Goal: Task Accomplishment & Management: Complete application form

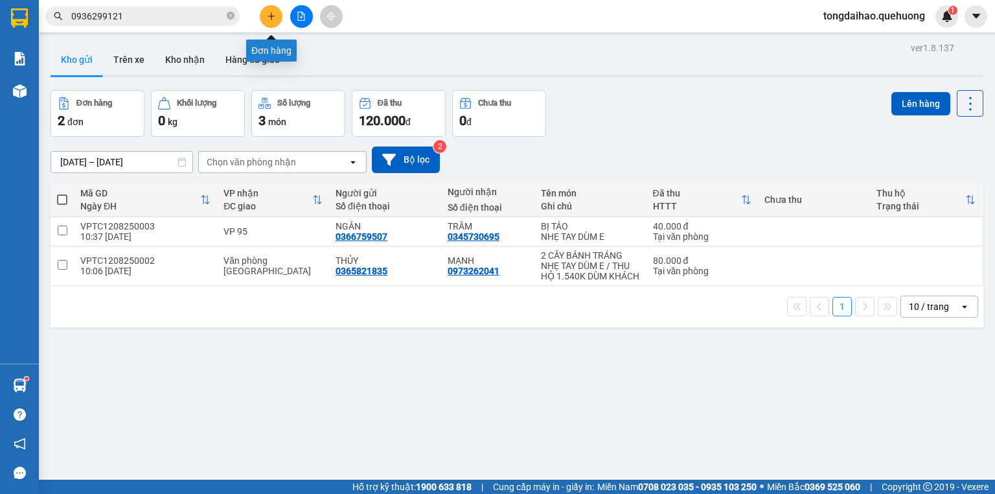
click at [266, 23] on button at bounding box center [271, 16] width 23 height 23
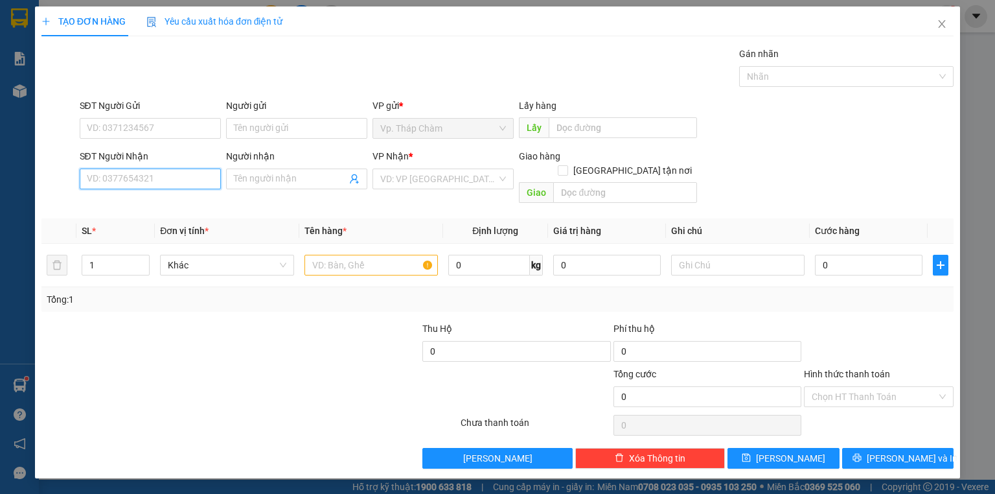
click at [204, 184] on input "SĐT Người Nhận" at bounding box center [150, 178] width 141 height 21
click at [190, 174] on input "SĐT Người Nhận" at bounding box center [150, 178] width 141 height 21
click at [175, 226] on div "0985280704 - THUÝ" at bounding box center [150, 225] width 126 height 14
type input "0985280704"
type input "THUÝ"
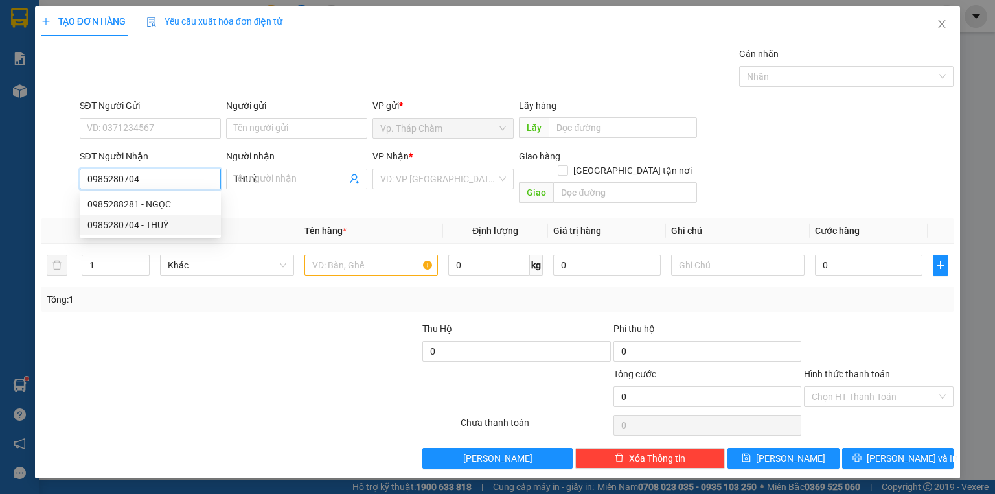
type input "40.000"
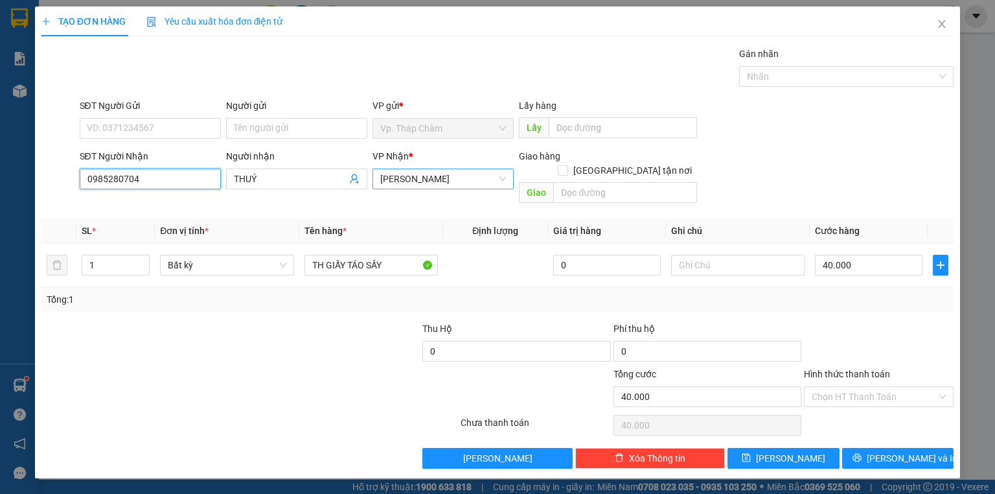
click at [409, 181] on span "[PERSON_NAME]" at bounding box center [443, 178] width 126 height 19
type input "0985280704"
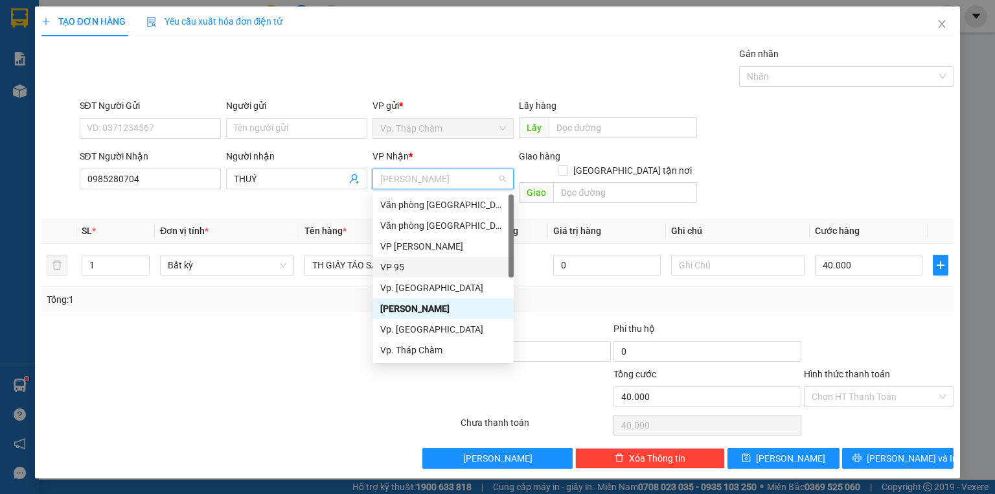
click at [406, 264] on div "VP 95" at bounding box center [443, 267] width 126 height 14
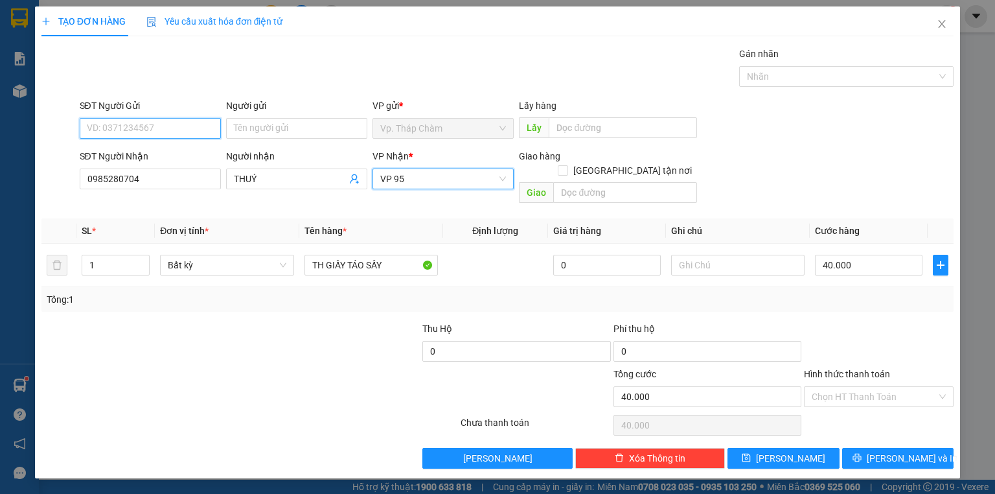
click at [143, 130] on input "SĐT Người Gửi" at bounding box center [150, 128] width 141 height 21
type input "0385413907"
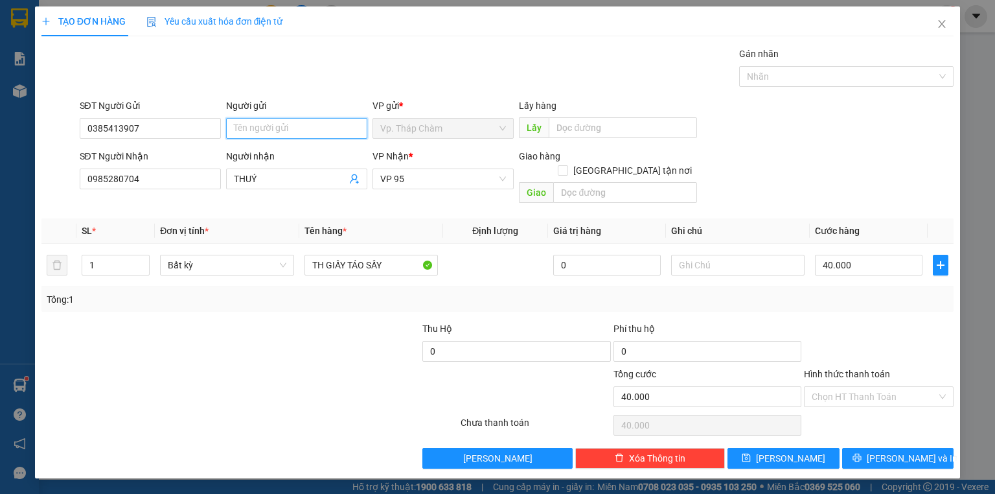
click at [295, 121] on input "Người gửi" at bounding box center [296, 128] width 141 height 21
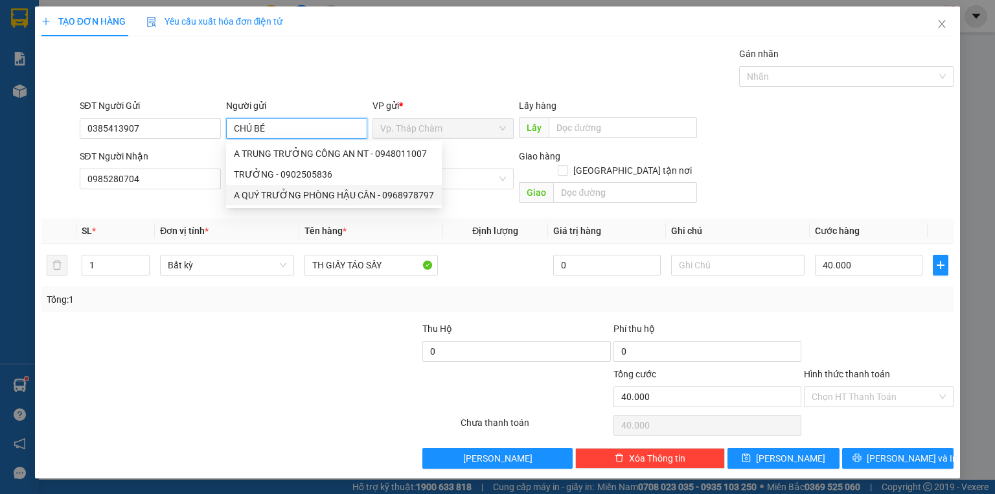
type input "CHÚ BÉ"
click at [345, 328] on div at bounding box center [326, 343] width 190 height 45
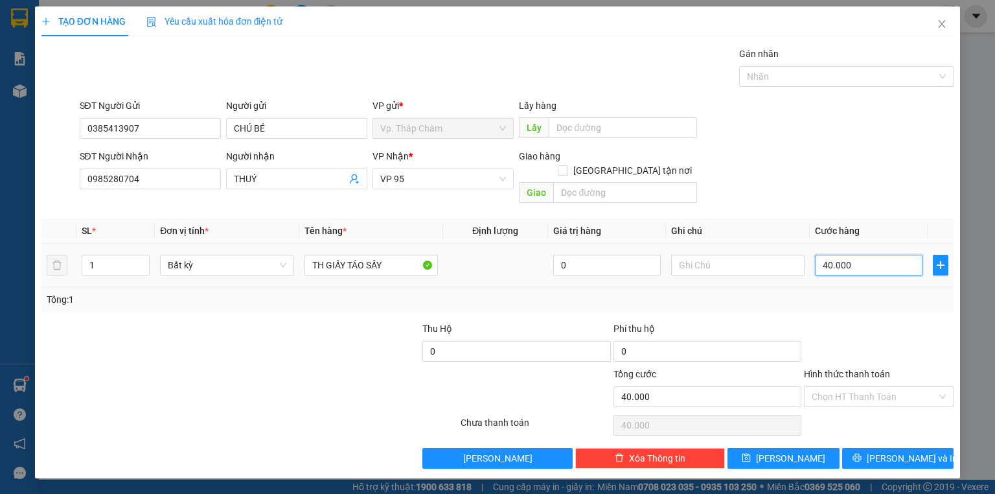
click at [884, 255] on input "40.000" at bounding box center [869, 265] width 108 height 21
type input "0"
type input "5"
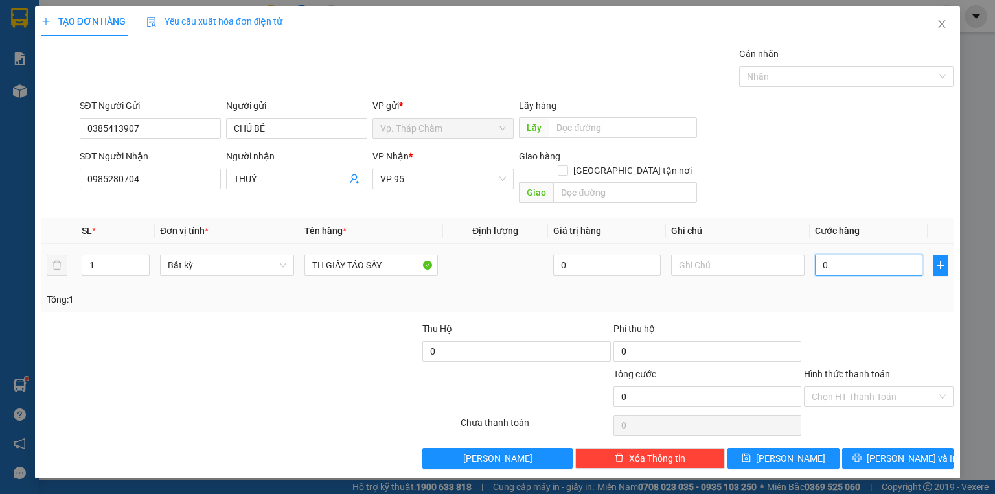
type input "5"
type input "05"
type input "50"
type input "050"
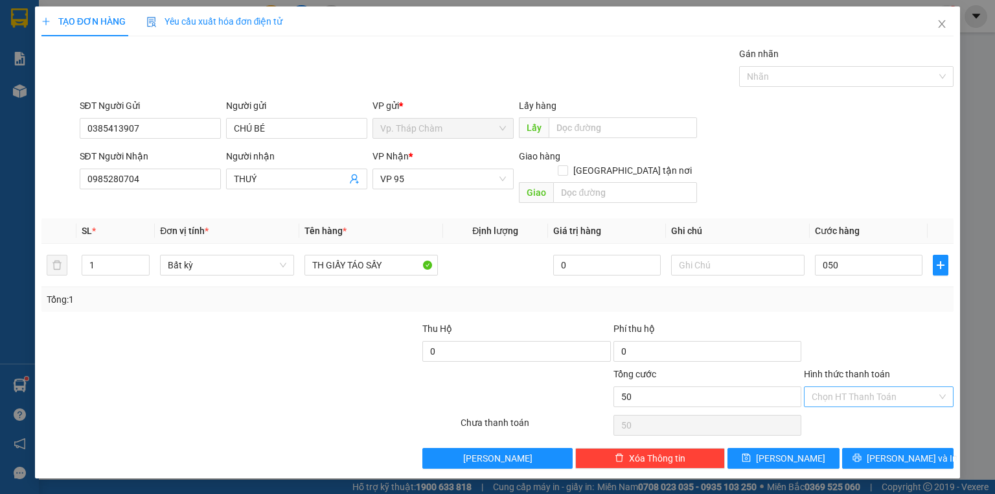
type input "50.000"
click at [868, 387] on input "Hình thức thanh toán" at bounding box center [874, 396] width 125 height 19
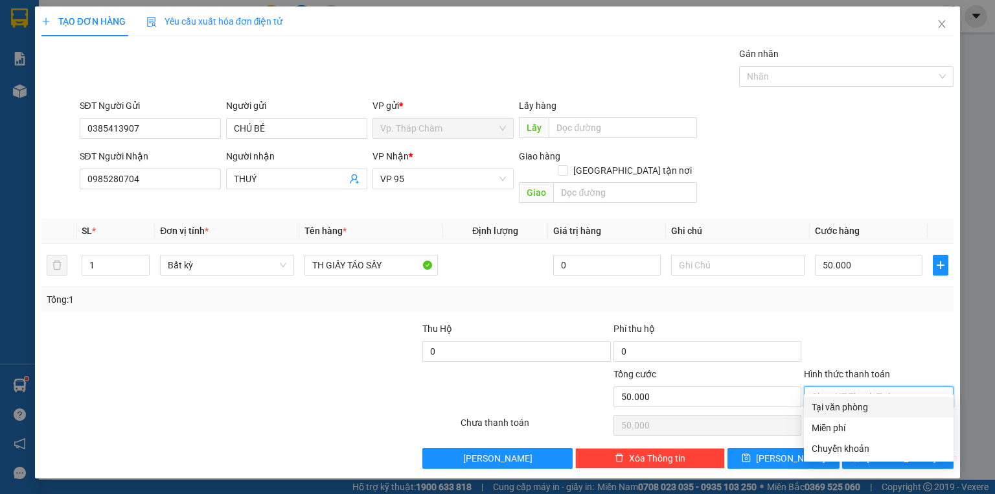
drag, startPoint x: 858, startPoint y: 407, endPoint x: 884, endPoint y: 439, distance: 40.6
click at [858, 407] on div "Tại văn phòng" at bounding box center [879, 407] width 134 height 14
type input "0"
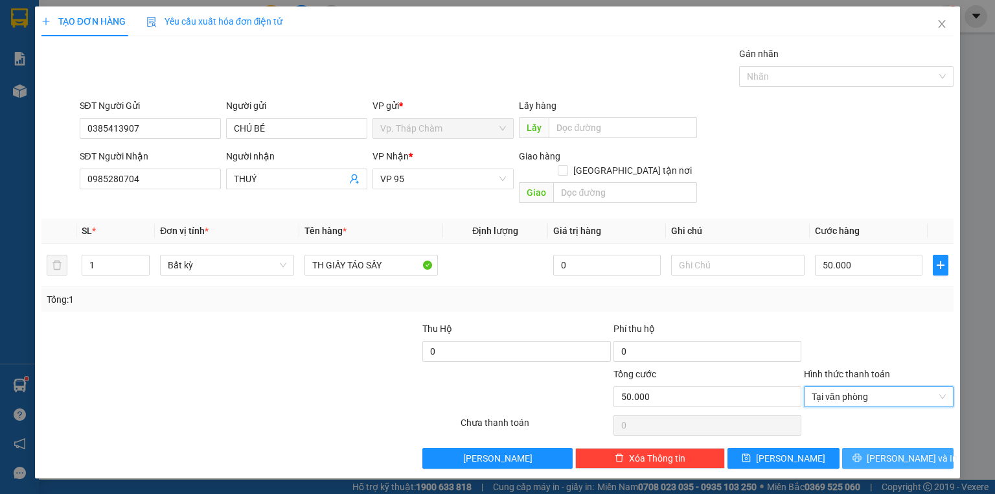
click at [895, 451] on span "[PERSON_NAME] và In" at bounding box center [912, 458] width 91 height 14
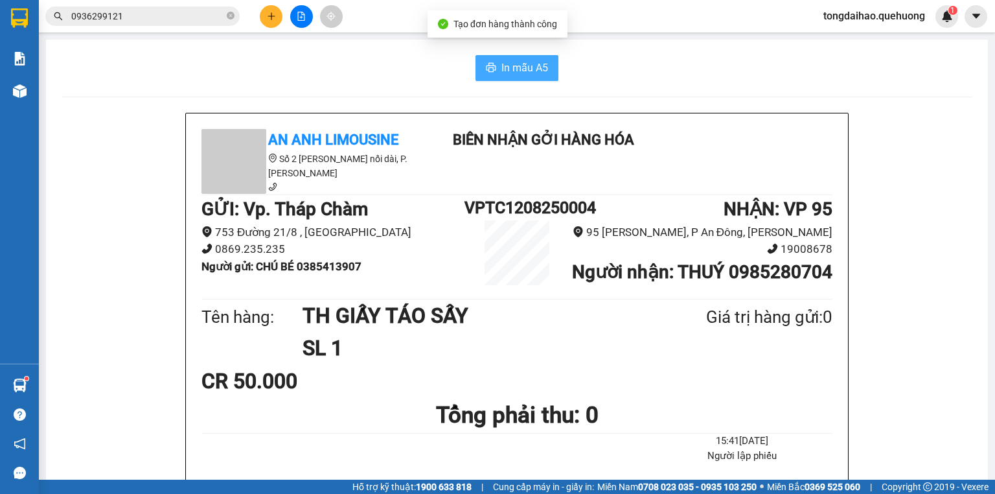
click at [492, 74] on button "In mẫu A5" at bounding box center [516, 68] width 83 height 26
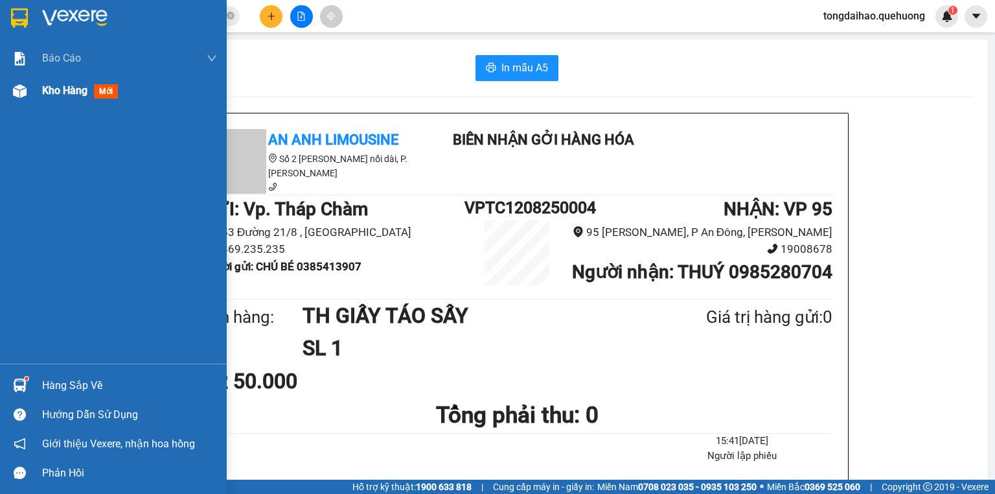
click at [17, 87] on img at bounding box center [20, 91] width 14 height 14
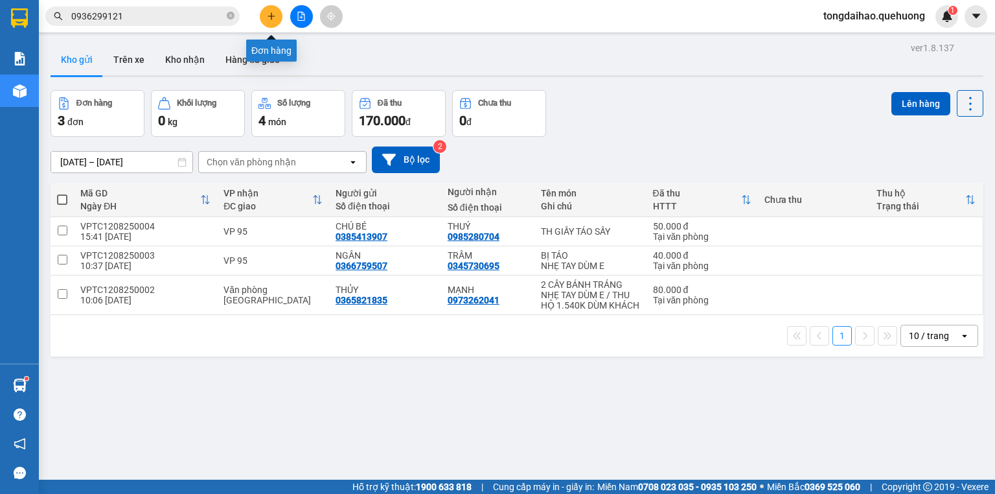
click at [269, 16] on icon "plus" at bounding box center [271, 16] width 9 height 9
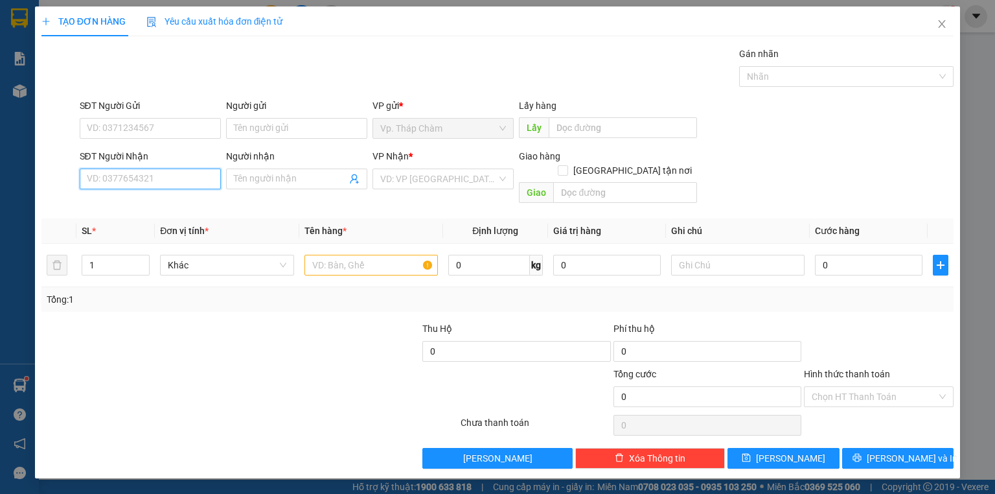
click at [159, 177] on input "SĐT Người Nhận" at bounding box center [150, 178] width 141 height 21
click at [132, 196] on div "0388558852 - HUY" at bounding box center [150, 204] width 141 height 21
type input "0388558852"
type input "HUY"
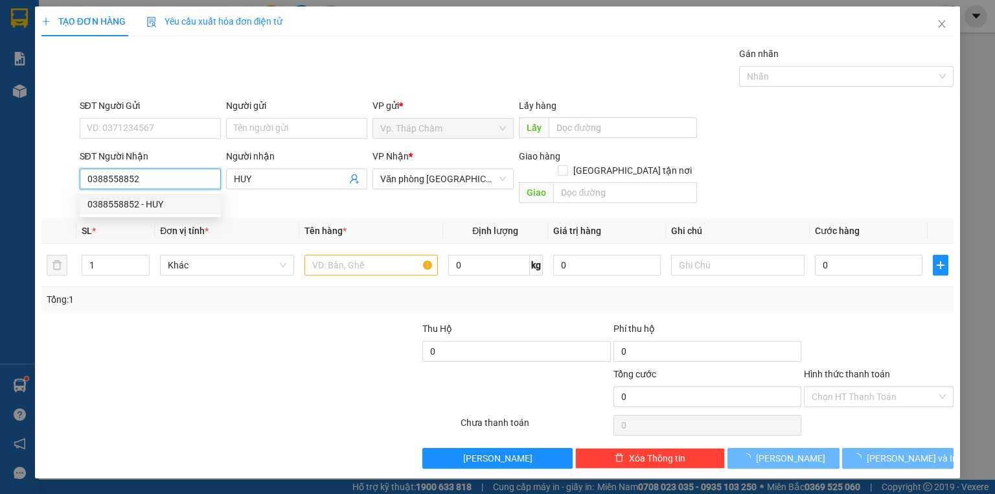
type input "30.000"
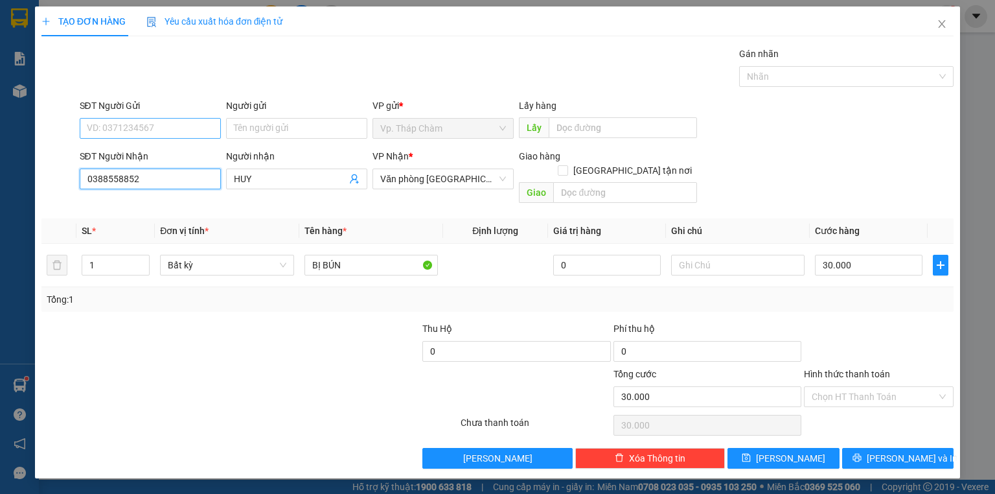
type input "0388558852"
click at [159, 120] on input "SĐT Người Gửi" at bounding box center [150, 128] width 141 height 21
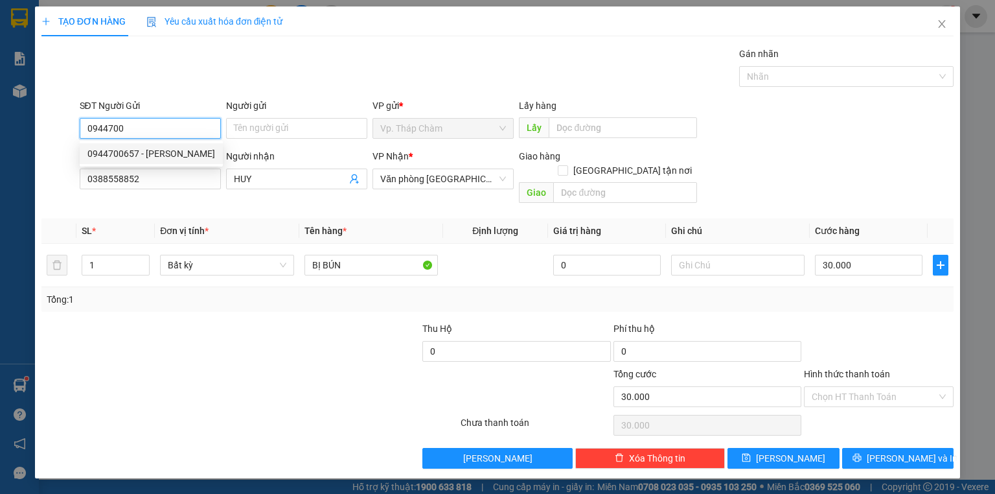
click at [153, 163] on div "0944700657 - VŨ" at bounding box center [151, 153] width 143 height 21
type input "0944700657"
type input "VŨ"
type input "0944700657"
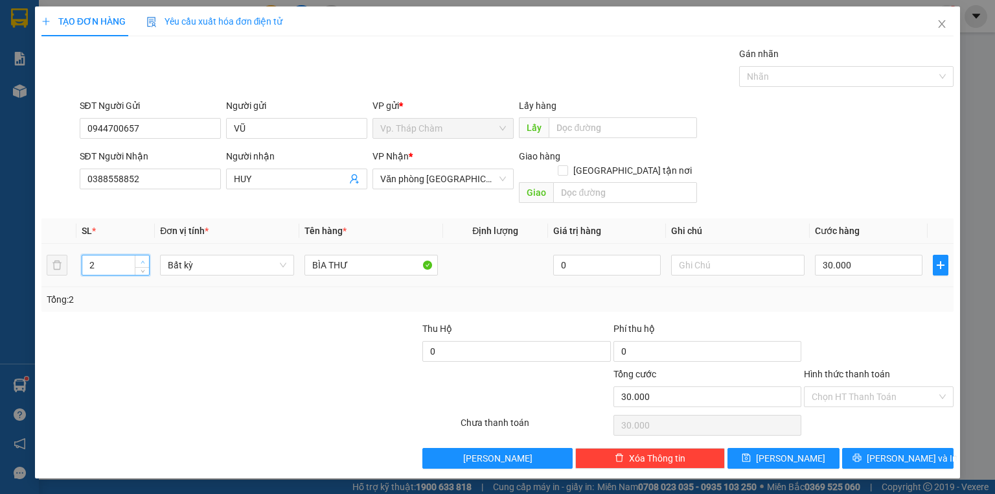
click at [146, 258] on span "up" at bounding box center [143, 262] width 8 height 8
type input "3"
click at [146, 258] on span "up" at bounding box center [143, 262] width 8 height 8
click at [336, 252] on div "BÌA THƯ" at bounding box center [370, 265] width 133 height 26
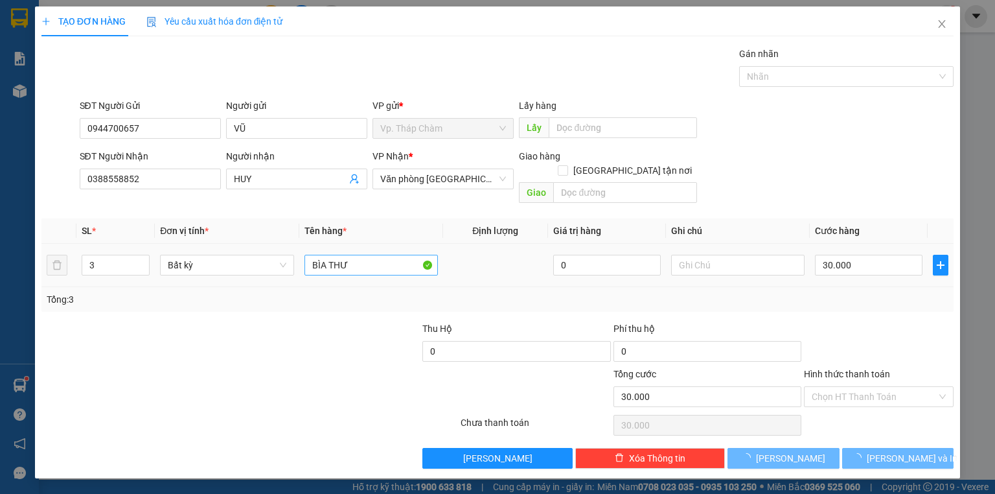
click at [335, 252] on div "BÌA THƯ" at bounding box center [370, 265] width 133 height 26
type input "0"
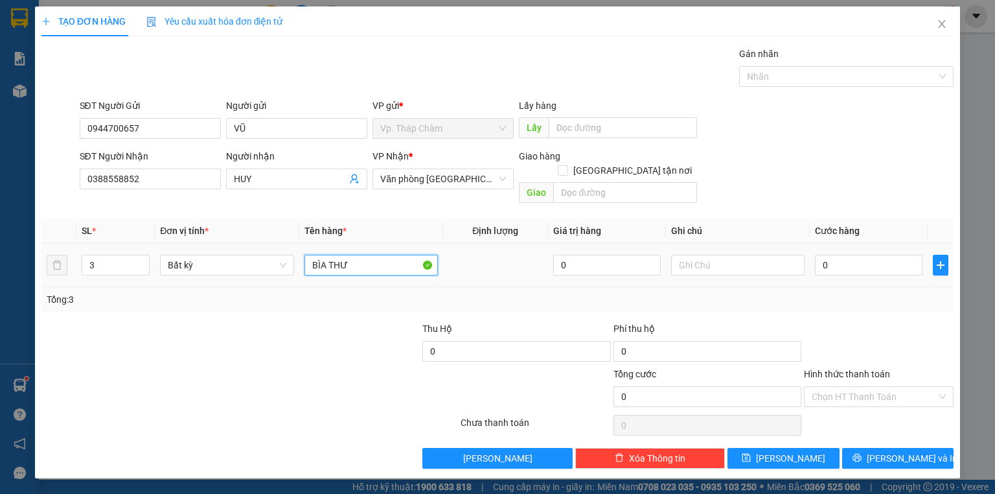
click at [334, 255] on input "BÌA THƯ" at bounding box center [370, 265] width 133 height 21
click at [333, 255] on input "BÌA THƯ" at bounding box center [370, 265] width 133 height 21
click at [332, 255] on input "BÌA THƯ" at bounding box center [370, 265] width 133 height 21
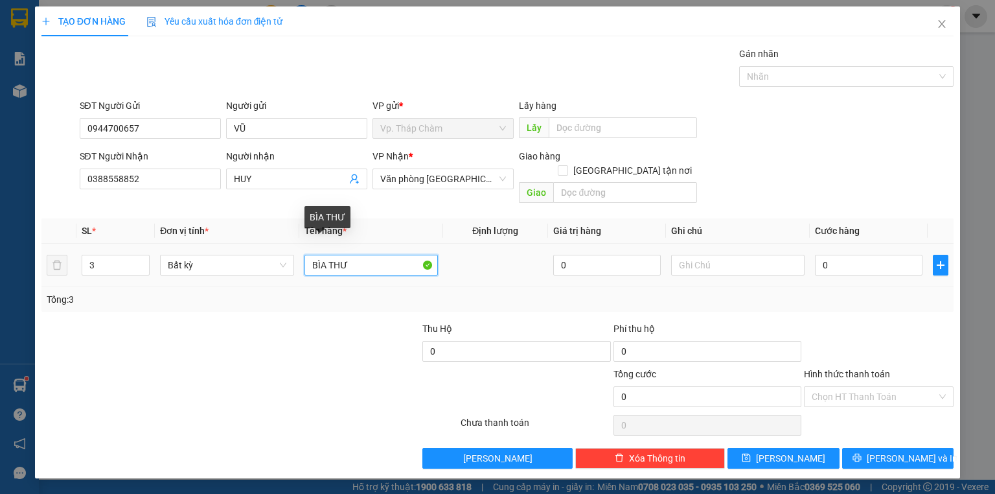
click at [332, 255] on input "BÌA THƯ" at bounding box center [370, 265] width 133 height 21
type input "2 CAN RƯỢU+BỊ BÚN"
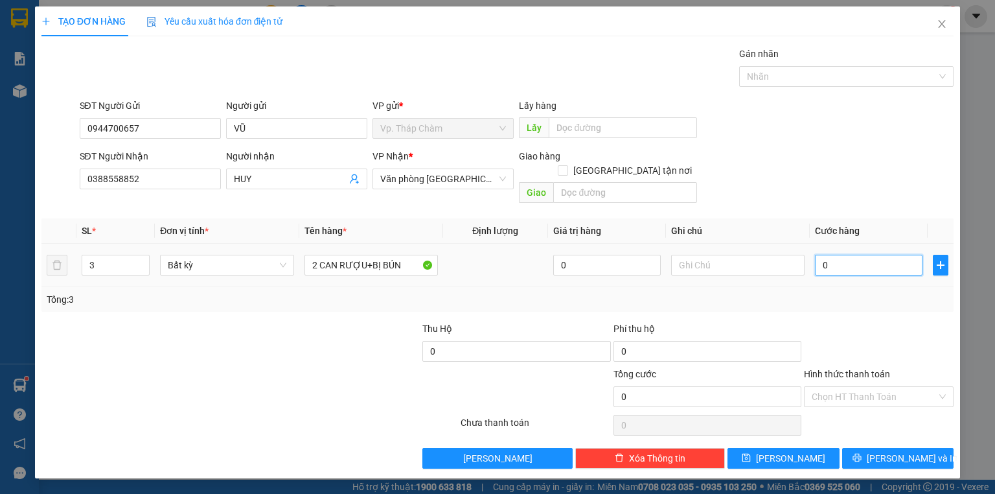
click at [888, 255] on input "0" at bounding box center [869, 265] width 108 height 21
type input "9"
type input "90"
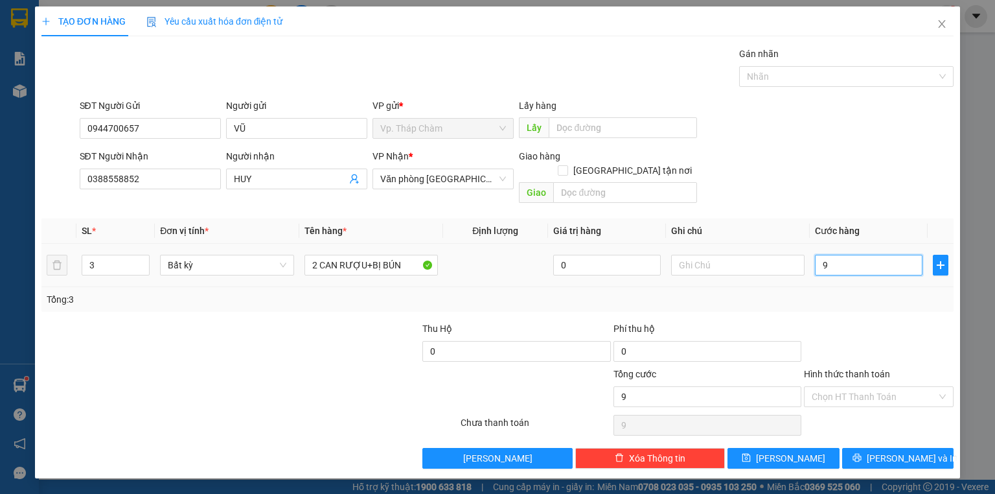
type input "90"
type input "90.000"
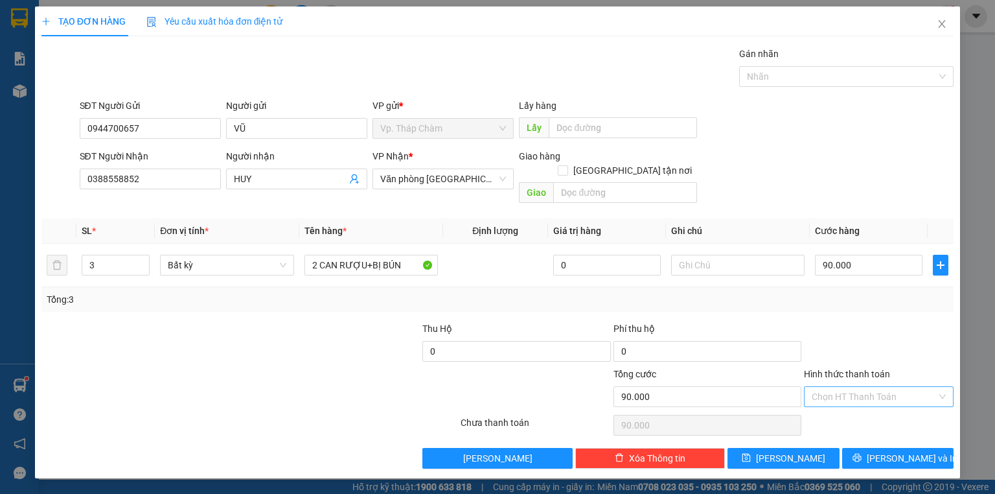
click at [860, 387] on input "Hình thức thanh toán" at bounding box center [874, 396] width 125 height 19
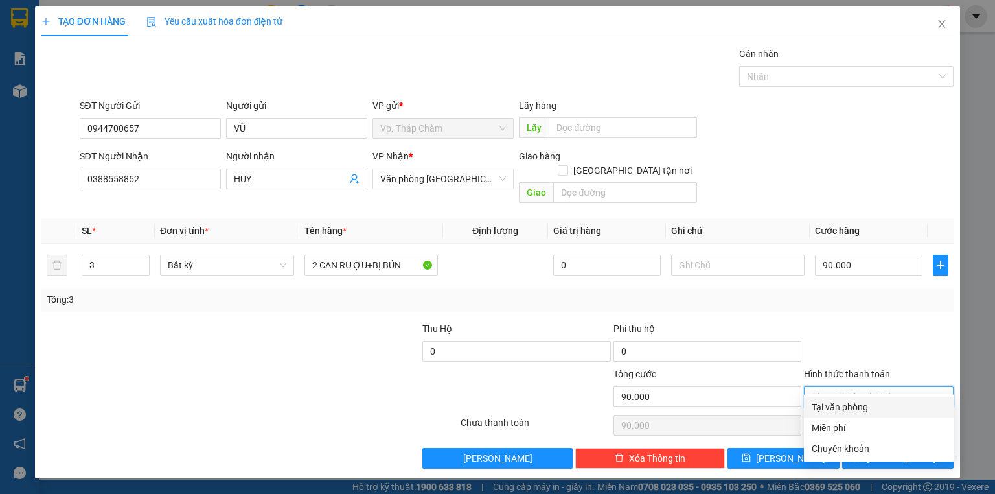
click at [858, 406] on div "Tại văn phòng" at bounding box center [879, 407] width 134 height 14
type input "0"
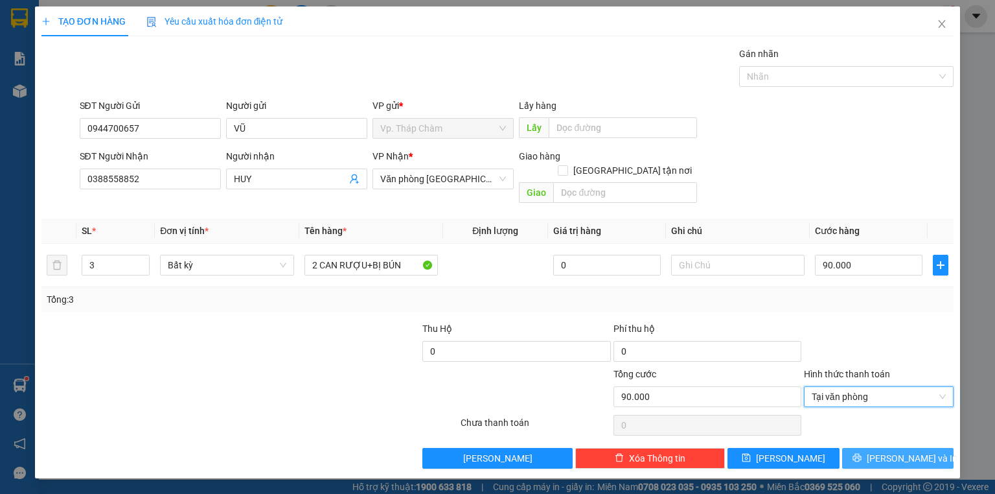
click at [904, 448] on button "[PERSON_NAME] và In" at bounding box center [898, 458] width 112 height 21
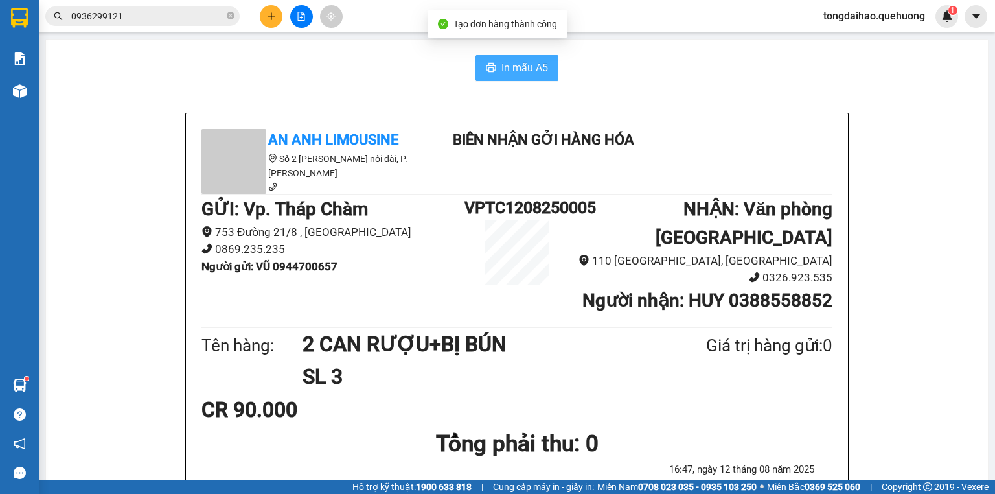
click at [520, 73] on span "In mẫu A5" at bounding box center [524, 68] width 47 height 16
click at [273, 15] on icon "plus" at bounding box center [271, 16] width 9 height 9
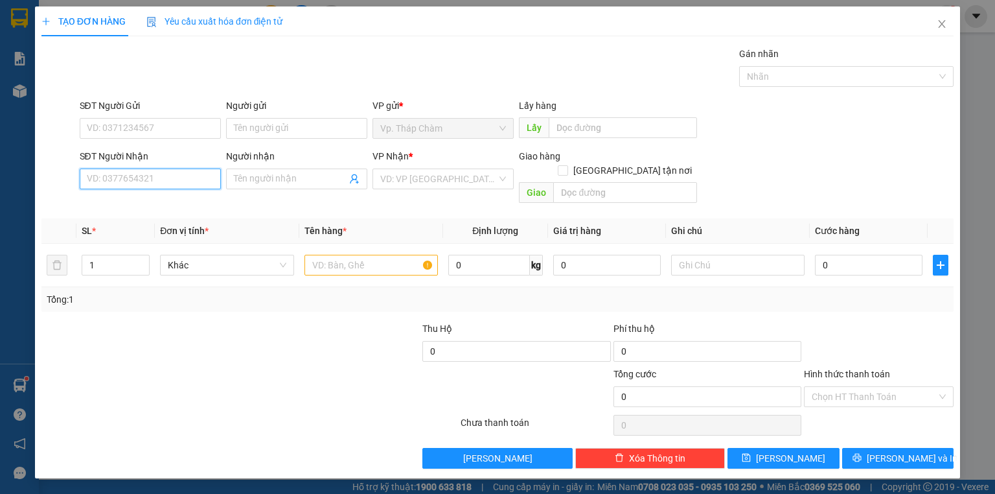
click at [172, 176] on input "SĐT Người Nhận" at bounding box center [150, 178] width 141 height 21
type input "0913161624"
click at [113, 200] on div "0913161624 - NHI" at bounding box center [150, 204] width 126 height 14
type input "NHI"
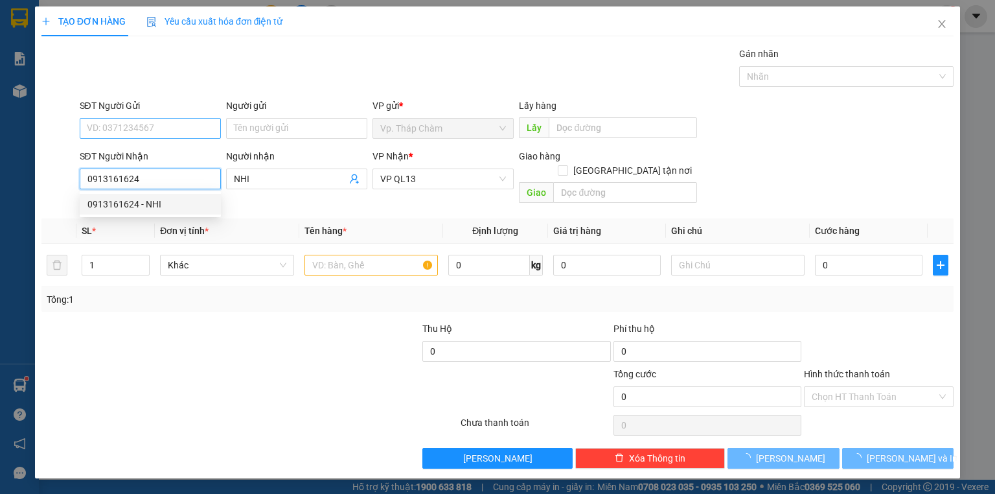
type input "50.000"
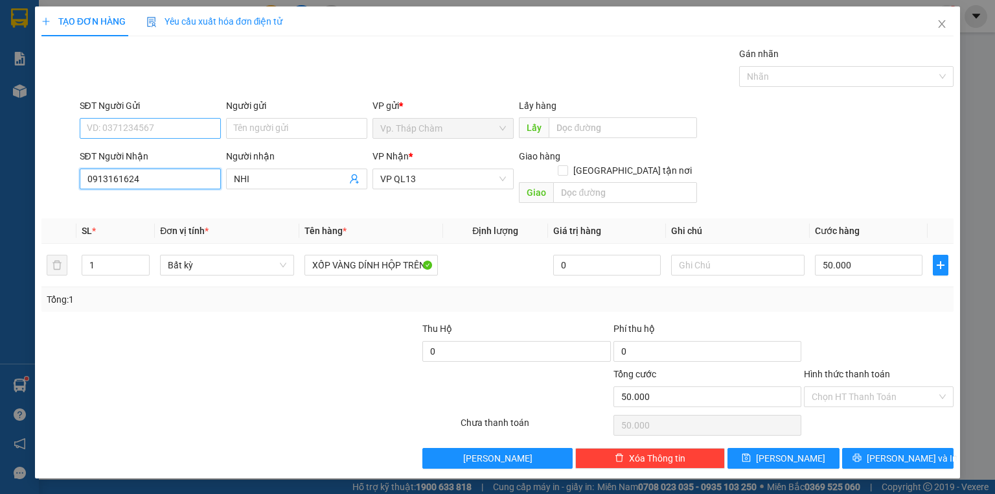
type input "0913161624"
click at [128, 122] on input "SĐT Người Gửi" at bounding box center [150, 128] width 141 height 21
click at [131, 150] on div "0911020900 - BA QUANG" at bounding box center [150, 153] width 126 height 14
type input "0911020900"
type input "BA QUANG"
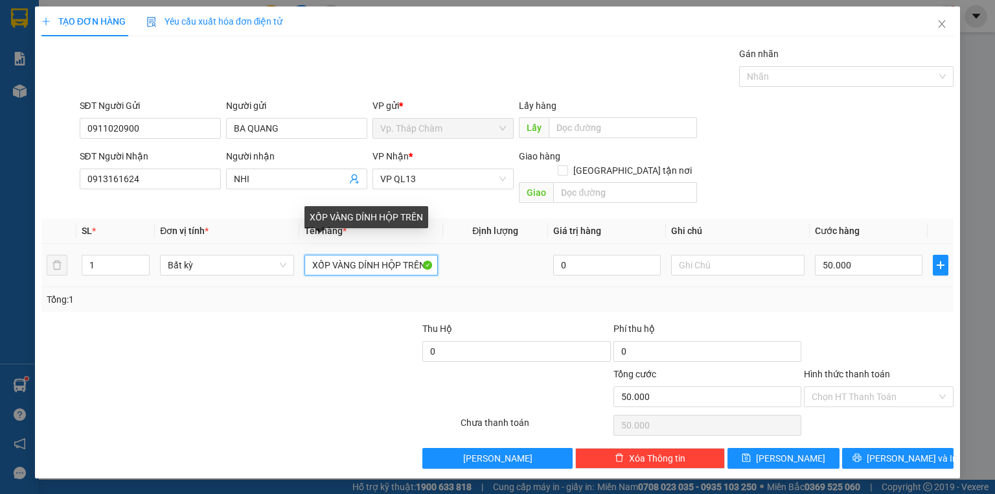
click at [352, 255] on input "XỐP VÀNG DÍNH HỘP TRÊN" at bounding box center [370, 265] width 133 height 21
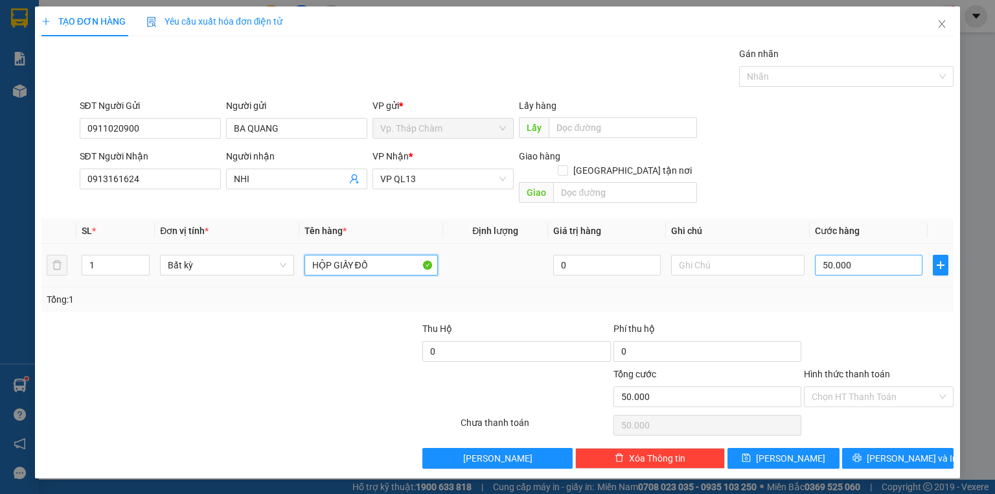
type input "HỘP GIẤY ĐỒ"
click at [875, 255] on input "50.000" at bounding box center [869, 265] width 108 height 21
type input "0"
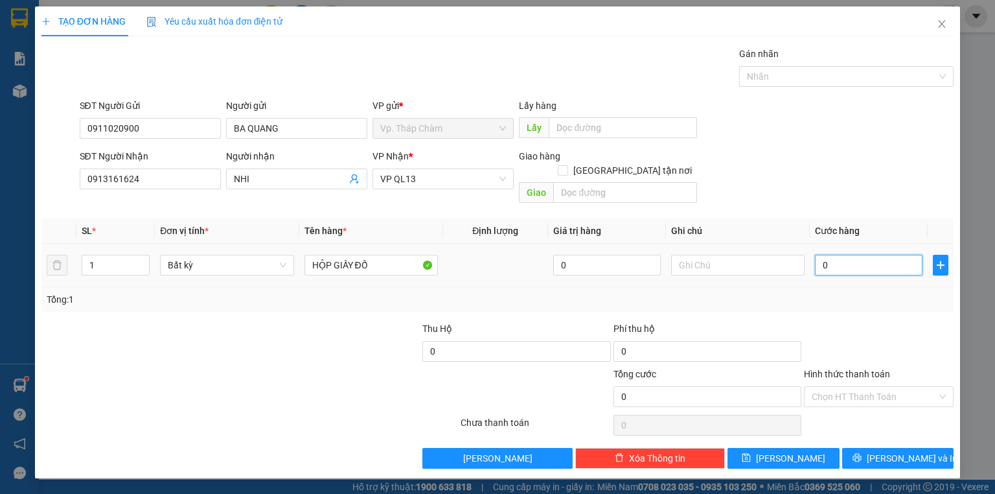
type input "3"
type input "03"
type input "30"
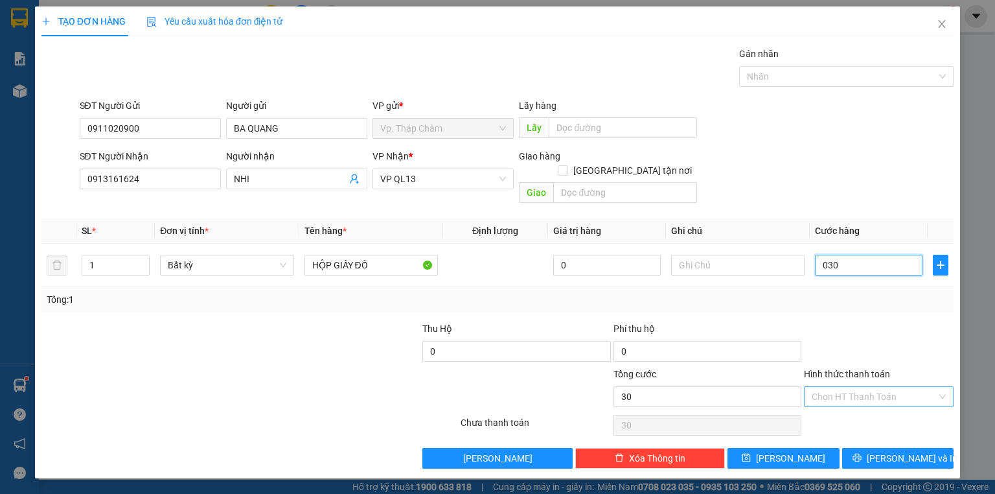
type input "030"
type input "30.000"
click at [865, 387] on input "Hình thức thanh toán" at bounding box center [874, 396] width 125 height 19
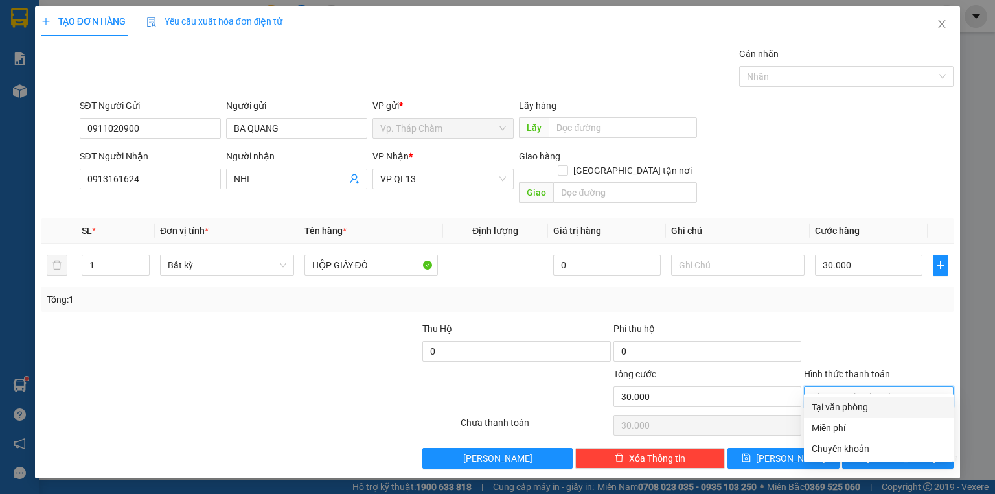
drag, startPoint x: 860, startPoint y: 402, endPoint x: 891, endPoint y: 418, distance: 34.5
click at [860, 403] on div "Tại văn phòng" at bounding box center [879, 407] width 134 height 14
type input "0"
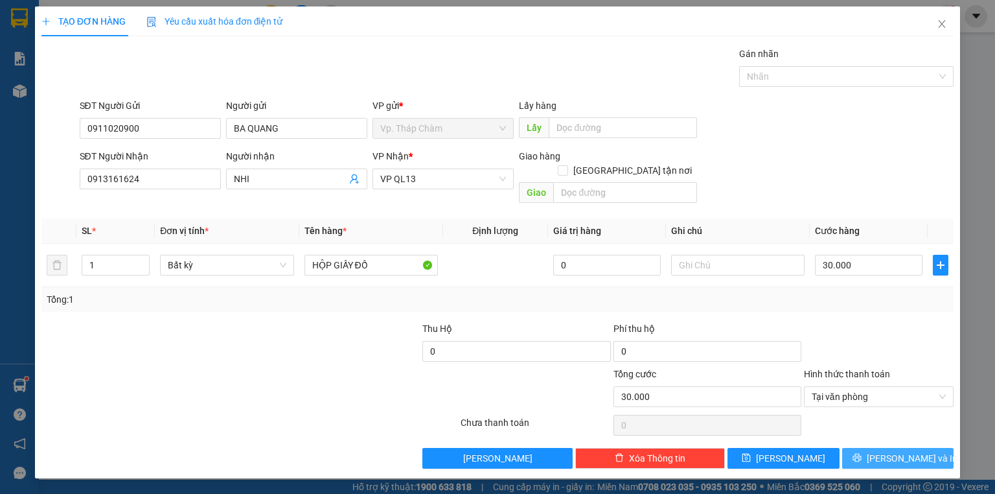
click at [913, 451] on span "[PERSON_NAME] và In" at bounding box center [912, 458] width 91 height 14
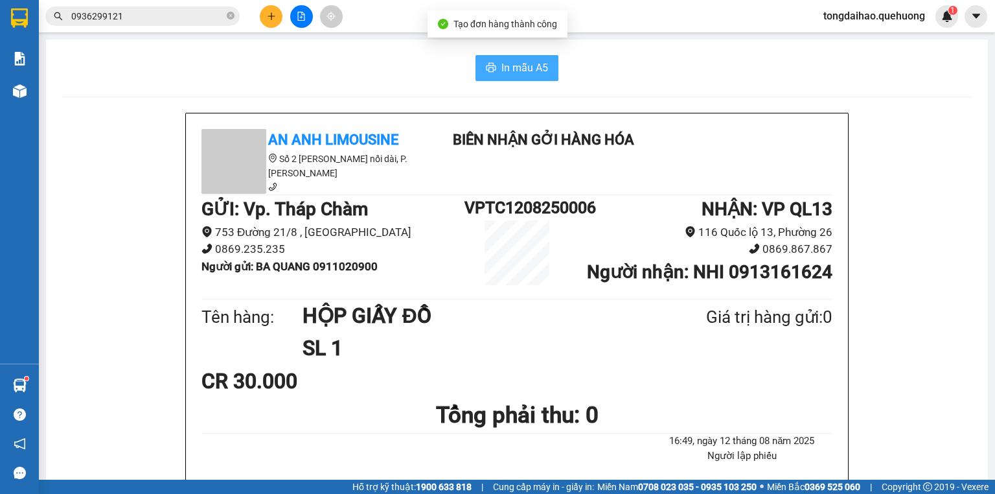
click at [513, 71] on span "In mẫu A5" at bounding box center [524, 68] width 47 height 16
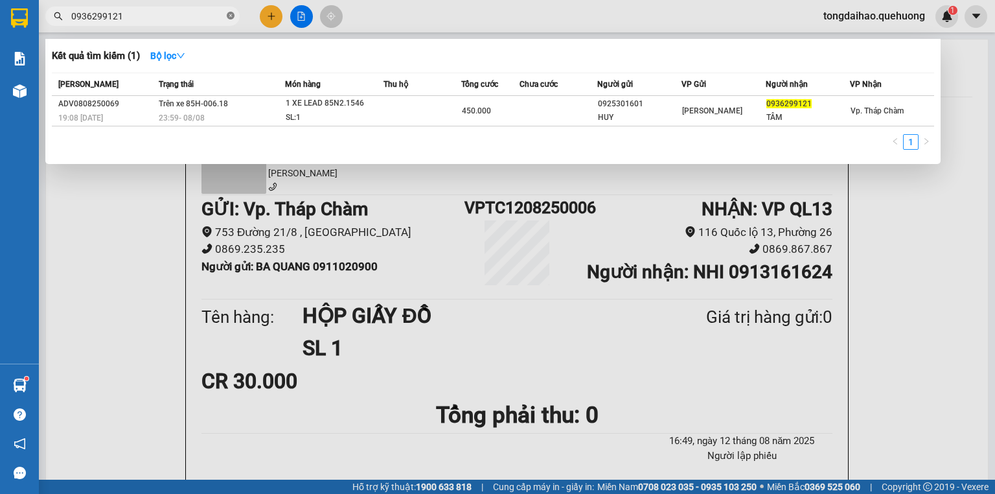
click at [233, 17] on icon "close-circle" at bounding box center [231, 16] width 8 height 8
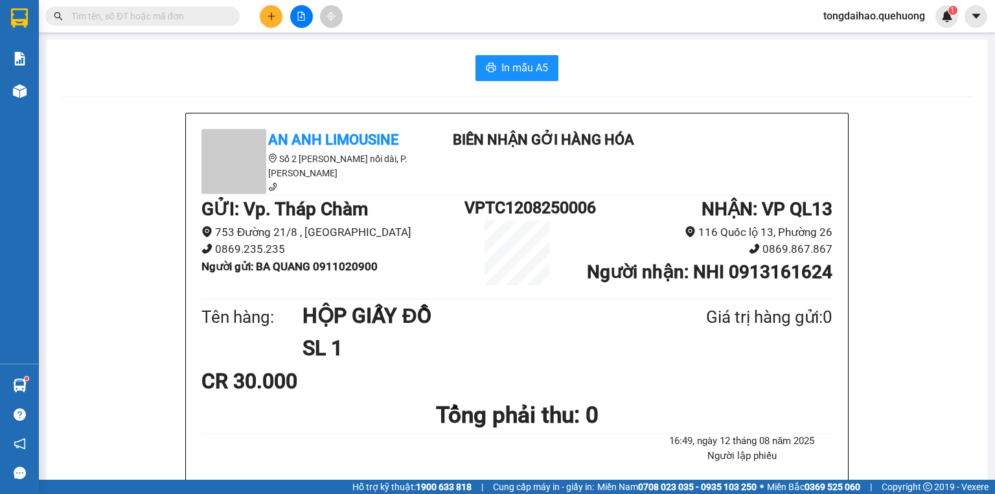
click at [193, 18] on input "text" at bounding box center [147, 16] width 153 height 14
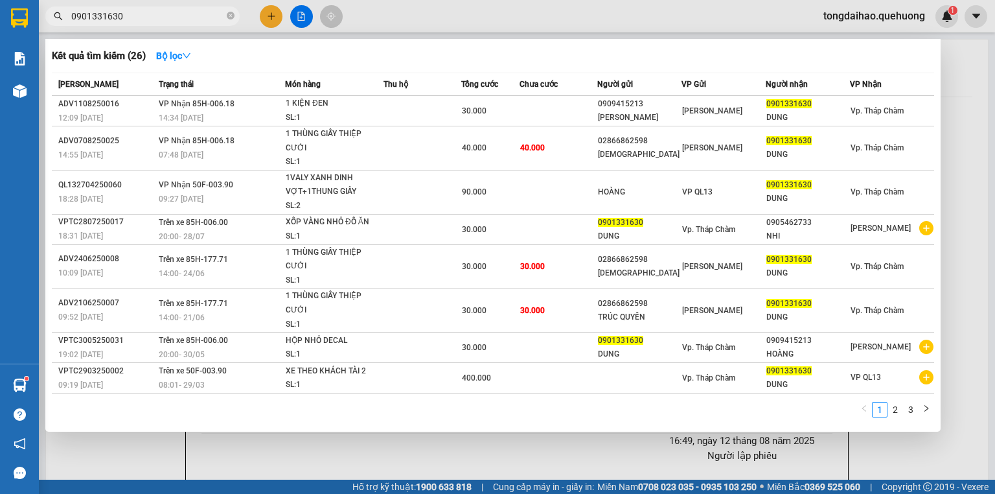
type input "0901331630"
click at [455, 448] on div at bounding box center [497, 247] width 995 height 494
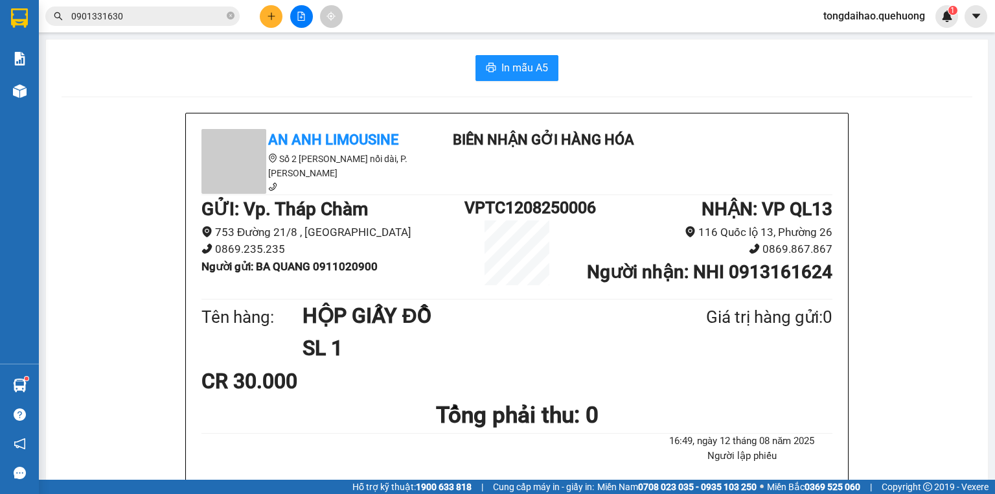
click at [128, 19] on input "0901331630" at bounding box center [147, 16] width 153 height 14
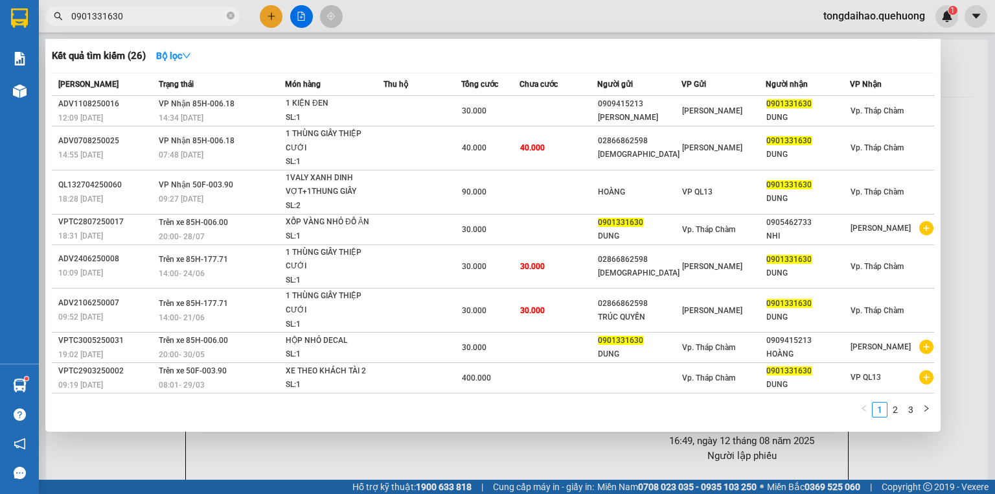
click at [271, 15] on div at bounding box center [497, 247] width 995 height 494
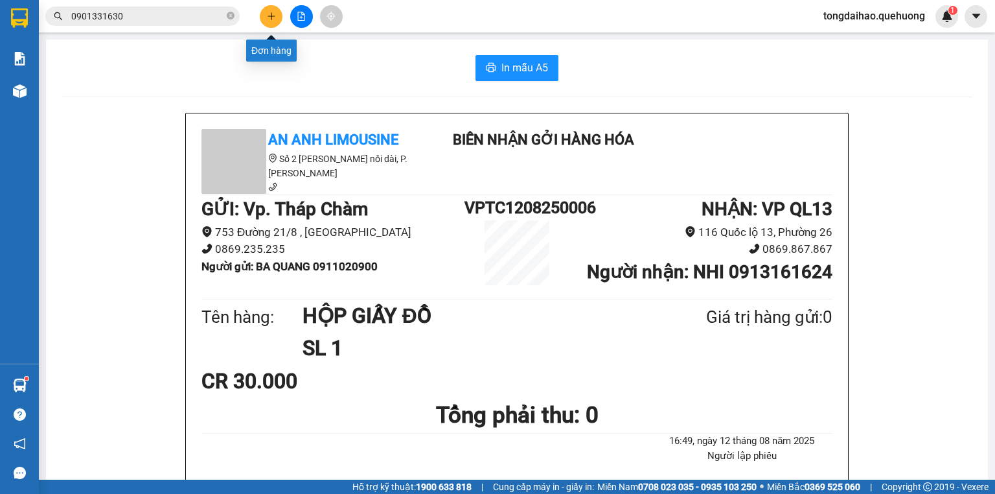
click at [275, 16] on icon "plus" at bounding box center [271, 16] width 9 height 9
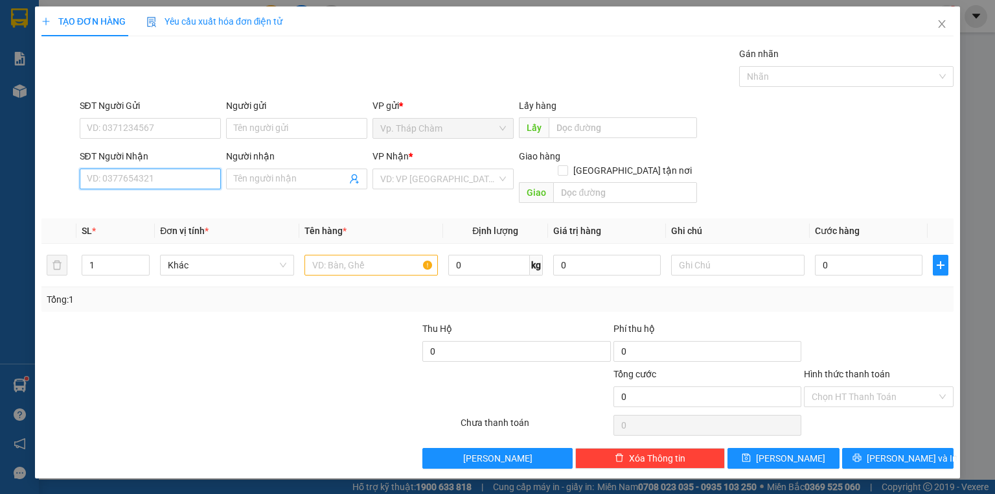
click at [168, 175] on input "SĐT Người Nhận" at bounding box center [150, 178] width 141 height 21
click at [168, 177] on input "SĐT Người Nhận" at bounding box center [150, 178] width 141 height 21
type input "0938356648"
click at [249, 181] on input "Người nhận" at bounding box center [290, 179] width 113 height 14
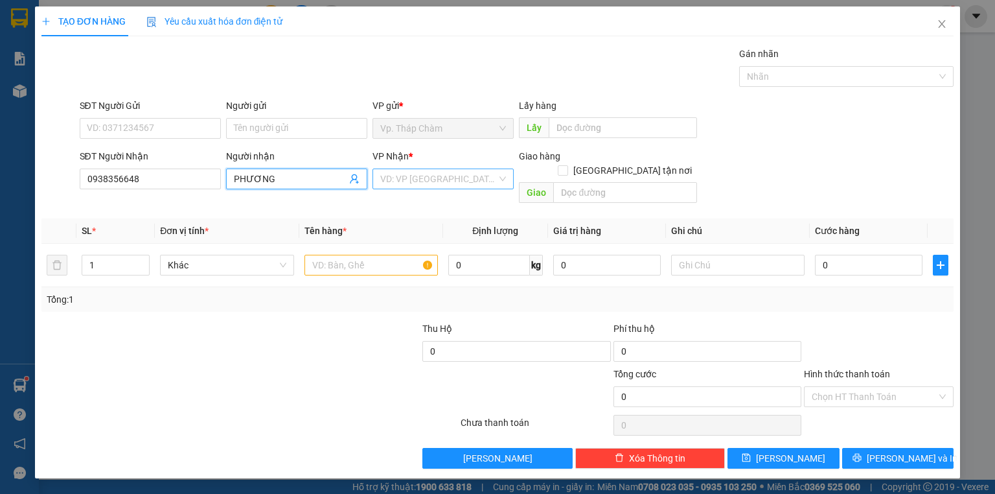
type input "PHƯƠNG"
click at [391, 184] on input "search" at bounding box center [438, 178] width 117 height 19
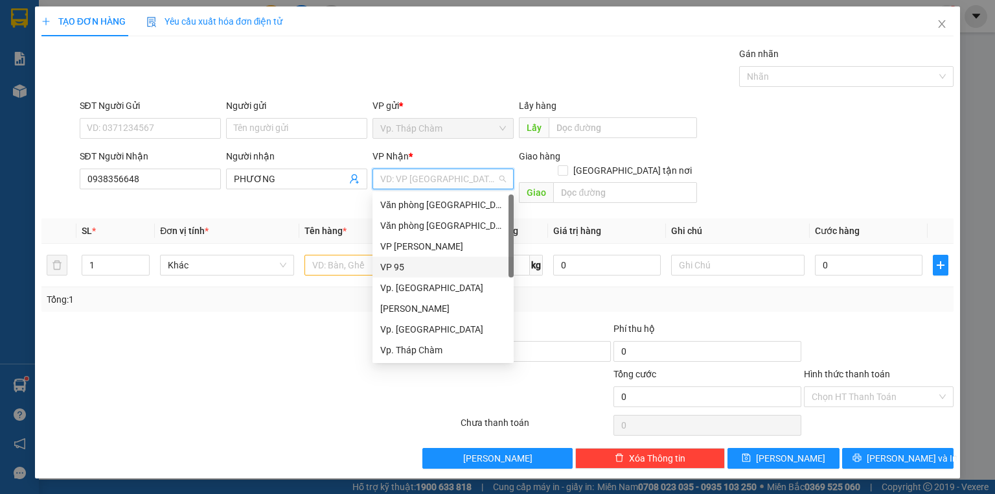
click at [402, 264] on div "VP 95" at bounding box center [443, 267] width 126 height 14
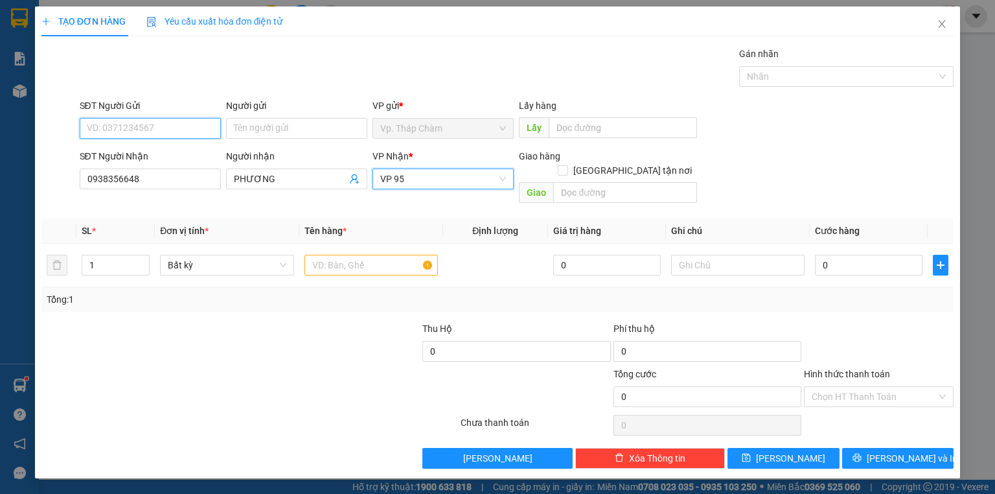
click at [208, 131] on input "SĐT Người Gửi" at bounding box center [150, 128] width 141 height 21
type input "0935257788"
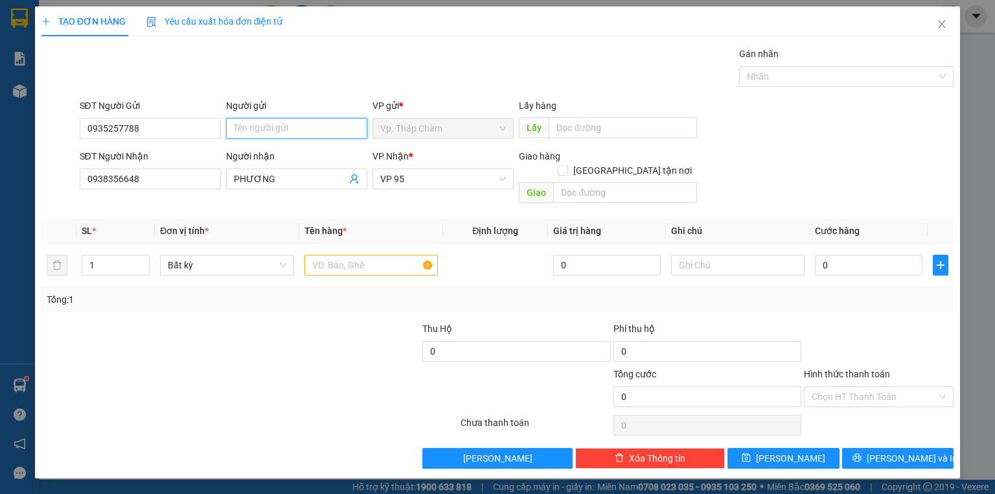
click at [249, 130] on input "Người gửi" at bounding box center [296, 128] width 141 height 21
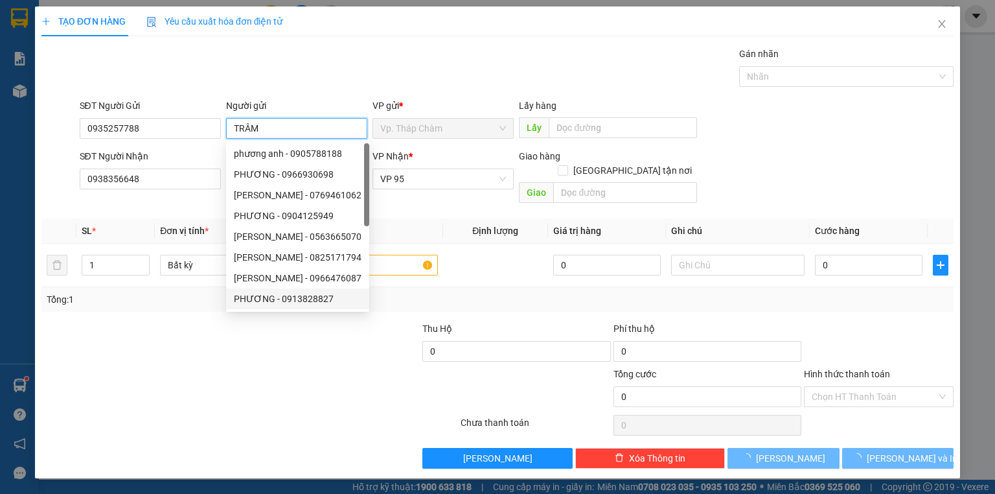
type input "TRÂM"
click at [394, 385] on div at bounding box center [383, 389] width 152 height 45
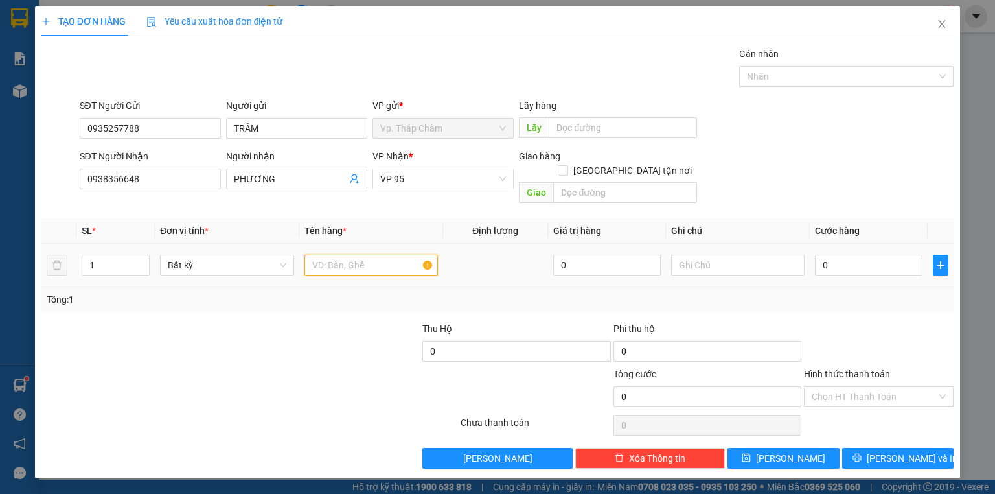
click at [411, 255] on input "text" at bounding box center [370, 265] width 133 height 21
type input "TH GIẤY MÁY SAY SINH TỐ"
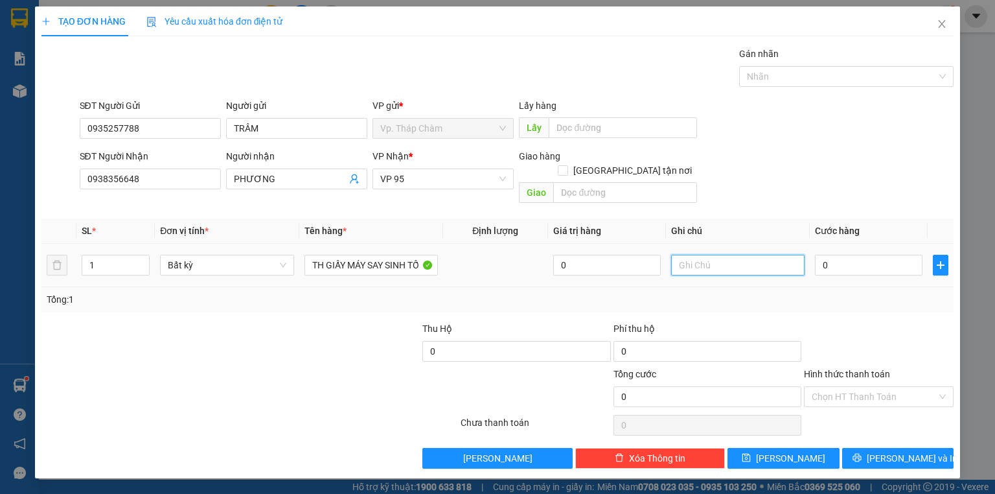
click at [704, 255] on input "text" at bounding box center [737, 265] width 133 height 21
type input "NHẸ TAY DÙM E"
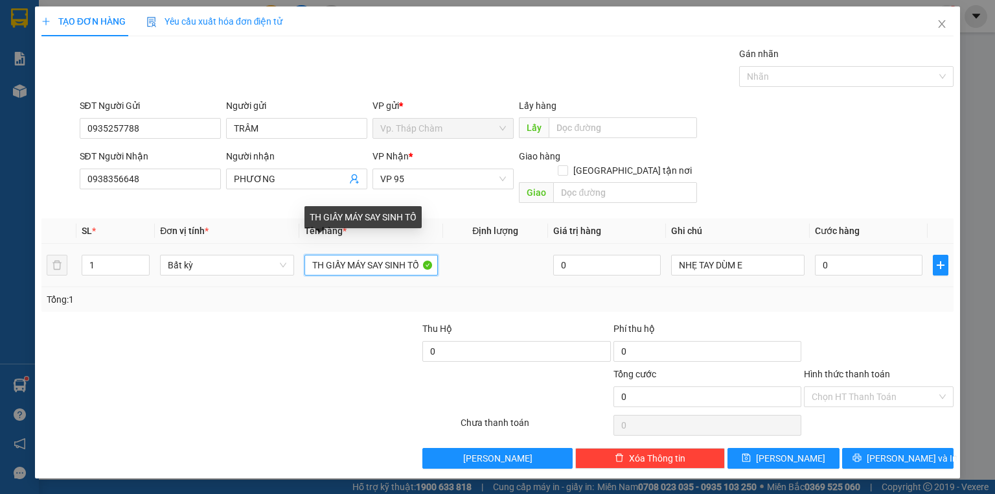
click at [424, 255] on input "TH GIẤY MÁY SAY SINH TỐ" at bounding box center [370, 265] width 133 height 21
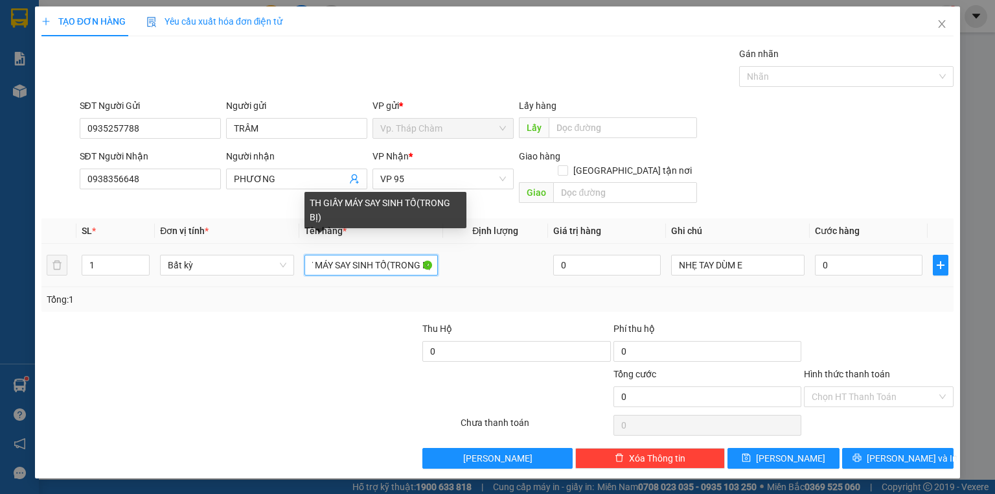
scroll to position [0, 35]
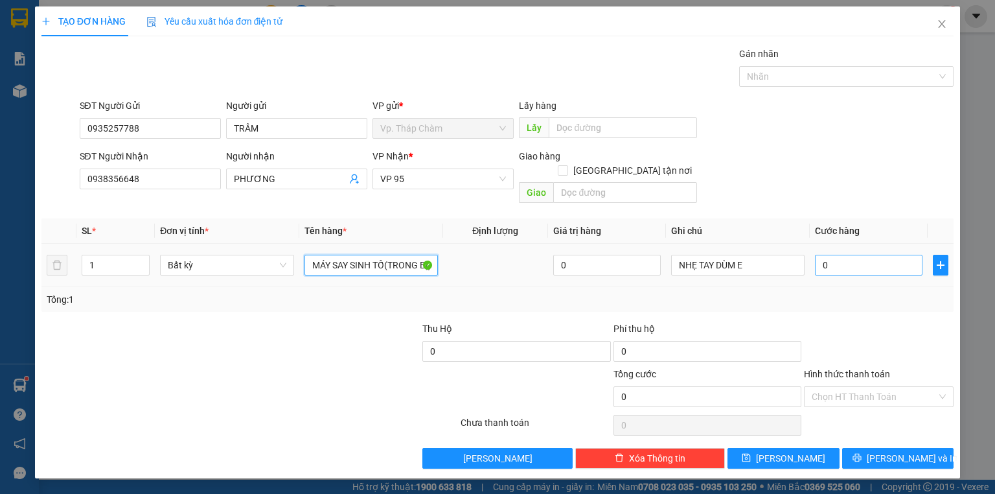
type input "TH GIẤY MÁY SAY SINH TỐ(TRONG BỊ)"
click at [834, 255] on input "0" at bounding box center [869, 265] width 108 height 21
type input "4"
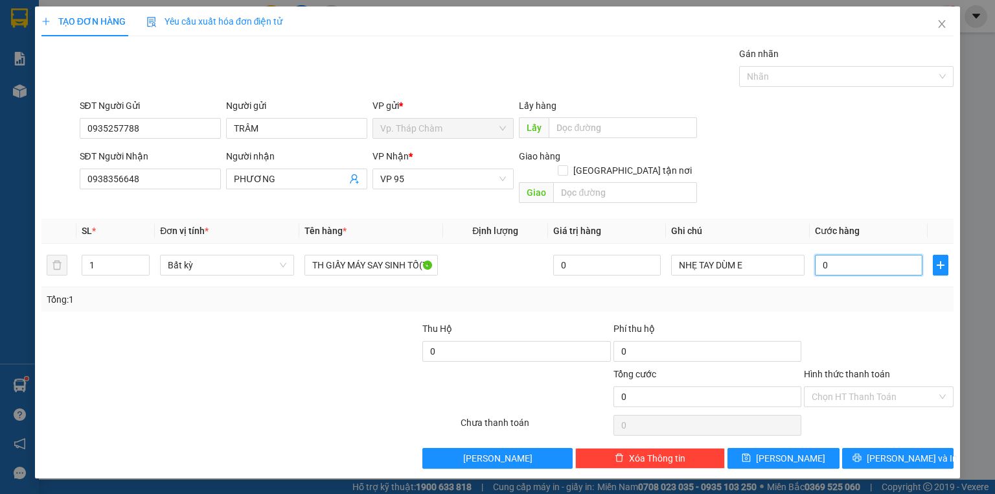
type input "4"
type input "40"
type input "40.000"
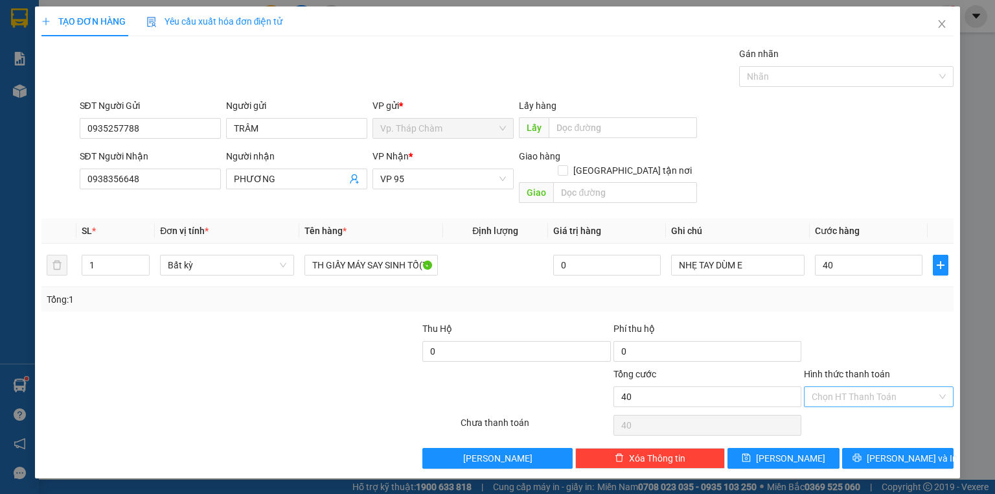
type input "40.000"
click at [837, 387] on input "Hình thức thanh toán" at bounding box center [874, 396] width 125 height 19
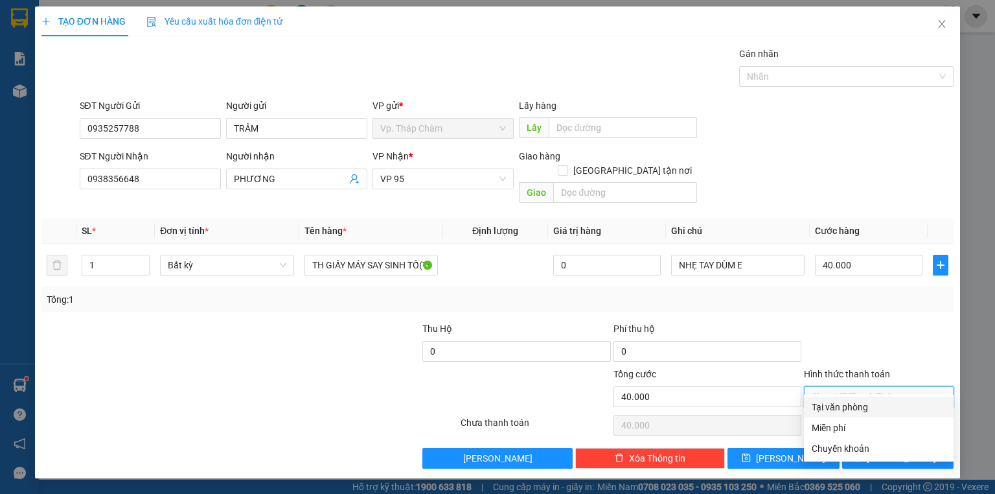
click at [841, 405] on div "Tại văn phòng" at bounding box center [879, 407] width 134 height 14
type input "0"
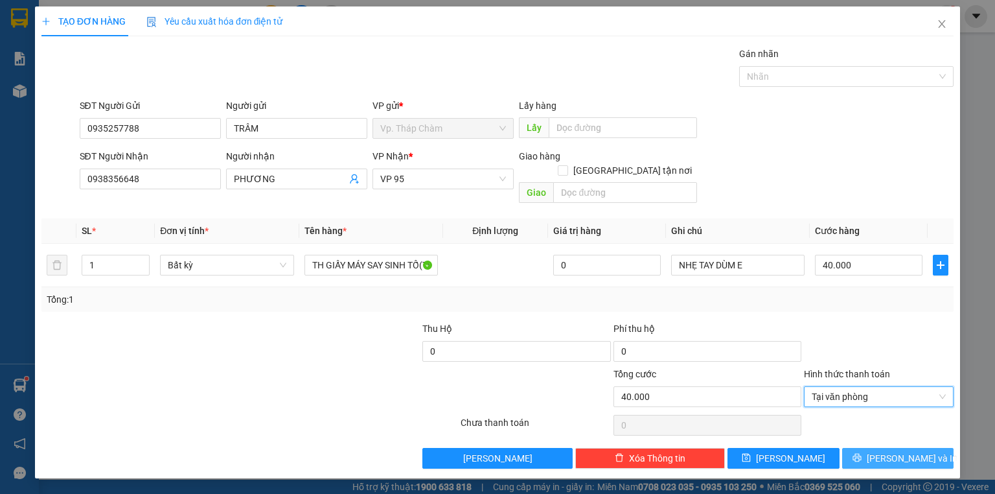
click at [884, 448] on button "[PERSON_NAME] và In" at bounding box center [898, 458] width 112 height 21
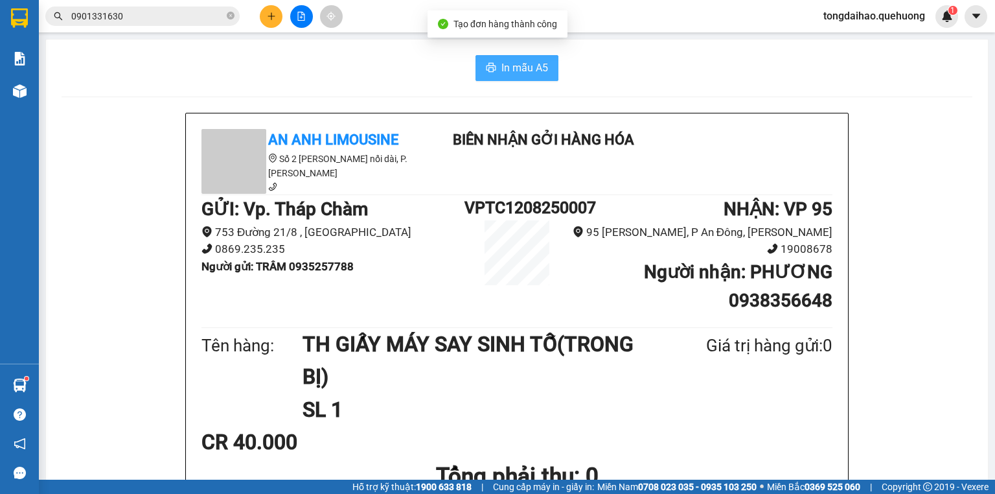
click at [521, 70] on span "In mẫu A5" at bounding box center [524, 68] width 47 height 16
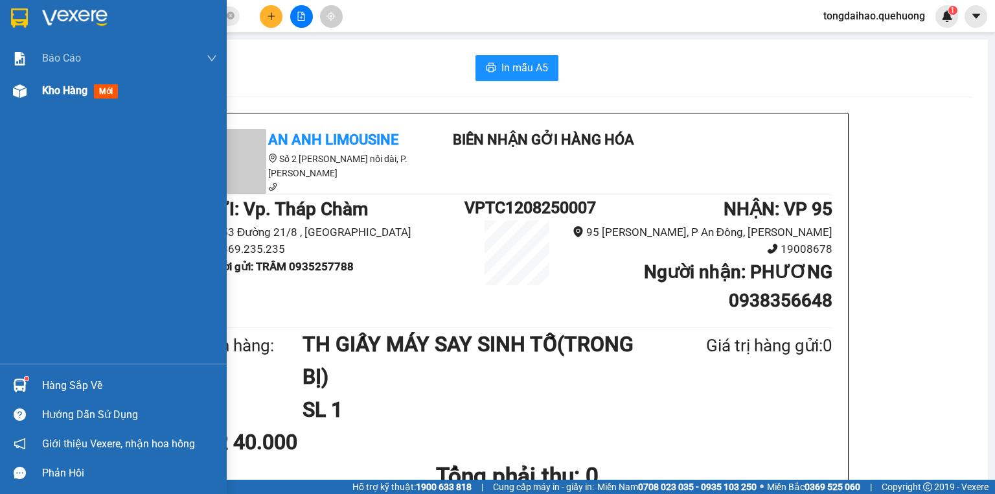
click at [25, 93] on img at bounding box center [20, 91] width 14 height 14
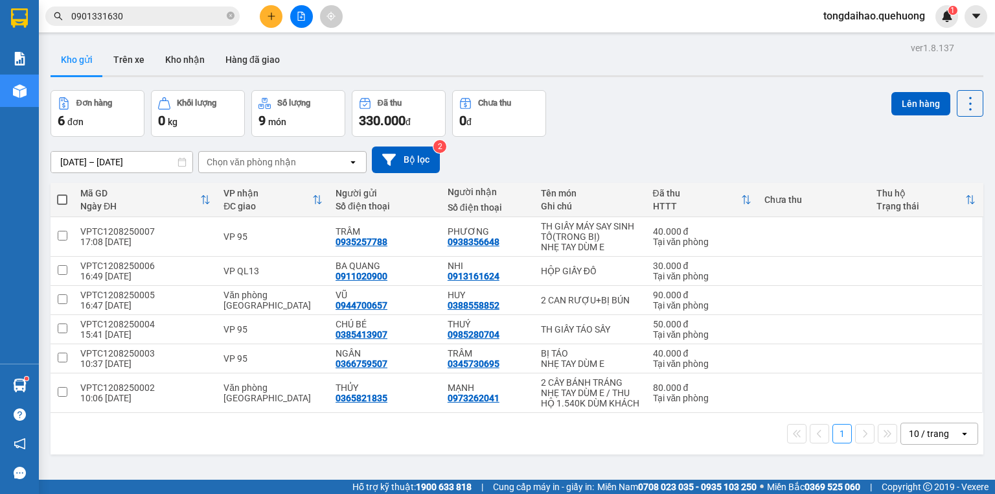
click at [963, 430] on div "open" at bounding box center [968, 433] width 18 height 21
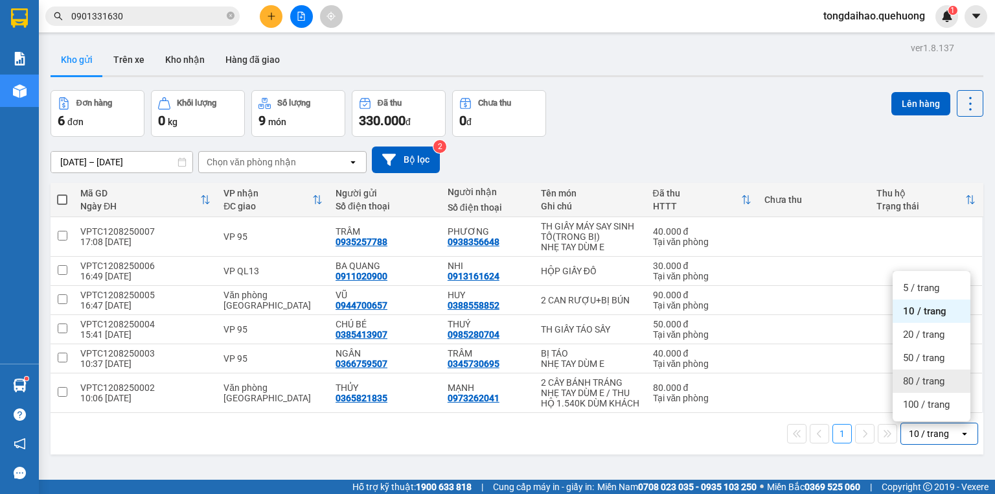
click at [918, 376] on span "80 / trang" at bounding box center [923, 380] width 41 height 13
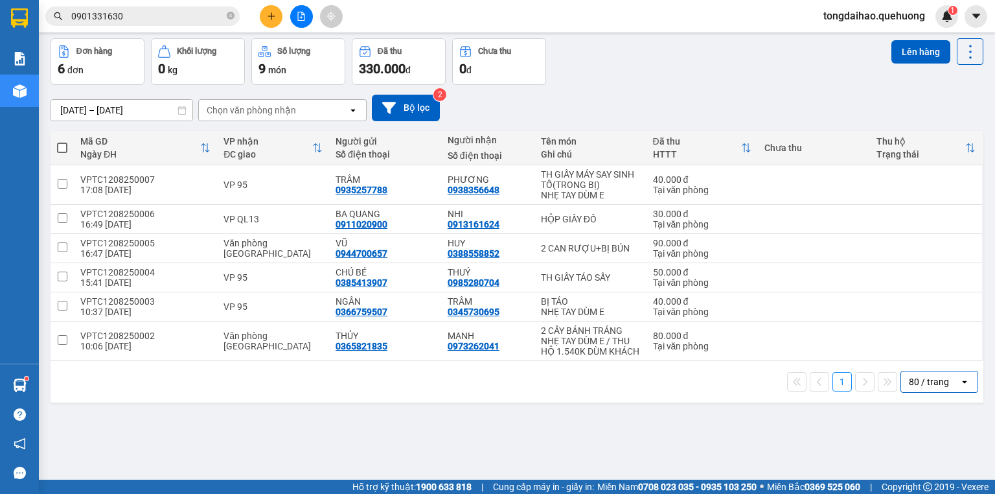
scroll to position [60, 0]
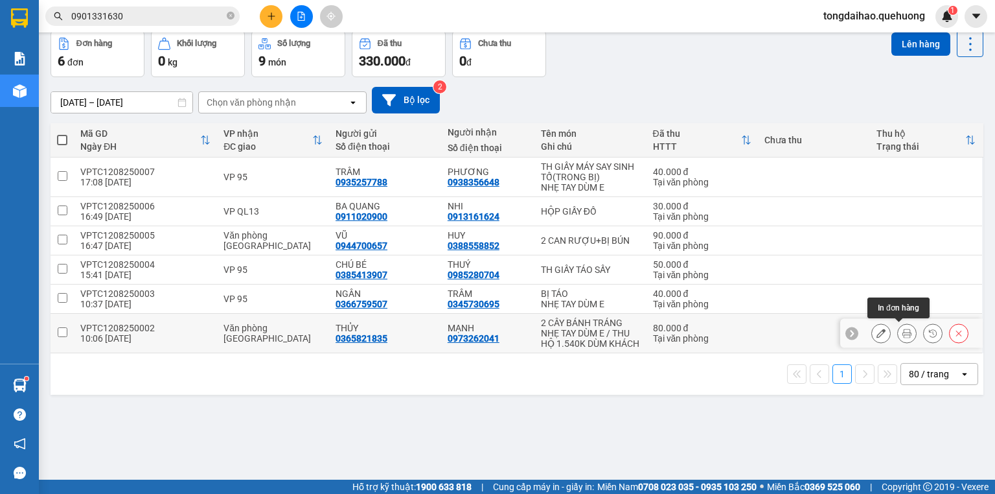
click at [902, 333] on icon at bounding box center [906, 332] width 9 height 9
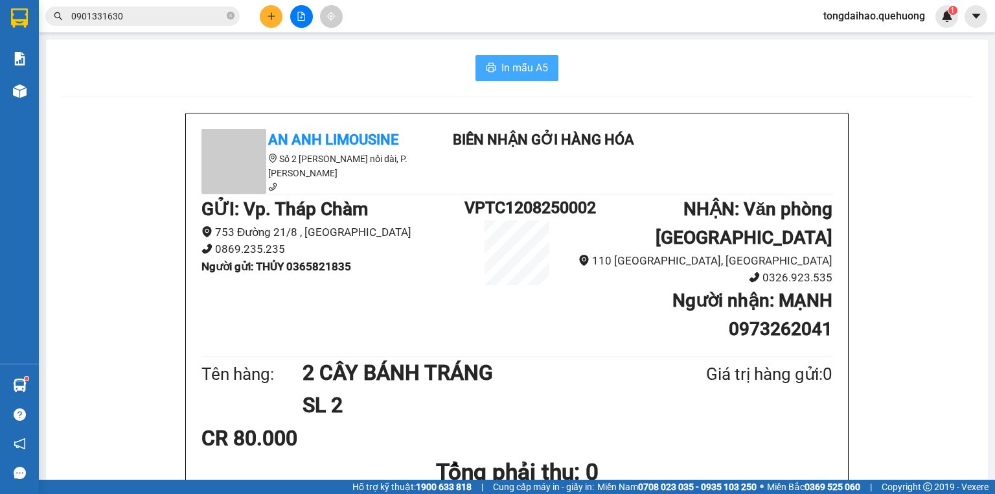
click at [501, 67] on span "In mẫu A5" at bounding box center [524, 68] width 47 height 16
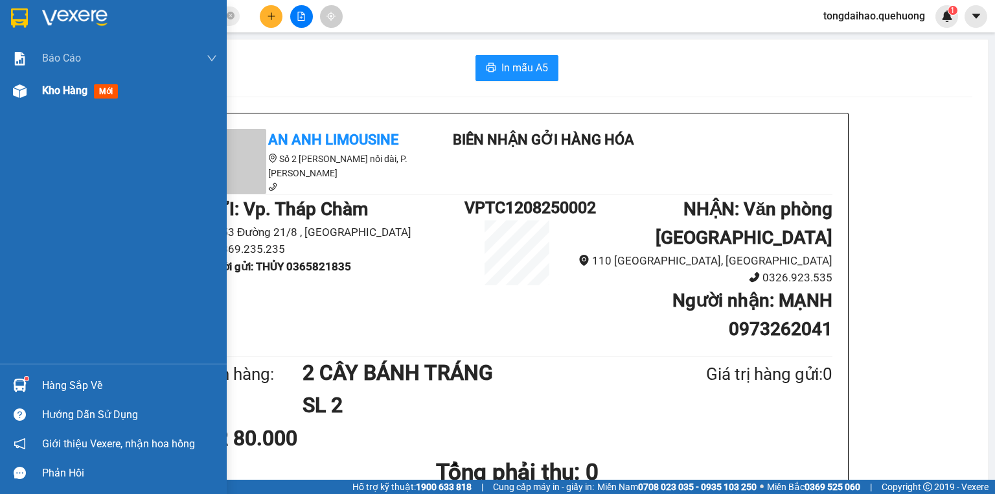
click at [21, 89] on img at bounding box center [20, 91] width 14 height 14
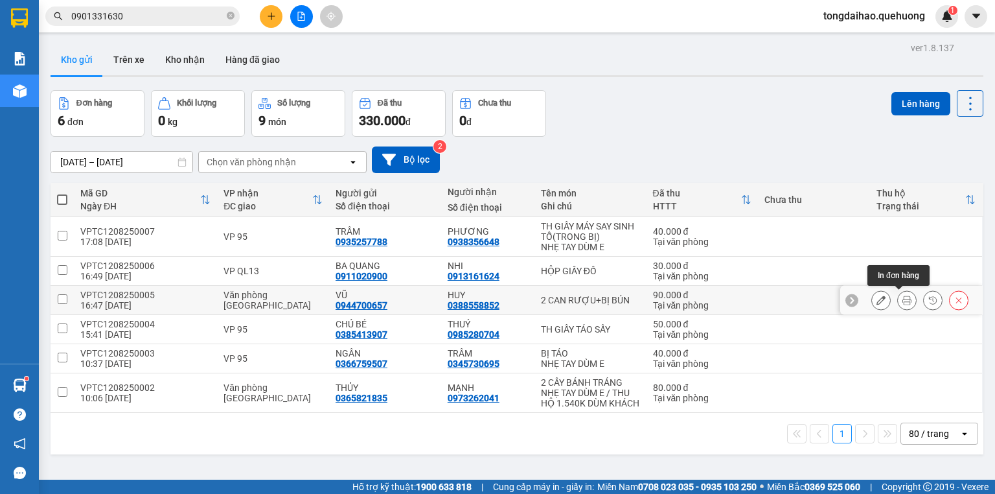
click at [904, 301] on button at bounding box center [907, 300] width 18 height 23
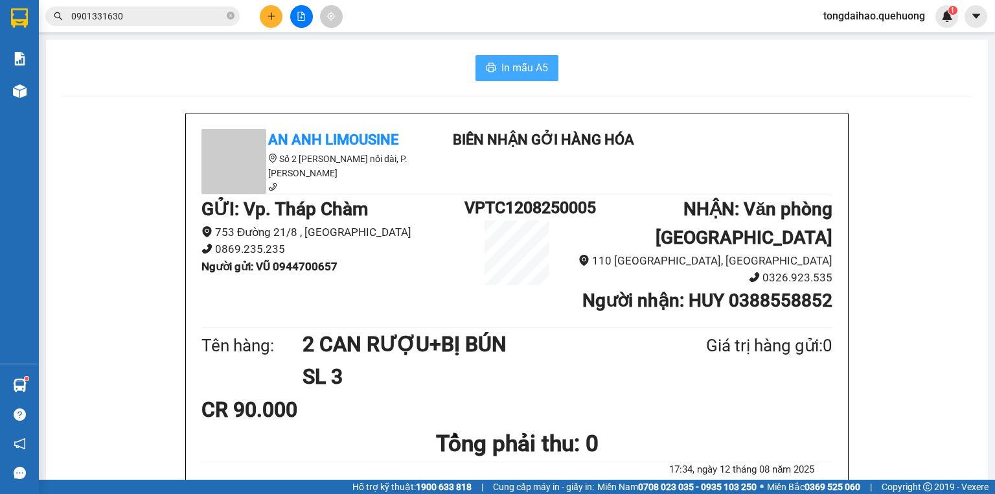
click at [501, 60] on span "In mẫu A5" at bounding box center [524, 68] width 47 height 16
drag, startPoint x: 191, startPoint y: 450, endPoint x: 277, endPoint y: 16, distance: 442.5
click at [277, 16] on button at bounding box center [271, 16] width 23 height 23
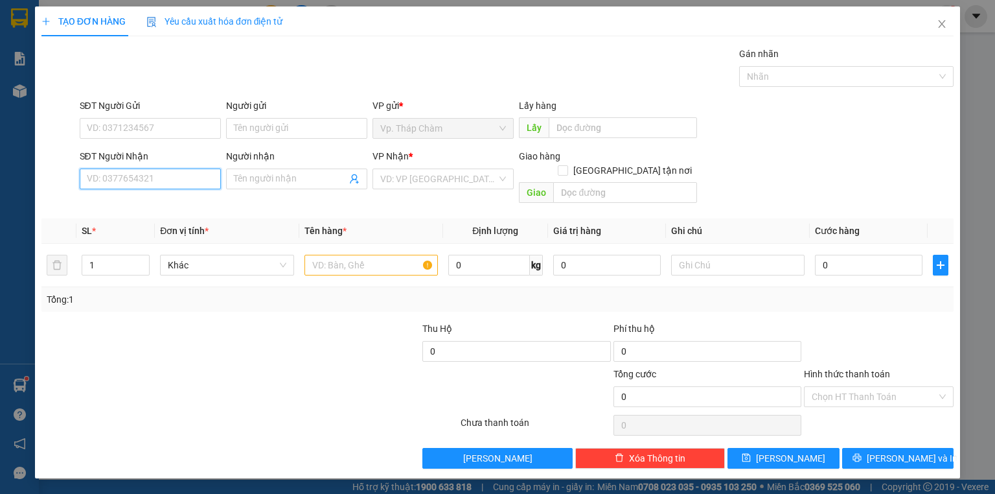
click at [185, 188] on input "SĐT Người Nhận" at bounding box center [150, 178] width 141 height 21
click at [148, 222] on div "0902322267 - THƯ" at bounding box center [150, 225] width 126 height 14
type input "0902322267"
type input "THƯ"
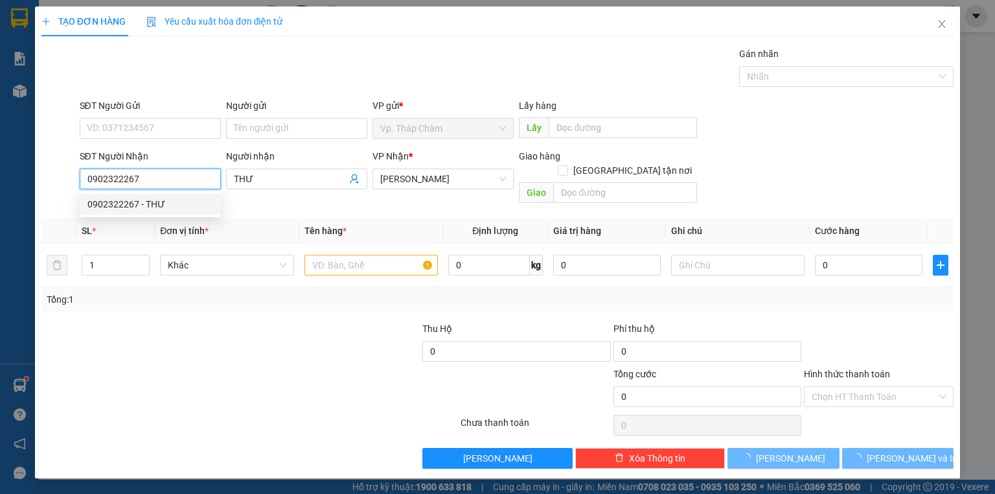
type input "40.000"
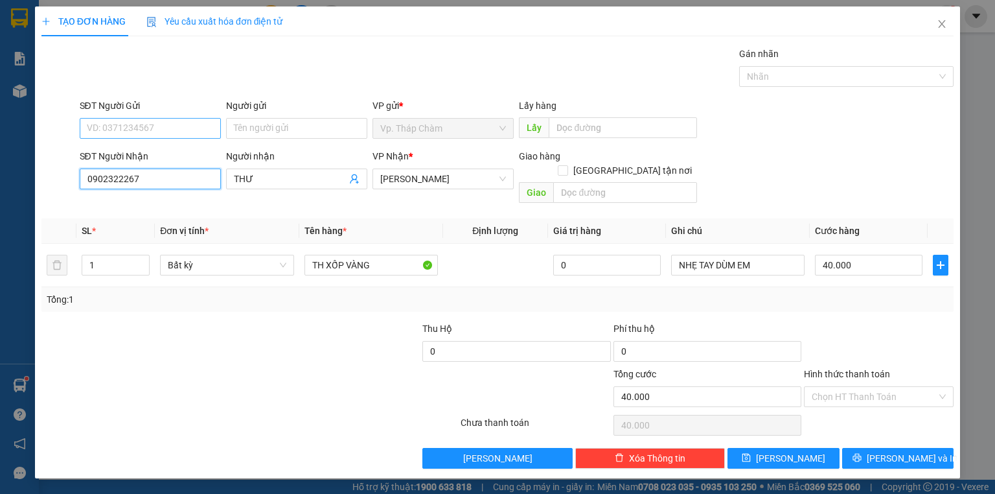
type input "0902322267"
click at [143, 126] on input "SĐT Người Gửi" at bounding box center [150, 128] width 141 height 21
type input "0964137246"
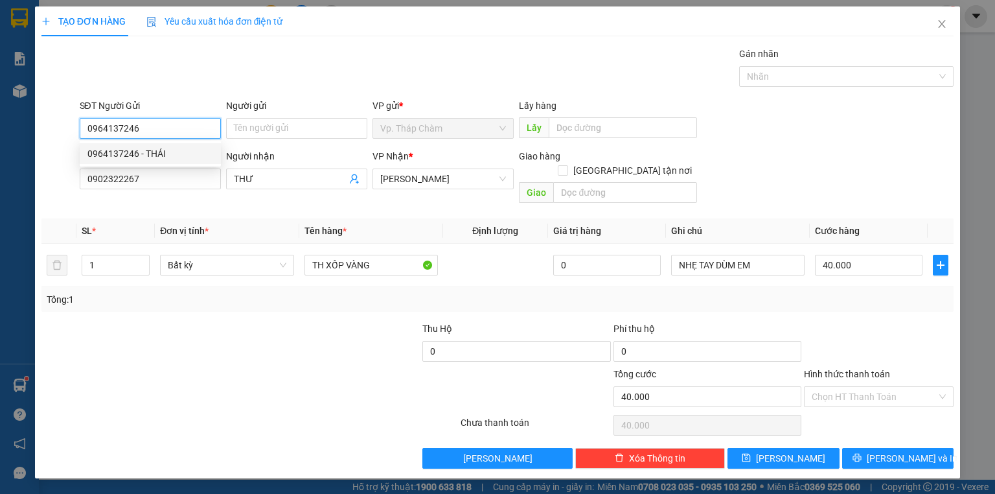
click at [164, 159] on div "0964137246 - THÁI" at bounding box center [150, 153] width 126 height 14
type input "THÁI"
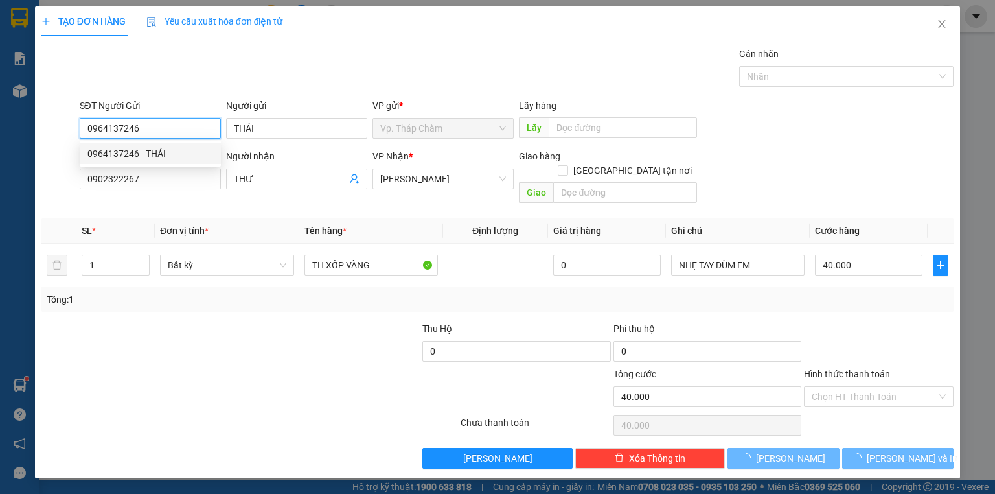
type input "50.000"
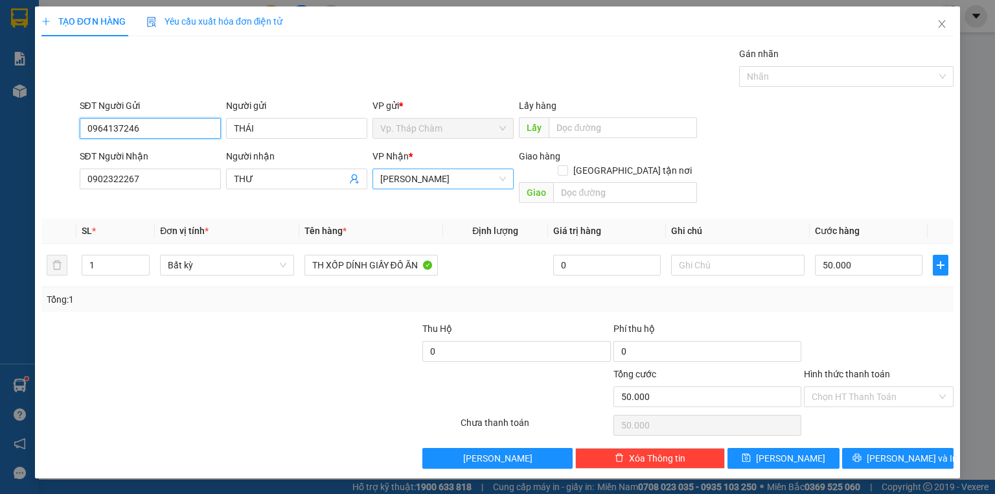
click at [432, 182] on span "[PERSON_NAME]" at bounding box center [443, 178] width 126 height 19
type input "0964137246"
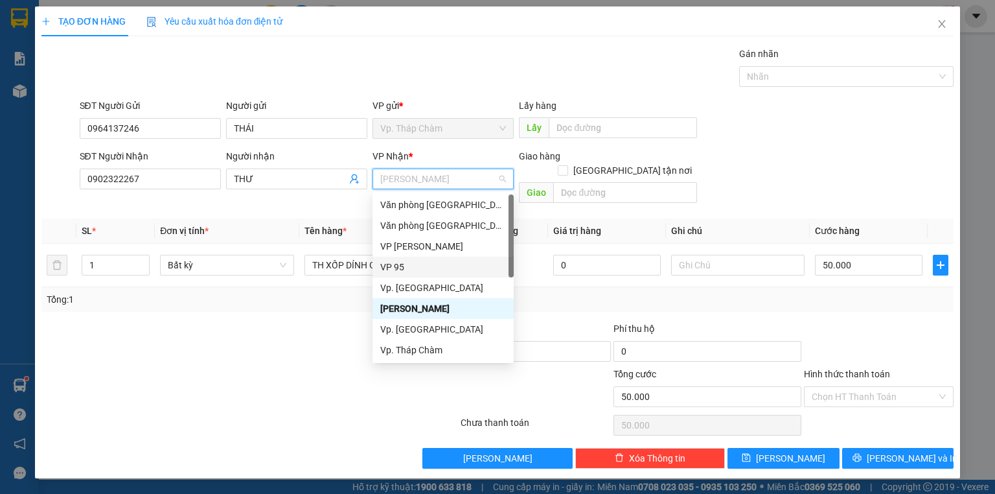
click at [413, 257] on div "VP 95" at bounding box center [442, 267] width 141 height 21
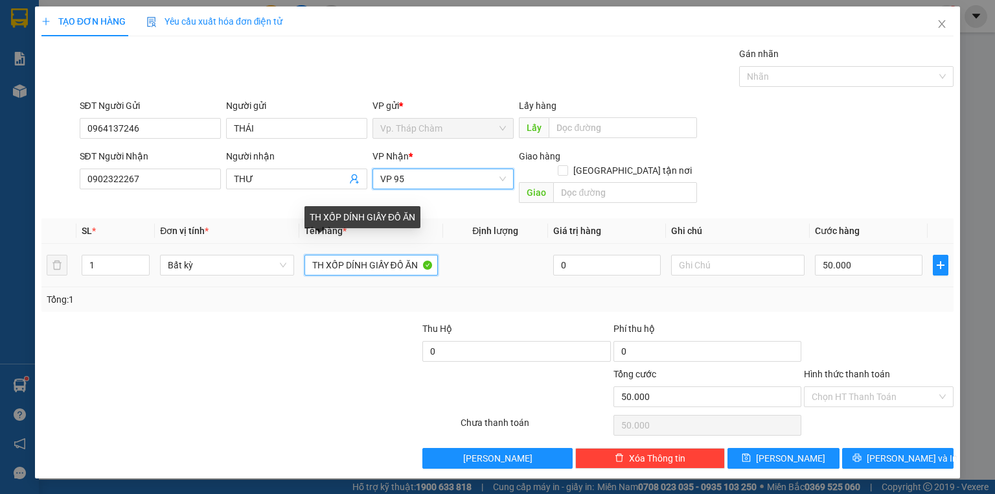
click at [350, 255] on input "TH XỐP DÍNH GIẤY ĐỒ ĂN" at bounding box center [370, 265] width 133 height 21
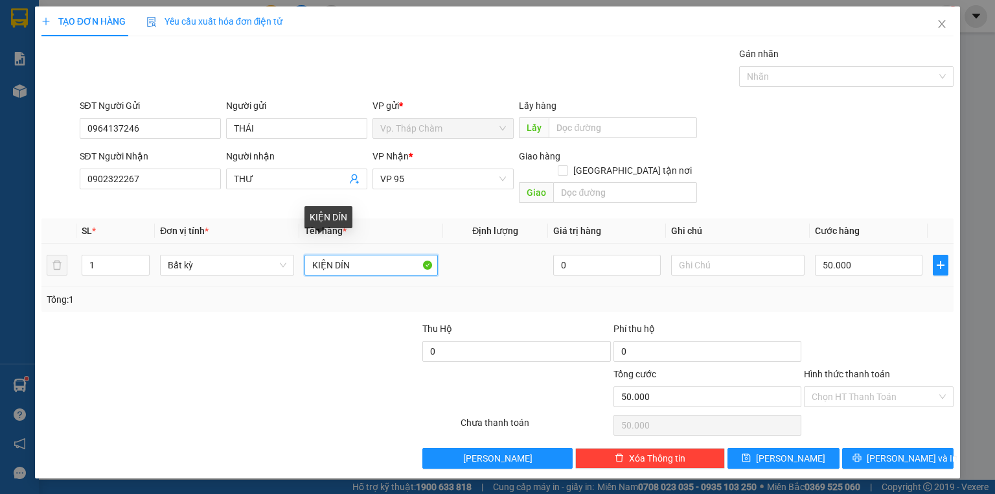
type input "KIỆN DÍNH"
click at [321, 255] on input "KIỆN DÍNH" at bounding box center [370, 265] width 133 height 21
type input "3TH DÍNH ĐỒ ĂN"
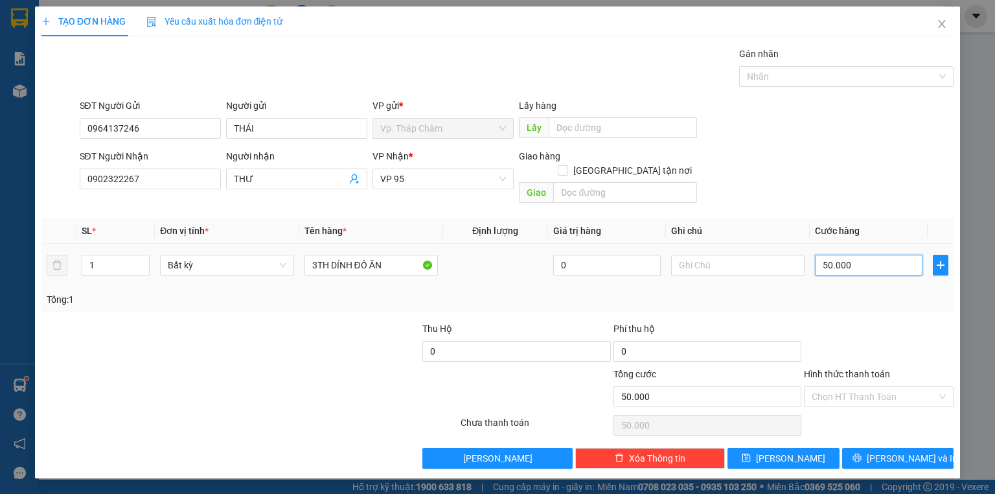
click at [889, 255] on input "50.000" at bounding box center [869, 265] width 108 height 21
type input "0"
type input "6"
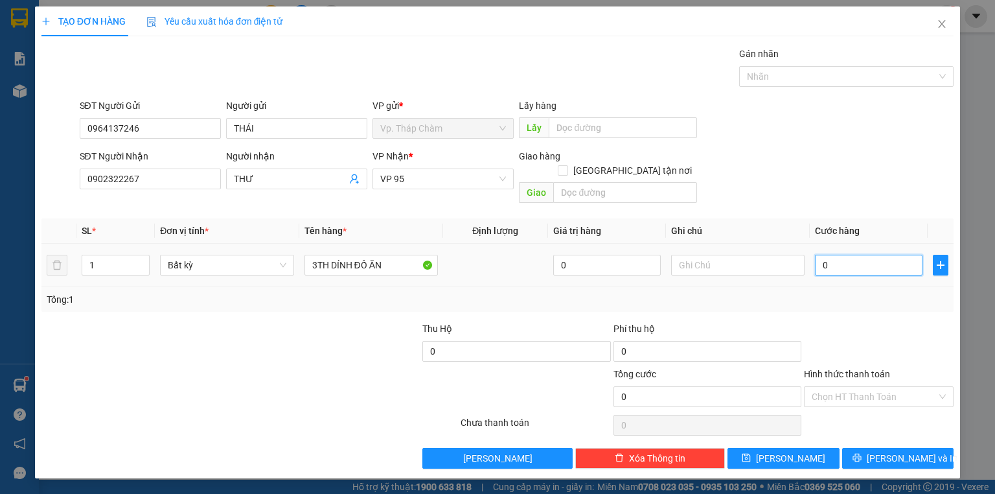
type input "6"
type input "06"
type input "60"
type input "060"
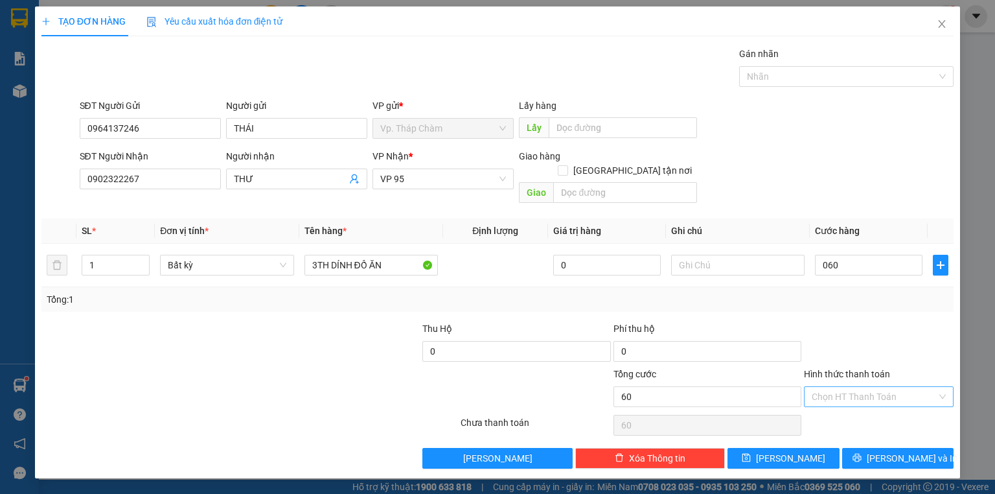
type input "60.000"
click at [873, 387] on input "Hình thức thanh toán" at bounding box center [874, 396] width 125 height 19
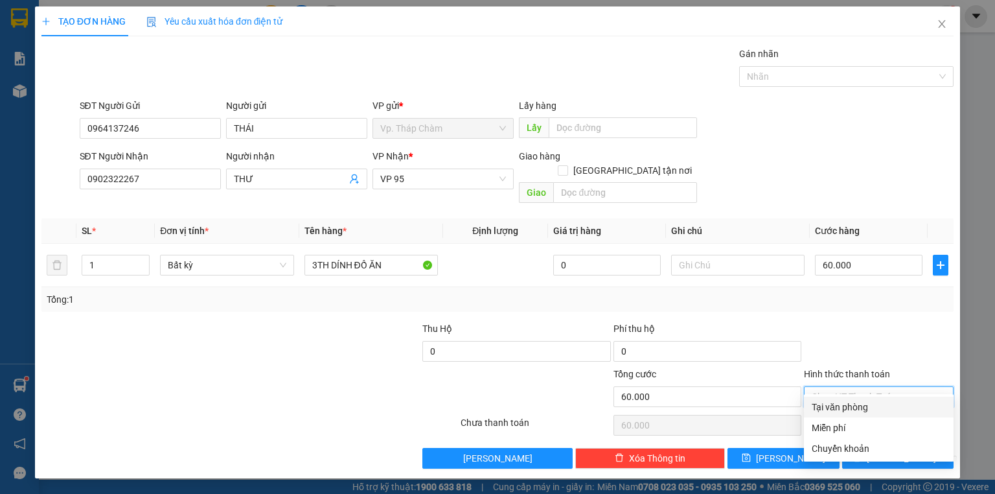
drag, startPoint x: 871, startPoint y: 406, endPoint x: 884, endPoint y: 424, distance: 22.3
click at [871, 407] on div "Tại văn phòng" at bounding box center [879, 407] width 134 height 14
type input "0"
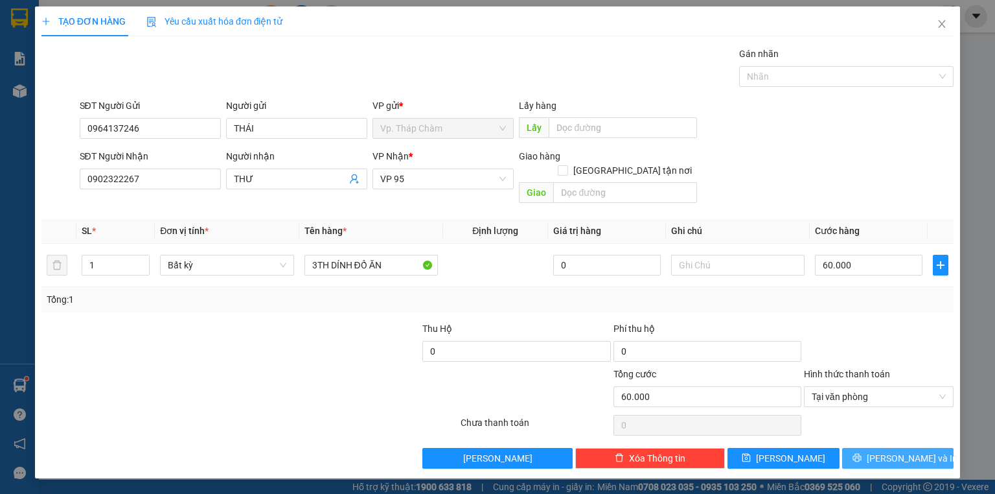
click at [898, 451] on span "[PERSON_NAME] và In" at bounding box center [912, 458] width 91 height 14
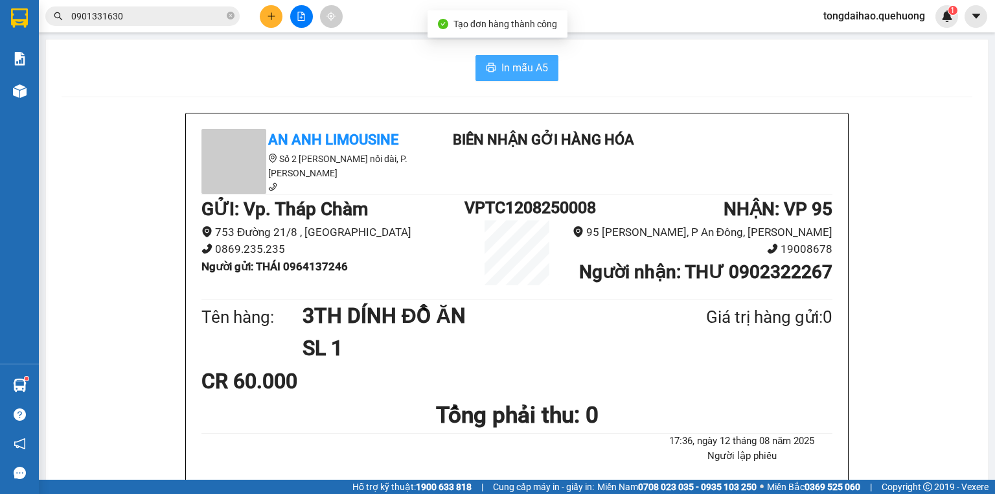
click at [504, 73] on span "In mẫu A5" at bounding box center [524, 68] width 47 height 16
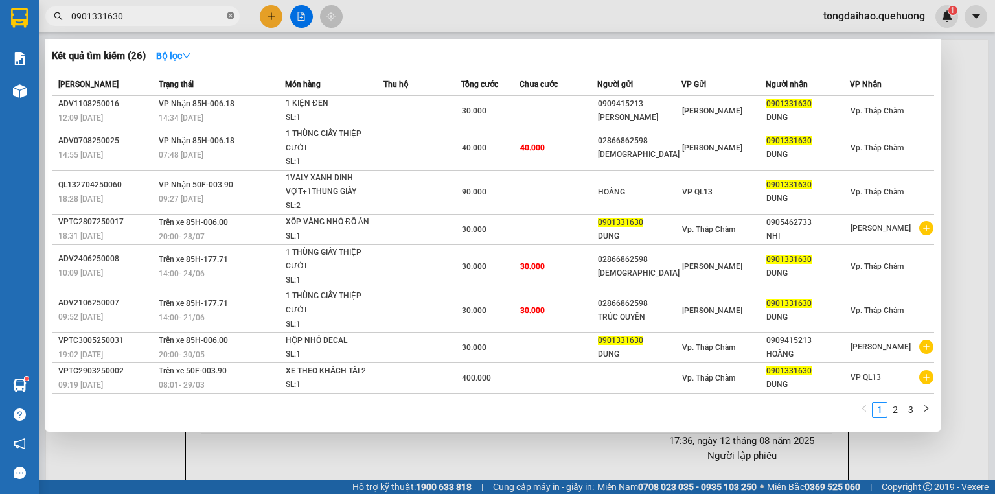
click at [231, 14] on icon "close-circle" at bounding box center [231, 16] width 8 height 8
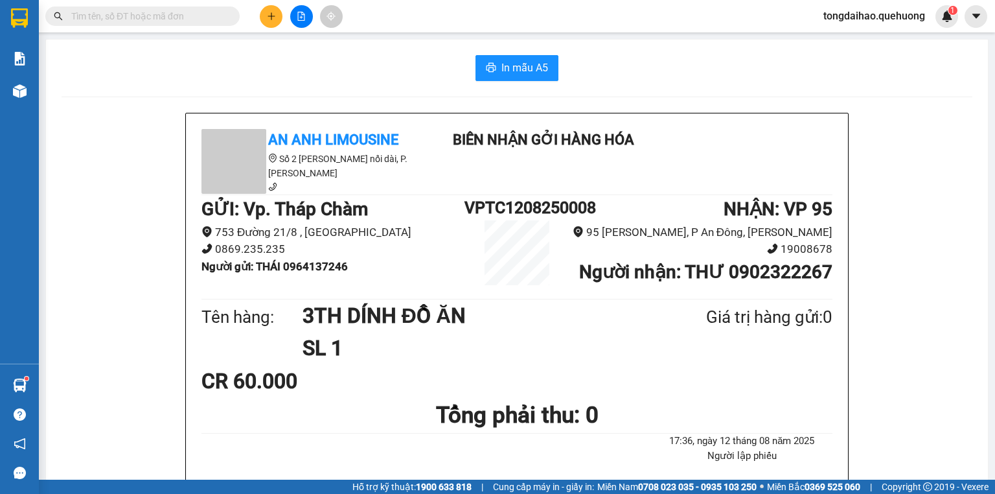
click at [215, 14] on input "text" at bounding box center [147, 16] width 153 height 14
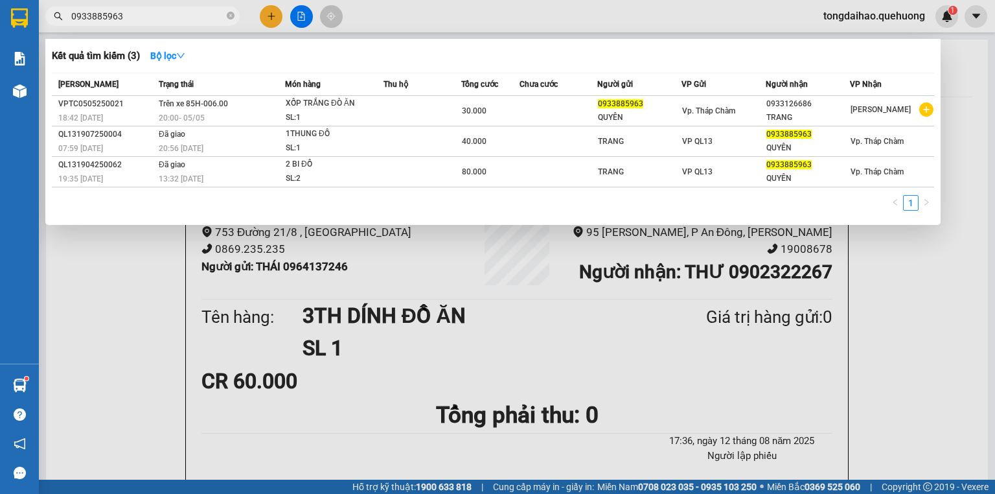
type input "0933885963"
click at [269, 12] on div at bounding box center [497, 247] width 995 height 494
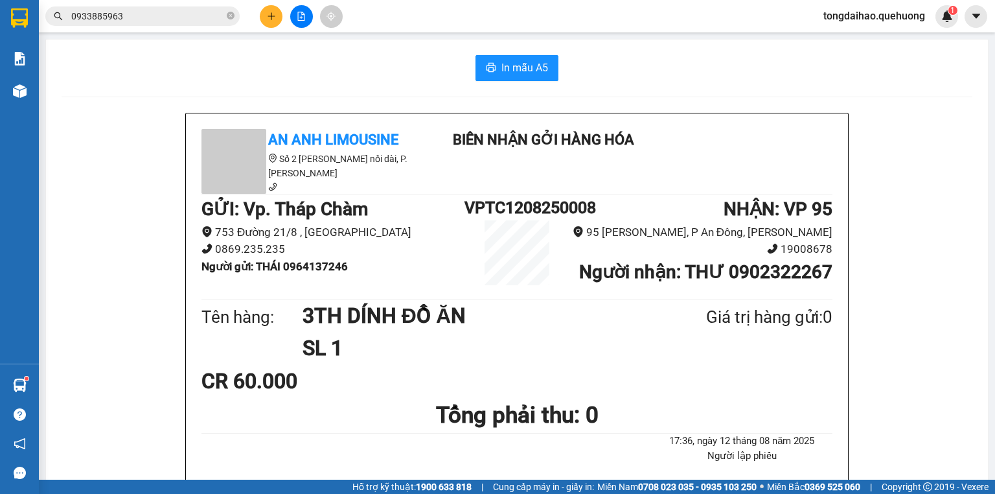
click at [267, 27] on div at bounding box center [301, 16] width 97 height 23
click at [268, 18] on icon "plus" at bounding box center [271, 16] width 9 height 9
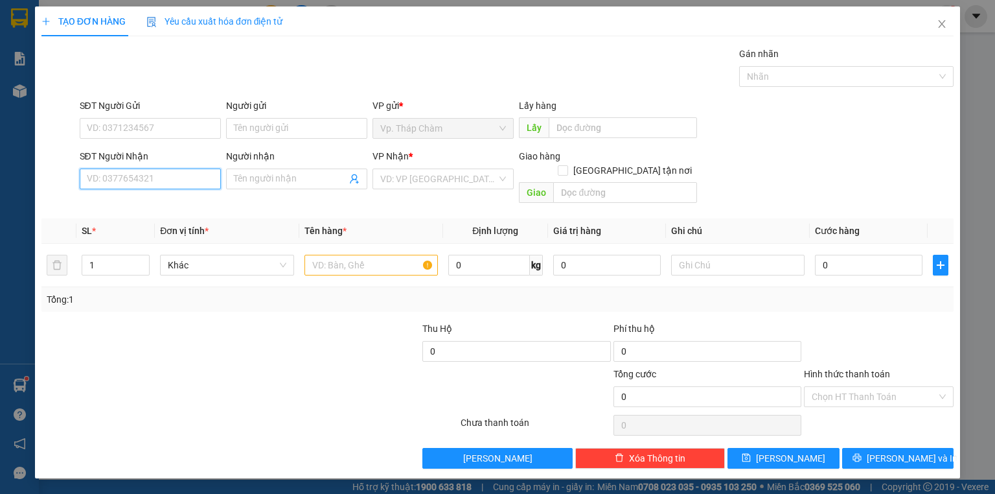
click at [192, 185] on input "SĐT Người Nhận" at bounding box center [150, 178] width 141 height 21
click at [151, 207] on div "0909303081 - VÂN" at bounding box center [151, 204] width 128 height 14
type input "0909303081"
type input "VÂN"
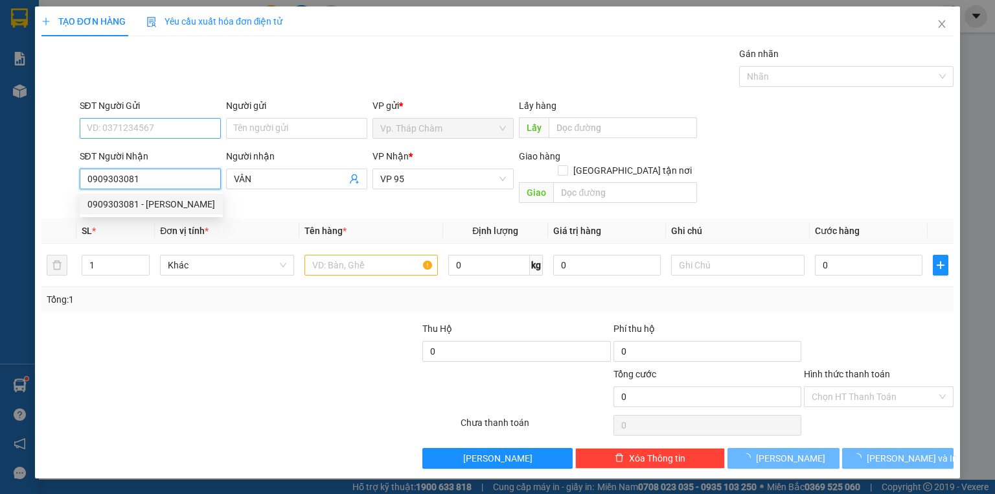
type input "40.000"
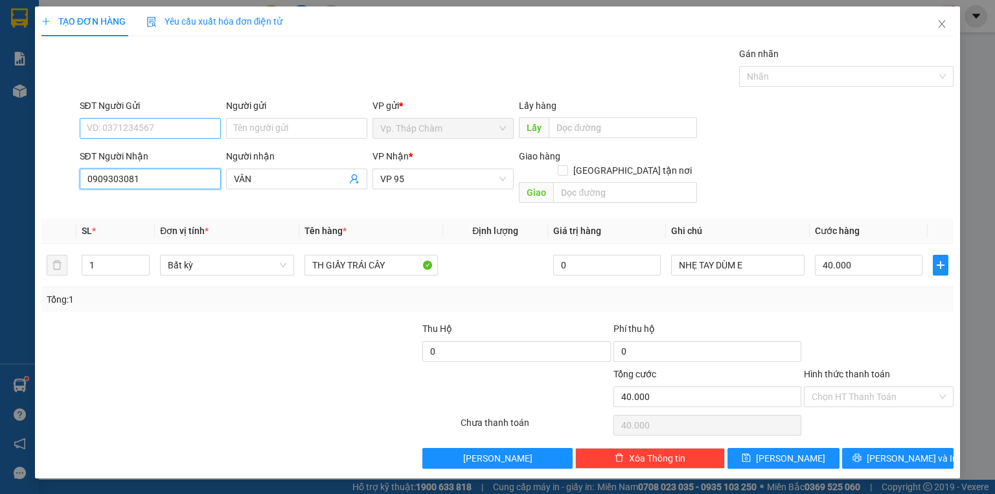
type input "0909303081"
click at [144, 124] on input "SĐT Người Gửi" at bounding box center [150, 128] width 141 height 21
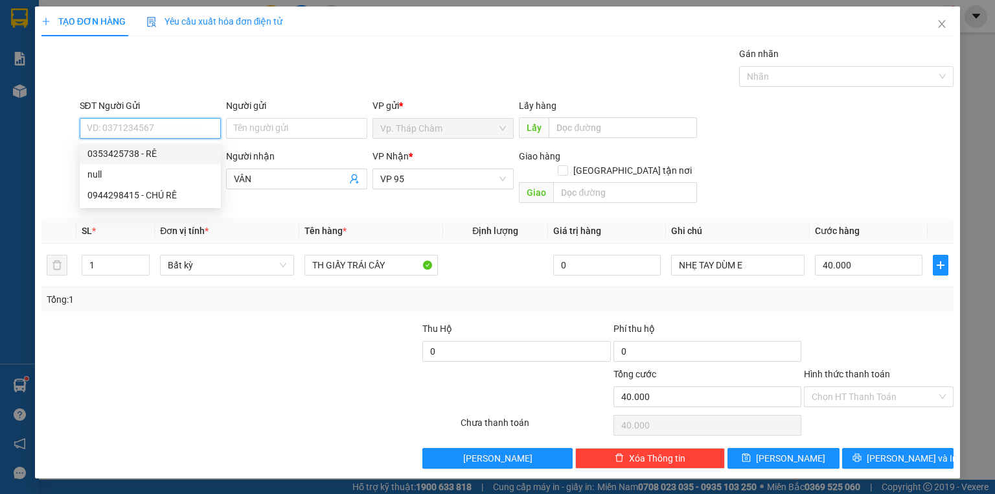
click at [119, 154] on div "0353425738 - RÊ" at bounding box center [150, 153] width 126 height 14
type input "0353425738"
type input "RÊ"
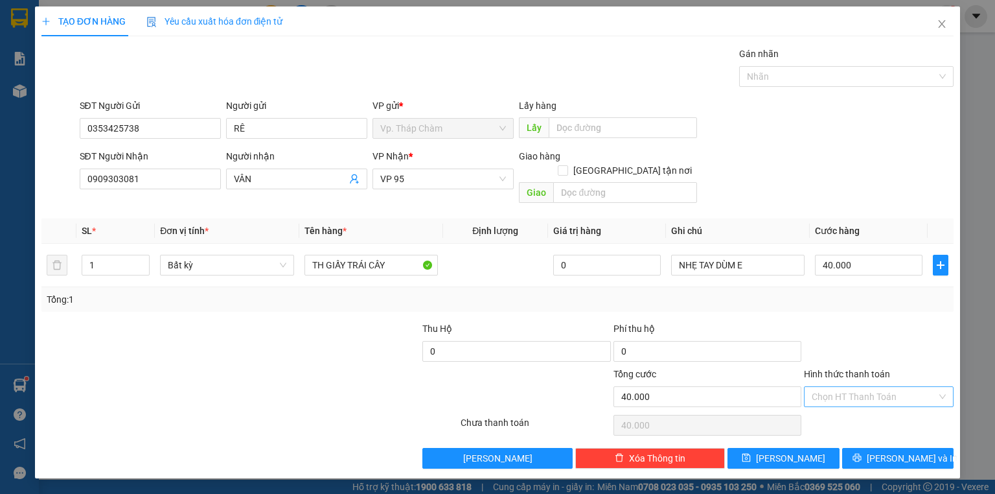
click at [861, 387] on input "Hình thức thanh toán" at bounding box center [874, 396] width 125 height 19
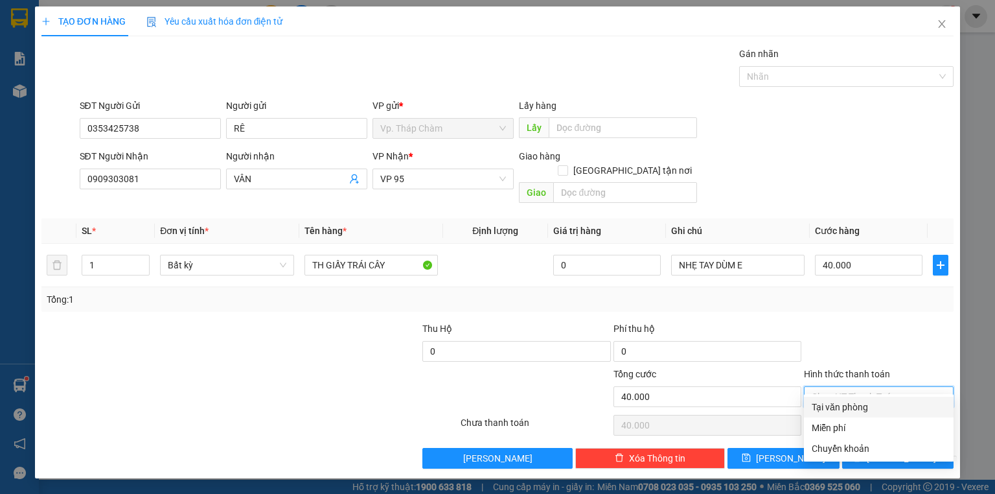
drag, startPoint x: 878, startPoint y: 400, endPoint x: 906, endPoint y: 424, distance: 36.3
click at [878, 402] on div "Tại văn phòng" at bounding box center [879, 407] width 134 height 14
type input "0"
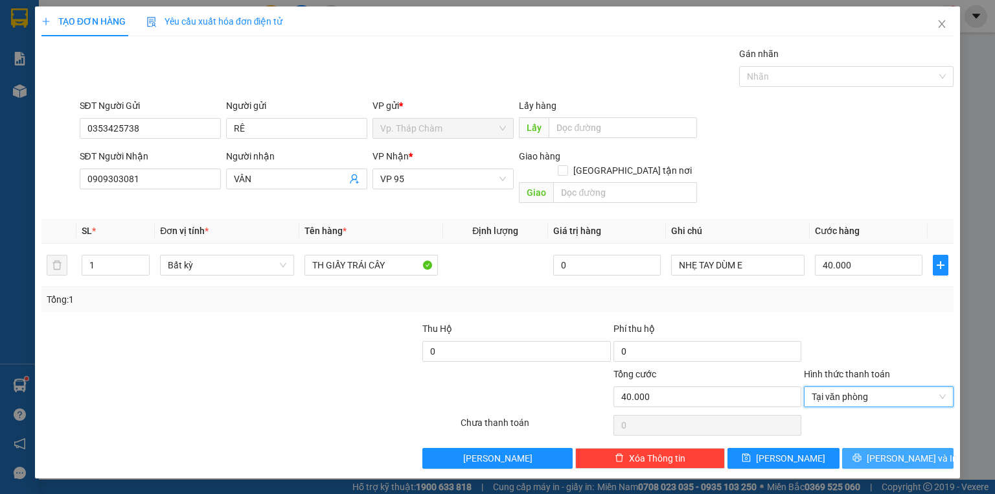
click at [915, 451] on span "[PERSON_NAME] và In" at bounding box center [912, 458] width 91 height 14
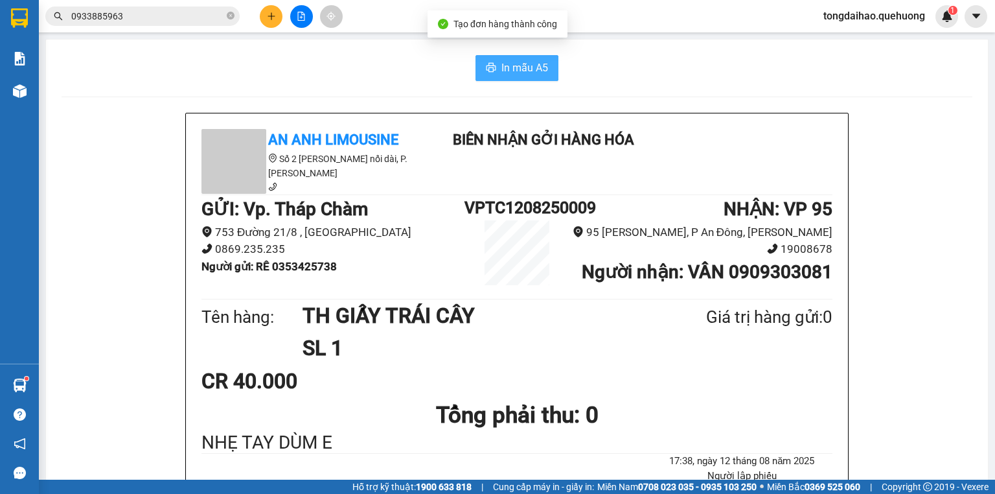
click at [524, 65] on span "In mẫu A5" at bounding box center [524, 68] width 47 height 16
click at [567, 341] on h1 "SL 1" at bounding box center [473, 348] width 341 height 32
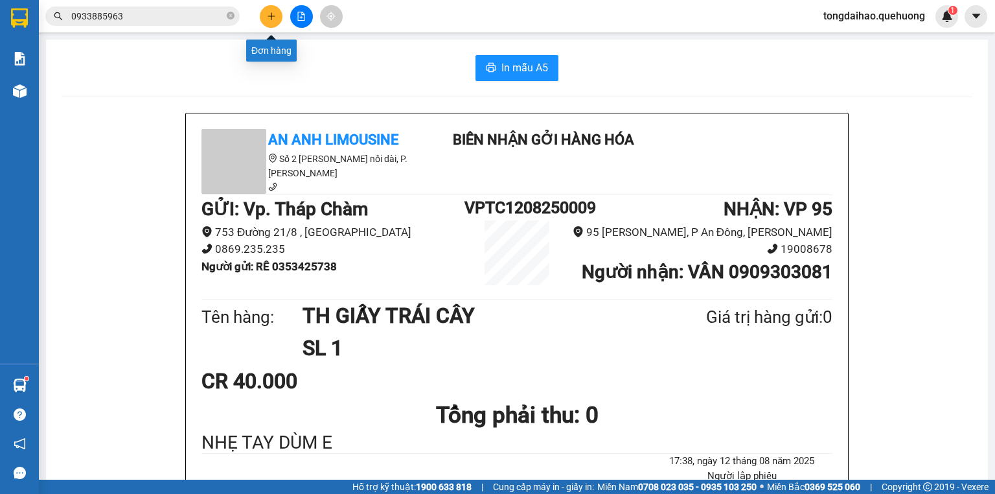
click at [271, 16] on icon "plus" at bounding box center [271, 15] width 1 height 7
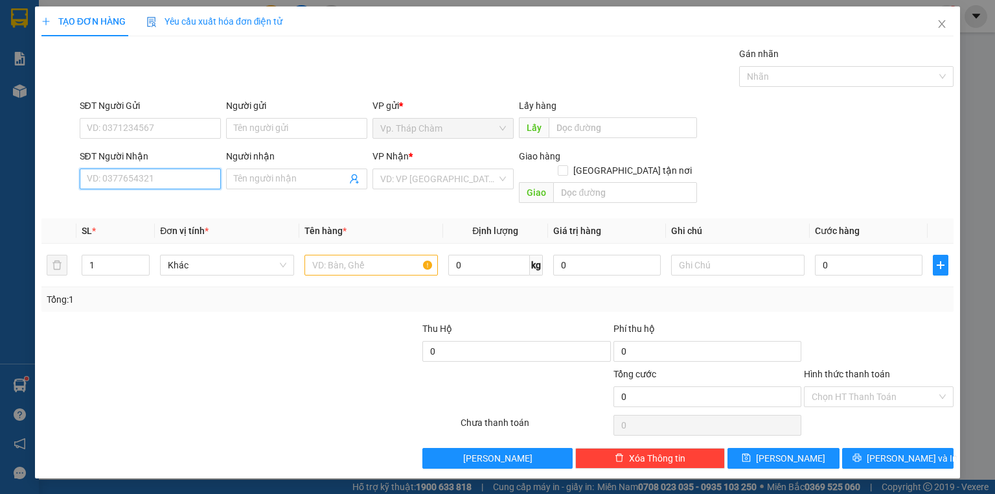
drag, startPoint x: 199, startPoint y: 178, endPoint x: 192, endPoint y: 179, distance: 6.5
click at [194, 179] on input "SĐT Người Nhận" at bounding box center [150, 178] width 141 height 21
click at [193, 178] on input "SĐT Người Nhận" at bounding box center [150, 178] width 141 height 21
type input "0909696215"
click at [185, 201] on div "0909696215 - DŨNG" at bounding box center [150, 204] width 126 height 14
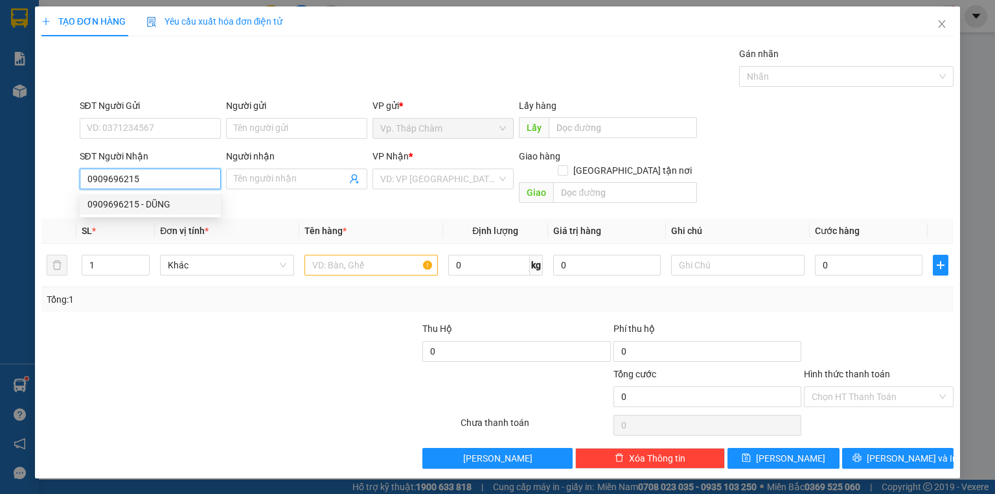
type input "DŨNG"
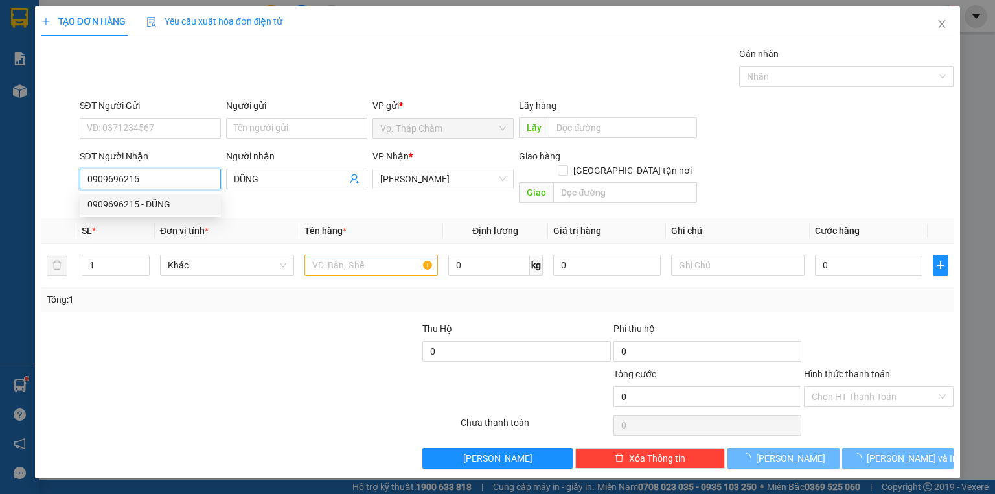
type input "40.000"
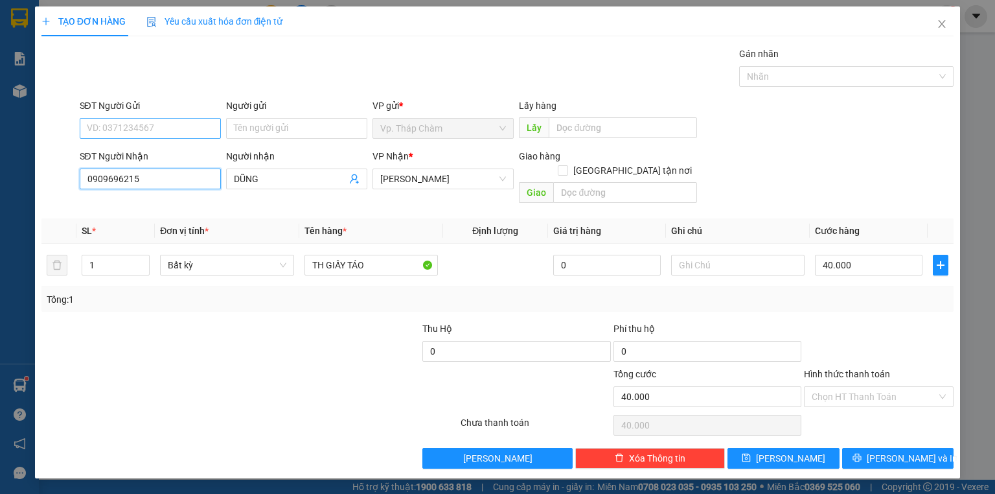
type input "0909696215"
click at [155, 119] on input "SĐT Người Gửi" at bounding box center [150, 128] width 141 height 21
click at [166, 151] on div "0886343409 - TRÂN" at bounding box center [150, 153] width 126 height 14
type input "0886343409"
type input "TRÂN"
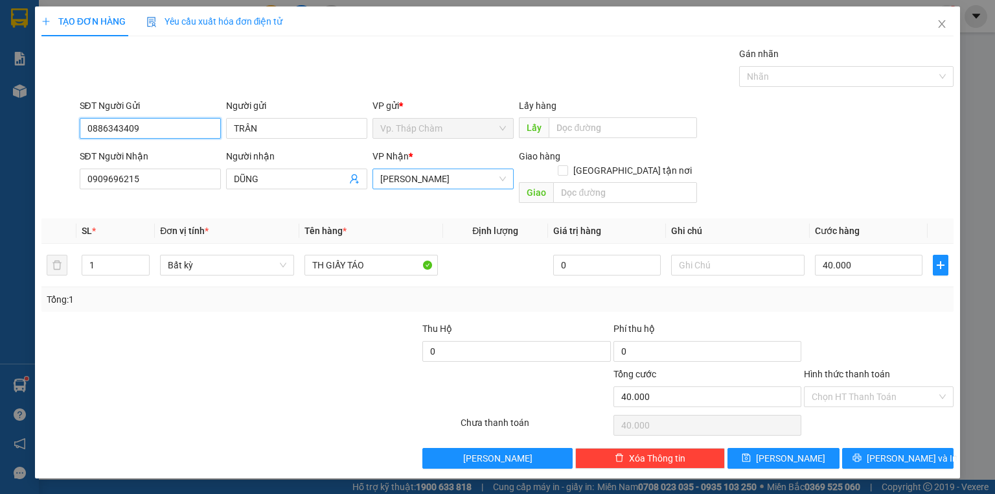
click at [409, 179] on span "[PERSON_NAME]" at bounding box center [443, 178] width 126 height 19
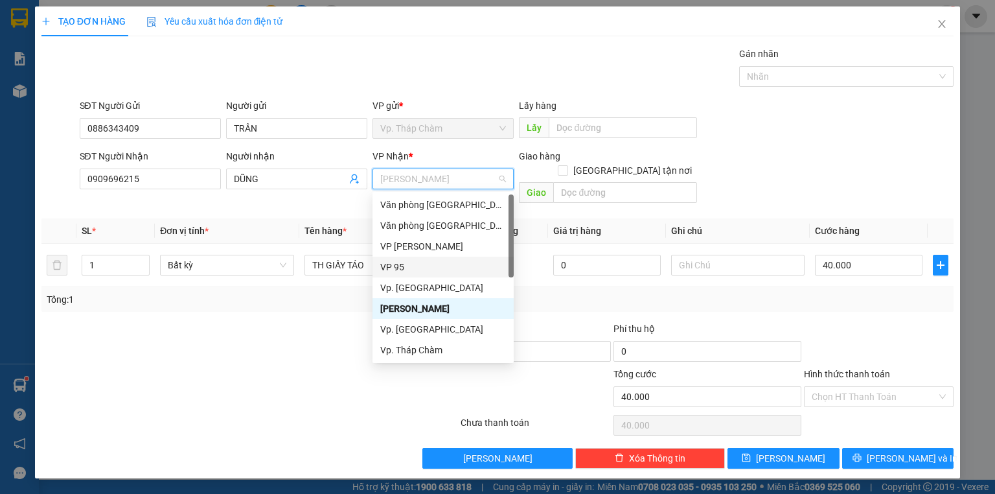
click at [400, 266] on div "VP 95" at bounding box center [443, 267] width 126 height 14
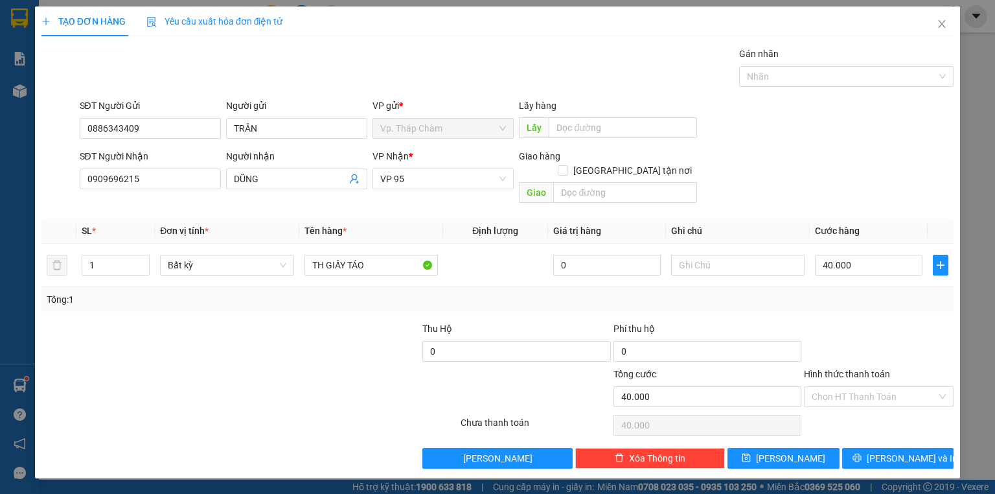
click at [228, 395] on div at bounding box center [173, 389] width 267 height 45
click at [234, 367] on div at bounding box center [173, 389] width 267 height 45
click at [856, 255] on input "40.000" at bounding box center [869, 265] width 108 height 21
click at [794, 172] on div "SĐT Người Nhận 0909696215 Người nhận DŨNG VP Nhận * VP 95 Giao hàng Giao tận nơ…" at bounding box center [517, 179] width 880 height 60
click at [865, 255] on input "40.000" at bounding box center [869, 265] width 108 height 21
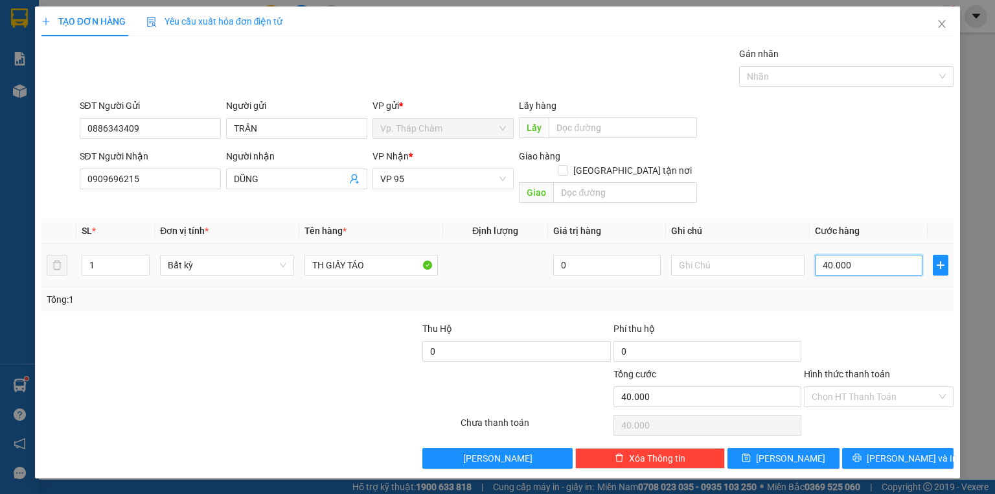
type input "0"
type input "3"
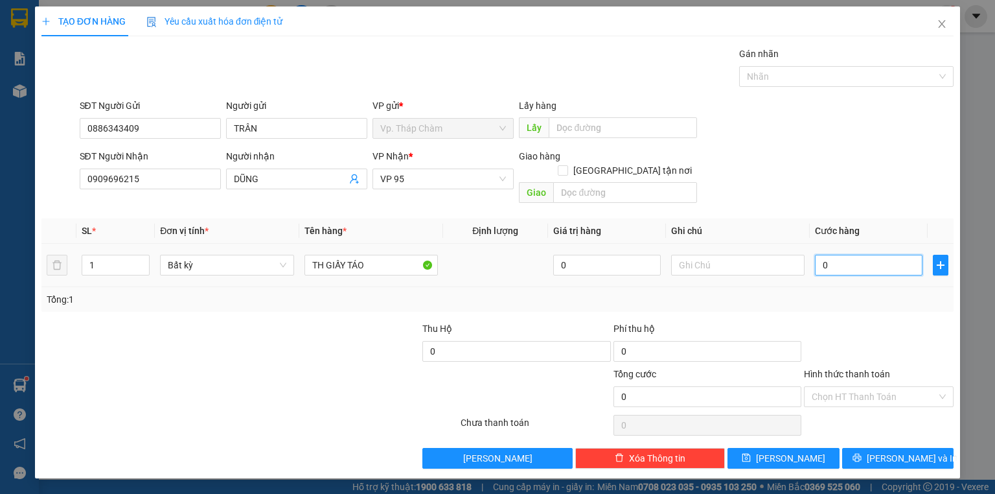
type input "03"
type input "30"
type input "030"
type input "30.000"
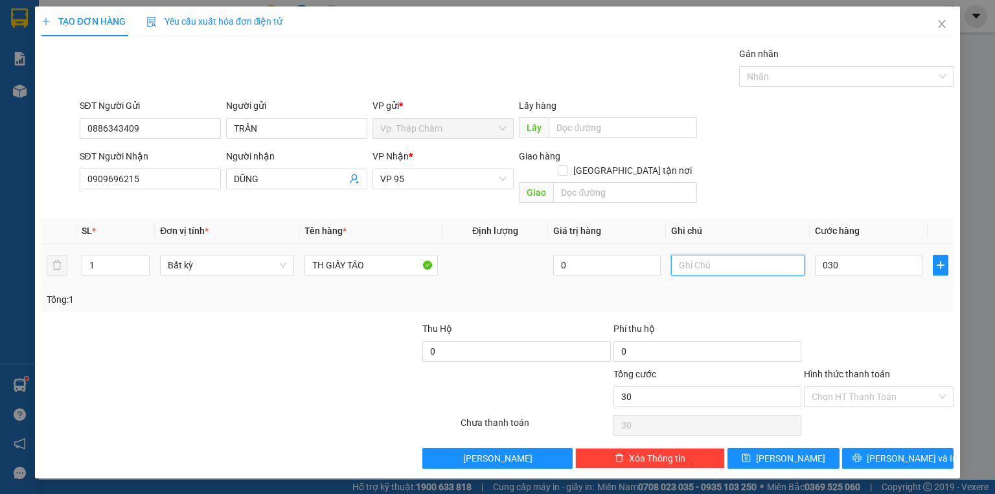
type input "30.000"
click at [783, 255] on input "text" at bounding box center [737, 265] width 133 height 21
click at [852, 389] on div "Chọn HT Thanh Toán" at bounding box center [879, 396] width 150 height 21
type input "NHẸ TAY DÙM E"
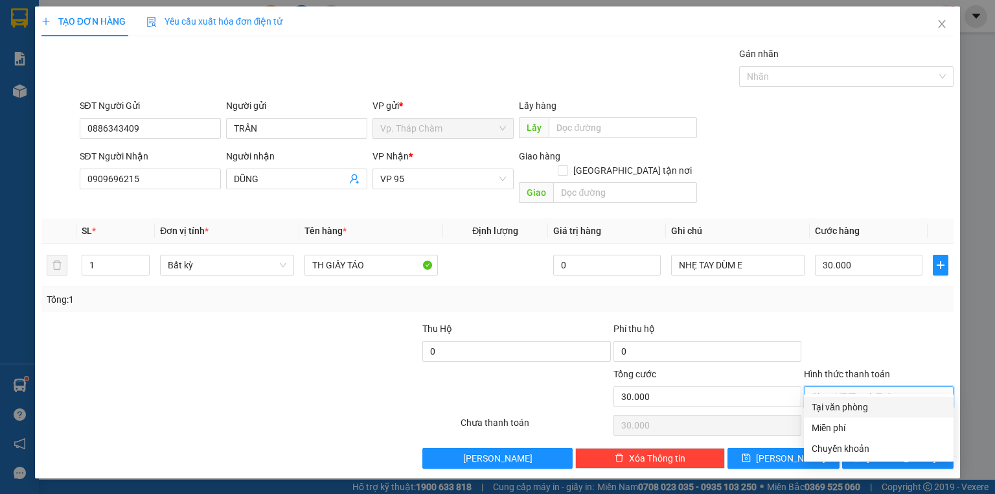
click at [854, 389] on input "Hình thức thanh toán" at bounding box center [874, 396] width 125 height 19
click at [864, 407] on div "Tại văn phòng" at bounding box center [879, 407] width 134 height 14
type input "0"
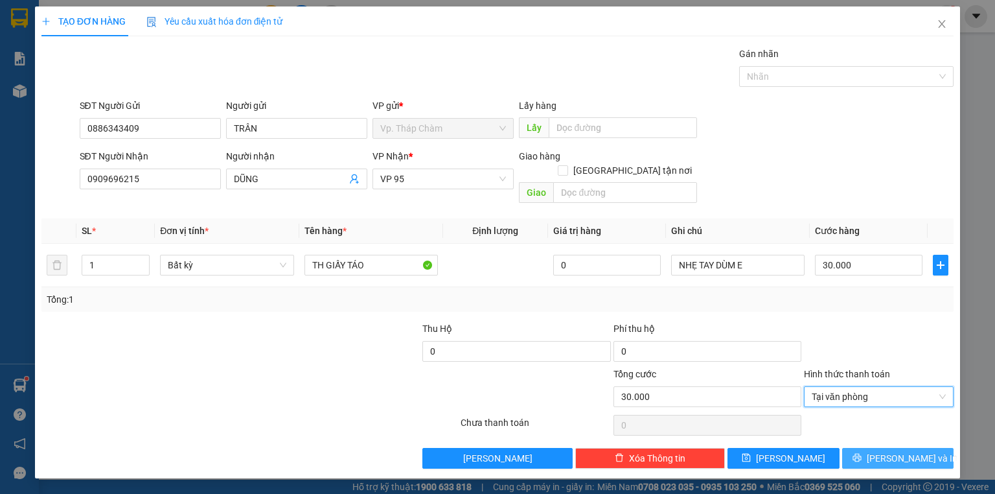
click at [907, 451] on span "[PERSON_NAME] và In" at bounding box center [912, 458] width 91 height 14
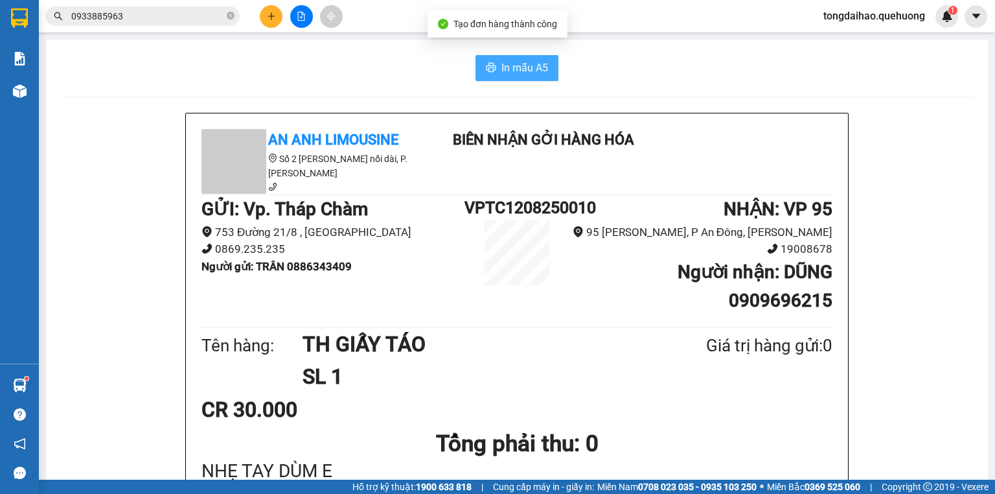
click at [524, 70] on span "In mẫu A5" at bounding box center [524, 68] width 47 height 16
click at [315, 264] on b "Người gửi : TRÂN 0886343409" at bounding box center [276, 266] width 150 height 13
copy b "0886343409"
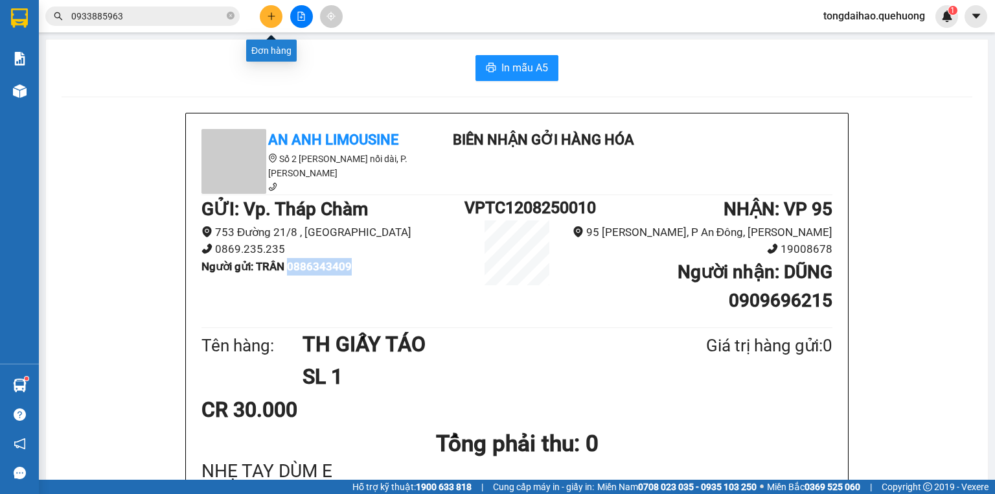
click at [272, 18] on icon "plus" at bounding box center [271, 16] width 9 height 9
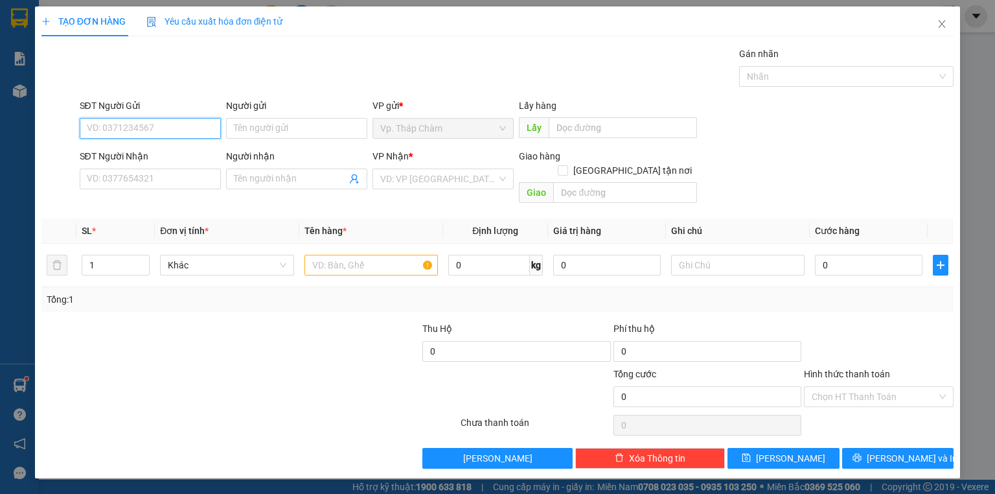
paste input "0886343409"
type input "0886343409"
click at [160, 157] on div "0886343409 - TRÂN" at bounding box center [150, 153] width 126 height 14
type input "TRÂN"
type input "0909696215"
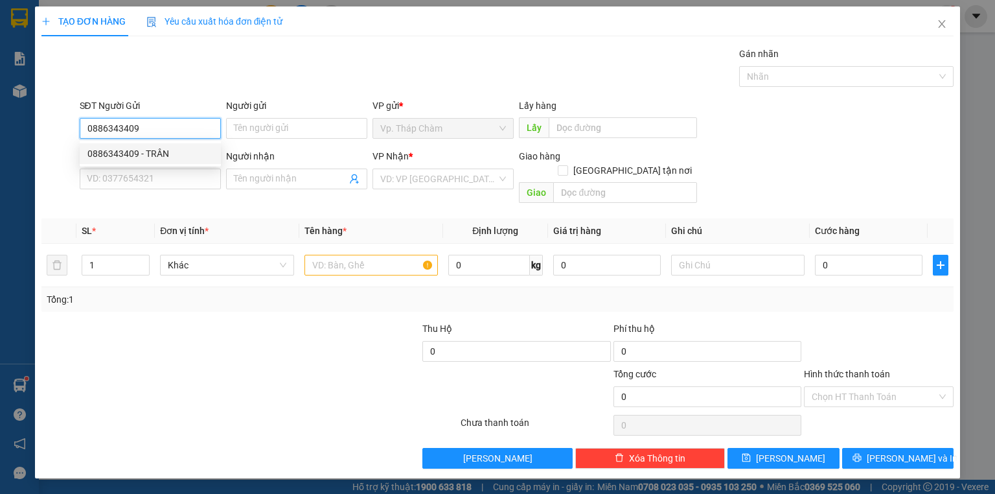
type input "DŨNG"
type input "30.000"
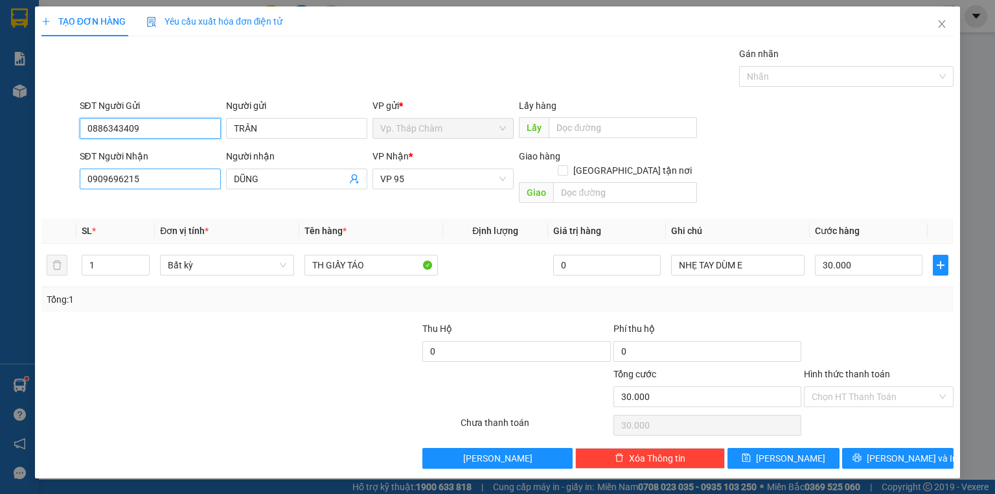
type input "0886343409"
click at [131, 171] on input "0909696215" at bounding box center [150, 178] width 141 height 21
click at [131, 177] on input "0909696215" at bounding box center [150, 178] width 141 height 21
click at [131, 179] on input "0909696215" at bounding box center [150, 178] width 141 height 21
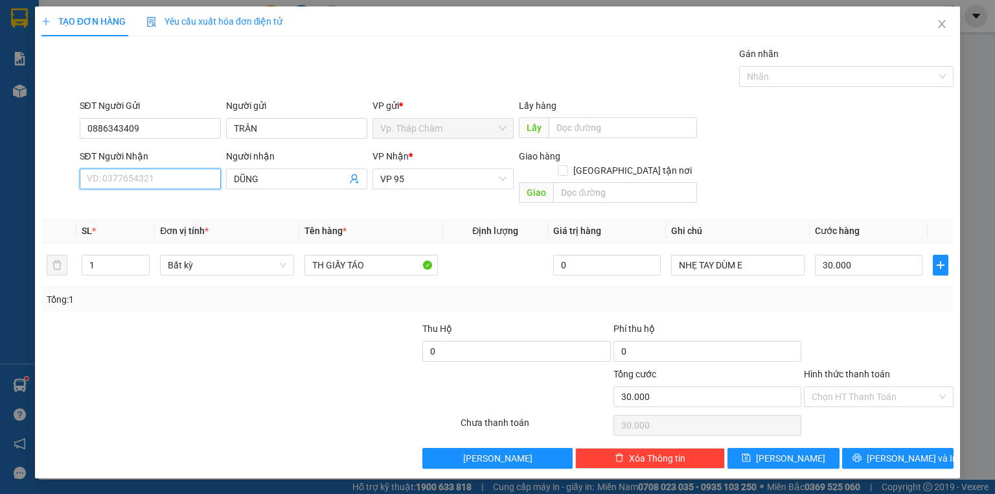
click at [168, 179] on input "SĐT Người Nhận" at bounding box center [150, 178] width 141 height 21
type input "0988091441"
click at [256, 174] on input "DŨNG" at bounding box center [290, 179] width 113 height 14
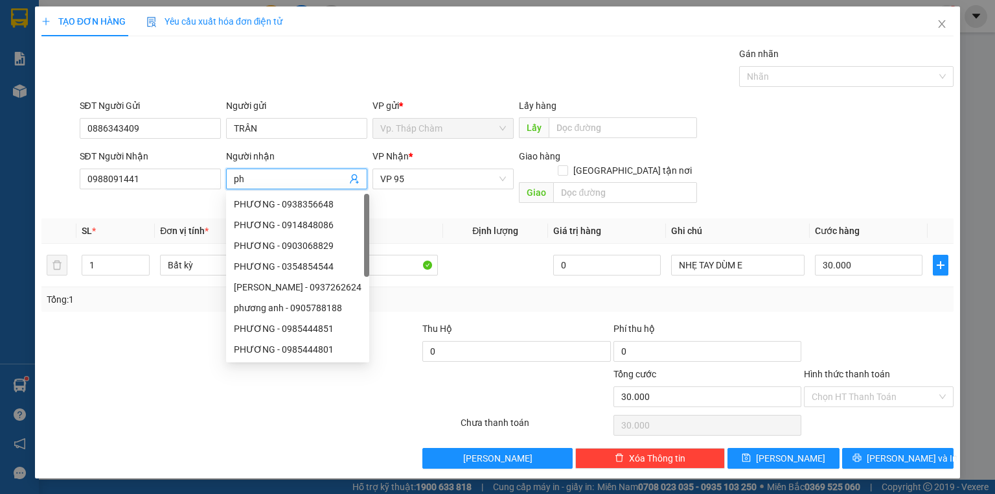
type input "p"
type input "PHƯƠNG"
click at [456, 292] on div "Tổng: 1" at bounding box center [498, 299] width 902 height 14
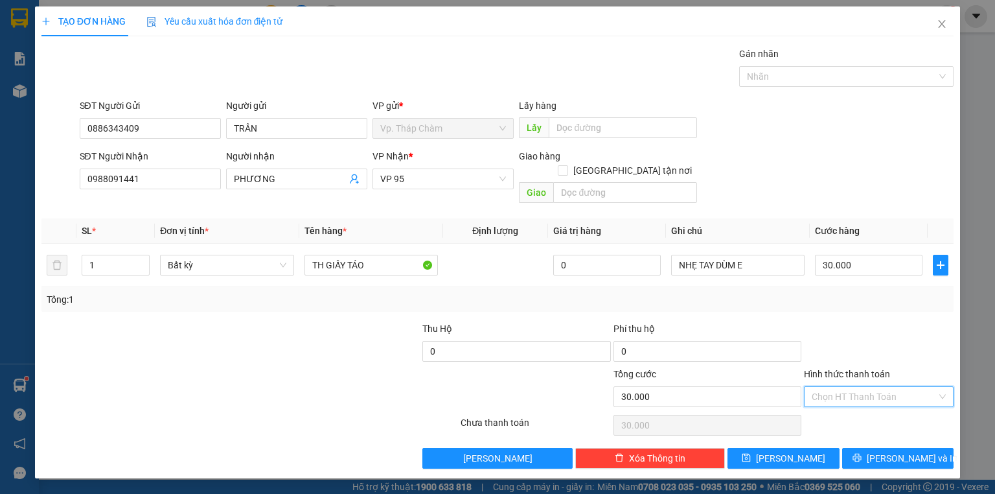
drag, startPoint x: 889, startPoint y: 384, endPoint x: 878, endPoint y: 396, distance: 15.6
click at [889, 387] on input "Hình thức thanh toán" at bounding box center [874, 396] width 125 height 19
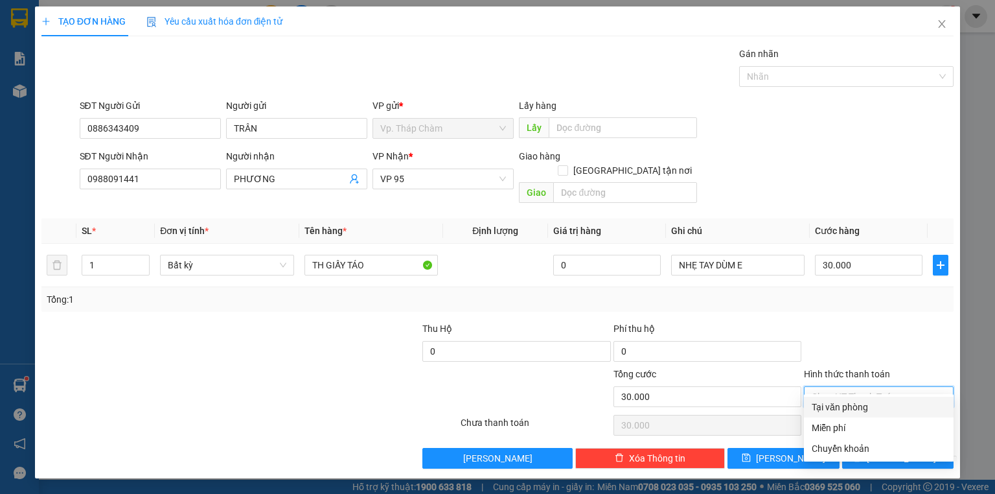
click at [865, 411] on div "Tại văn phòng" at bounding box center [879, 407] width 134 height 14
type input "0"
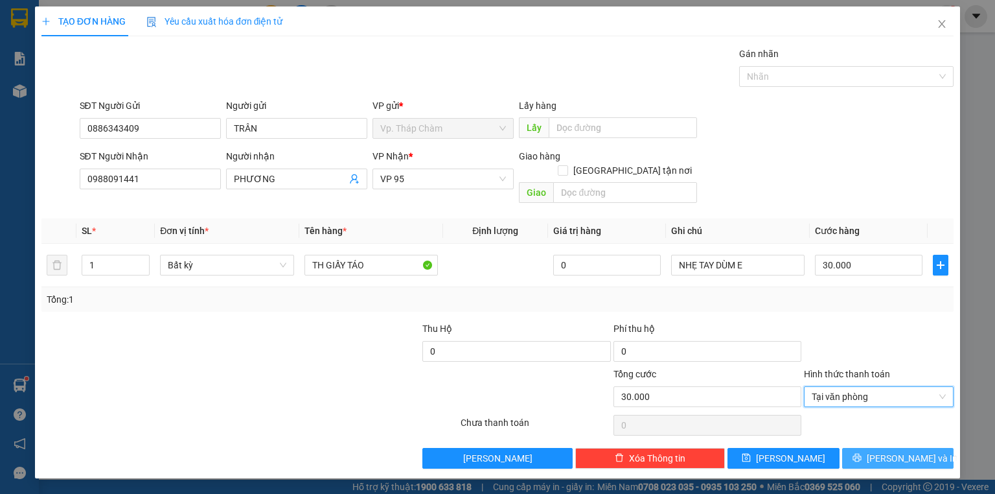
click at [900, 451] on span "[PERSON_NAME] và In" at bounding box center [912, 458] width 91 height 14
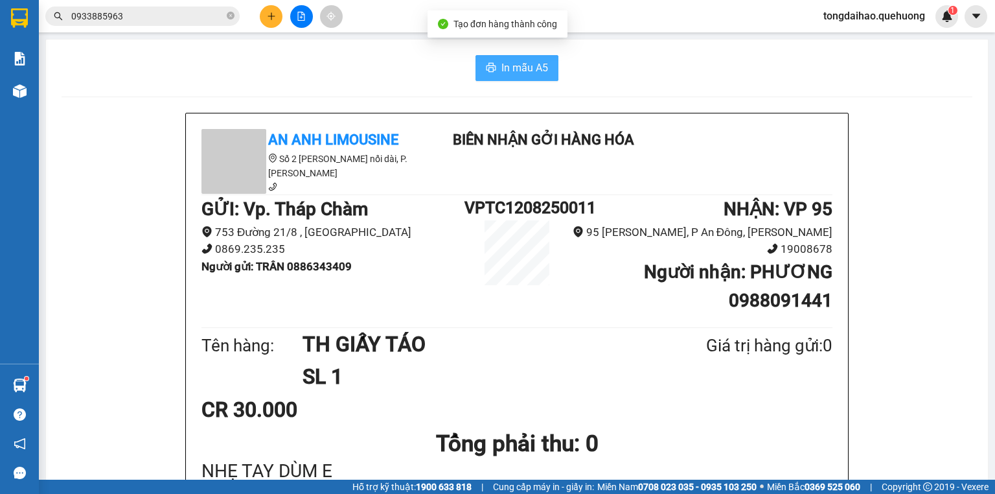
click at [502, 61] on span "In mẫu A5" at bounding box center [524, 68] width 47 height 16
click at [230, 16] on icon "close-circle" at bounding box center [231, 16] width 8 height 8
click at [217, 17] on input "text" at bounding box center [147, 16] width 153 height 14
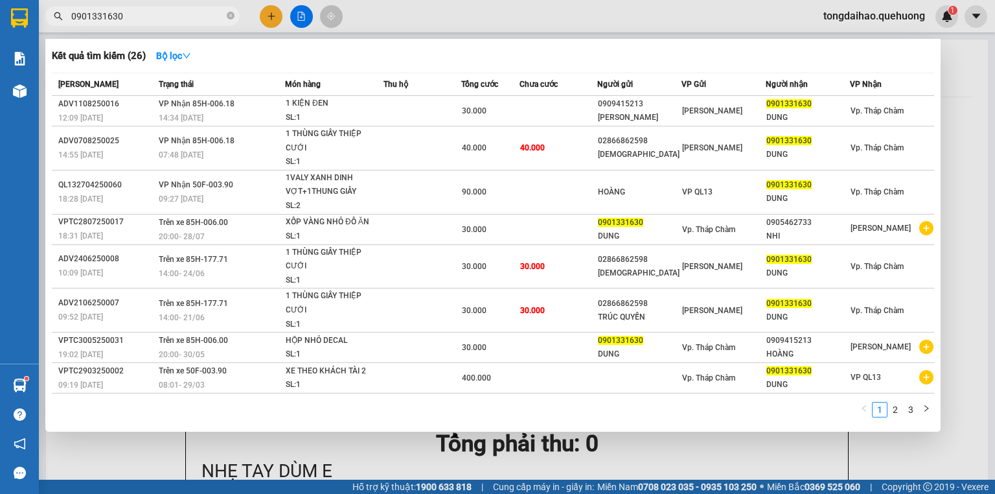
click at [101, 15] on input "0901331630" at bounding box center [147, 16] width 153 height 14
type input "0901331630"
click at [189, 15] on input "0901331630" at bounding box center [147, 16] width 153 height 14
click at [271, 23] on div at bounding box center [497, 247] width 995 height 494
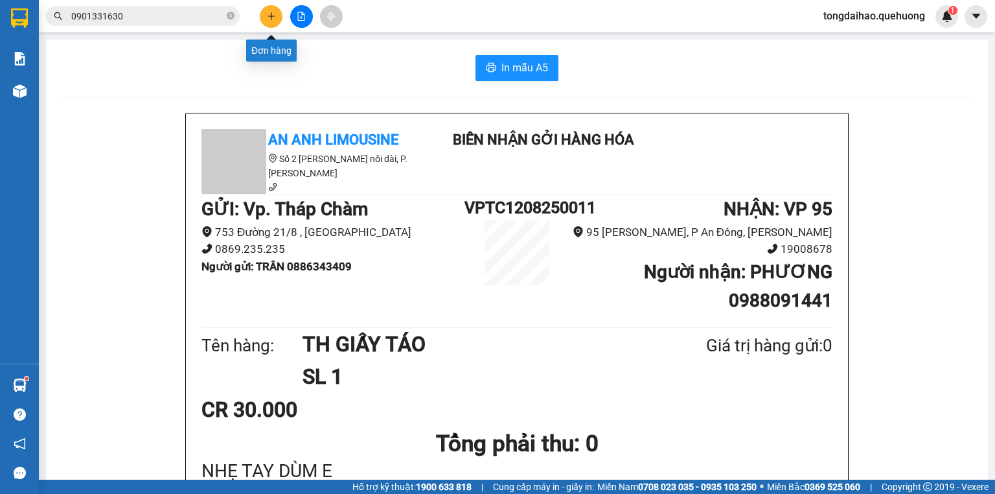
click at [259, 17] on div at bounding box center [301, 16] width 97 height 23
click at [264, 18] on button at bounding box center [271, 16] width 23 height 23
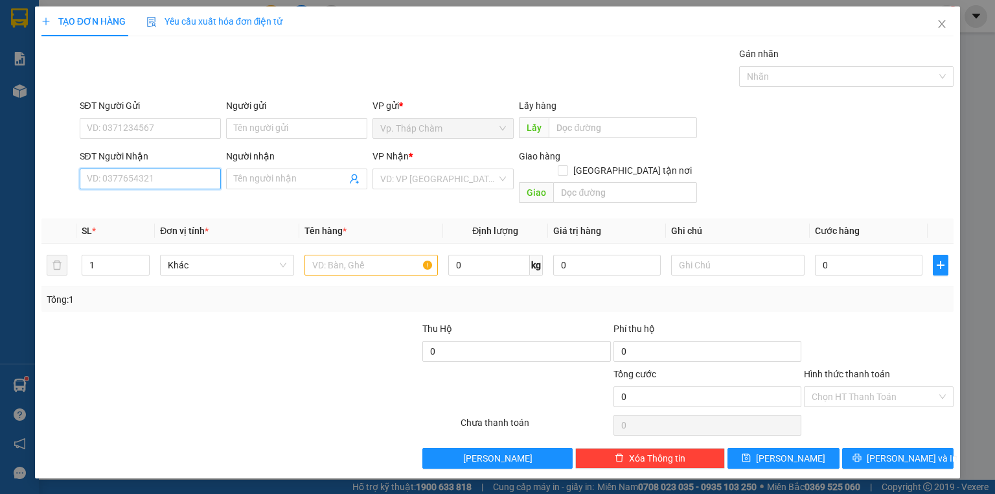
click at [140, 170] on input "SĐT Người Nhận" at bounding box center [150, 178] width 141 height 21
click at [155, 181] on input "SĐT Người Nhận" at bounding box center [150, 178] width 141 height 21
click at [187, 176] on input "SĐT Người Nhận" at bounding box center [150, 178] width 141 height 21
type input "0337007428"
click at [149, 206] on div "0337007428 - HIẾU" at bounding box center [150, 204] width 126 height 14
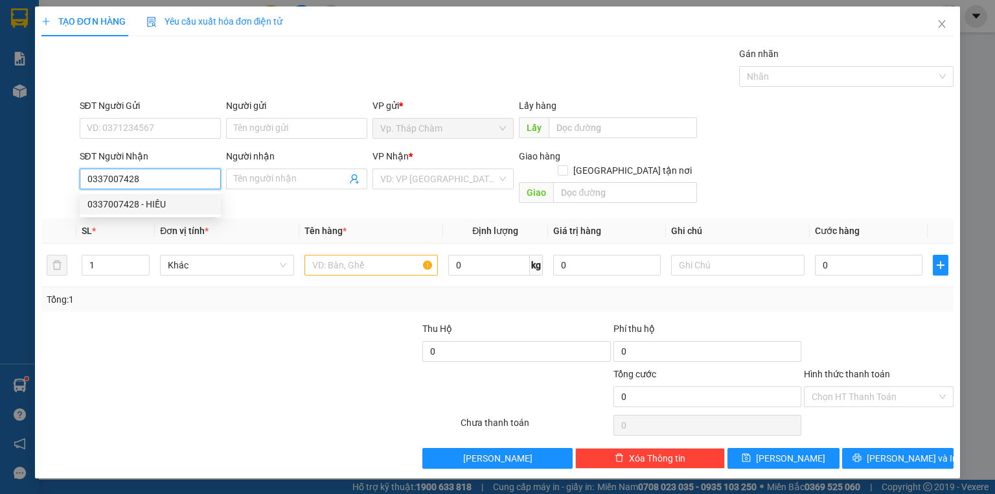
type input "HIẾU"
type input "40.000"
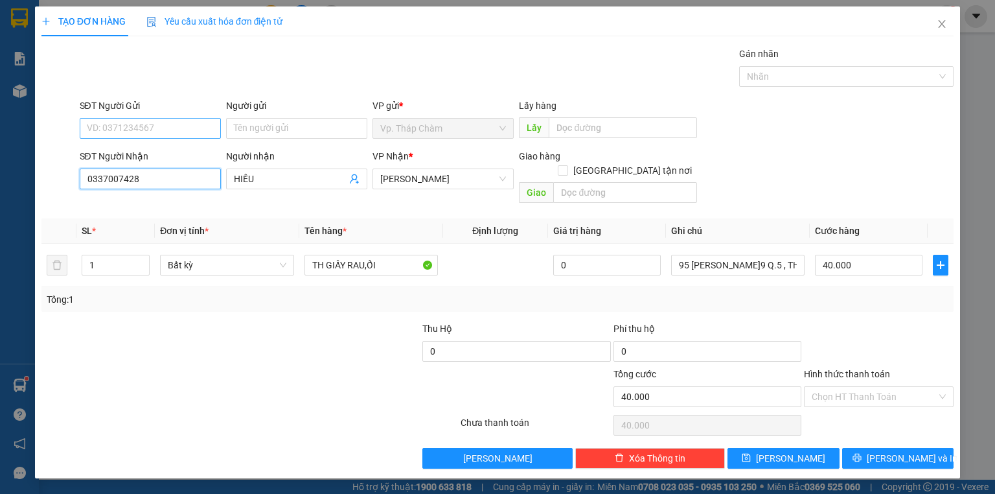
type input "0337007428"
click at [121, 131] on input "SĐT Người Gửi" at bounding box center [150, 128] width 141 height 21
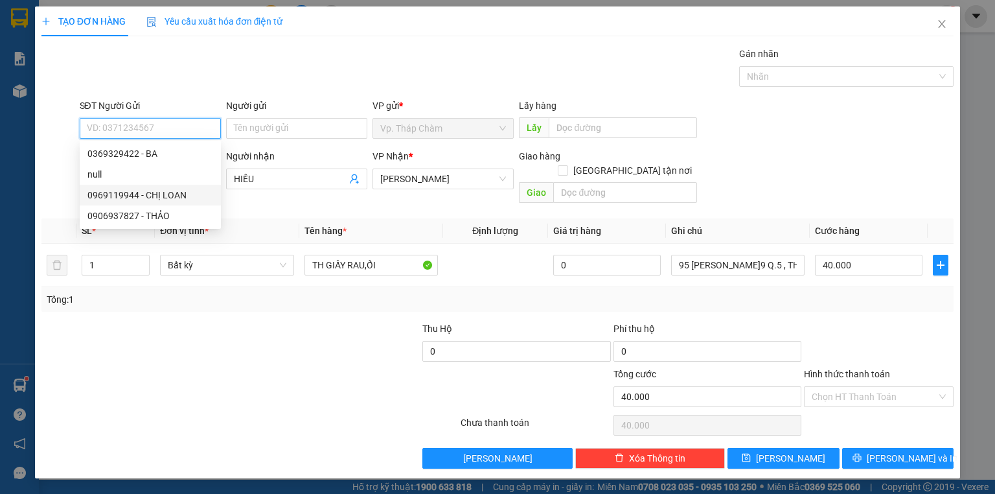
click at [160, 194] on div "0969119944 - CHỊ LOAN" at bounding box center [150, 195] width 126 height 14
type input "0969119944"
type input "CHỊ LOAN"
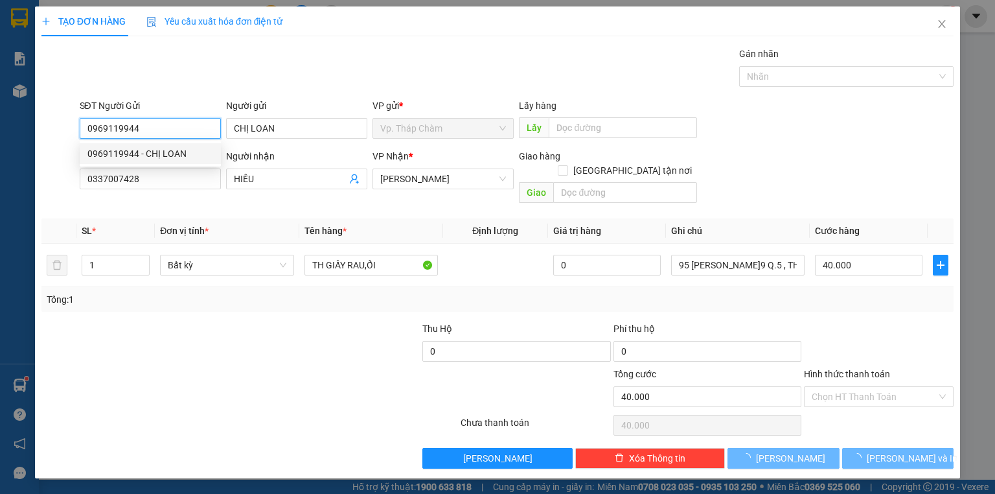
type input "50.000"
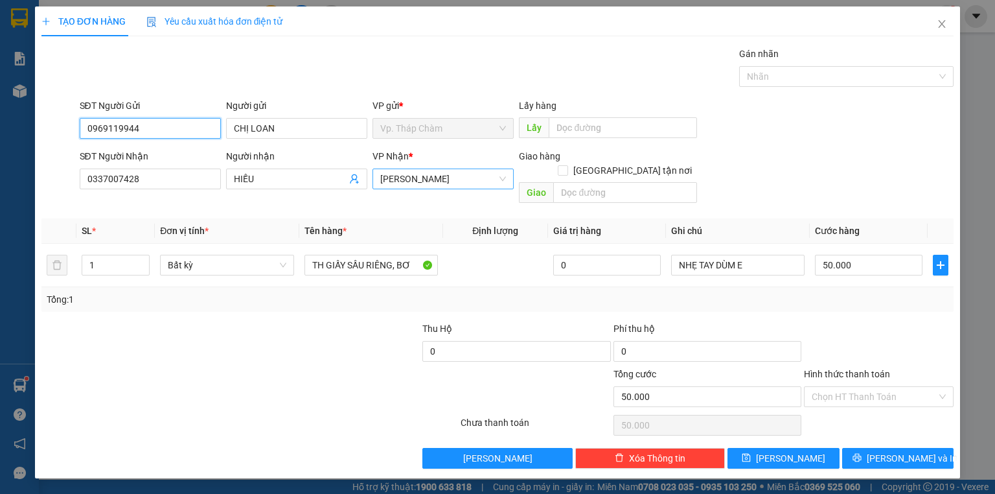
click at [422, 184] on span "[PERSON_NAME]" at bounding box center [443, 178] width 126 height 19
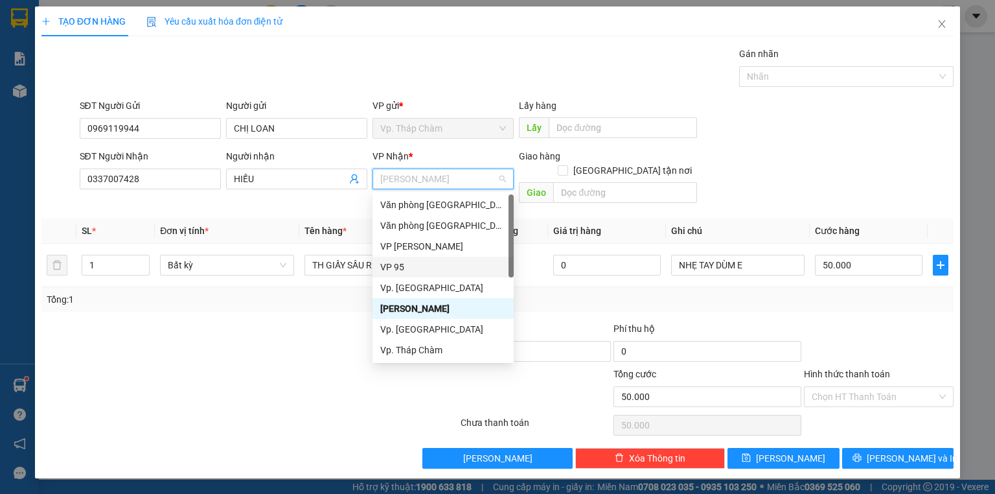
click at [412, 262] on div "VP 95" at bounding box center [443, 267] width 126 height 14
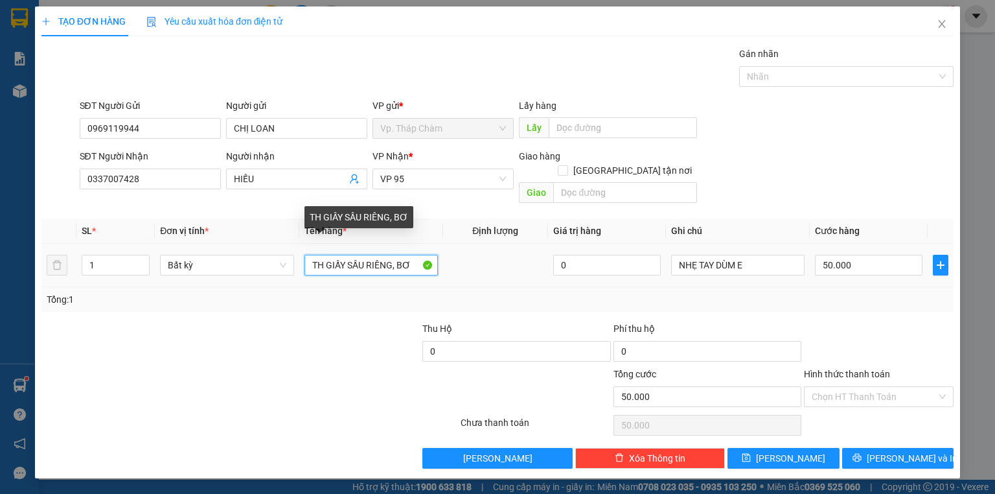
drag, startPoint x: 345, startPoint y: 249, endPoint x: 431, endPoint y: 249, distance: 85.5
click at [431, 255] on input "TH GIẤY SẦU RIÊNG, BƠ" at bounding box center [370, 265] width 133 height 21
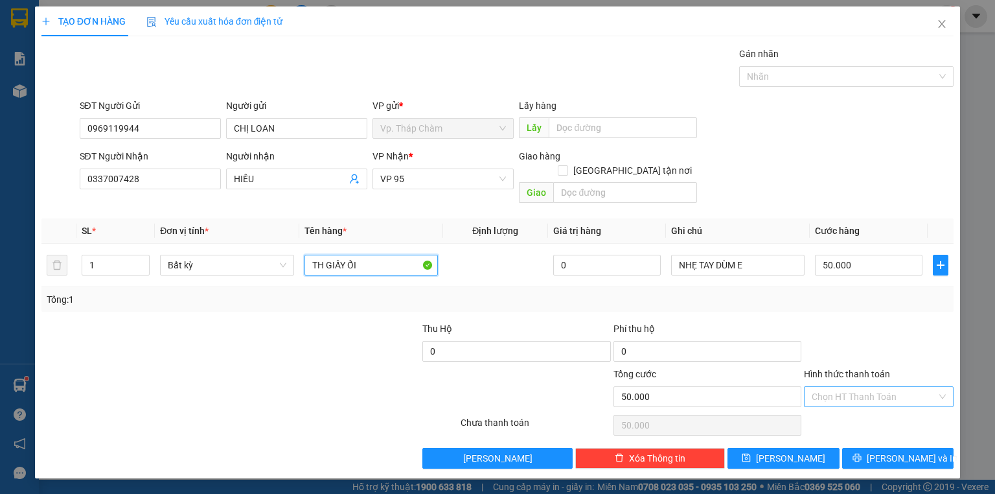
type input "TH GIẤY ỔI"
drag, startPoint x: 852, startPoint y: 379, endPoint x: 858, endPoint y: 398, distance: 19.7
click at [852, 387] on input "Hình thức thanh toán" at bounding box center [874, 396] width 125 height 19
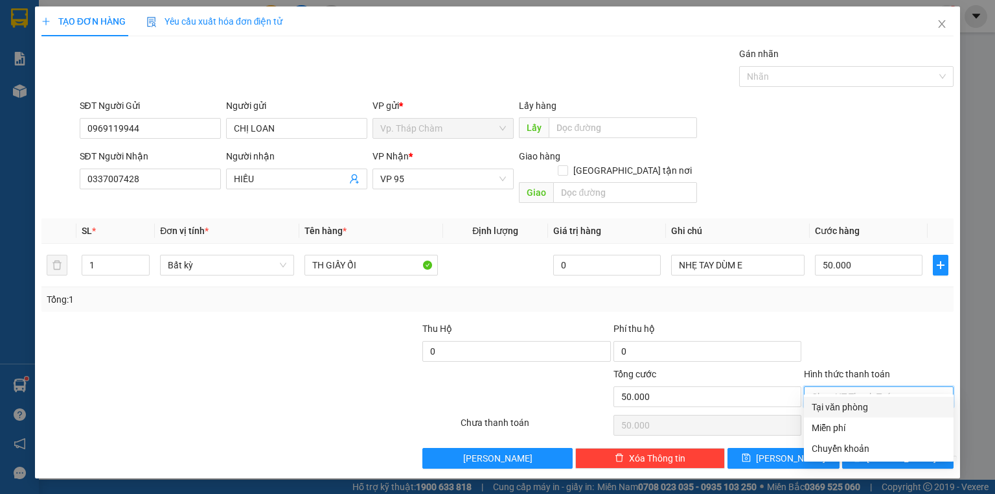
drag, startPoint x: 860, startPoint y: 399, endPoint x: 878, endPoint y: 413, distance: 23.6
click at [860, 399] on div "Tại văn phòng" at bounding box center [879, 406] width 150 height 21
type input "0"
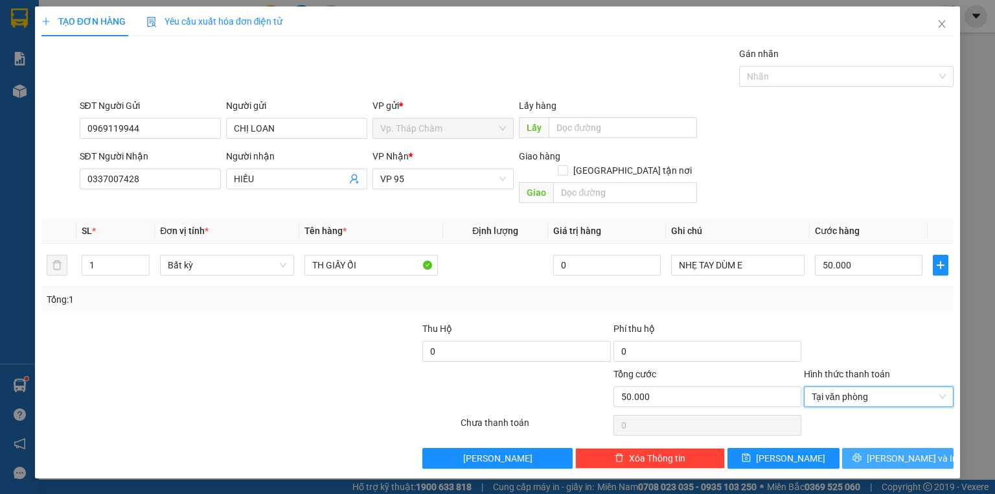
click at [900, 451] on span "[PERSON_NAME] và In" at bounding box center [912, 458] width 91 height 14
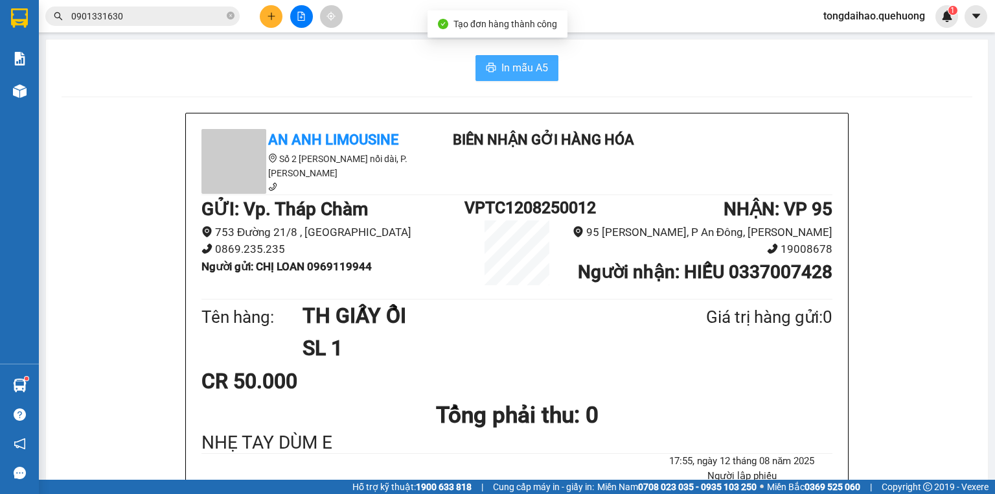
click at [490, 70] on icon "printer" at bounding box center [491, 67] width 10 height 10
click at [276, 21] on button at bounding box center [271, 16] width 23 height 23
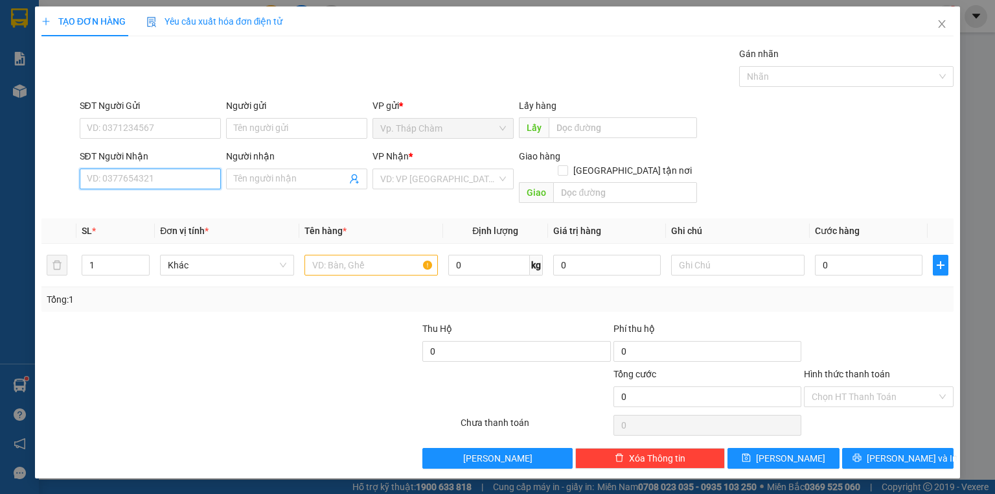
click at [175, 181] on input "SĐT Người Nhận" at bounding box center [150, 178] width 141 height 21
type input "0908000040"
click at [266, 181] on input "Người nhận" at bounding box center [290, 179] width 113 height 14
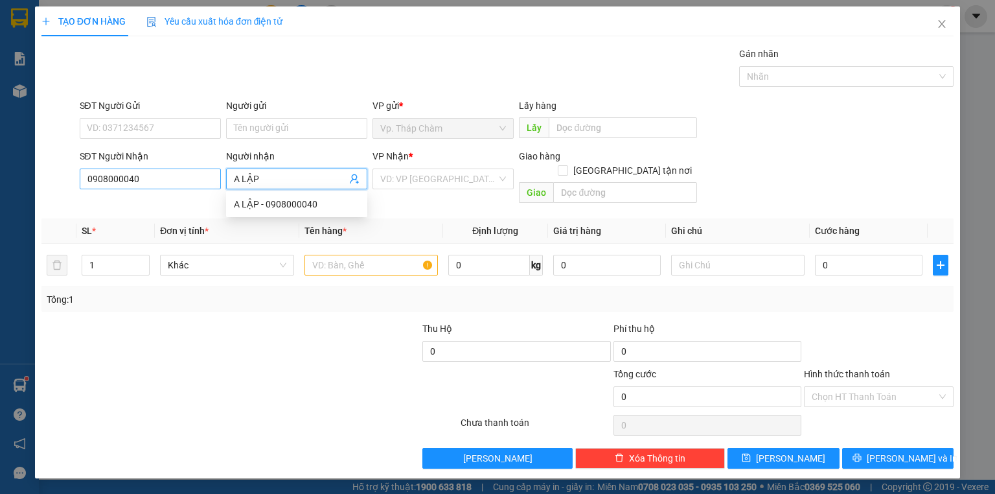
type input "A LẬP"
click at [108, 170] on input "0908000040" at bounding box center [150, 178] width 141 height 21
click at [108, 176] on input "0908000040" at bounding box center [150, 178] width 141 height 21
click at [109, 176] on input "0908000040" at bounding box center [150, 178] width 141 height 21
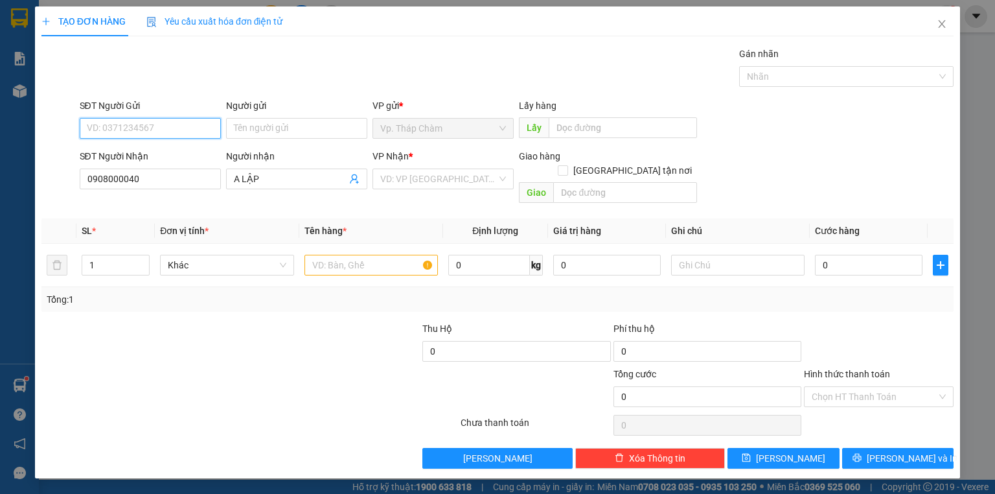
paste input "0908000040"
type input "0908000040"
drag, startPoint x: 100, startPoint y: 176, endPoint x: 132, endPoint y: 185, distance: 33.6
click at [132, 185] on input "0908000040" at bounding box center [150, 178] width 141 height 21
click at [133, 184] on input "0908000040" at bounding box center [150, 178] width 141 height 21
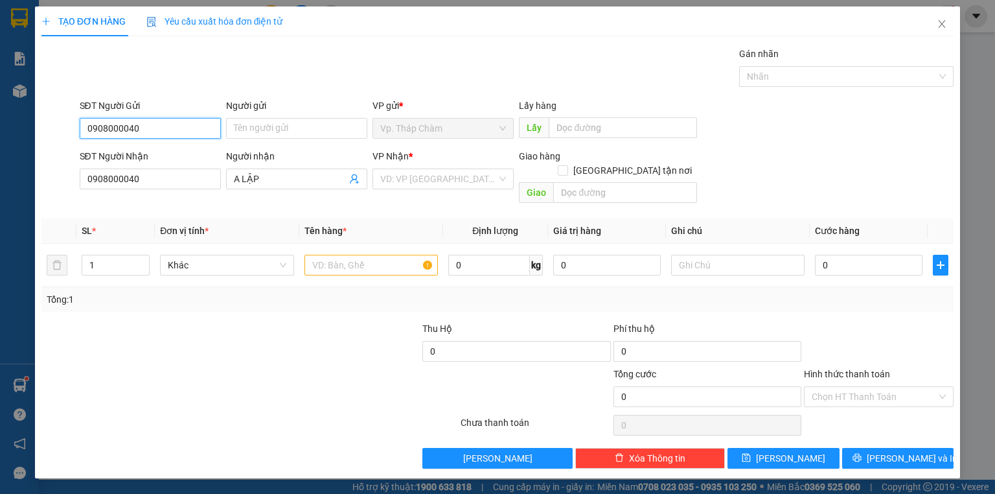
click at [116, 130] on input "0908000040" at bounding box center [150, 128] width 141 height 21
click at [119, 154] on div "0908000040 - A LẬP" at bounding box center [150, 153] width 126 height 14
type input "A LẬP"
type input "40.000"
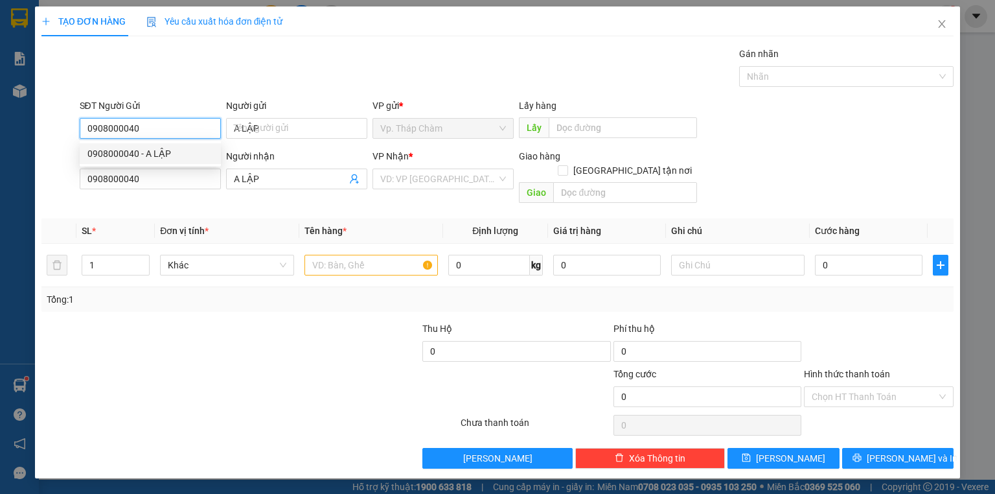
type input "40.000"
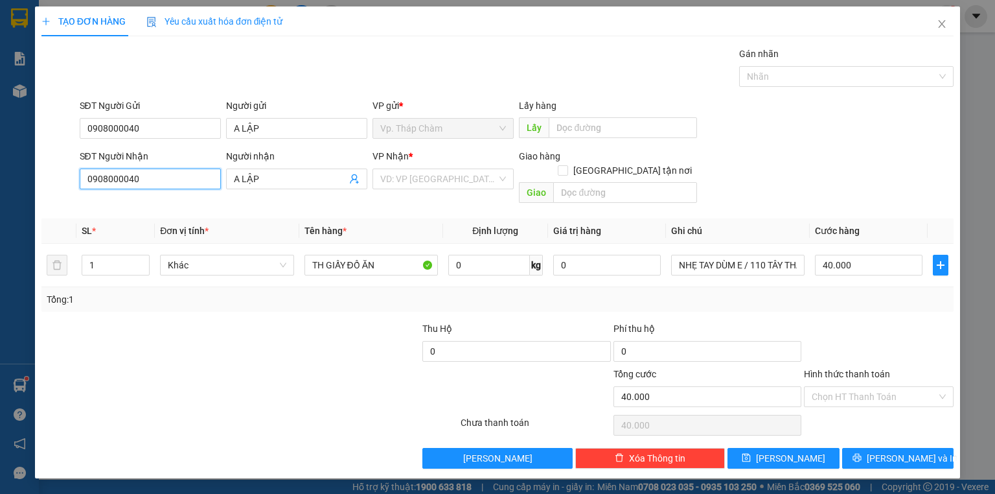
click at [121, 180] on input "0908000040" at bounding box center [150, 178] width 141 height 21
click at [128, 225] on div "0944244442 - BẰNG" at bounding box center [150, 225] width 126 height 14
type input "0944244442"
type input "BẰNG"
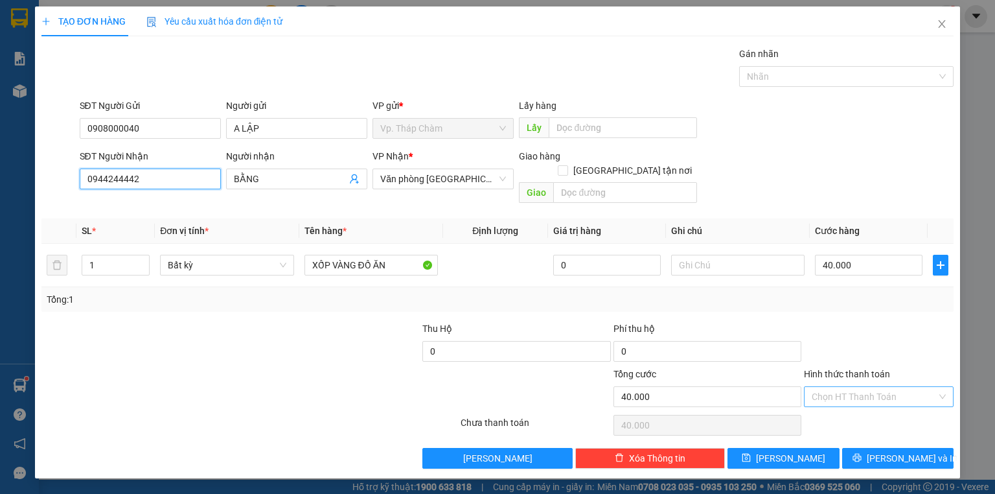
type input "0944244442"
drag, startPoint x: 848, startPoint y: 379, endPoint x: 846, endPoint y: 386, distance: 7.4
click at [847, 387] on input "Hình thức thanh toán" at bounding box center [874, 396] width 125 height 19
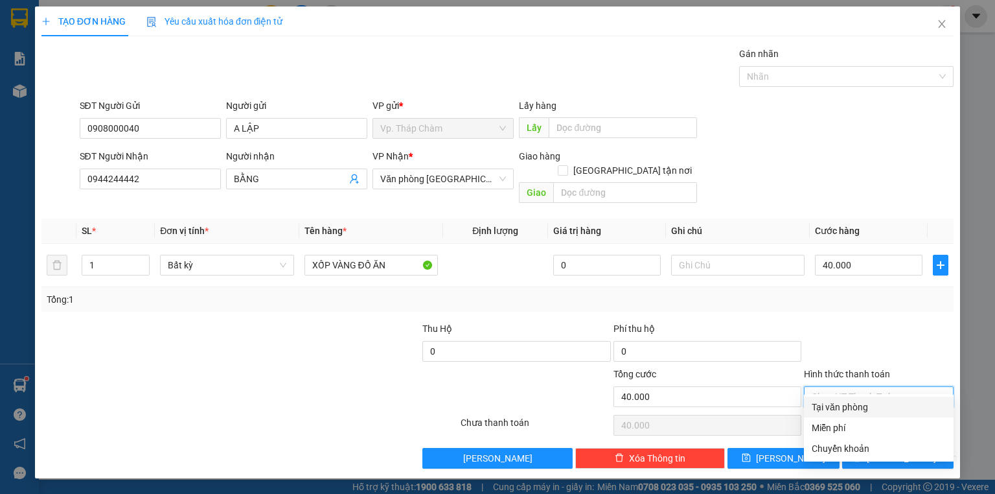
click at [845, 407] on div "Tại văn phòng" at bounding box center [879, 407] width 134 height 14
type input "0"
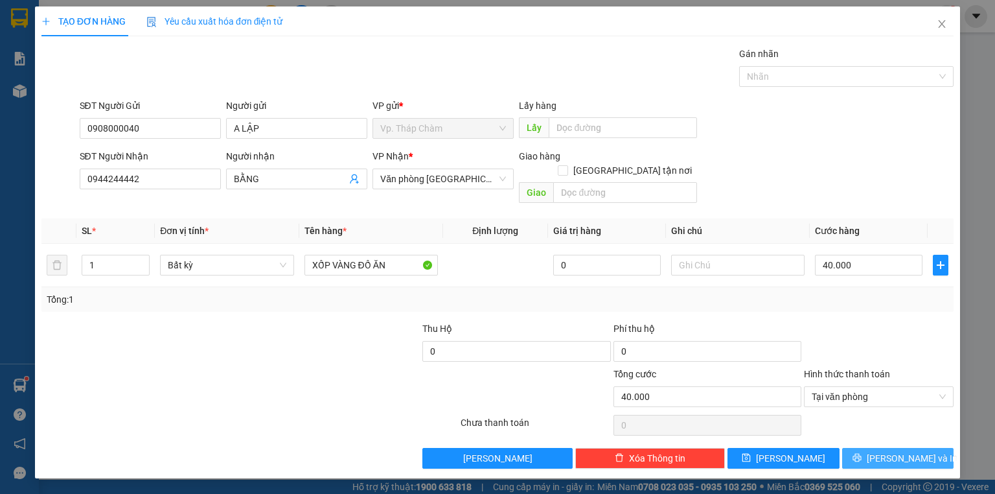
click at [866, 448] on button "[PERSON_NAME] và In" at bounding box center [898, 458] width 112 height 21
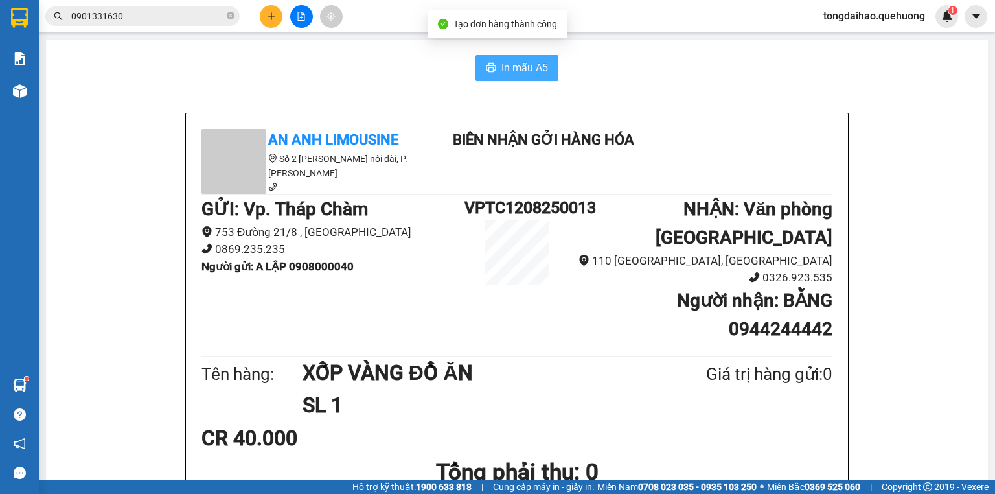
click at [489, 72] on icon "printer" at bounding box center [491, 67] width 10 height 9
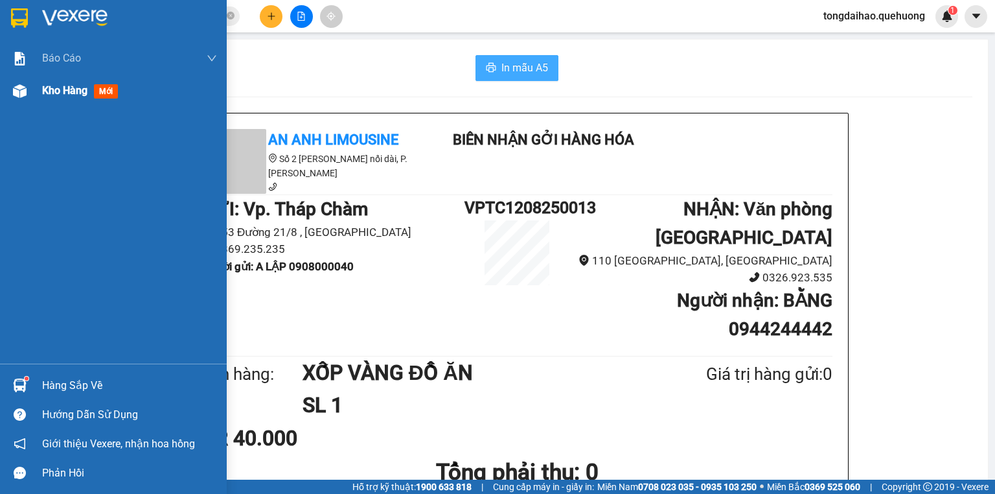
click at [65, 89] on span "Kho hàng" at bounding box center [64, 90] width 45 height 12
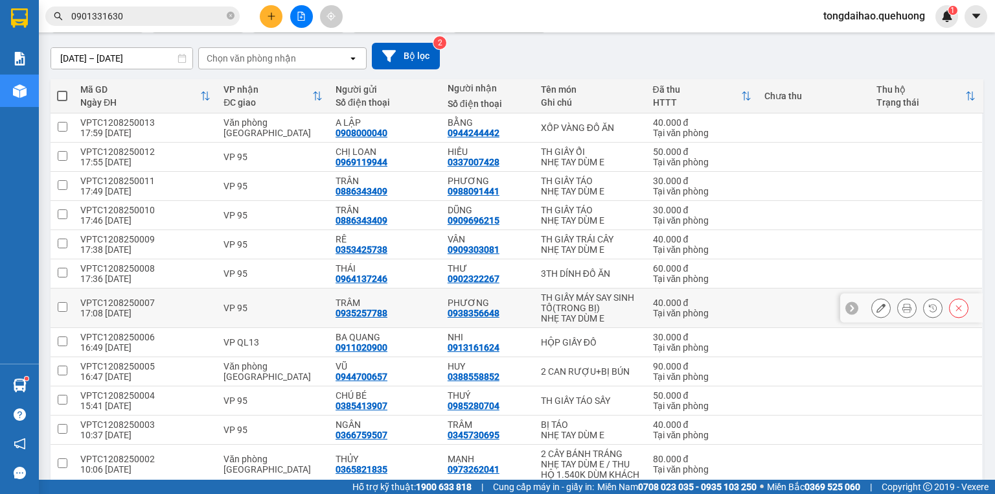
scroll to position [158, 0]
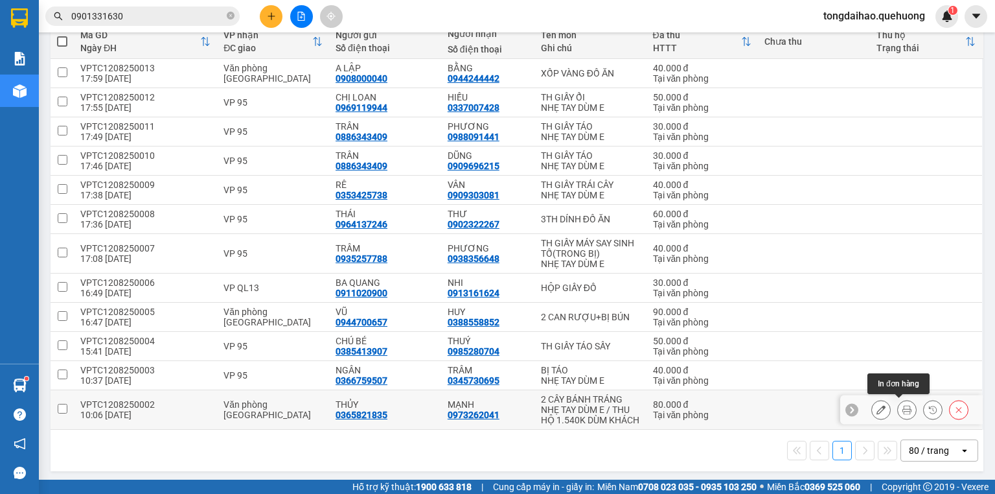
drag, startPoint x: 924, startPoint y: 409, endPoint x: 895, endPoint y: 411, distance: 29.8
click at [895, 411] on div at bounding box center [919, 409] width 97 height 19
click at [902, 411] on icon at bounding box center [906, 409] width 9 height 9
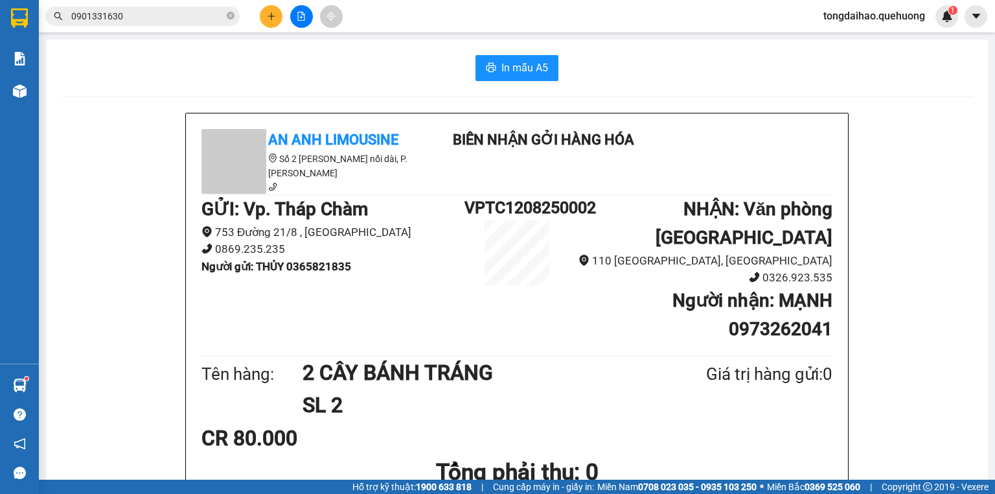
click at [501, 63] on span "In mẫu A5" at bounding box center [524, 68] width 47 height 16
click at [277, 13] on button at bounding box center [271, 16] width 23 height 23
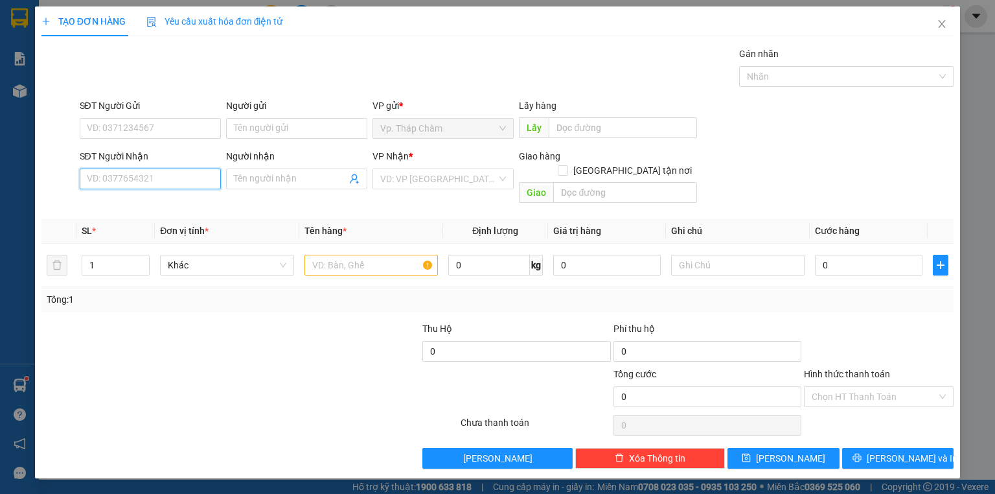
click at [196, 176] on input "SĐT Người Nhận" at bounding box center [150, 178] width 141 height 21
drag, startPoint x: 112, startPoint y: 179, endPoint x: 122, endPoint y: 187, distance: 12.9
click at [122, 187] on input "093791901" at bounding box center [150, 178] width 141 height 21
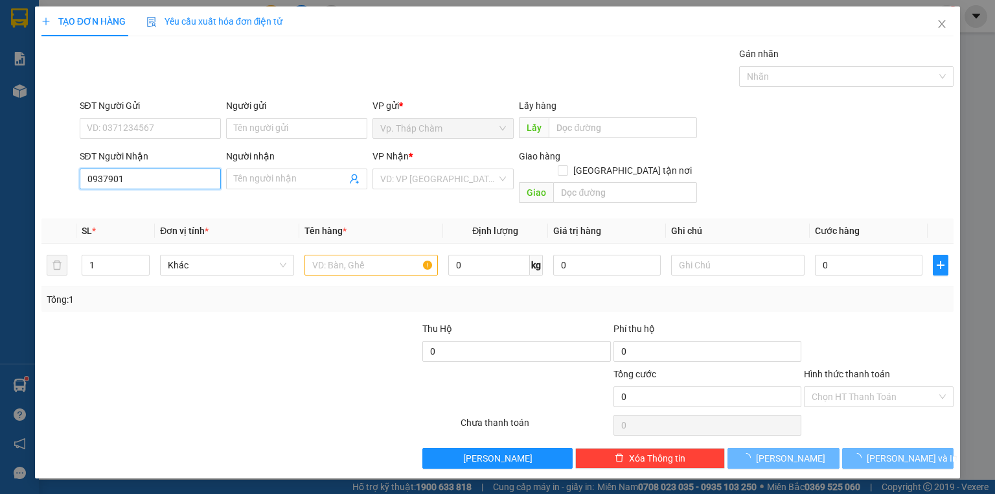
click at [127, 181] on input "0937901" at bounding box center [150, 178] width 141 height 21
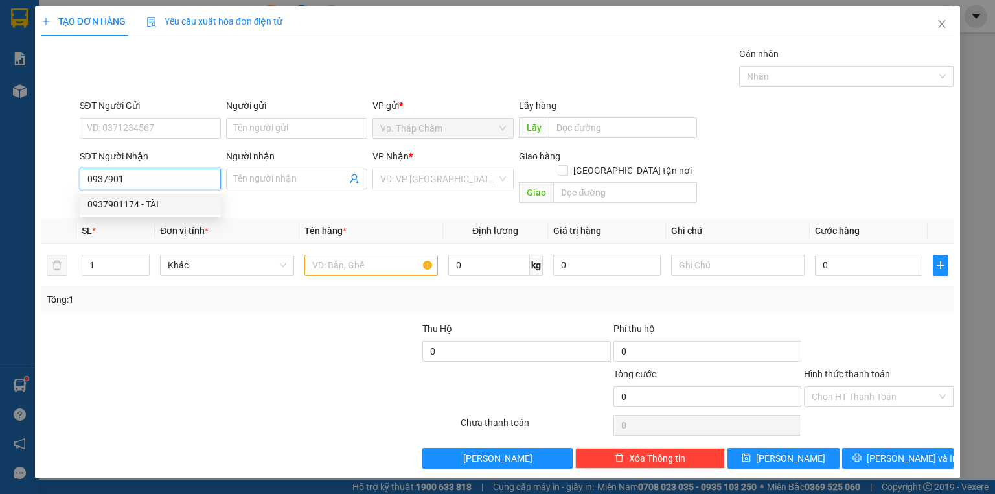
click at [128, 200] on div "0937901174 - TÀI" at bounding box center [150, 204] width 126 height 14
type input "0937901174"
type input "TÀI"
type input "90.000"
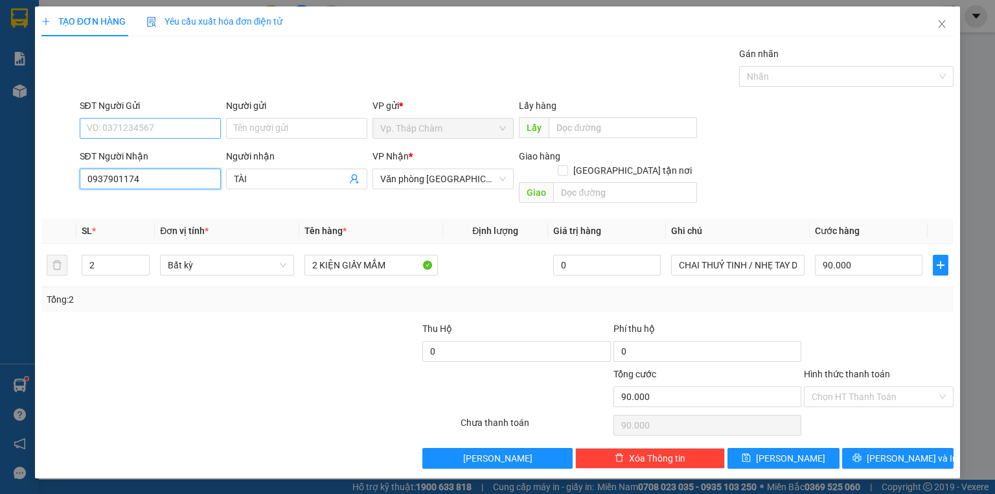
type input "0937901174"
click at [113, 124] on input "SĐT Người Gửi" at bounding box center [150, 128] width 141 height 21
click at [150, 158] on div "0367221875 - HIỀN" at bounding box center [150, 153] width 126 height 14
type input "0367221875"
type input "HIỀN"
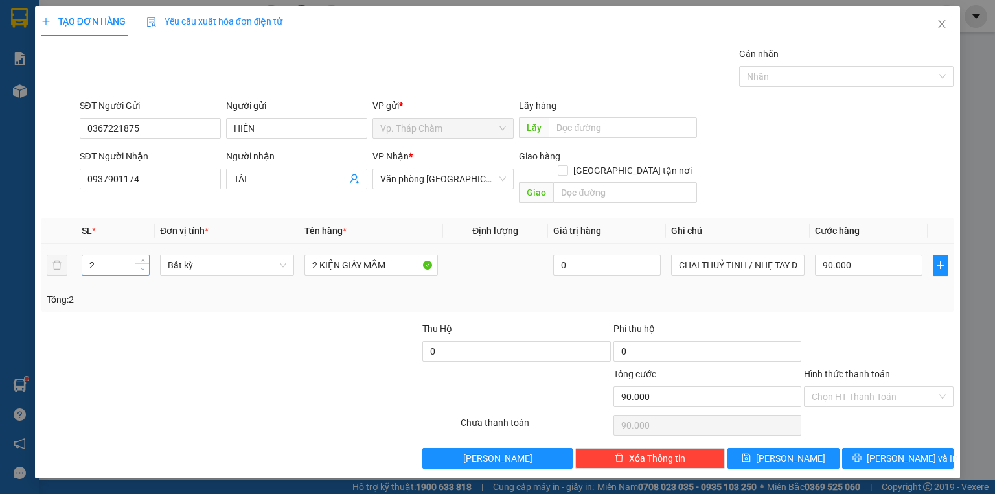
type input "1"
drag, startPoint x: 139, startPoint y: 257, endPoint x: 191, endPoint y: 264, distance: 52.4
click at [139, 266] on span "down" at bounding box center [143, 270] width 8 height 8
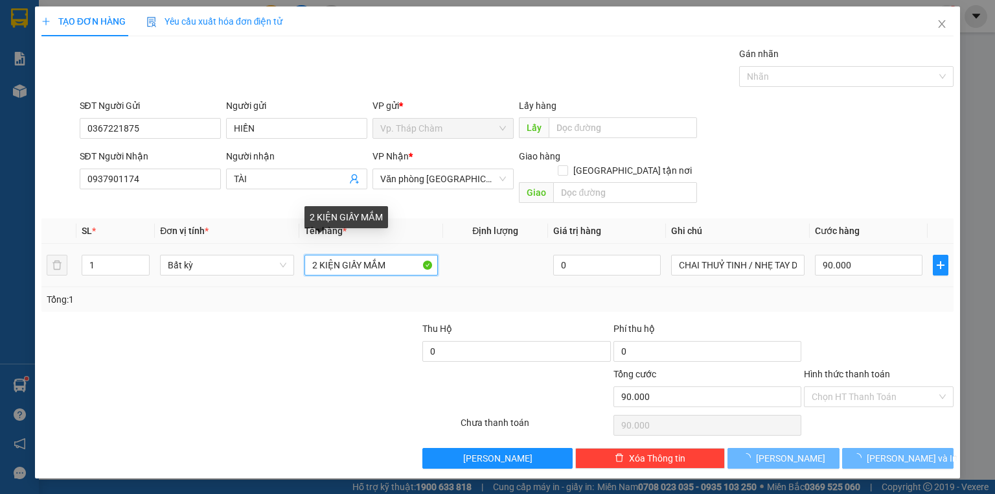
click at [328, 255] on input "2 KIỆN GIẤY MẮM" at bounding box center [370, 265] width 133 height 21
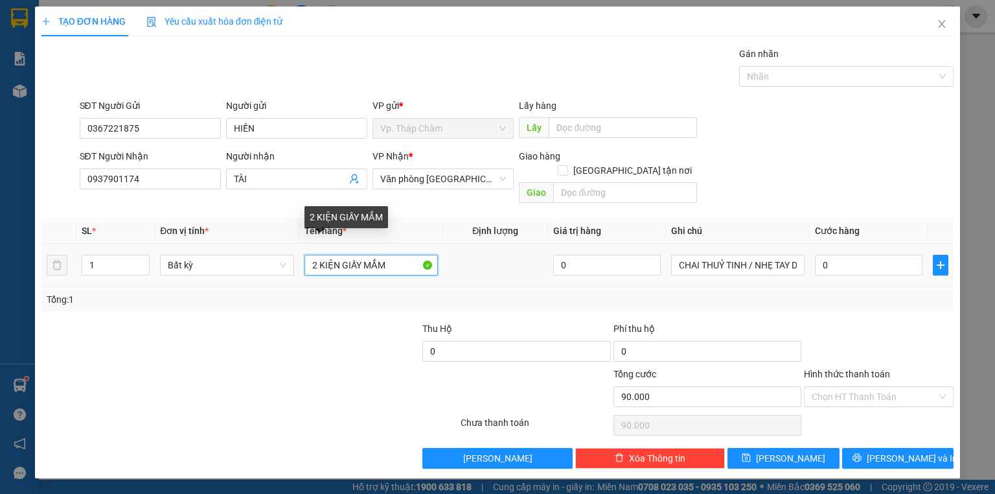
type input "0"
click at [328, 255] on input "2 KIỆN GIẤY MẮM" at bounding box center [370, 265] width 133 height 21
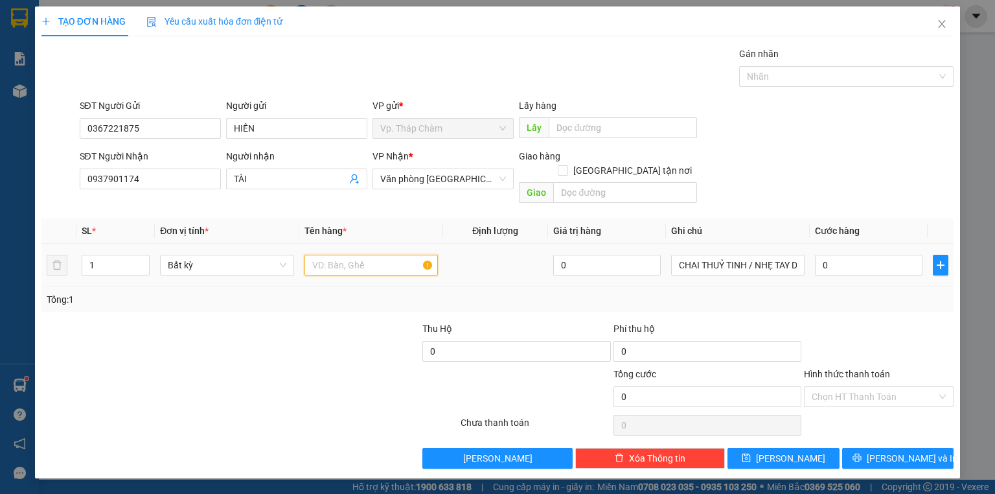
type input "B"
drag, startPoint x: 321, startPoint y: 249, endPoint x: 294, endPoint y: 258, distance: 28.7
click at [294, 258] on tr "1 Bất kỳ BỊ TRẮNG MẮM TRONG BỊ 0 CHAI THUỶ TINH / NHẸ TAY DÙM EM-BỂ KO CHỊU 0" at bounding box center [497, 265] width 912 height 43
drag, startPoint x: 321, startPoint y: 254, endPoint x: 272, endPoint y: 246, distance: 49.3
click at [272, 246] on tr "1 Bất kỳ TH TRẮNG MẮM TRONG BỊ 0 CHAI THUỶ TINH / NHẸ TAY DÙM EM-BỂ KO CHỊU 0" at bounding box center [497, 265] width 912 height 43
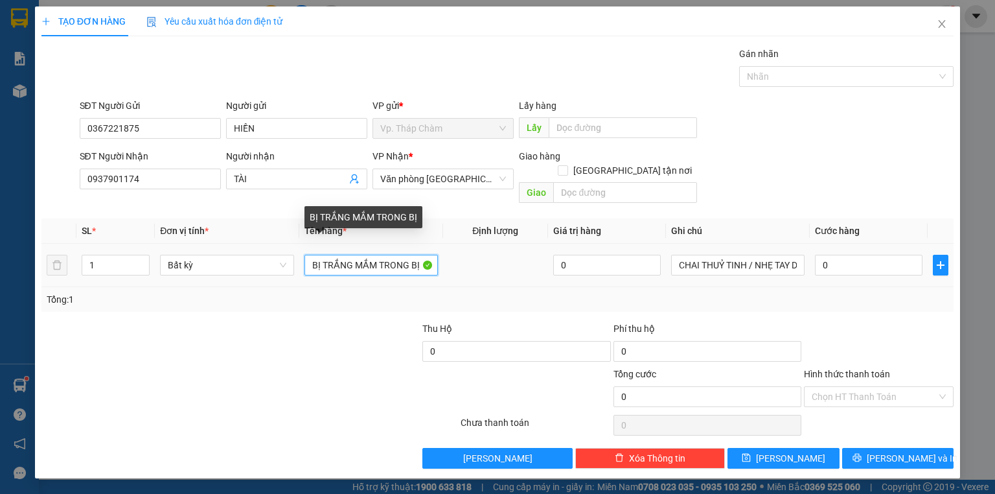
drag, startPoint x: 379, startPoint y: 251, endPoint x: 415, endPoint y: 251, distance: 36.3
click at [415, 255] on input "BỊ TRẮNG MẮM TRONG BỊ" at bounding box center [370, 265] width 133 height 21
type input "BỊ TRẮNG MẮM TRONG BỊ"
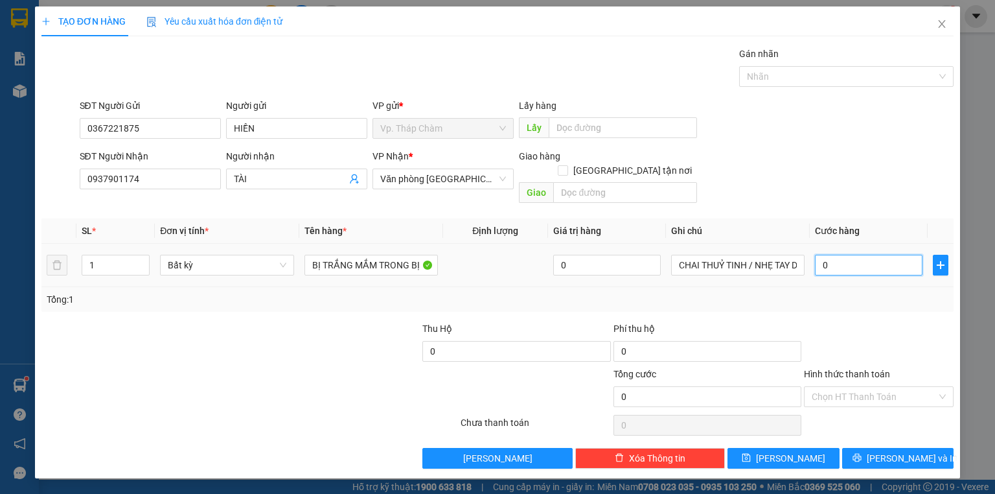
click at [854, 255] on input "0" at bounding box center [869, 265] width 108 height 21
type input "4"
type input "40"
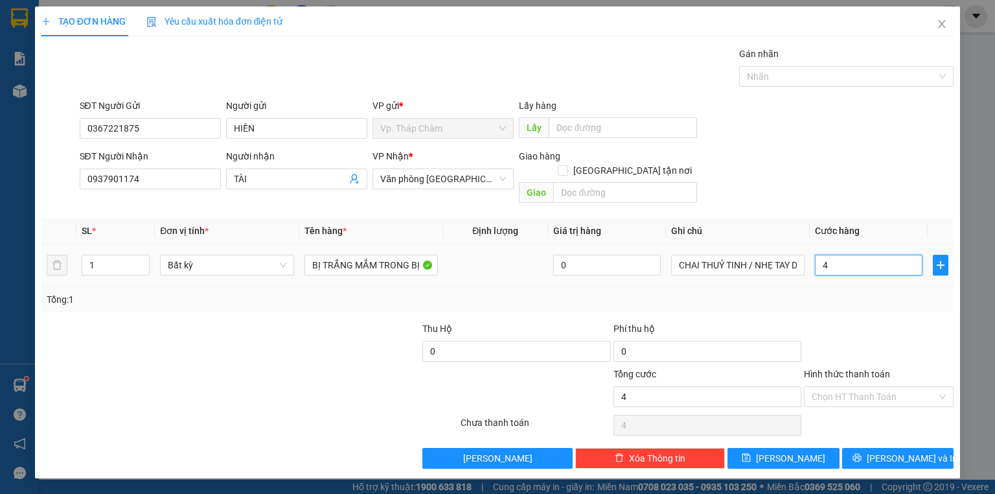
type input "40"
type input "40.000"
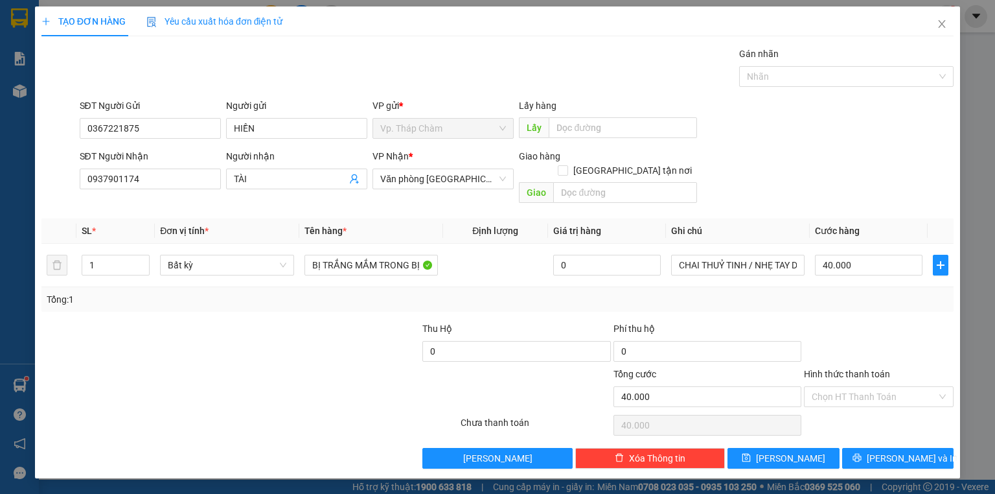
click at [875, 394] on div "Hình thức thanh toán Chọn HT Thanh Toán" at bounding box center [879, 389] width 150 height 45
click at [869, 387] on input "Hình thức thanh toán" at bounding box center [874, 396] width 125 height 19
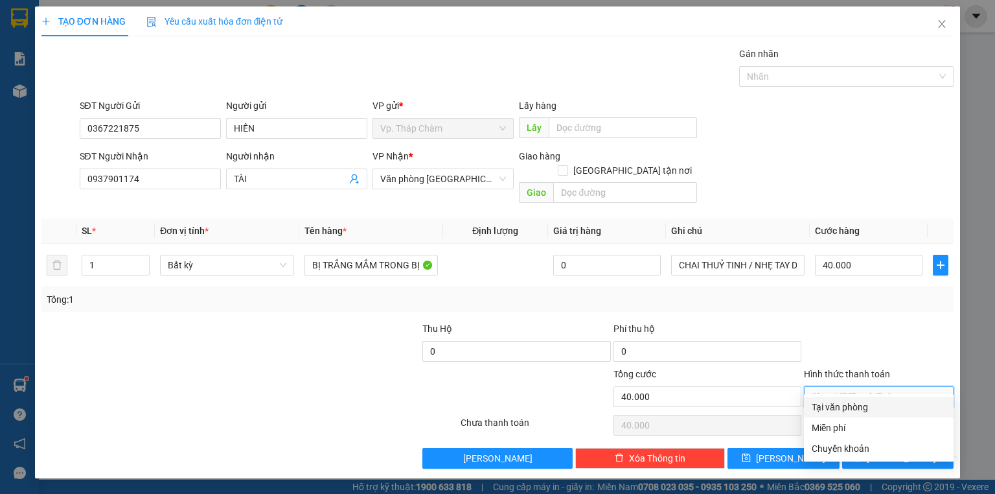
click at [884, 409] on div "Tại văn phòng" at bounding box center [879, 407] width 134 height 14
type input "0"
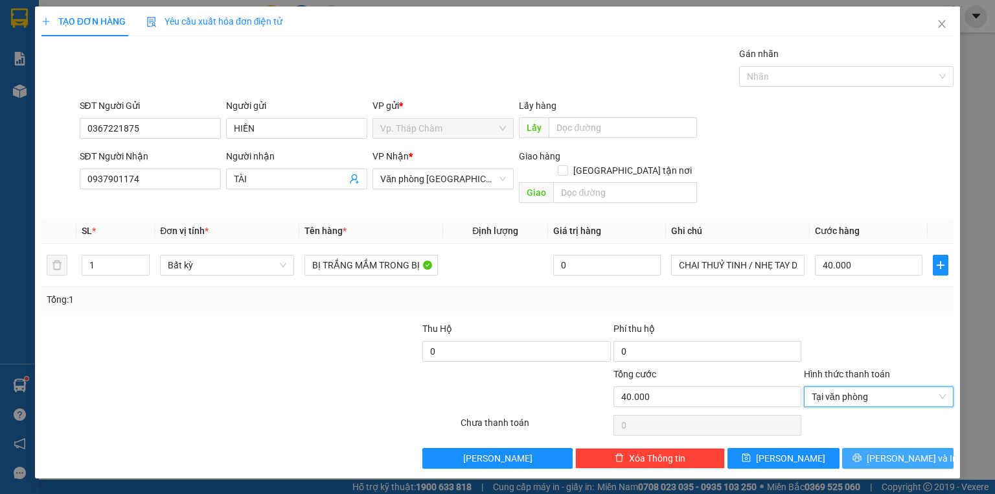
click at [902, 451] on span "[PERSON_NAME] và In" at bounding box center [912, 458] width 91 height 14
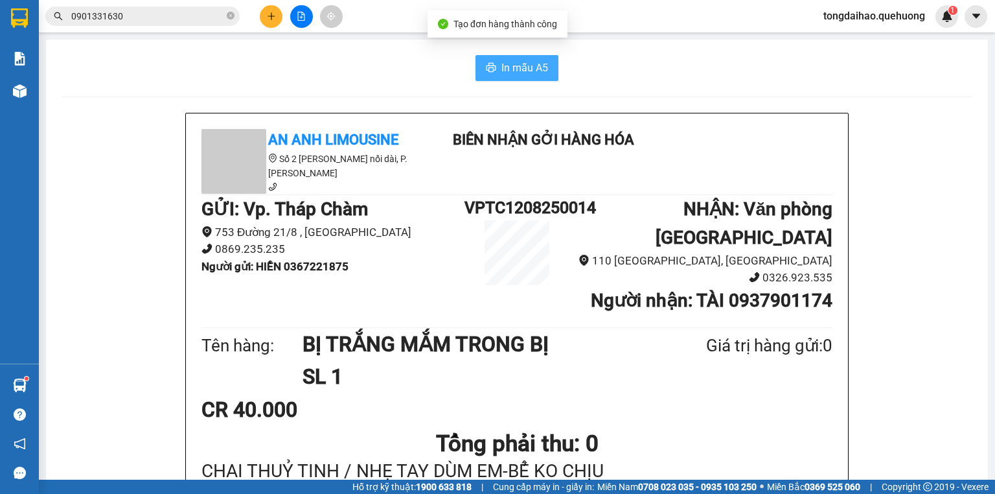
click at [509, 73] on span "In mẫu A5" at bounding box center [524, 68] width 47 height 16
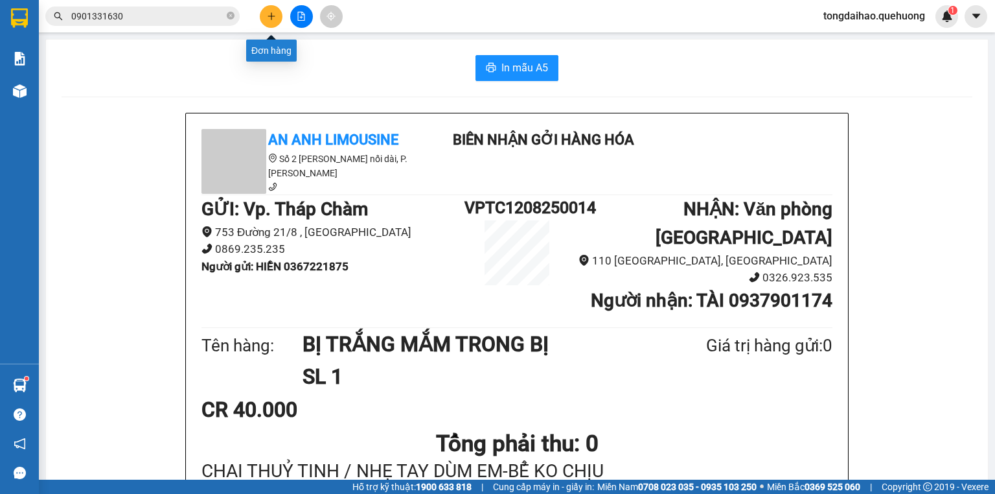
click at [275, 14] on icon "plus" at bounding box center [271, 16] width 9 height 9
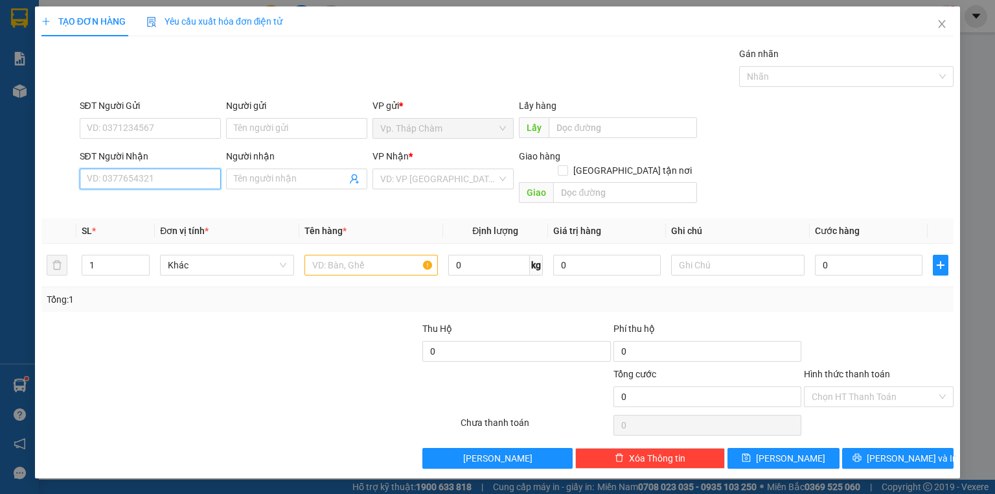
click at [152, 180] on input "SĐT Người Nhận" at bounding box center [150, 178] width 141 height 21
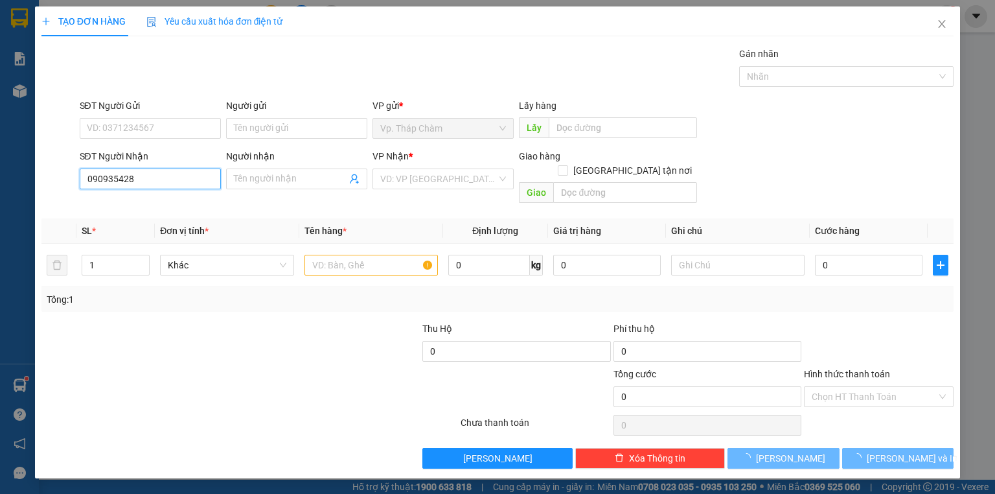
type input "0909354287"
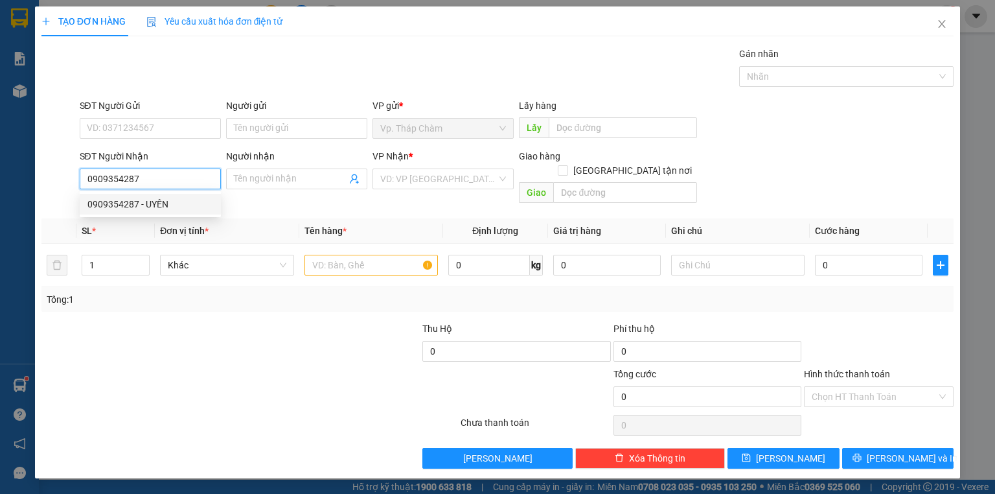
click at [148, 207] on div "0909354287 - UYÊN" at bounding box center [150, 204] width 126 height 14
type input "UYÊN"
type input "40.000"
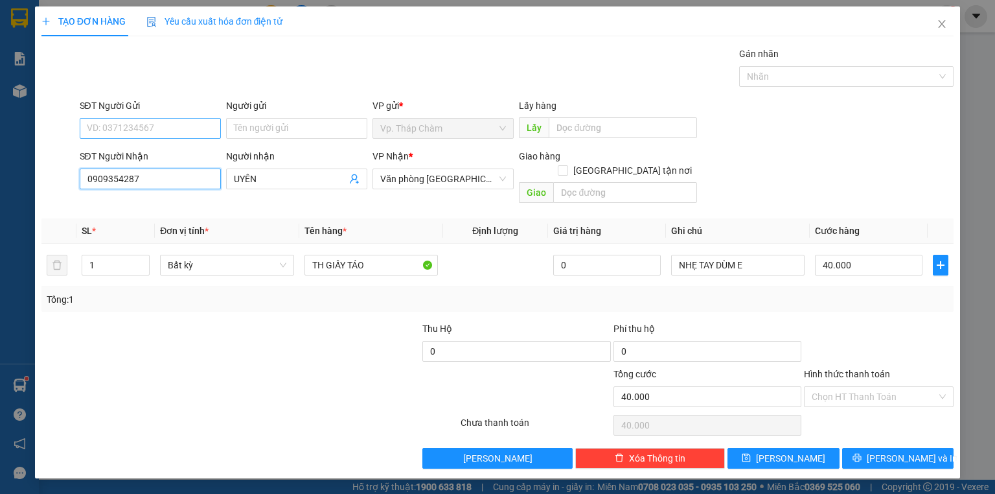
type input "0909354287"
click at [126, 129] on input "SĐT Người Gửi" at bounding box center [150, 128] width 141 height 21
click at [126, 154] on div "0945889824 - [PERSON_NAME]" at bounding box center [151, 153] width 128 height 14
type input "0945889824"
type input "HẢI"
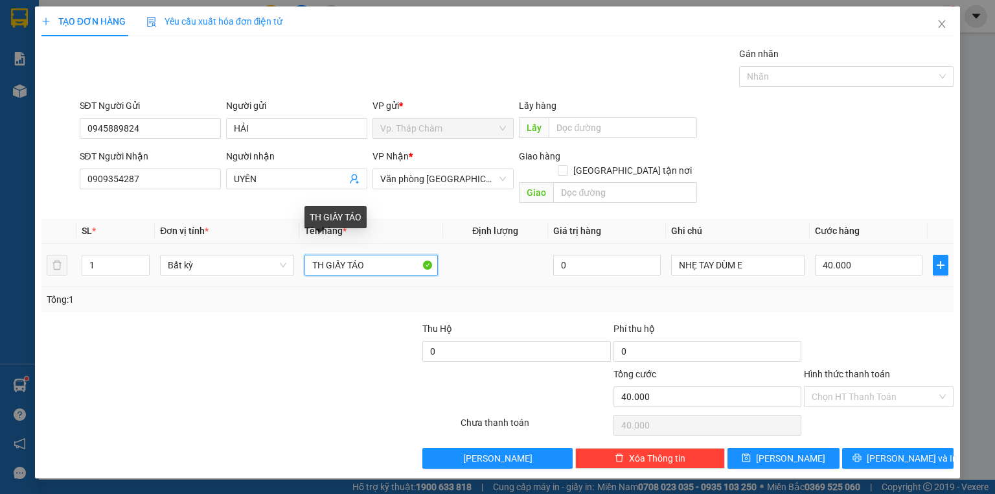
click at [380, 255] on input "TH GIẤY TÁO" at bounding box center [370, 265] width 133 height 21
type input "TH GIẤY TÁO BỌC BỊ"
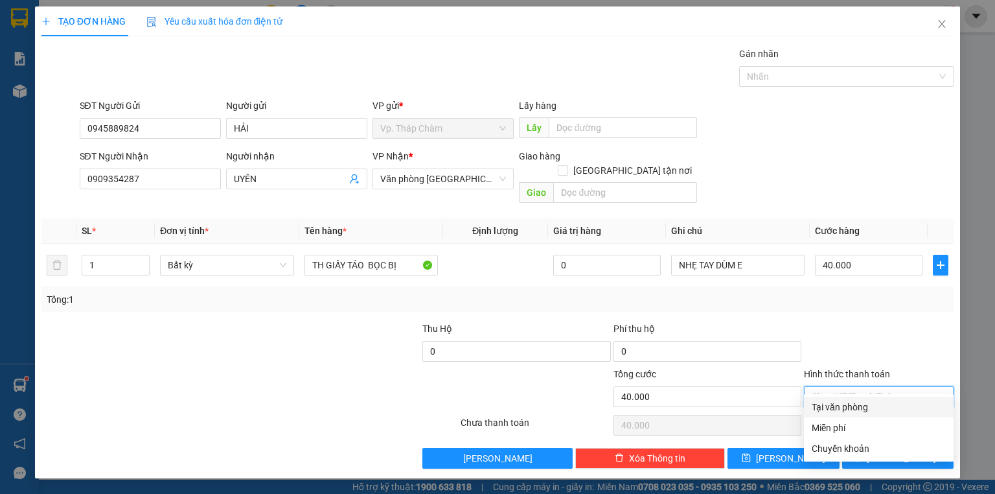
click at [872, 387] on input "Hình thức thanh toán" at bounding box center [874, 396] width 125 height 19
click at [874, 407] on div "Tại văn phòng" at bounding box center [879, 407] width 134 height 14
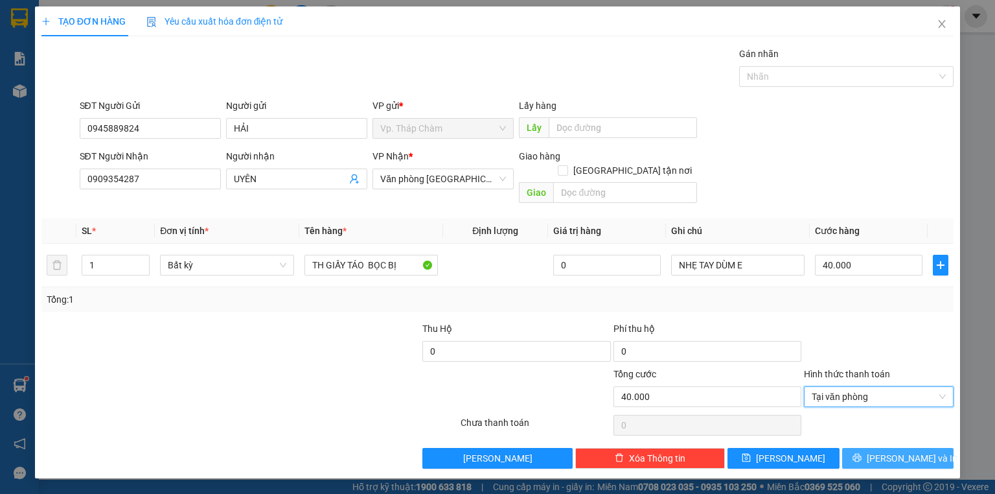
click at [927, 448] on button "[PERSON_NAME] và In" at bounding box center [898, 458] width 112 height 21
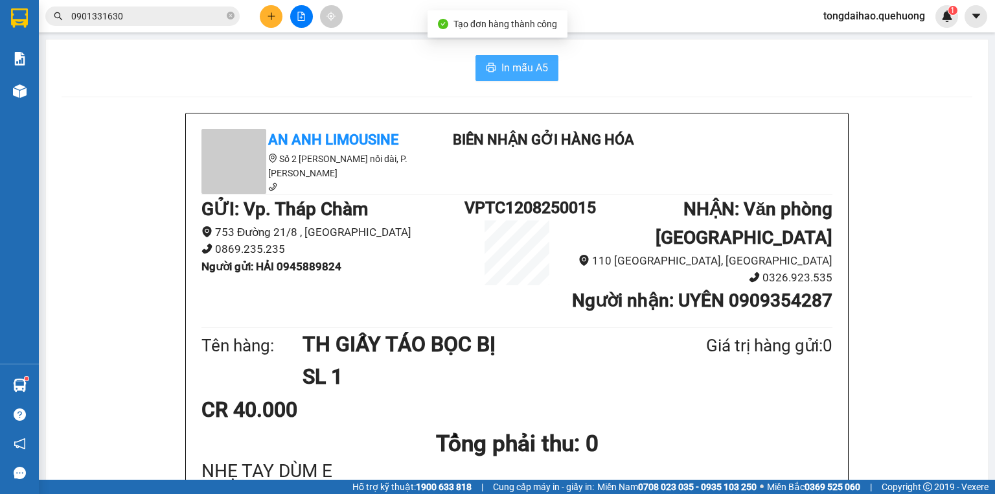
click at [523, 67] on span "In mẫu A5" at bounding box center [524, 68] width 47 height 16
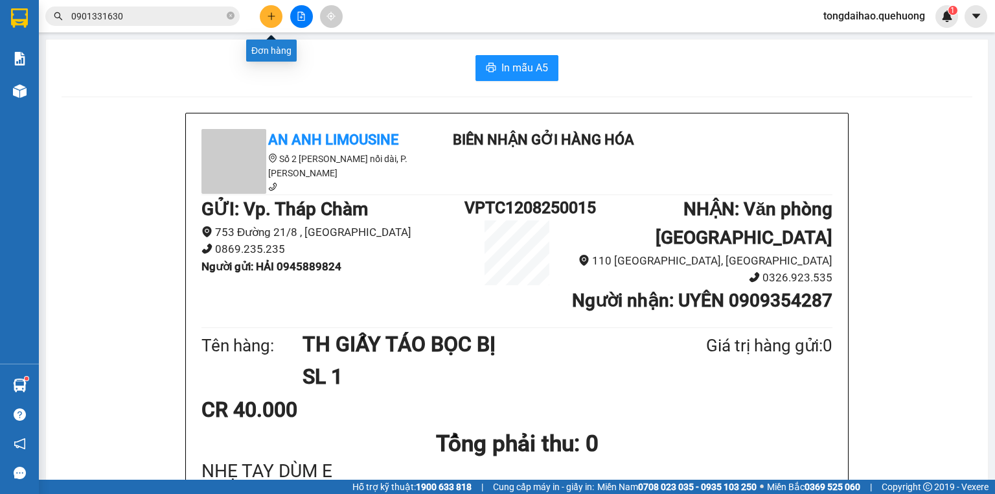
click at [274, 20] on icon "plus" at bounding box center [271, 16] width 9 height 9
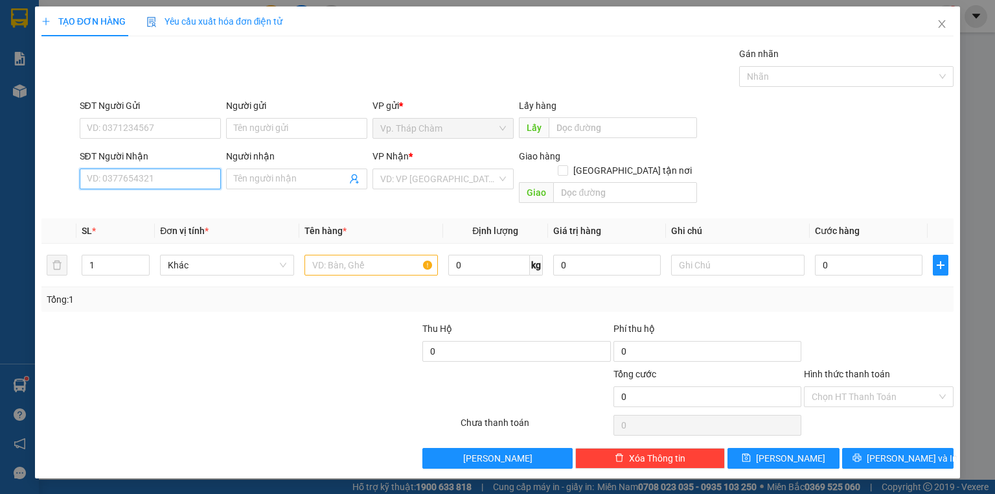
click at [171, 169] on input "SĐT Người Nhận" at bounding box center [150, 178] width 141 height 21
click at [173, 200] on div "0903350721 - NHIỄU" at bounding box center [150, 204] width 126 height 14
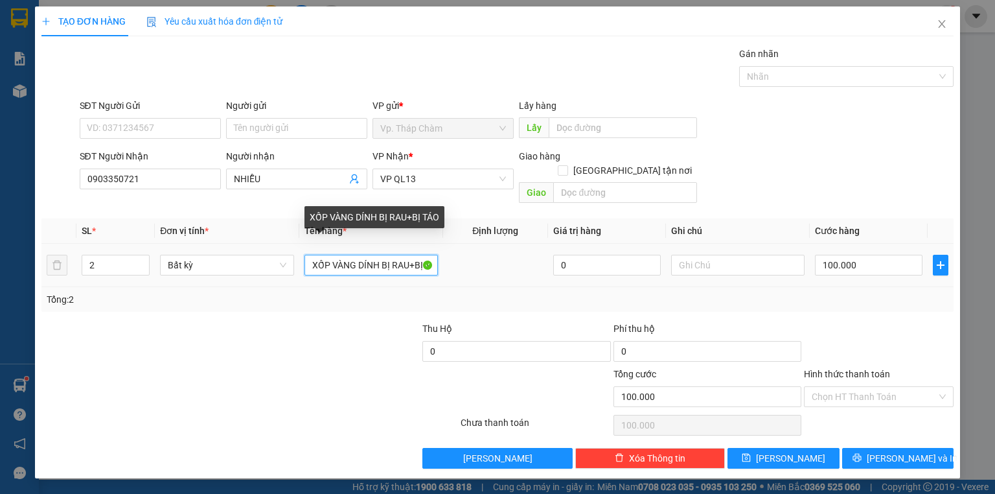
click at [351, 255] on input "XỐP VÀNG DÍNH BỊ RAU+BỊ TÁO" at bounding box center [370, 265] width 133 height 21
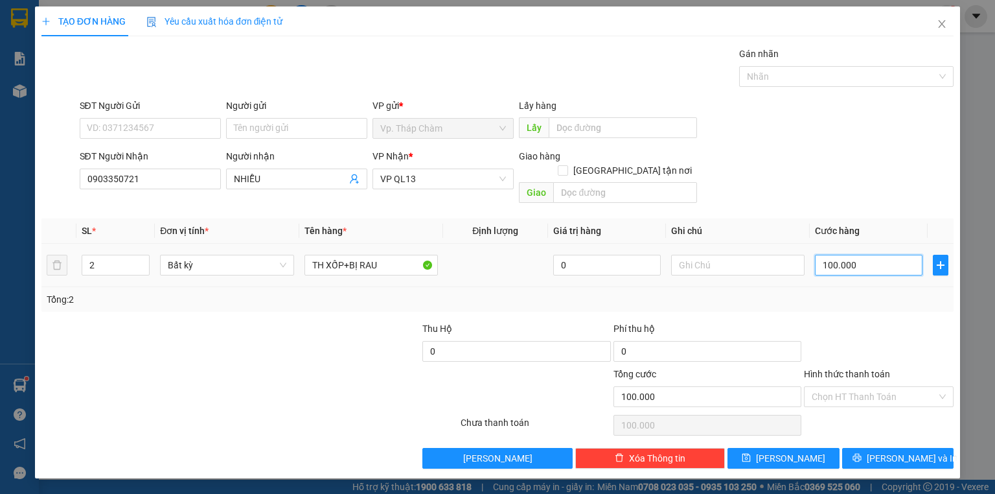
click at [890, 257] on input "100.000" at bounding box center [869, 265] width 108 height 21
click at [783, 292] on div "Tổng: 2" at bounding box center [498, 299] width 902 height 14
click at [884, 390] on input "Hình thức thanh toán" at bounding box center [874, 396] width 125 height 19
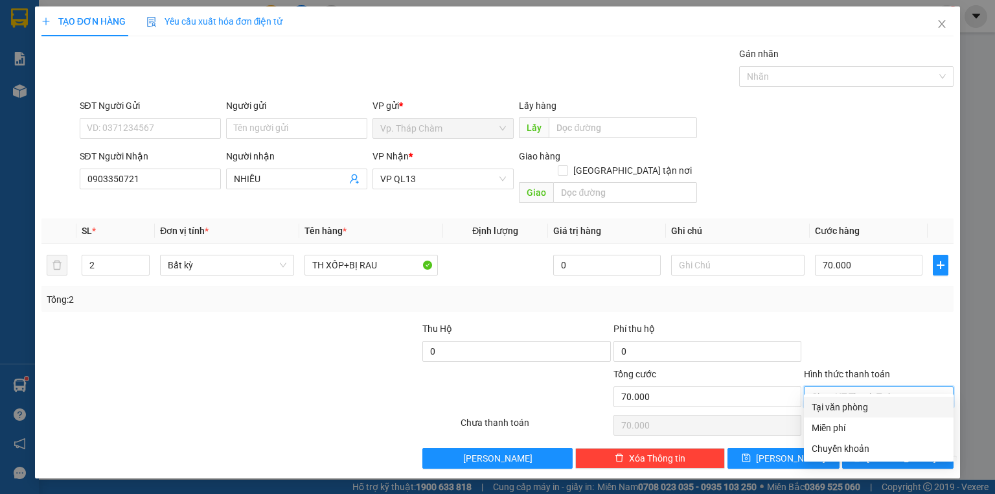
click at [873, 409] on div "Tại văn phòng" at bounding box center [879, 407] width 134 height 14
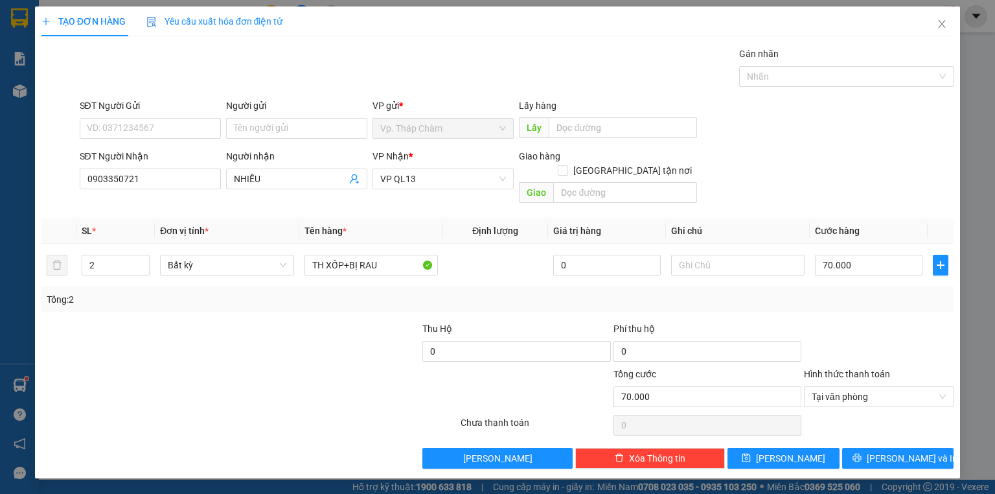
click at [187, 378] on div at bounding box center [173, 389] width 267 height 45
click at [938, 22] on icon "close" at bounding box center [942, 24] width 10 height 10
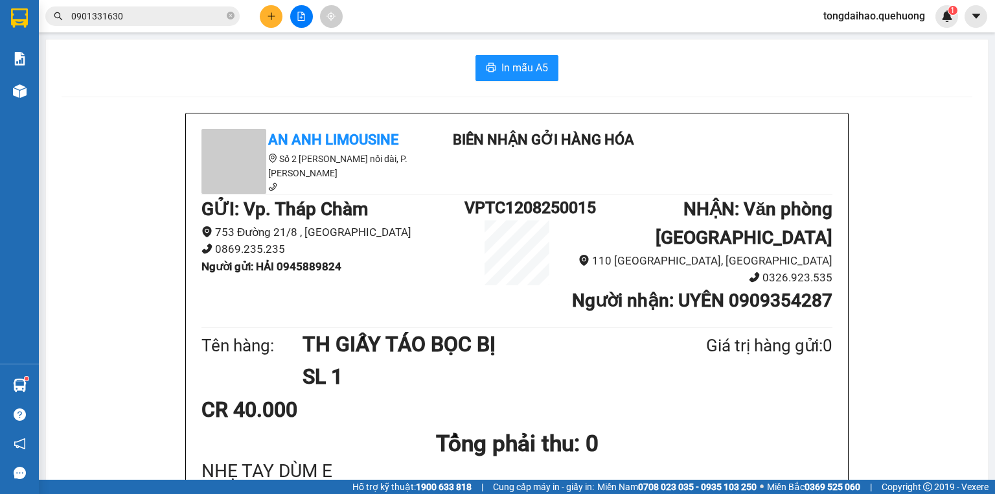
click at [259, 15] on div at bounding box center [301, 16] width 97 height 23
click at [269, 18] on icon "plus" at bounding box center [271, 16] width 9 height 9
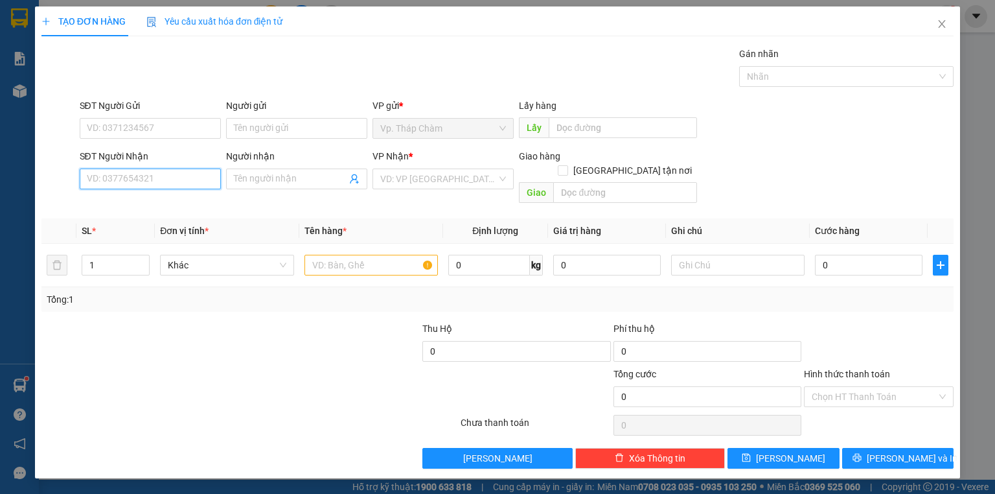
click at [181, 184] on input "SĐT Người Nhận" at bounding box center [150, 178] width 141 height 21
click at [176, 171] on input "SĐT Người Nhận" at bounding box center [150, 178] width 141 height 21
click at [133, 201] on div "0977120437 - TUYỀN" at bounding box center [150, 204] width 126 height 14
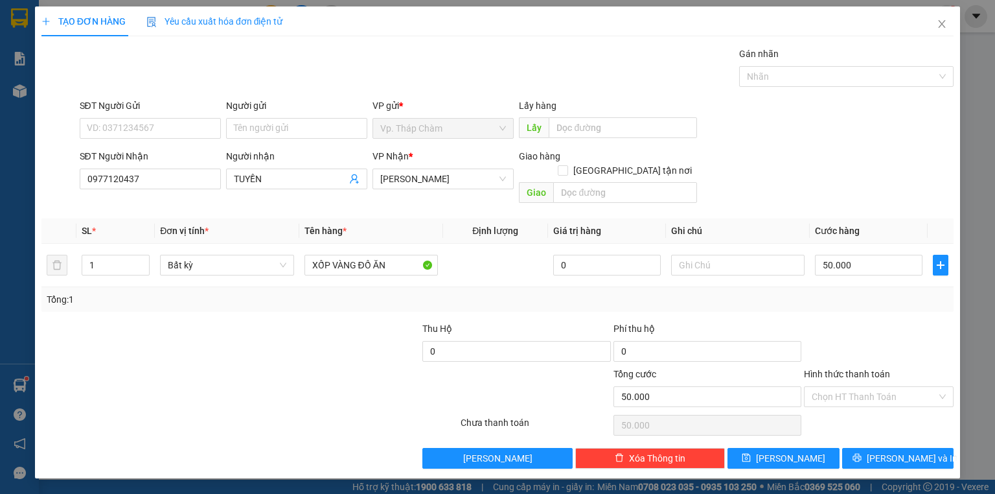
click at [435, 192] on div "VP Nhận * An Dương Vương" at bounding box center [442, 171] width 141 height 45
click at [434, 187] on span "[PERSON_NAME]" at bounding box center [443, 178] width 126 height 19
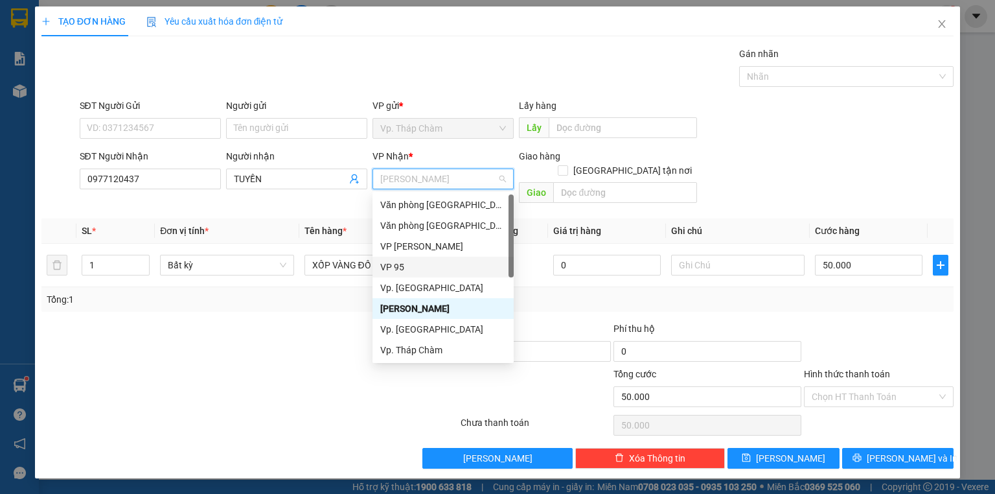
click at [396, 264] on div "VP 95" at bounding box center [443, 267] width 126 height 14
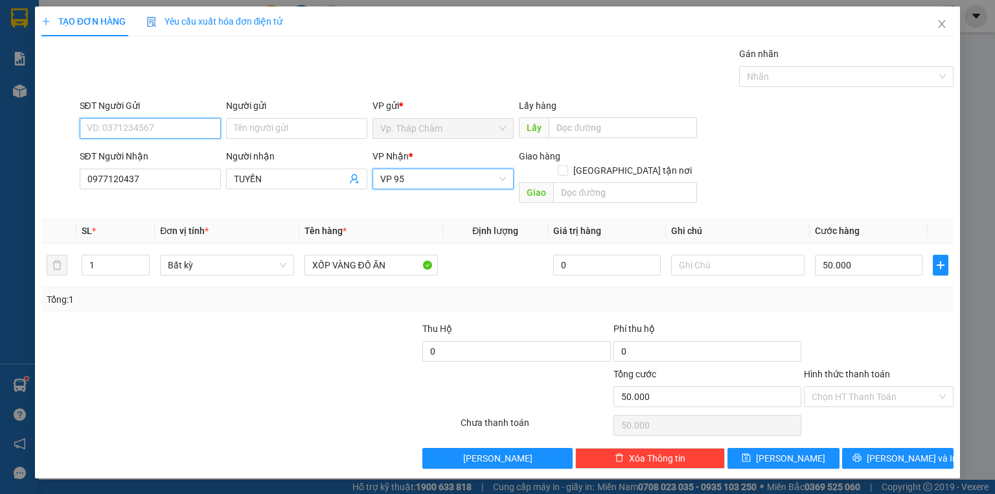
click at [207, 130] on input "SĐT Người Gửi" at bounding box center [150, 128] width 141 height 21
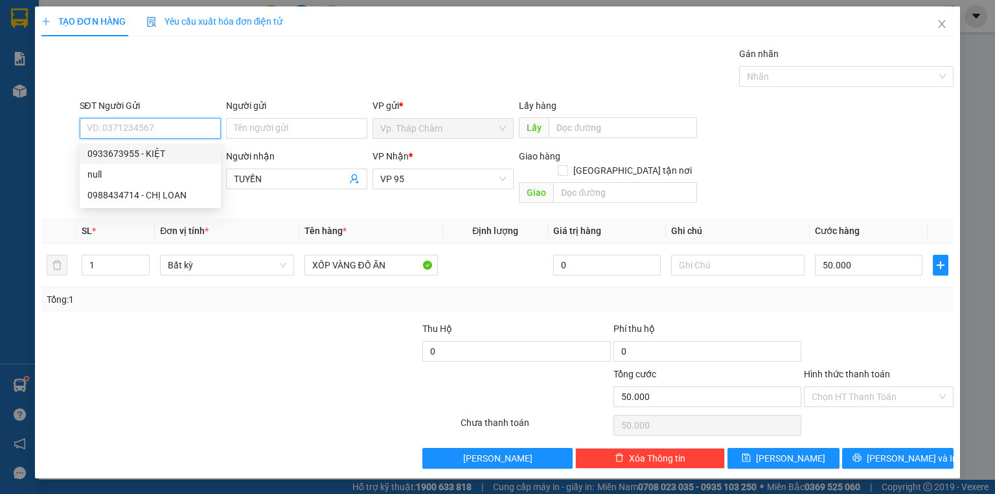
click at [145, 154] on div "0933673955 - KIỆT" at bounding box center [150, 153] width 126 height 14
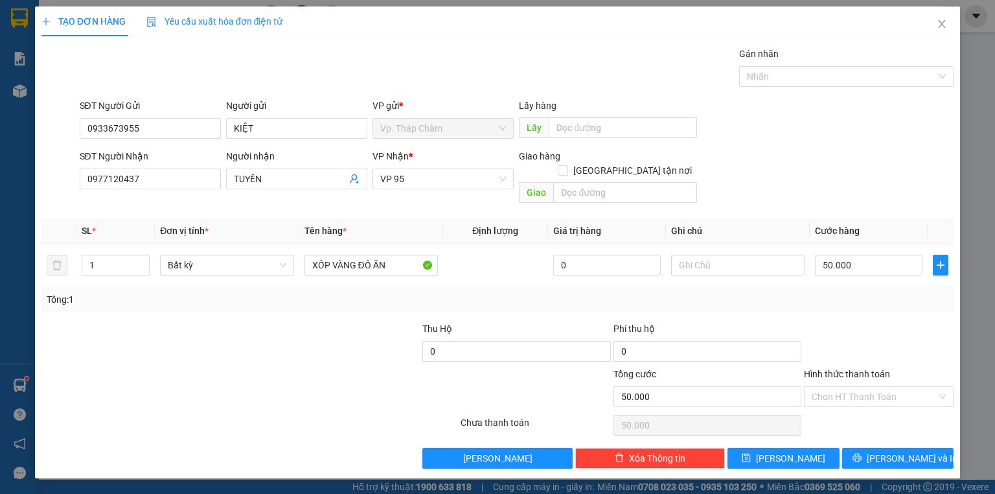
click at [869, 292] on div "Tổng: 1" at bounding box center [498, 299] width 902 height 14
click at [858, 387] on input "Hình thức thanh toán" at bounding box center [874, 396] width 125 height 19
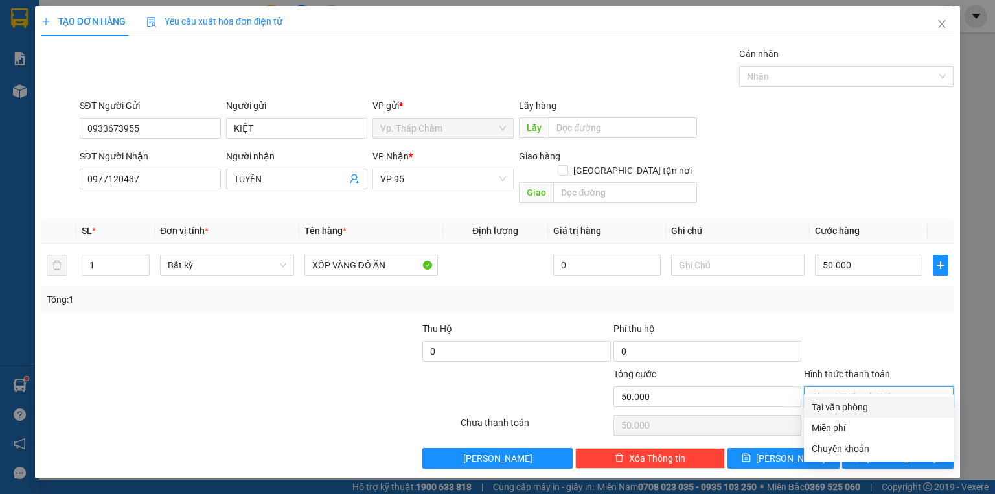
click at [851, 410] on div "Tại văn phòng" at bounding box center [879, 407] width 134 height 14
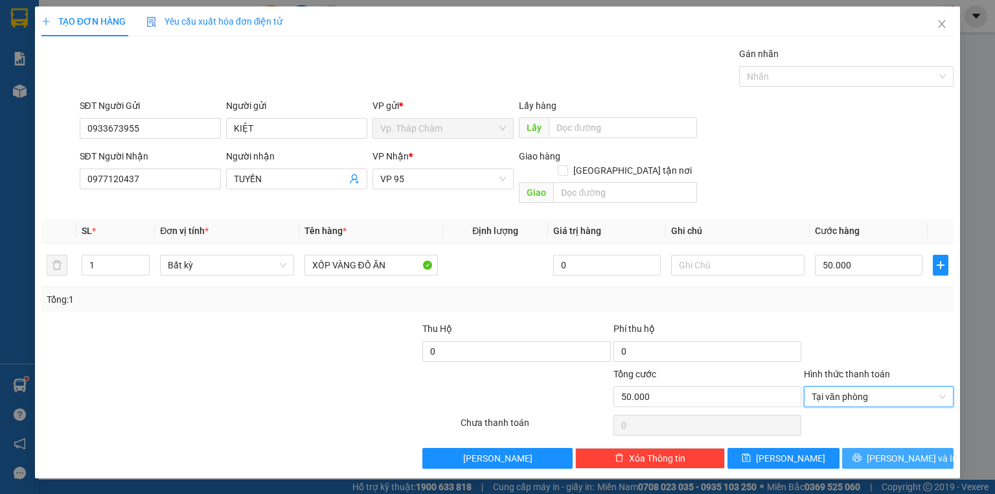
click at [893, 451] on span "[PERSON_NAME] và In" at bounding box center [912, 458] width 91 height 14
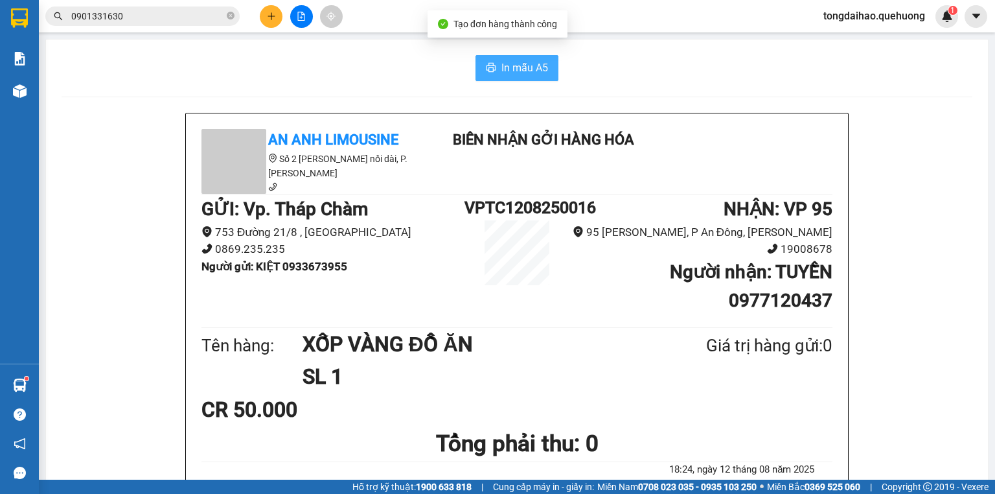
click at [515, 74] on span "In mẫu A5" at bounding box center [524, 68] width 47 height 16
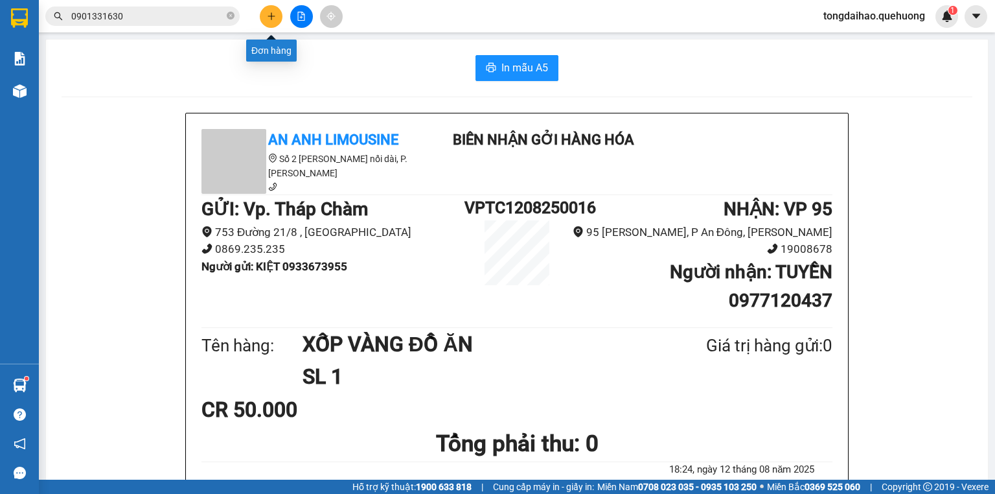
click at [268, 16] on icon "plus" at bounding box center [271, 16] width 7 height 1
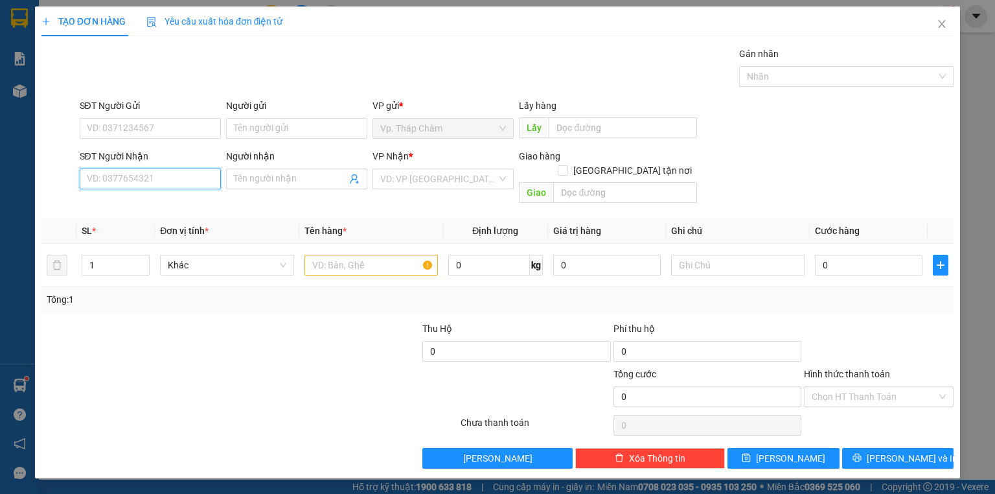
click at [176, 181] on input "SĐT Người Nhận" at bounding box center [150, 178] width 141 height 21
click at [163, 177] on input "SĐT Người Nhận" at bounding box center [150, 178] width 141 height 21
click at [177, 205] on div "0944051578 - UYÊN" at bounding box center [150, 204] width 126 height 14
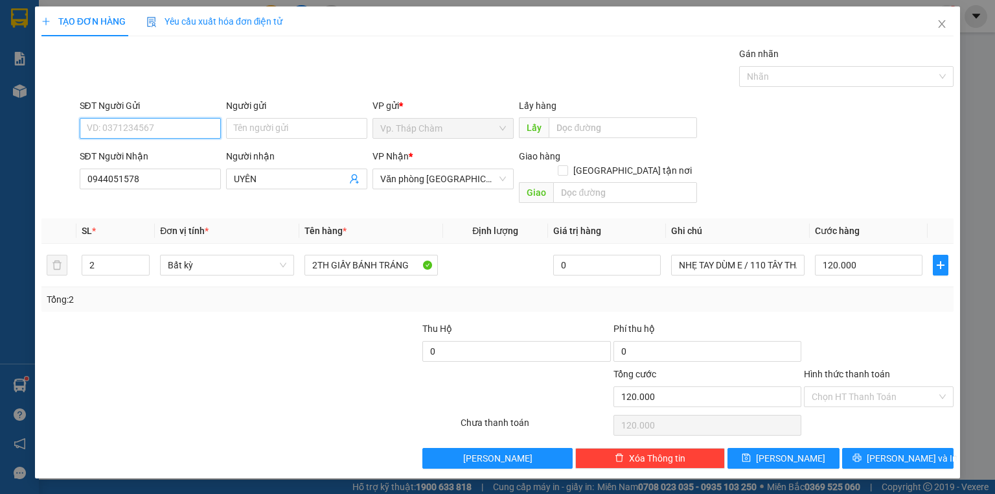
click at [143, 123] on input "SĐT Người Gửi" at bounding box center [150, 128] width 141 height 21
click at [140, 159] on div "0365821835 - THỦY" at bounding box center [150, 153] width 126 height 14
click at [868, 321] on div at bounding box center [879, 343] width 152 height 45
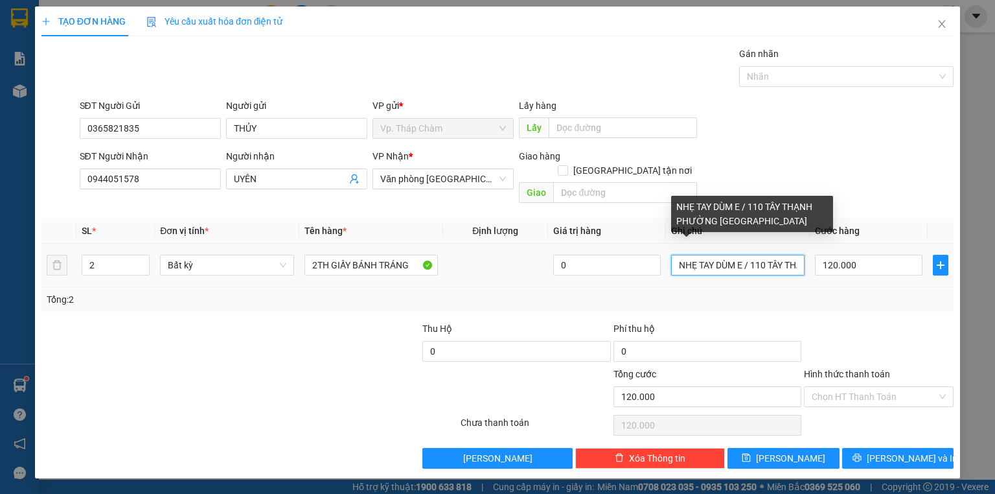
scroll to position [0, 150]
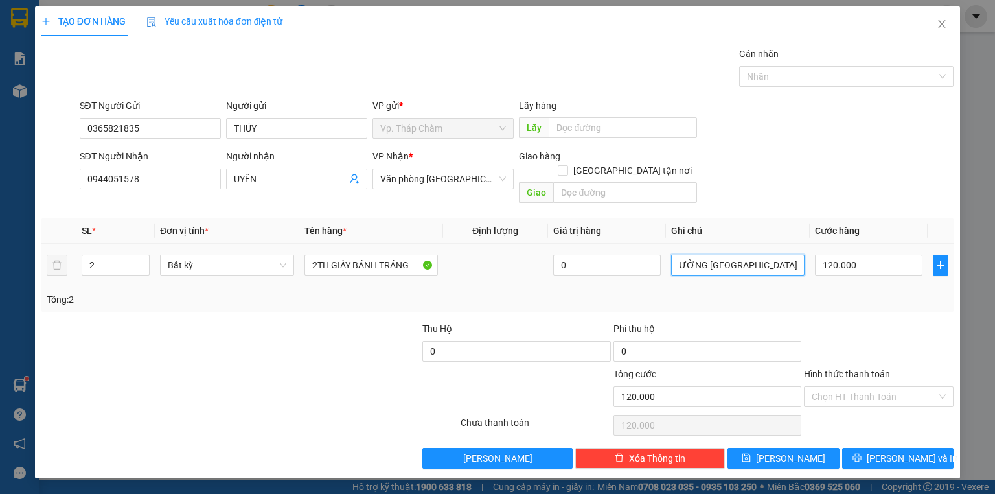
drag, startPoint x: 744, startPoint y: 251, endPoint x: 853, endPoint y: 268, distance: 110.8
click at [853, 268] on tr "2 Bất kỳ 2TH GIẤY BÁNH TRÁNG 0 NHẸ TAY DÙM E / 110 TÂY THẠNH PHƯỜNG TÂY THẠNH T…" at bounding box center [497, 265] width 912 height 43
drag, startPoint x: 891, startPoint y: 374, endPoint x: 889, endPoint y: 383, distance: 9.9
click at [889, 387] on input "Hình thức thanh toán" at bounding box center [874, 396] width 125 height 19
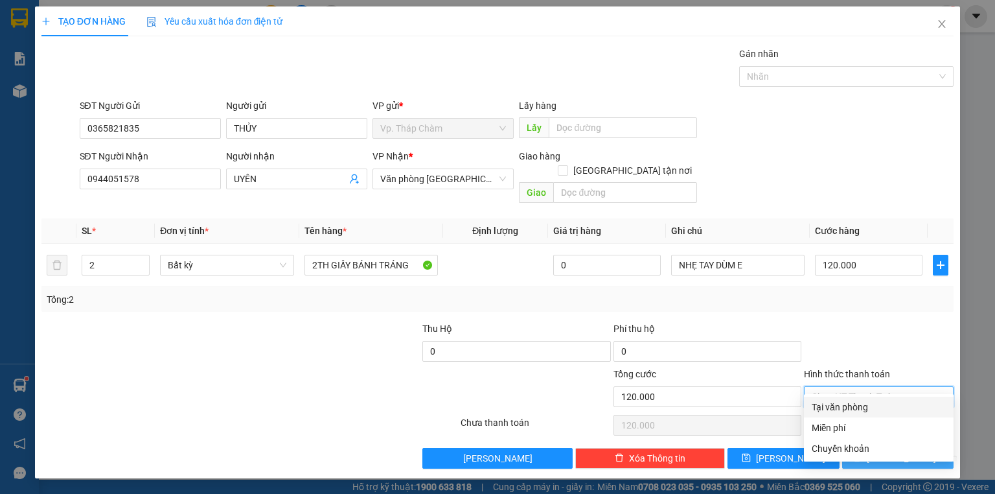
drag, startPoint x: 886, startPoint y: 404, endPoint x: 897, endPoint y: 435, distance: 33.4
click at [886, 406] on div "Tại văn phòng" at bounding box center [879, 407] width 134 height 14
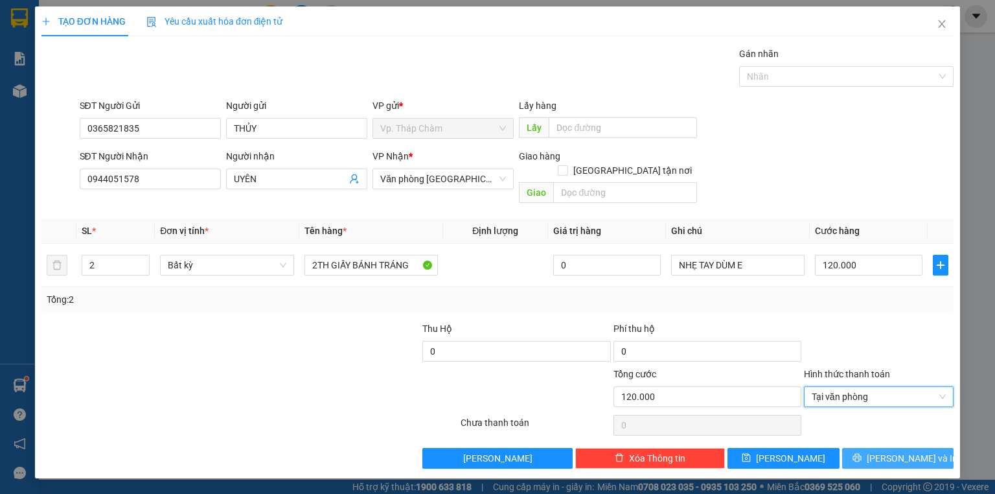
click at [904, 451] on span "[PERSON_NAME] và In" at bounding box center [912, 458] width 91 height 14
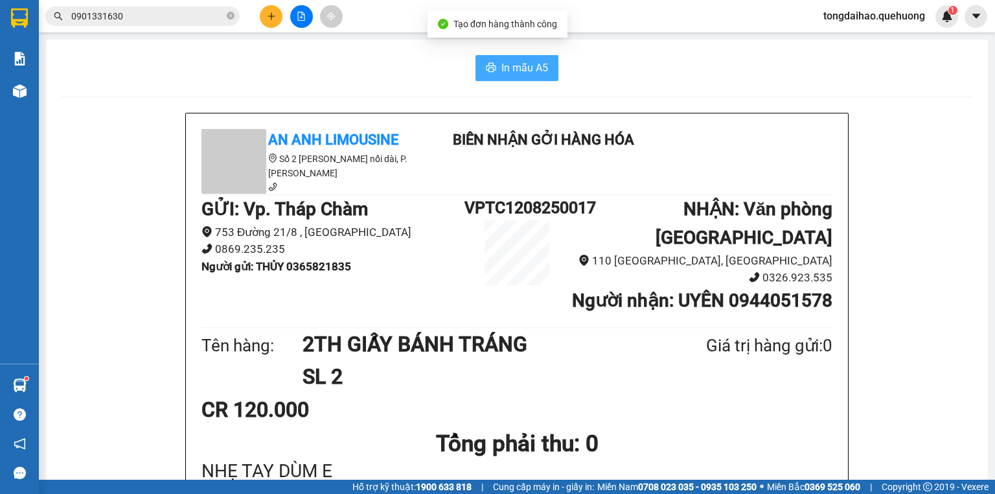
click at [516, 72] on span "In mẫu A5" at bounding box center [524, 68] width 47 height 16
click at [527, 80] on button "In mẫu A5" at bounding box center [516, 68] width 83 height 26
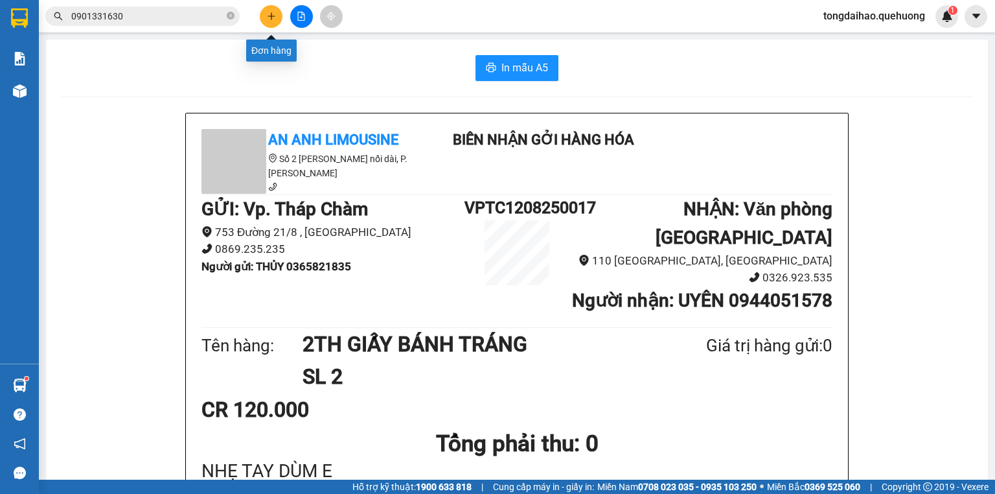
click at [266, 16] on button at bounding box center [271, 16] width 23 height 23
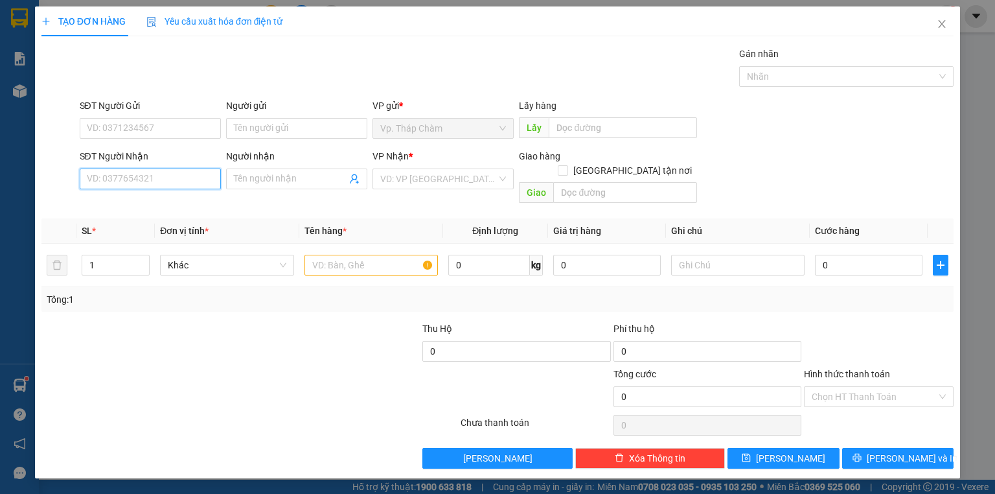
click at [172, 174] on input "SĐT Người Nhận" at bounding box center [150, 178] width 141 height 21
click at [140, 176] on input "SĐT Người Nhận" at bounding box center [150, 178] width 141 height 21
click at [120, 202] on div "0976698484 - THU" at bounding box center [150, 204] width 126 height 14
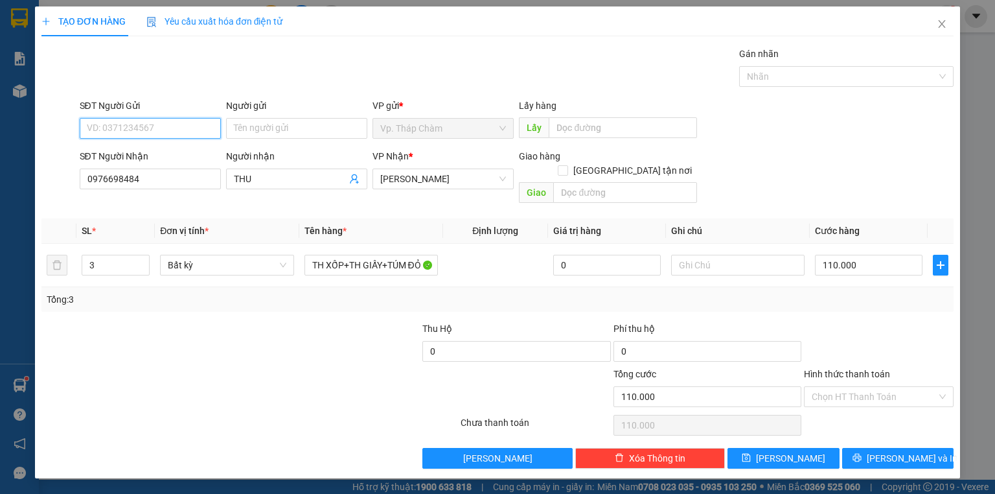
click at [135, 127] on input "SĐT Người Gửi" at bounding box center [150, 128] width 141 height 21
click at [131, 154] on div "0985789466 - HOÀI" at bounding box center [150, 153] width 126 height 14
click at [142, 267] on icon "down" at bounding box center [143, 269] width 5 height 5
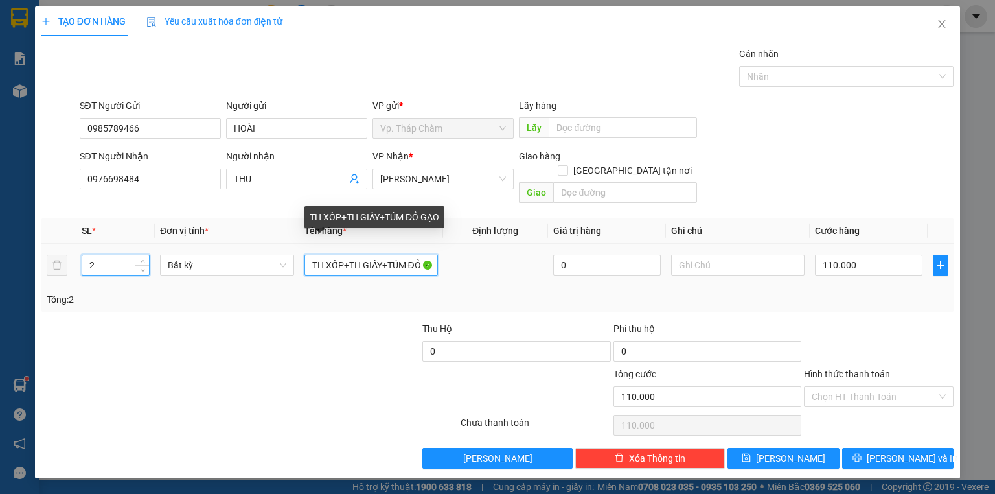
click at [342, 255] on input "TH XỐP+TH GIẤY+TÚM ĐỎ GẠO" at bounding box center [370, 265] width 133 height 21
click at [343, 255] on input "TH XỐP+TH GIẤY+TÚM ĐỎ GẠO" at bounding box center [370, 265] width 133 height 21
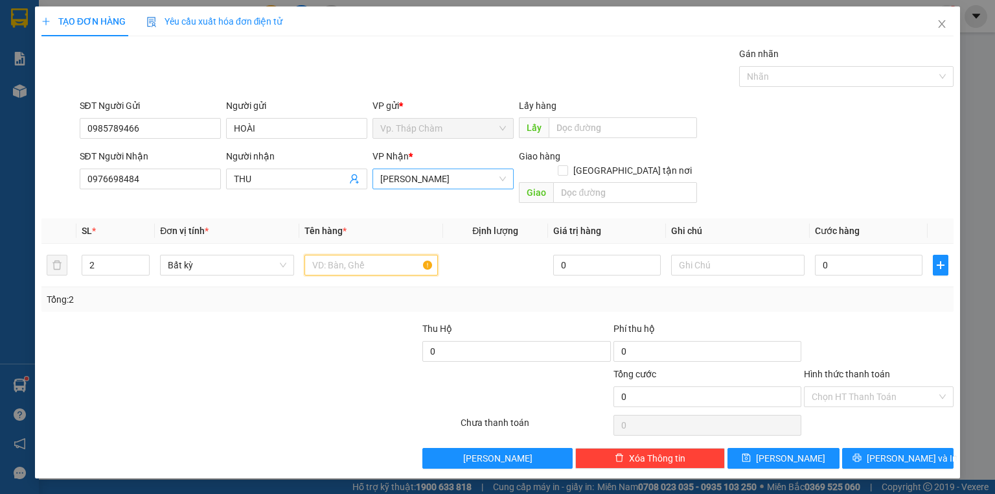
click at [426, 177] on span "[PERSON_NAME]" at bounding box center [443, 178] width 126 height 19
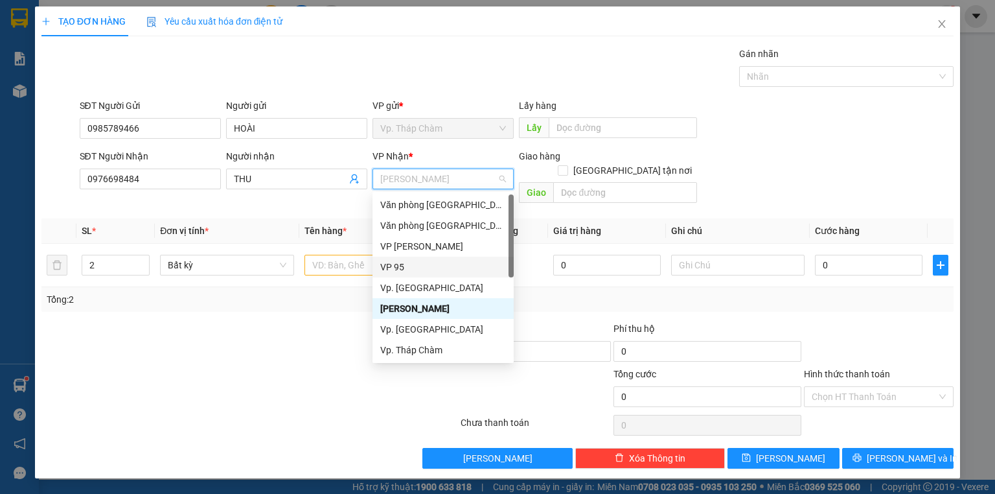
click at [400, 271] on div "VP 95" at bounding box center [443, 267] width 126 height 14
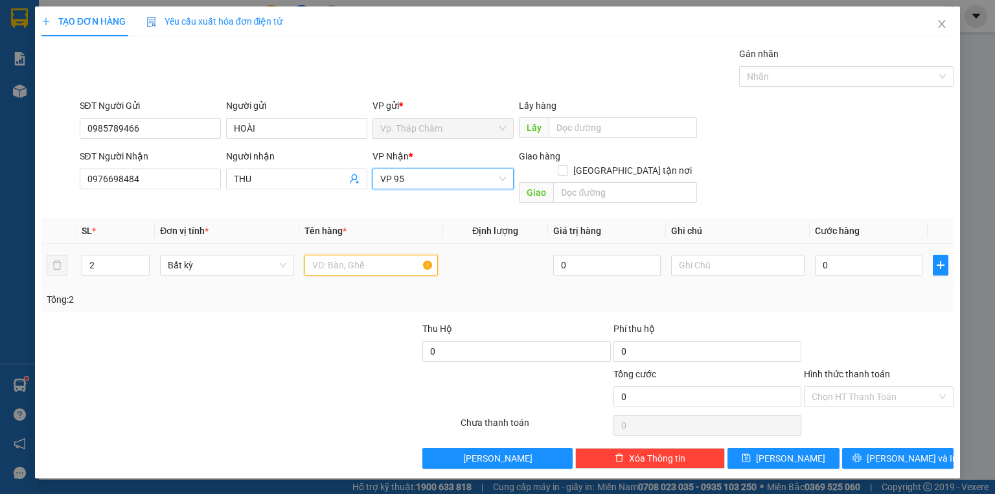
click at [360, 255] on input "text" at bounding box center [370, 265] width 133 height 21
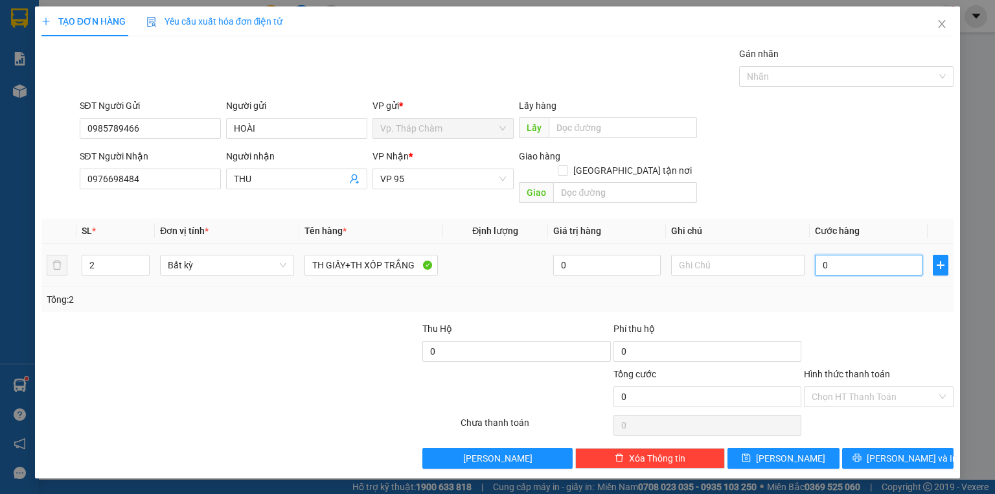
click at [832, 255] on input "0" at bounding box center [869, 265] width 108 height 21
click at [880, 387] on input "Hình thức thanh toán" at bounding box center [874, 396] width 125 height 19
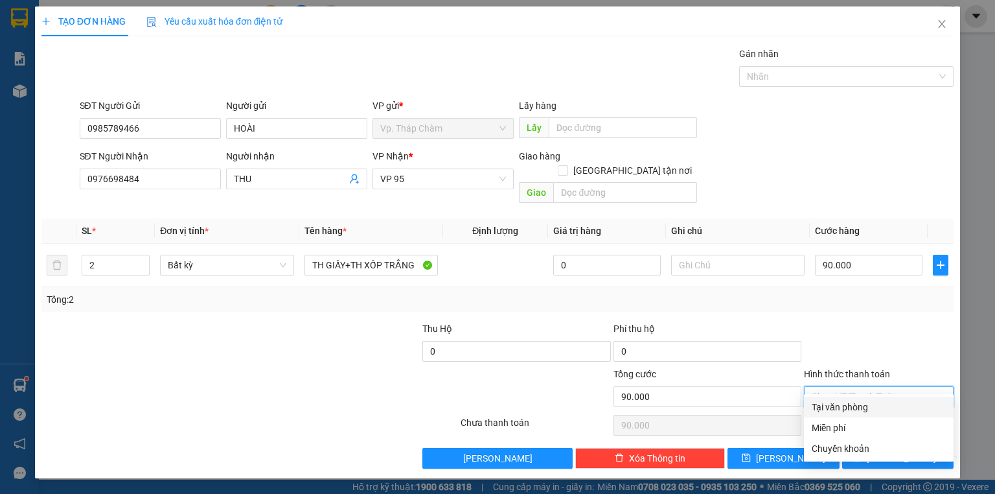
click at [874, 407] on div "Tại văn phòng" at bounding box center [879, 407] width 134 height 14
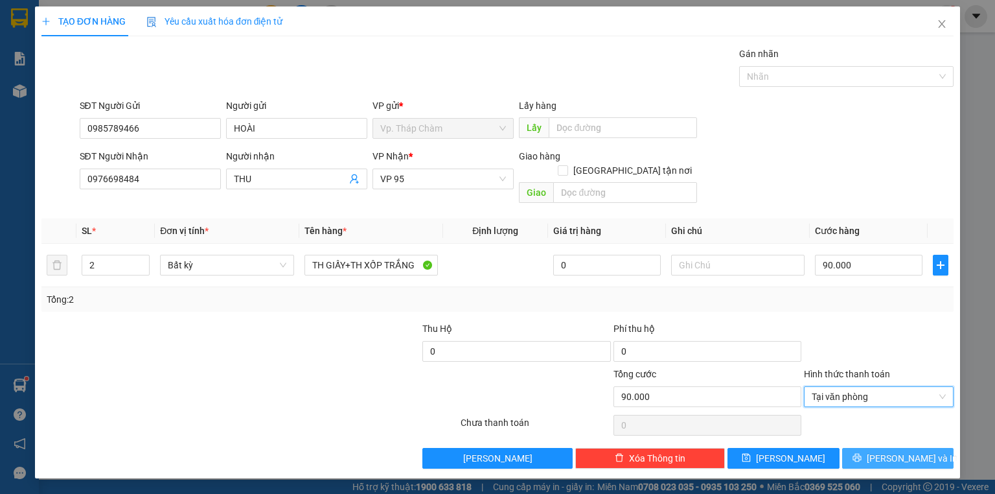
click at [895, 451] on span "[PERSON_NAME] và In" at bounding box center [912, 458] width 91 height 14
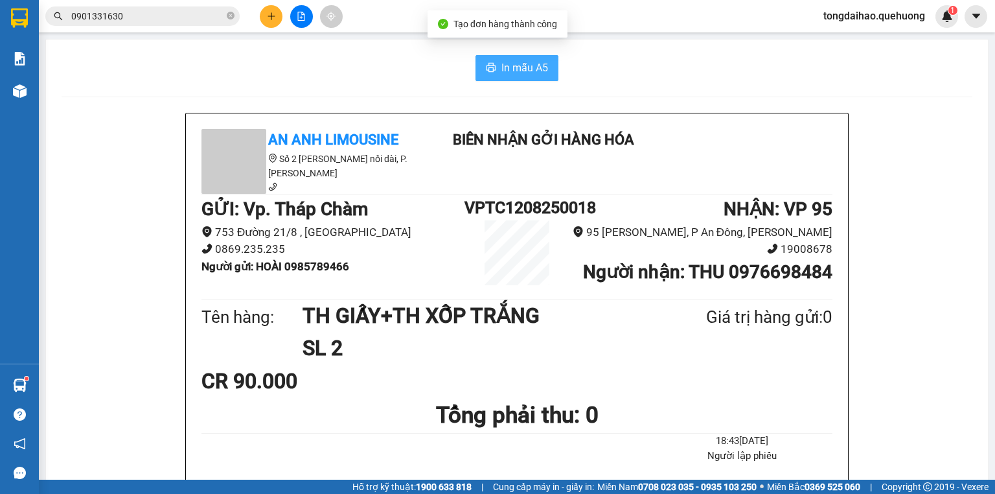
click at [486, 70] on icon "printer" at bounding box center [491, 67] width 10 height 10
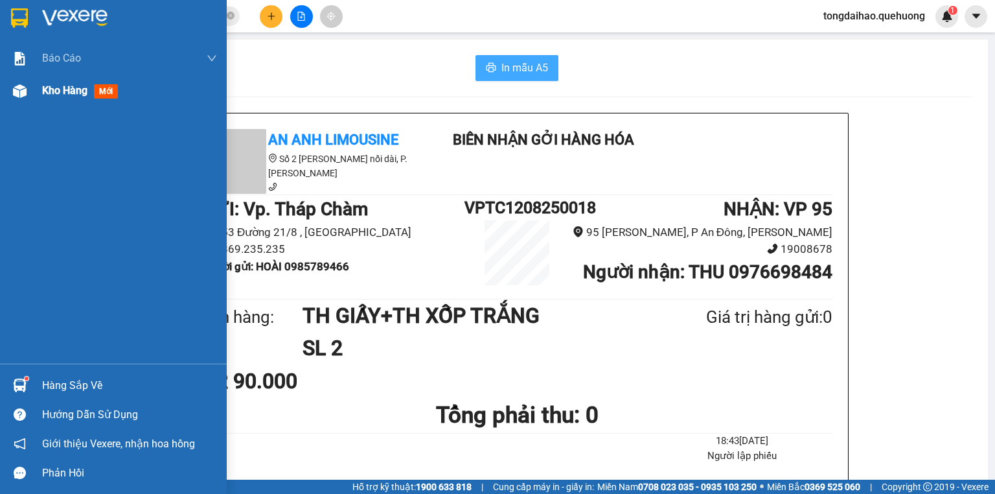
click at [15, 87] on img at bounding box center [20, 91] width 14 height 14
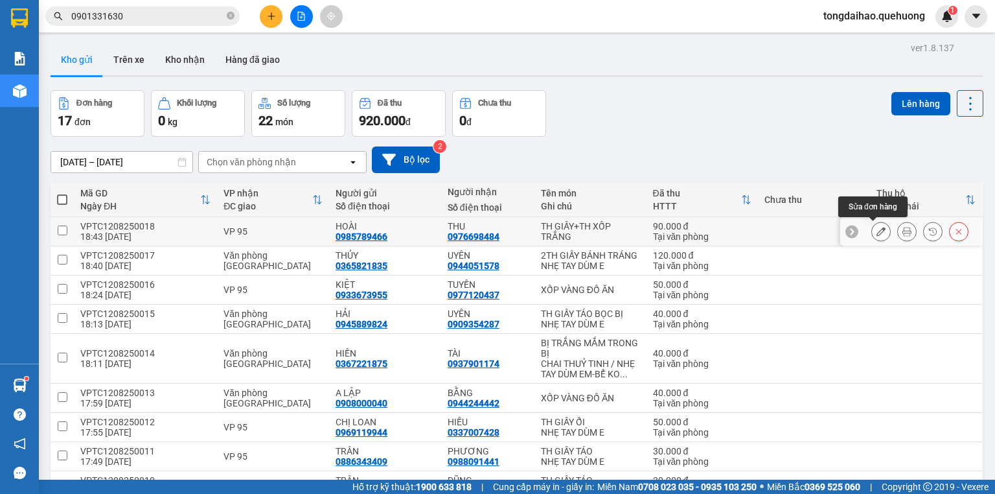
click at [881, 233] on button at bounding box center [881, 231] width 18 height 23
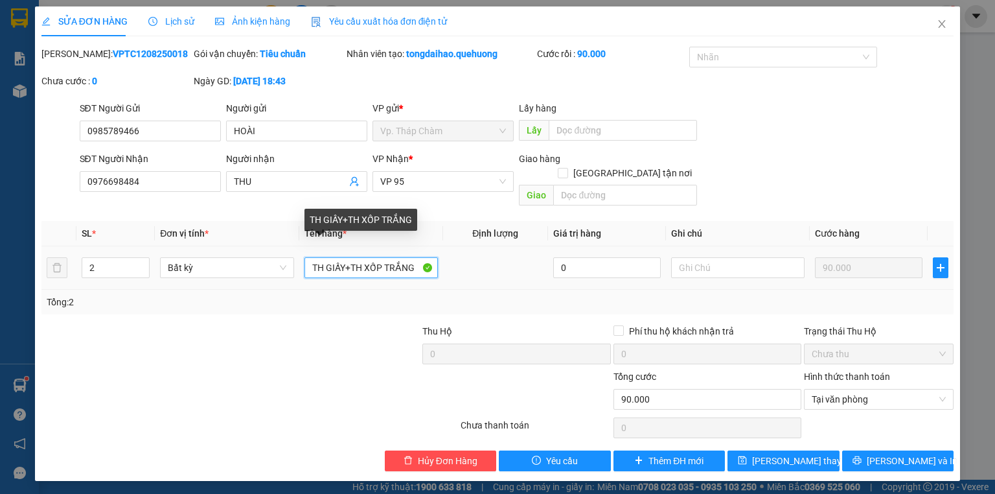
click at [343, 257] on input "TH GIẤY+TH XỐP TRẮNG" at bounding box center [370, 267] width 133 height 21
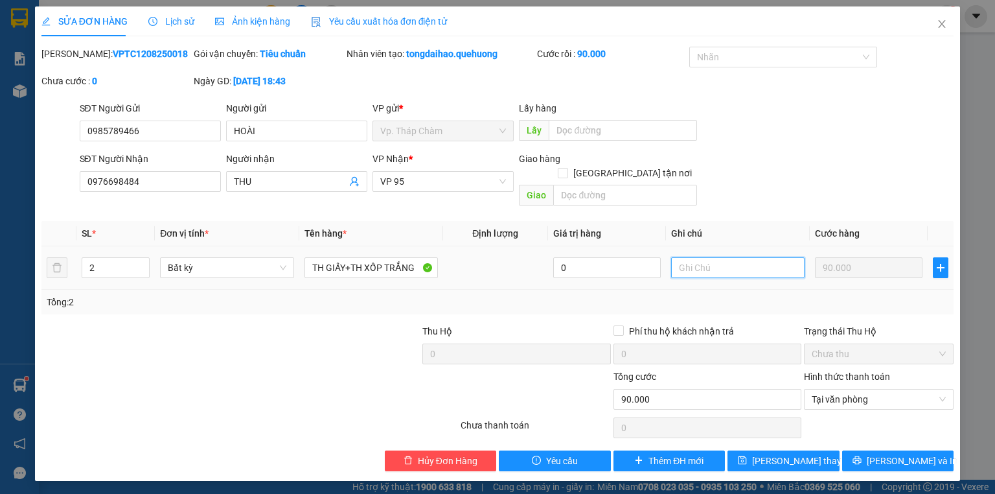
click at [738, 257] on input "text" at bounding box center [737, 267] width 133 height 21
click at [732, 257] on input "NHẸ TAY DFUM E" at bounding box center [737, 267] width 133 height 21
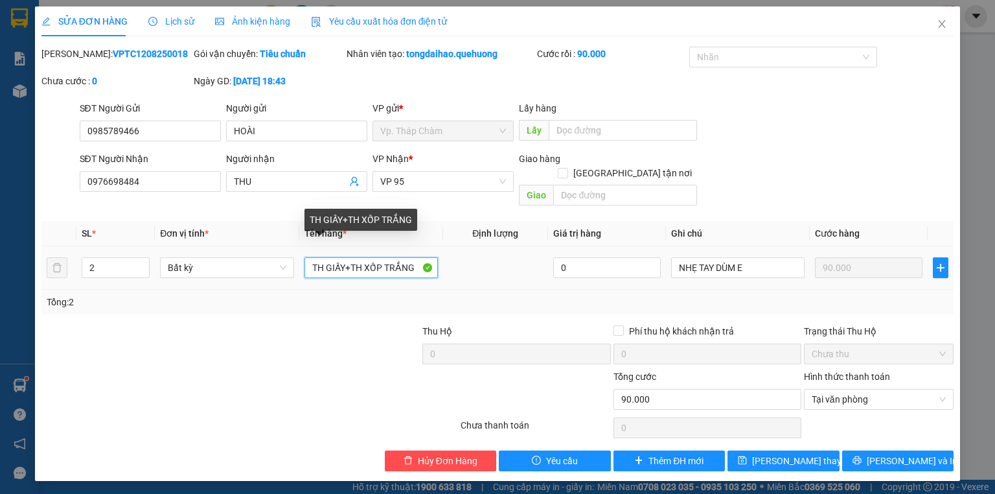
click at [345, 257] on input "TH GIẤY+TH XỐP TRẮNG" at bounding box center [370, 267] width 133 height 21
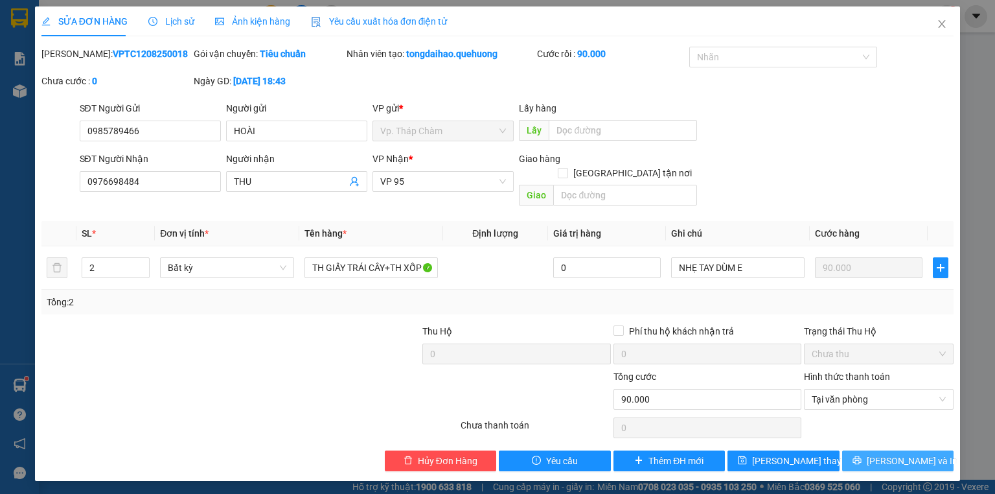
click at [910, 453] on span "[PERSON_NAME] và In" at bounding box center [912, 460] width 91 height 14
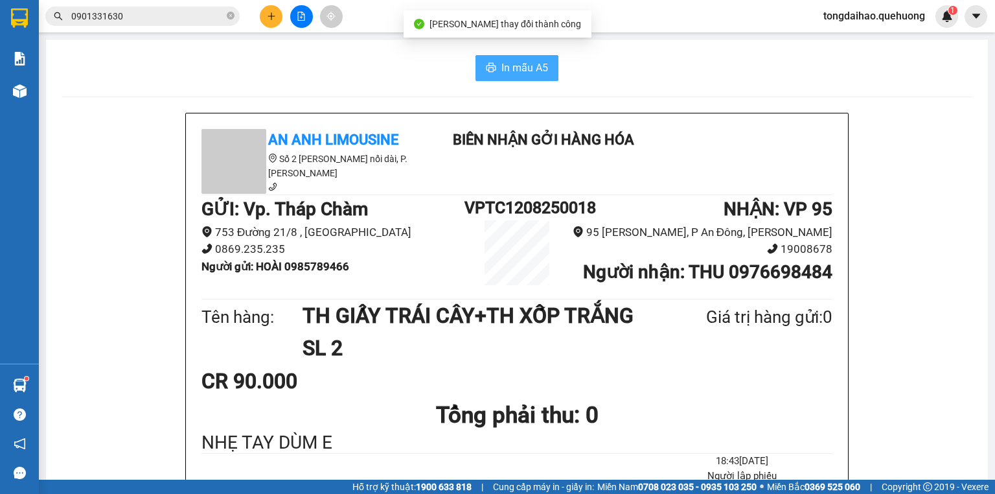
click at [529, 67] on span "In mẫu A5" at bounding box center [524, 68] width 47 height 16
click at [495, 60] on button "In mẫu A5" at bounding box center [516, 68] width 83 height 26
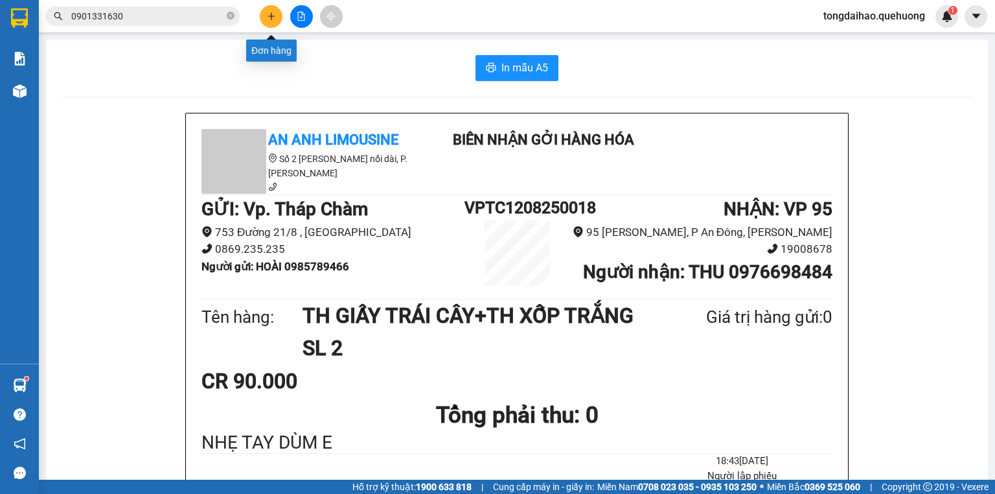
click at [272, 19] on icon "plus" at bounding box center [271, 16] width 9 height 9
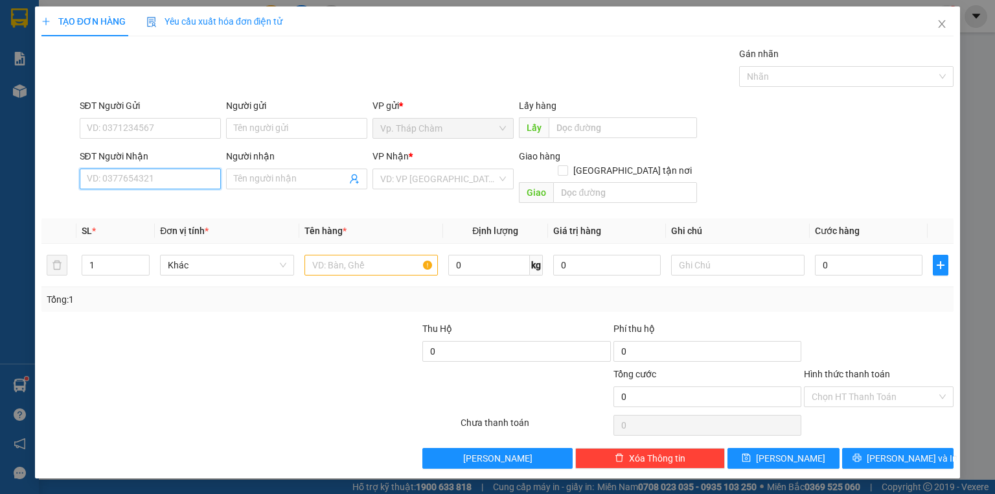
click at [179, 183] on input "SĐT Người Nhận" at bounding box center [150, 178] width 141 height 21
drag, startPoint x: 106, startPoint y: 181, endPoint x: 109, endPoint y: 171, distance: 10.1
click at [109, 172] on input "SĐT Người Nhận" at bounding box center [150, 178] width 141 height 21
click at [116, 198] on div "0929023515 - TUYÊN" at bounding box center [150, 204] width 126 height 14
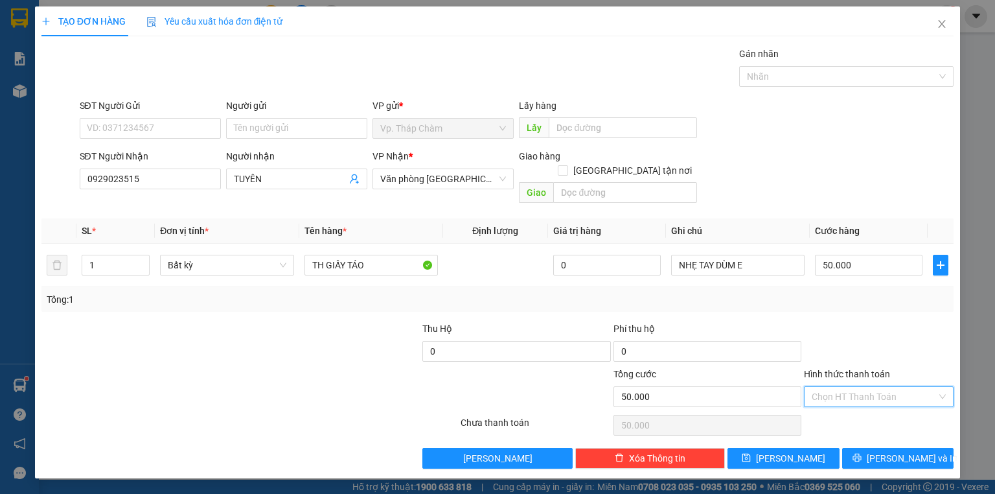
drag, startPoint x: 907, startPoint y: 380, endPoint x: 897, endPoint y: 389, distance: 12.9
click at [906, 387] on input "Hình thức thanh toán" at bounding box center [874, 396] width 125 height 19
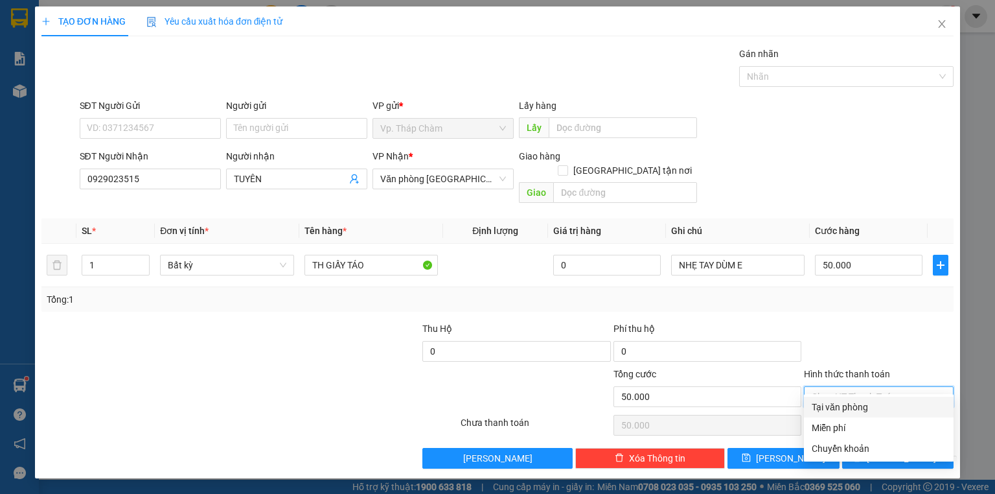
drag, startPoint x: 860, startPoint y: 404, endPoint x: 902, endPoint y: 431, distance: 49.6
click at [860, 404] on div "Tại văn phòng" at bounding box center [879, 407] width 134 height 14
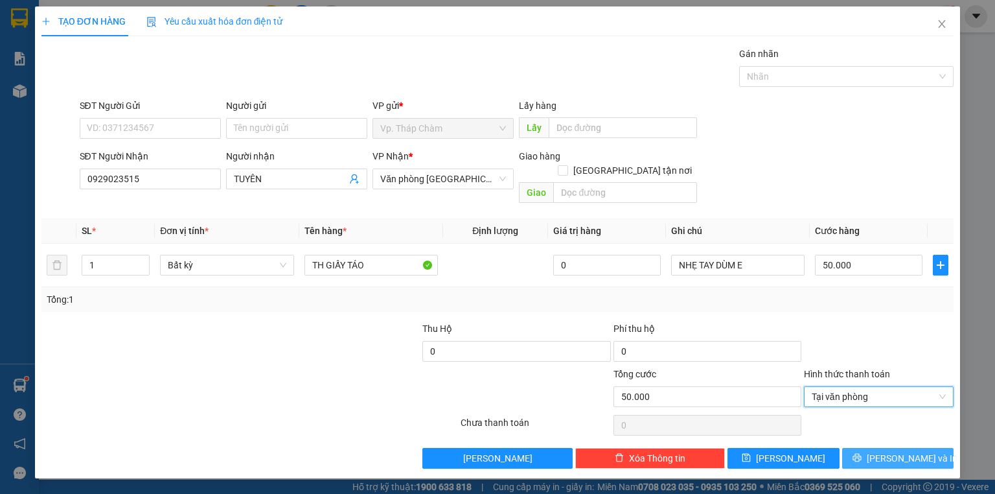
click at [907, 451] on span "[PERSON_NAME] và In" at bounding box center [912, 458] width 91 height 14
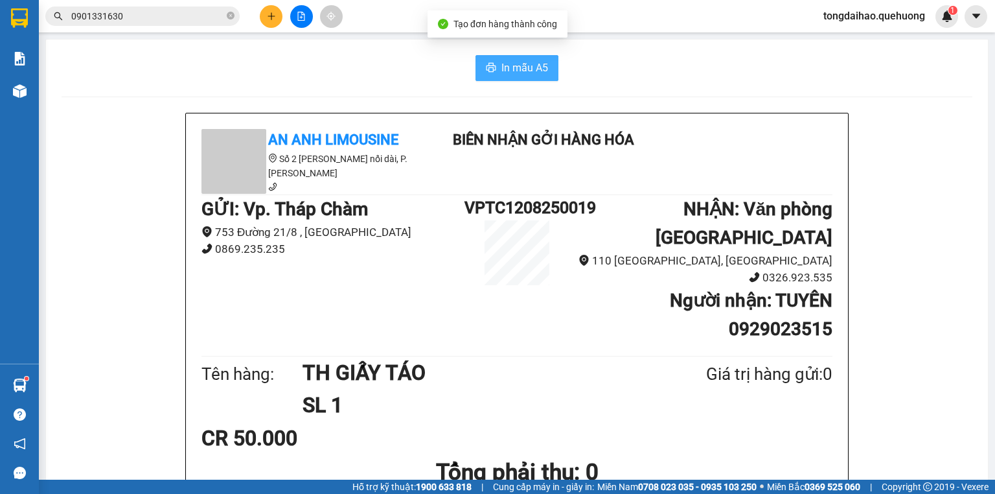
click at [526, 73] on span "In mẫu A5" at bounding box center [524, 68] width 47 height 16
click at [187, 23] on input "0901331630" at bounding box center [147, 16] width 153 height 14
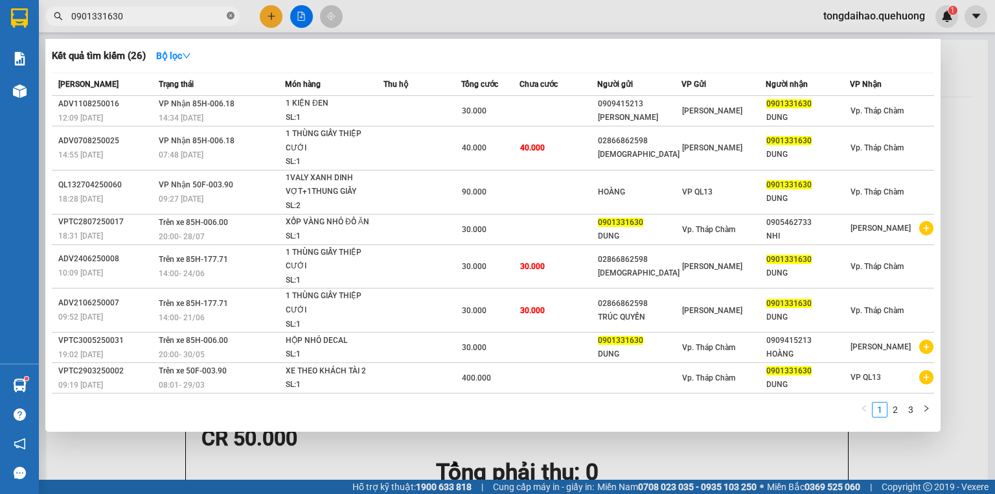
click at [233, 16] on icon "close-circle" at bounding box center [231, 16] width 8 height 8
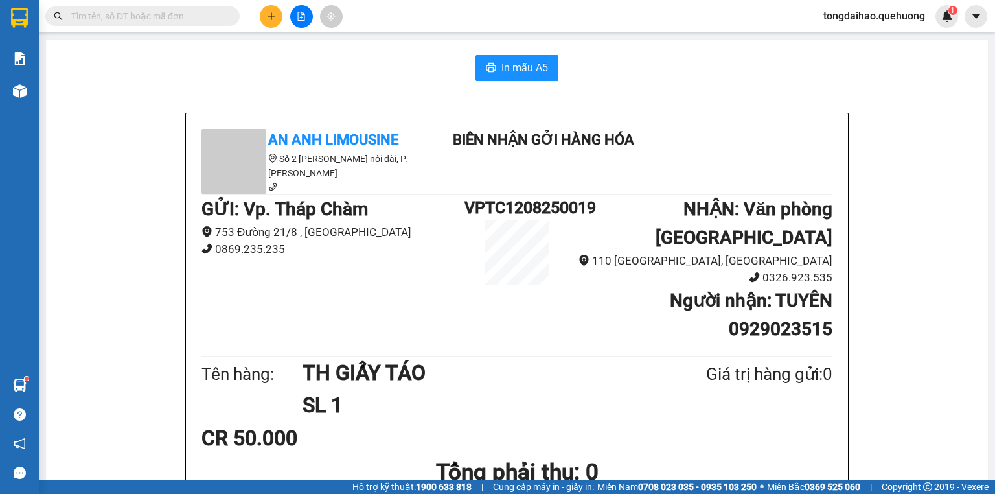
click at [212, 16] on input "text" at bounding box center [147, 16] width 153 height 14
click at [298, 14] on icon "file-add" at bounding box center [301, 16] width 9 height 9
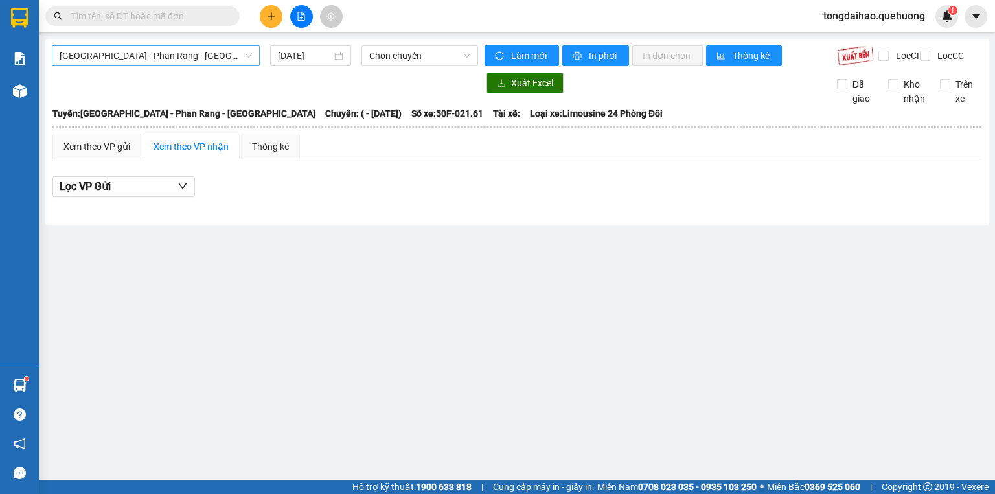
click at [229, 56] on span "[GEOGRAPHIC_DATA] - Phan Rang - [GEOGRAPHIC_DATA]" at bounding box center [156, 55] width 192 height 19
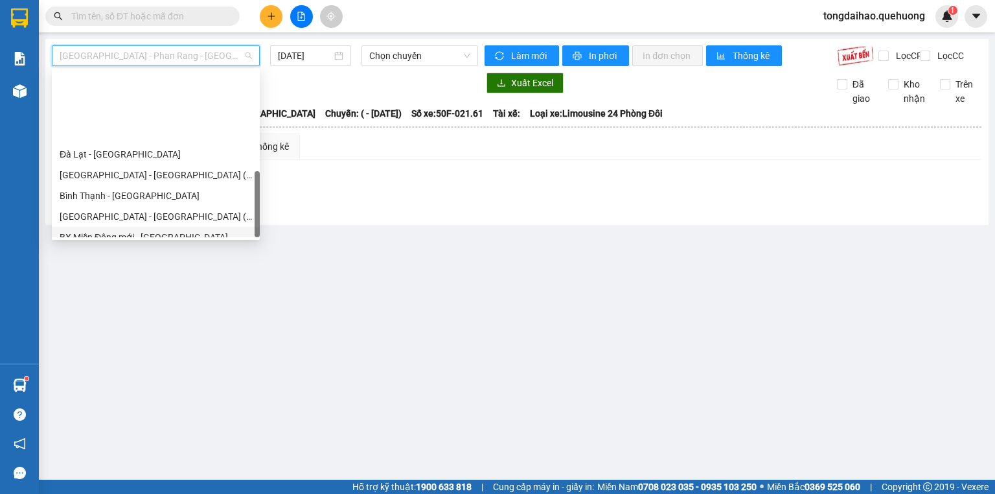
scroll to position [352, 0]
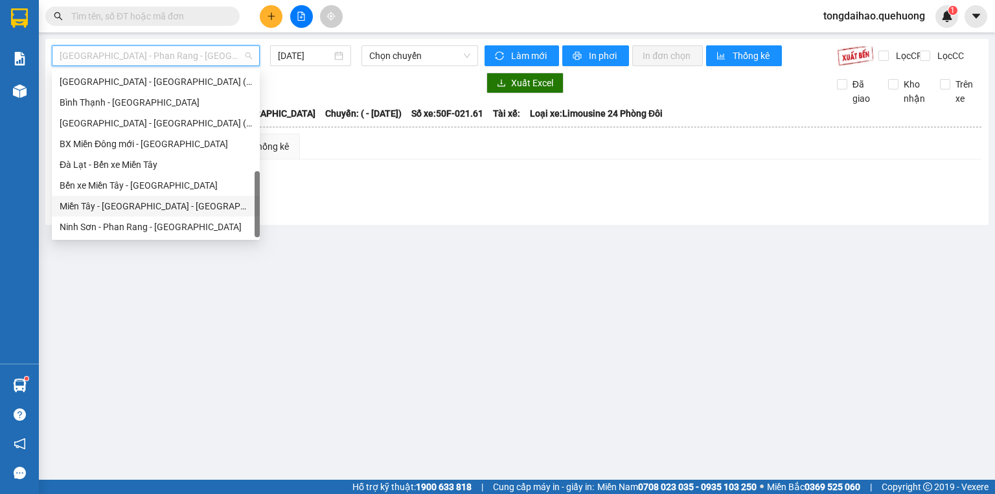
click at [151, 207] on div "Miền Tây - [GEOGRAPHIC_DATA] - [GEOGRAPHIC_DATA]" at bounding box center [156, 206] width 192 height 14
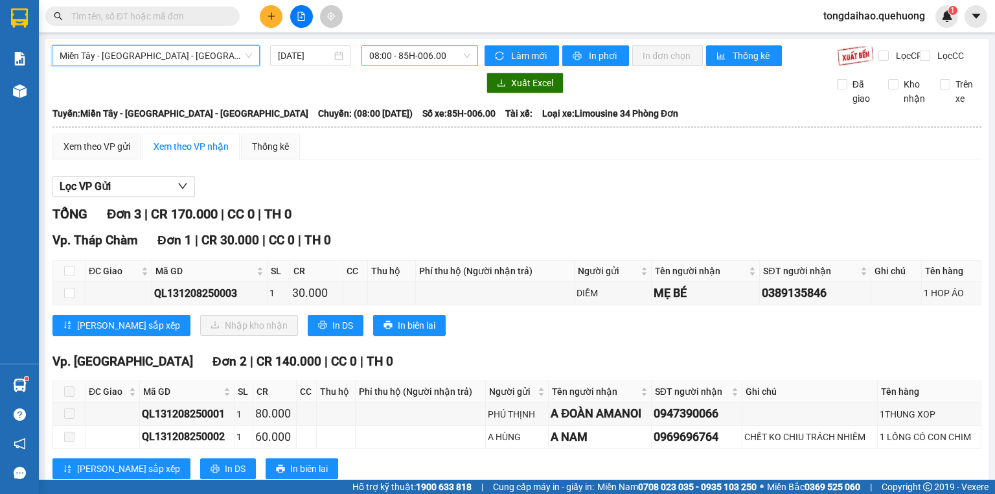
click at [402, 57] on span "08:00 - 85H-006.00" at bounding box center [420, 55] width 102 height 19
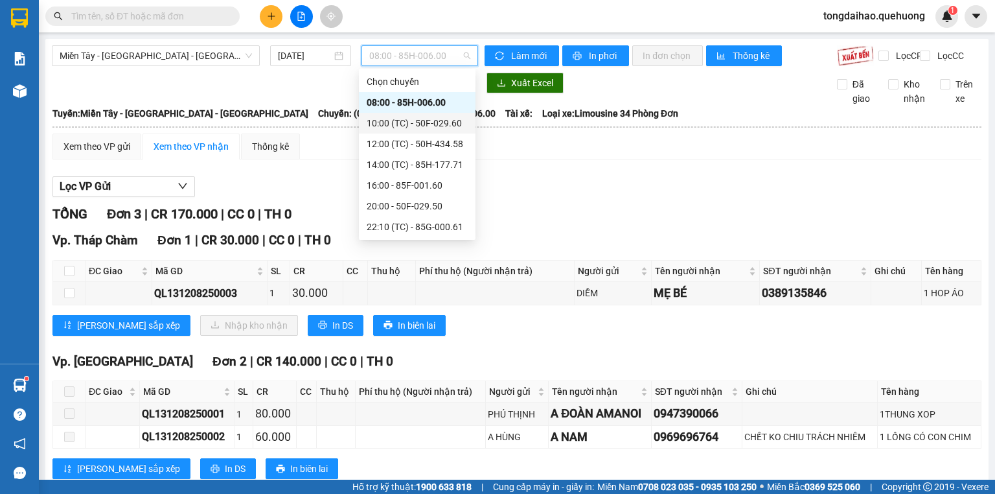
click at [389, 115] on div "10:00 (TC) - 50F-029.60" at bounding box center [417, 123] width 117 height 21
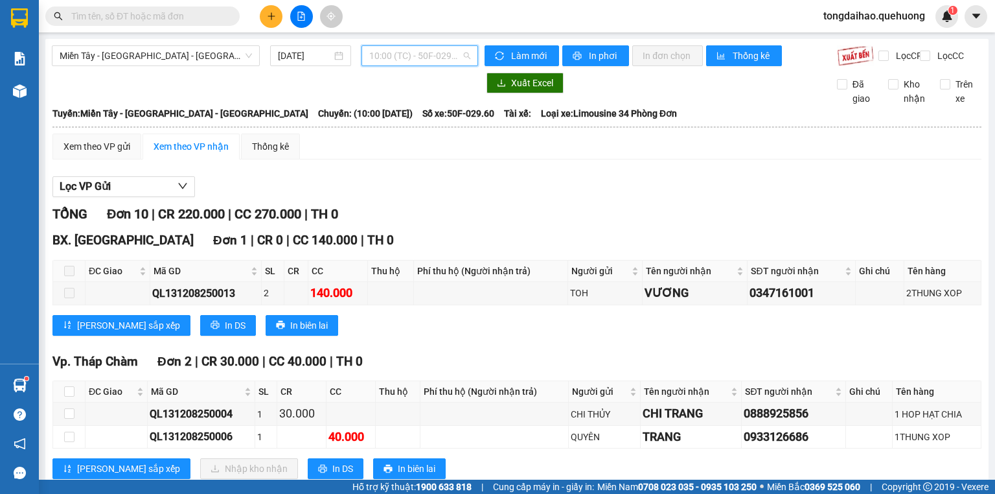
click at [407, 54] on span "10:00 (TC) - 50F-029.60" at bounding box center [420, 55] width 102 height 19
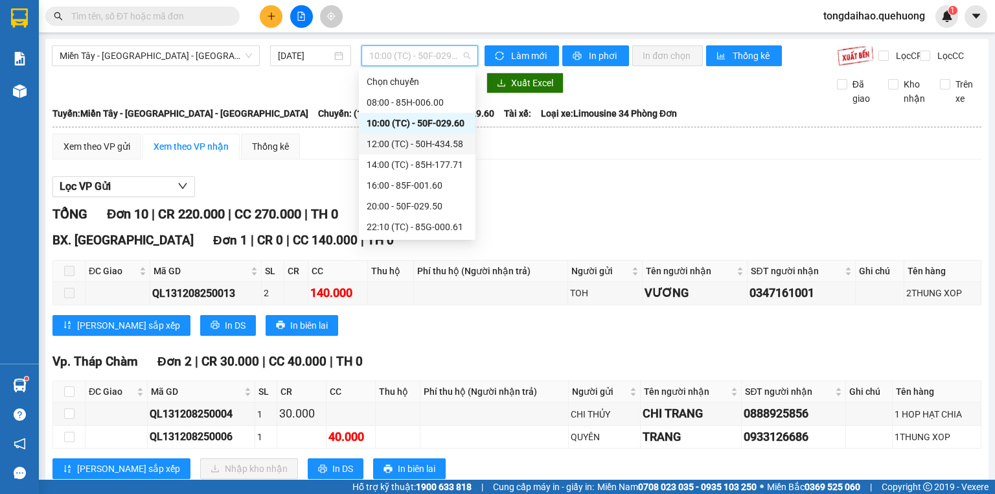
click at [394, 140] on div "12:00 (TC) - 50H-434.58" at bounding box center [417, 144] width 101 height 14
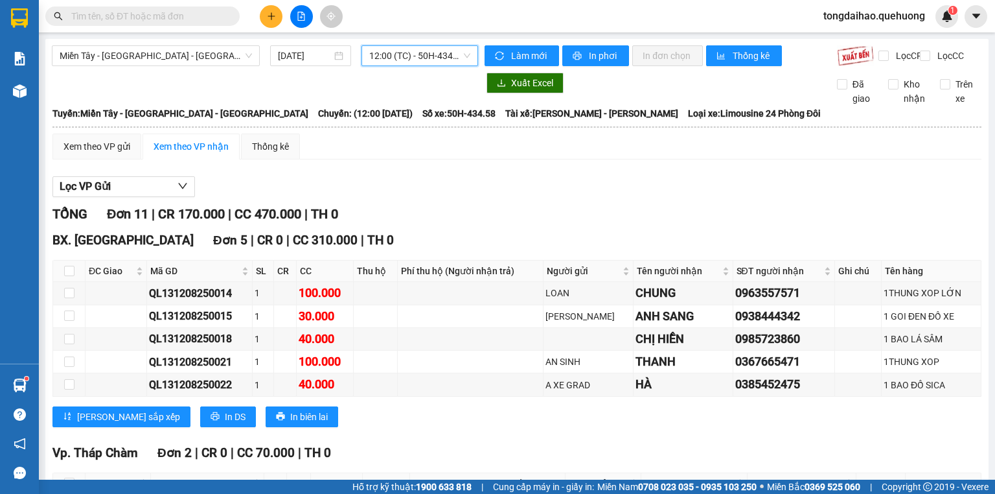
click at [394, 61] on span "12:00 (TC) - 50H-434.58" at bounding box center [420, 55] width 102 height 19
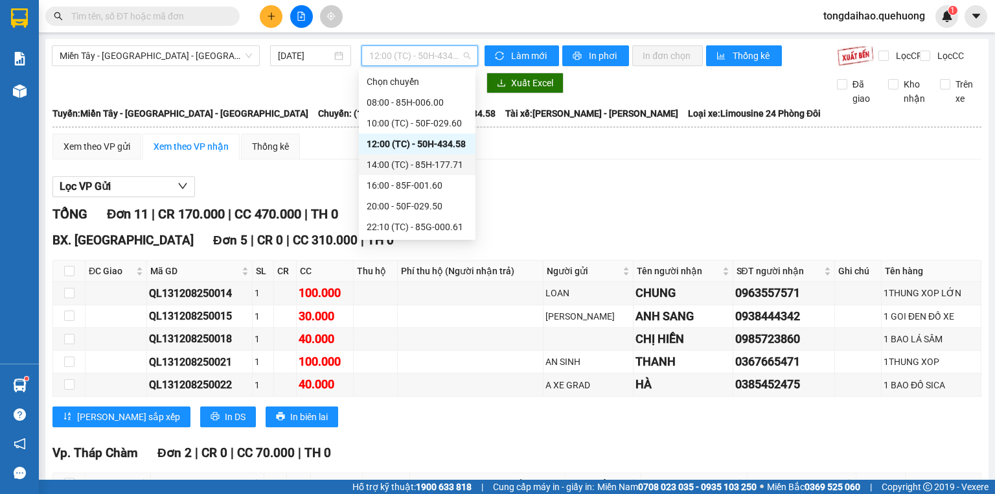
click at [380, 171] on div "14:00 (TC) - 85H-177.71" at bounding box center [417, 164] width 101 height 14
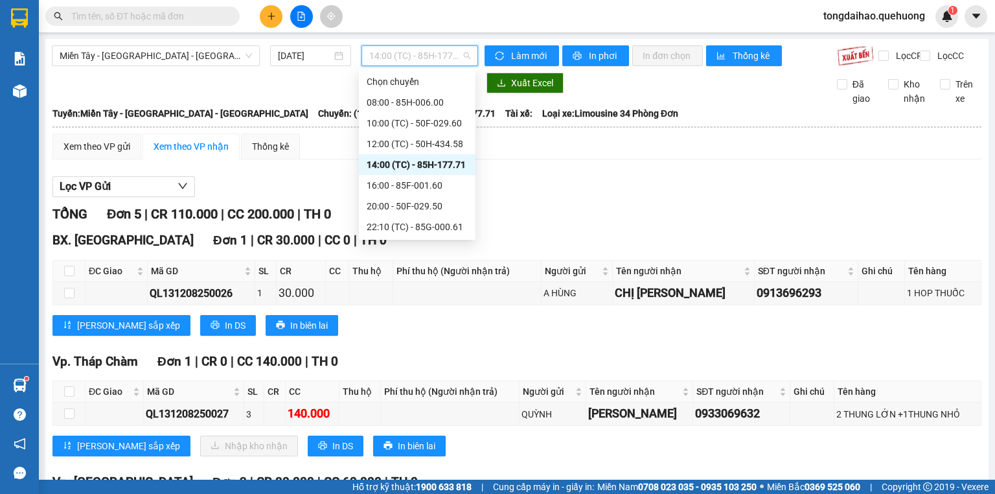
click at [416, 56] on span "14:00 (TC) - 85H-177.71" at bounding box center [420, 55] width 102 height 19
click at [411, 102] on div "08:00 - 85H-006.00" at bounding box center [417, 102] width 101 height 14
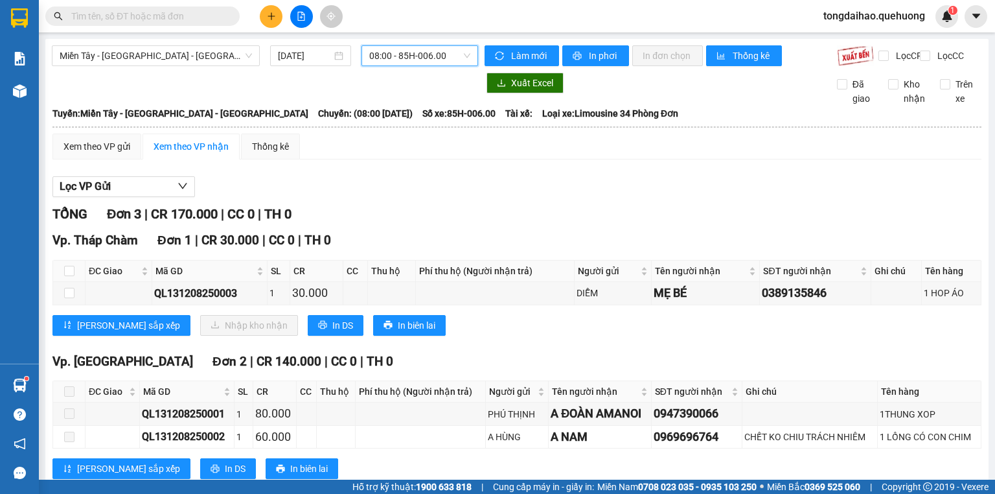
click at [389, 61] on span "08:00 - 85H-006.00" at bounding box center [420, 55] width 102 height 19
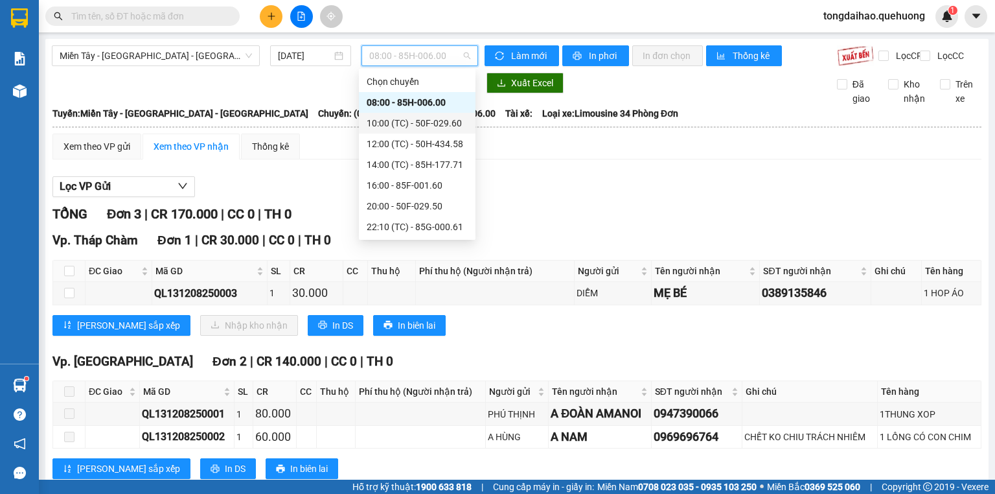
click at [402, 116] on div "10:00 (TC) - 50F-029.60" at bounding box center [417, 123] width 101 height 14
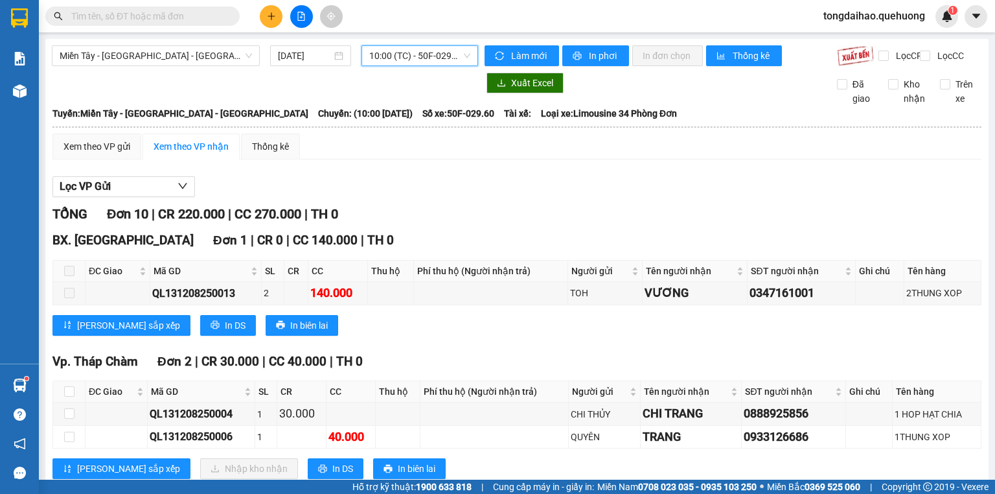
drag, startPoint x: 407, startPoint y: 45, endPoint x: 406, endPoint y: 54, distance: 9.1
click at [407, 46] on span "10:00 (TC) - 50F-029.60" at bounding box center [420, 55] width 102 height 19
click at [270, 26] on button at bounding box center [271, 16] width 23 height 23
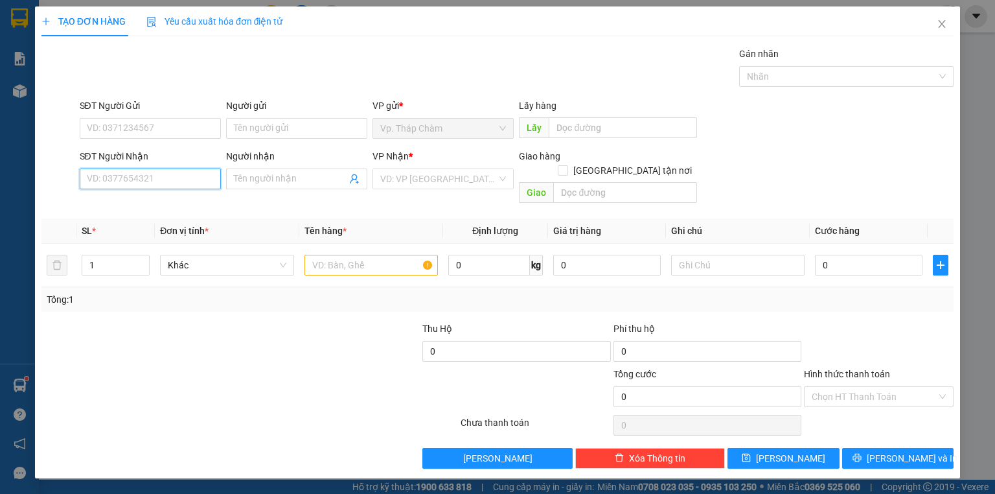
click at [212, 176] on input "SĐT Người Nhận" at bounding box center [150, 178] width 141 height 21
click at [176, 122] on input "SĐT Người Gửi" at bounding box center [150, 128] width 141 height 21
click at [139, 183] on input "SĐT Người Nhận" at bounding box center [150, 178] width 141 height 21
click at [146, 207] on div "0799094234 - HƯNG THỊNH PHÁT" at bounding box center [151, 204] width 128 height 14
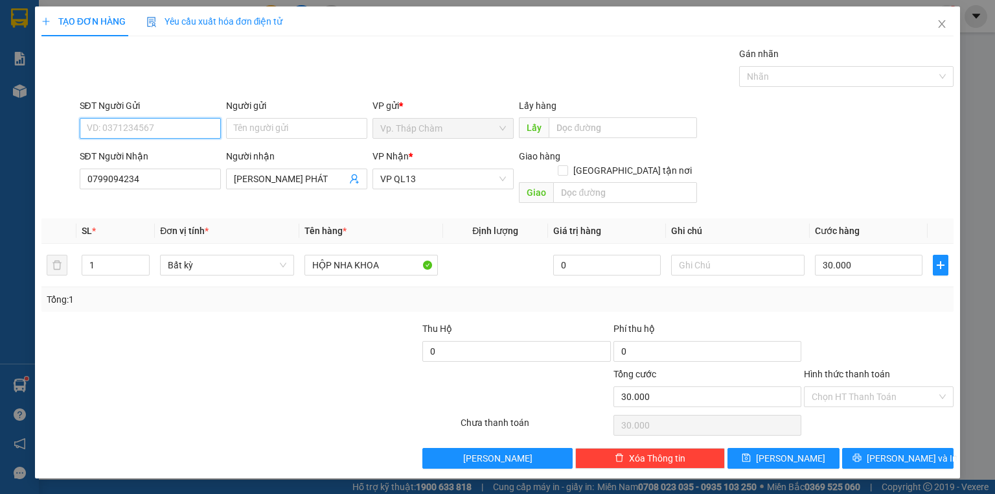
click at [125, 120] on input "SĐT Người Gửi" at bounding box center [150, 128] width 141 height 21
click at [137, 181] on div "0964245697 - SAI GÒN HT" at bounding box center [152, 174] width 145 height 21
click at [834, 387] on input "Hình thức thanh toán" at bounding box center [874, 396] width 125 height 19
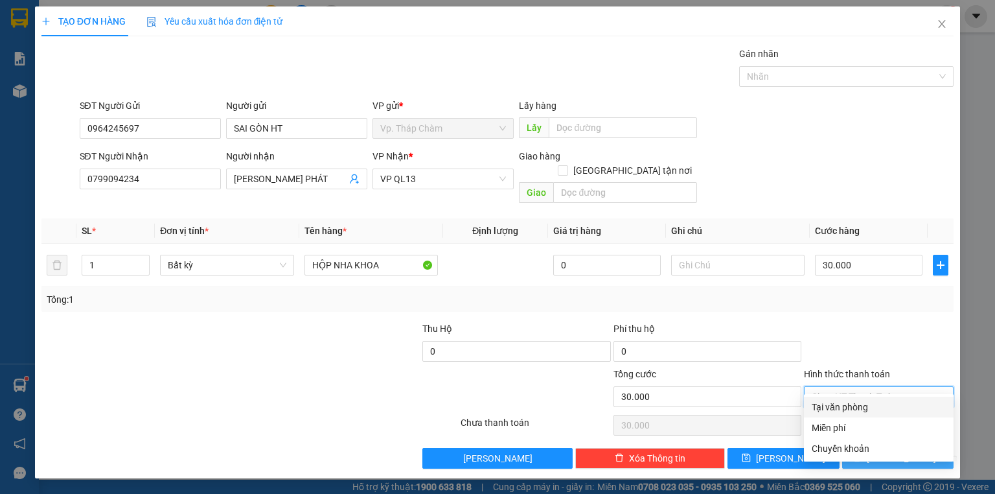
drag, startPoint x: 837, startPoint y: 408, endPoint x: 904, endPoint y: 432, distance: 71.5
click at [838, 409] on div "Tại văn phòng" at bounding box center [879, 407] width 134 height 14
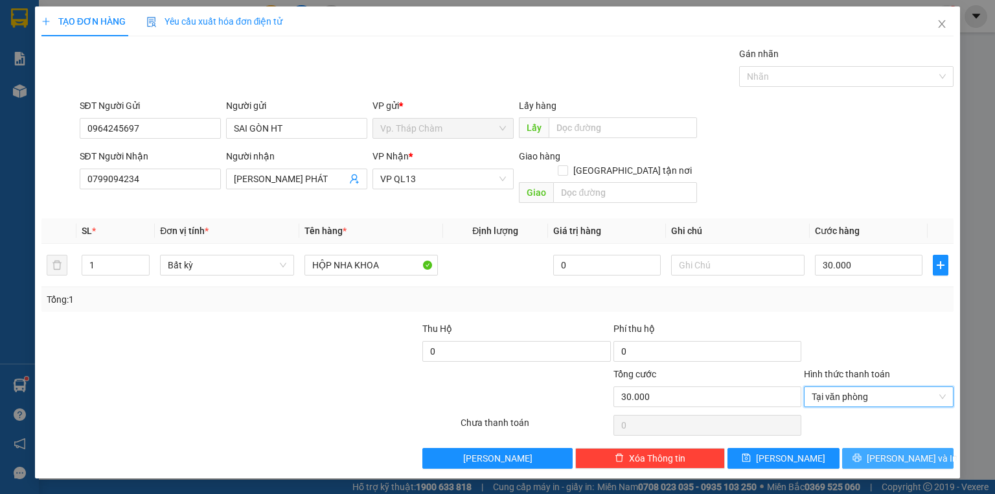
click at [917, 451] on span "[PERSON_NAME] và In" at bounding box center [912, 458] width 91 height 14
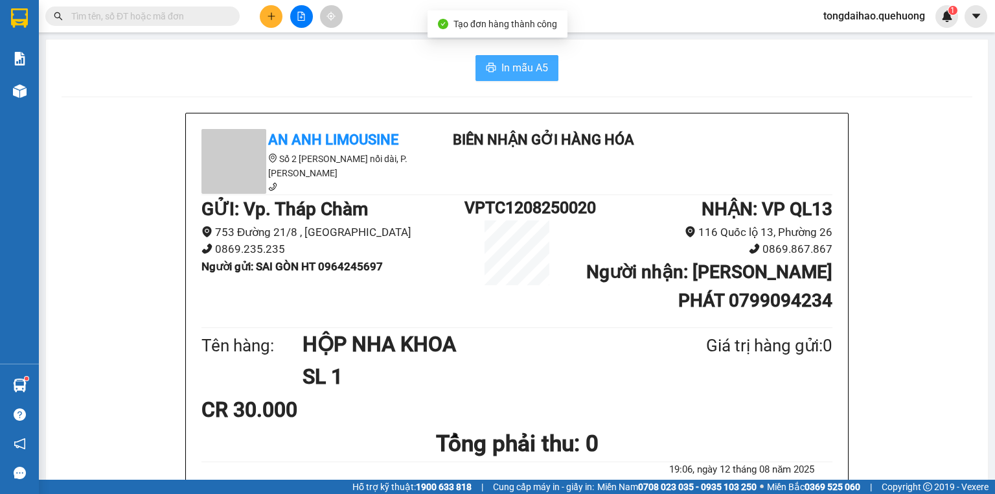
click at [542, 70] on span "In mẫu A5" at bounding box center [524, 68] width 47 height 16
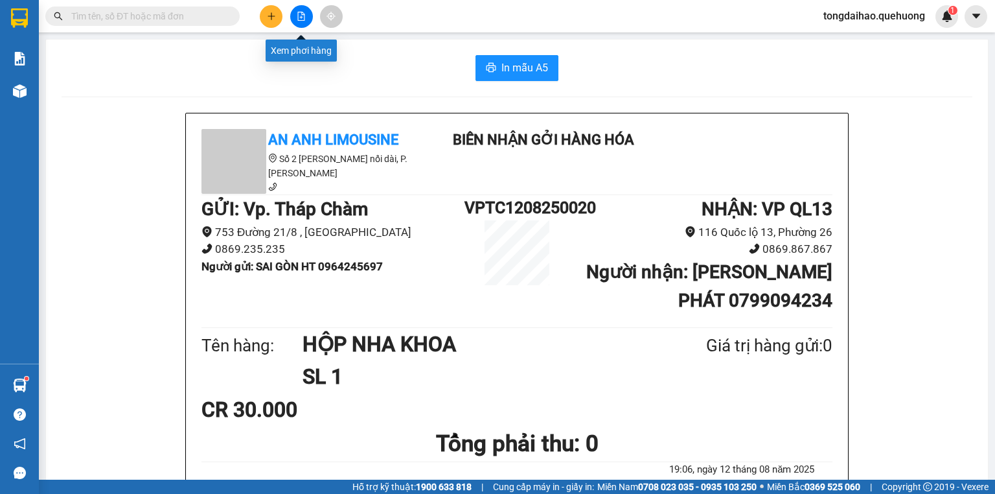
click at [307, 16] on button at bounding box center [301, 16] width 23 height 23
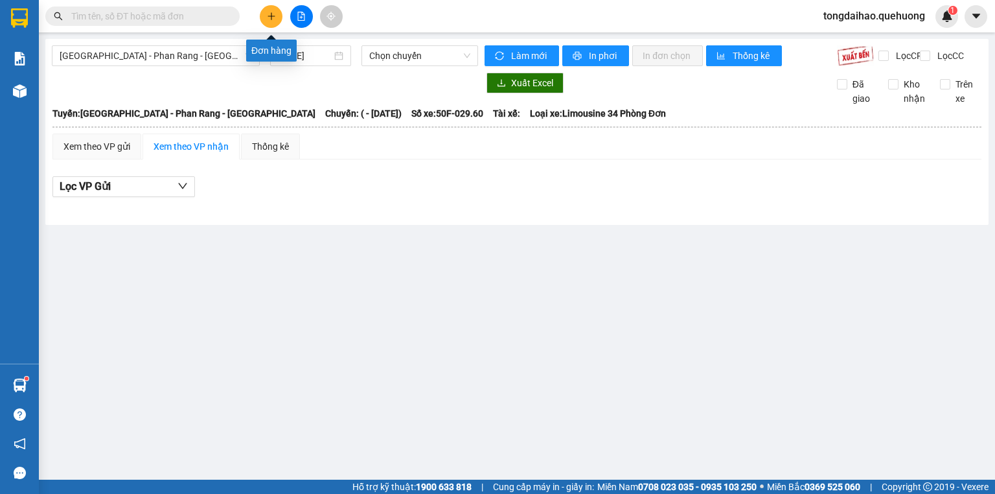
click at [210, 44] on div "Sài Gòn - Phan Rang - Ninh Sơn 12/08/2025 Chọn chuyến Làm mới In phơi In đơn ch…" at bounding box center [516, 132] width 943 height 186
click at [155, 57] on span "[GEOGRAPHIC_DATA] - Phan Rang - [GEOGRAPHIC_DATA]" at bounding box center [156, 55] width 192 height 19
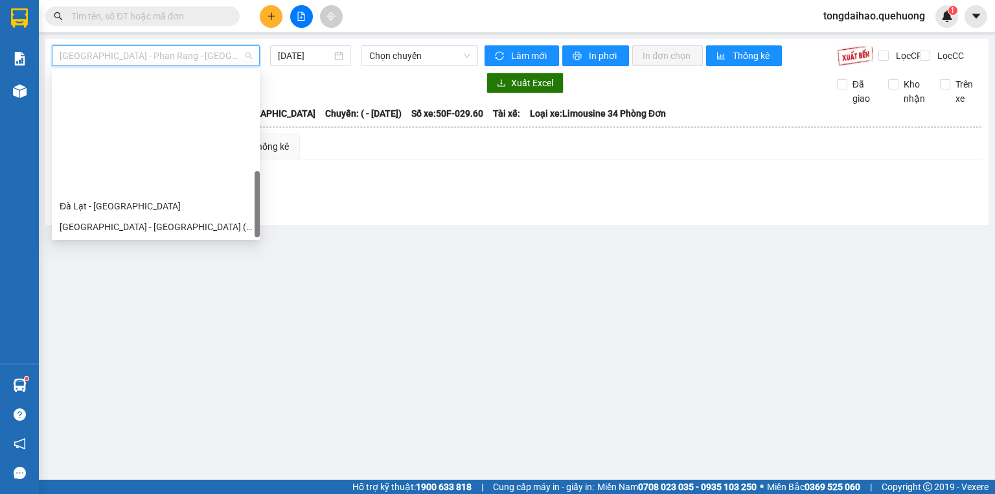
scroll to position [352, 0]
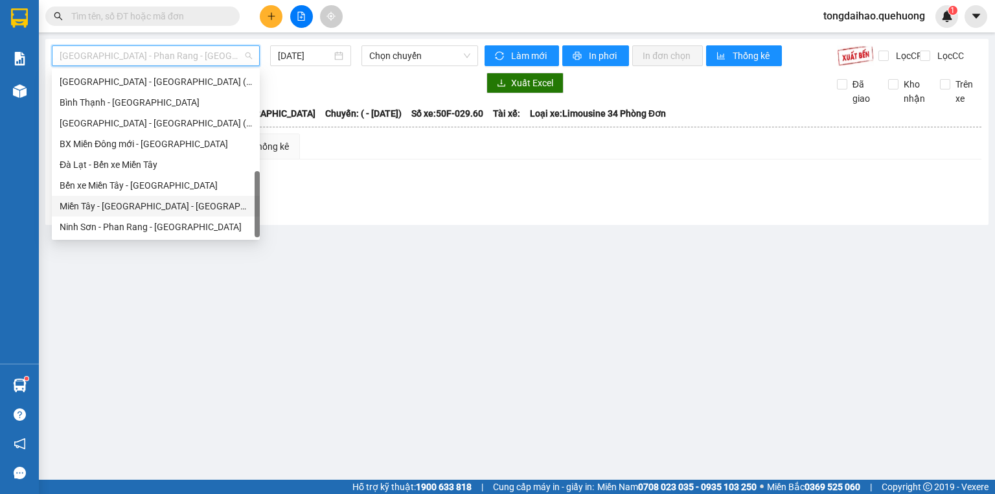
click at [131, 209] on div "Miền Tây - [GEOGRAPHIC_DATA] - [GEOGRAPHIC_DATA]" at bounding box center [156, 206] width 192 height 14
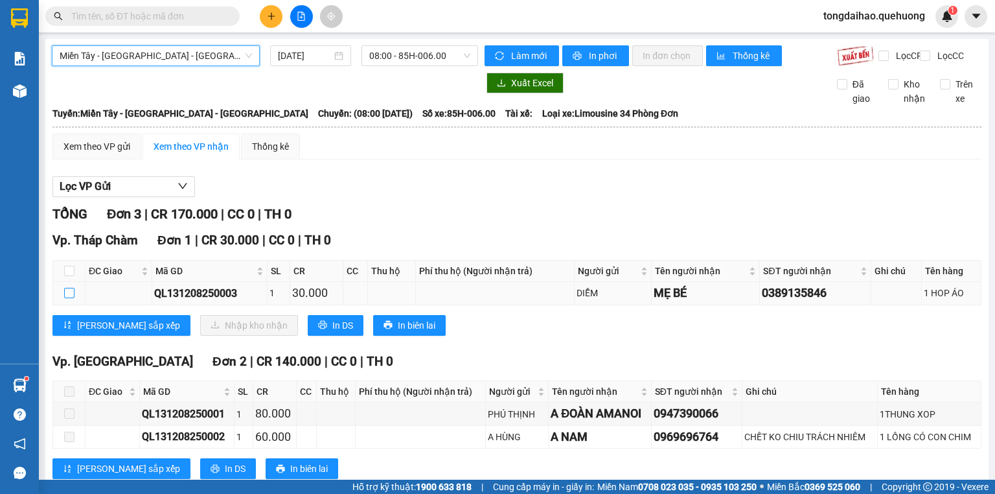
click at [69, 298] on input "checkbox" at bounding box center [69, 293] width 10 height 10
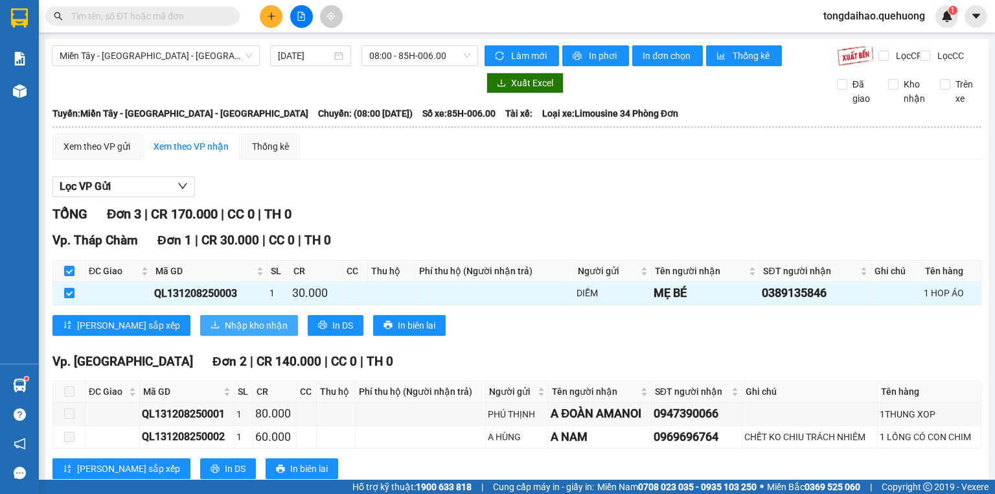
click at [225, 332] on span "Nhập kho nhận" at bounding box center [256, 325] width 63 height 14
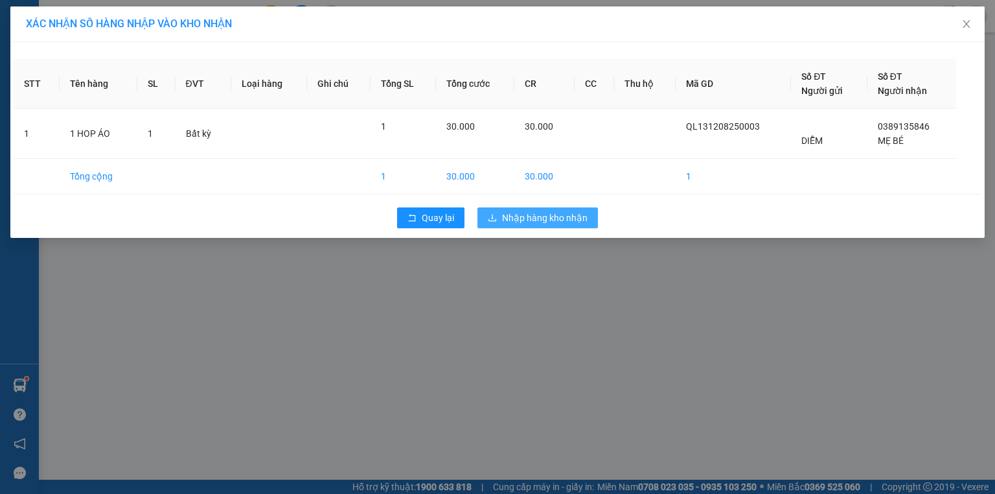
drag, startPoint x: 569, startPoint y: 216, endPoint x: 558, endPoint y: 219, distance: 11.3
click at [567, 216] on span "Nhập hàng kho nhận" at bounding box center [545, 218] width 86 height 14
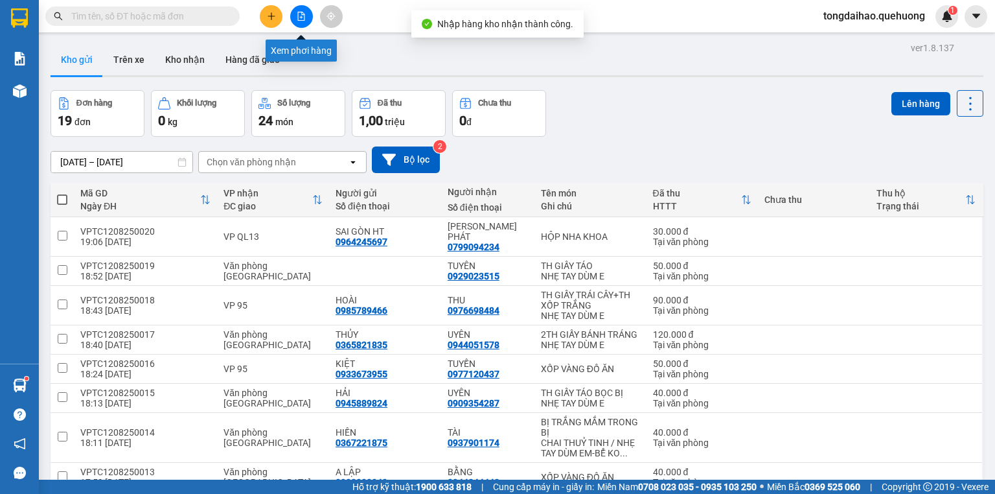
click at [299, 22] on button at bounding box center [301, 16] width 23 height 23
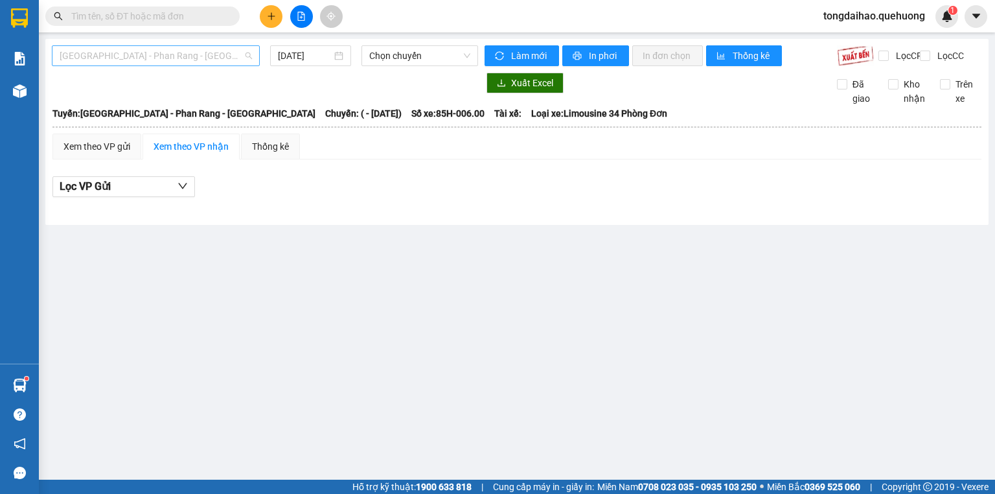
click at [197, 54] on span "[GEOGRAPHIC_DATA] - Phan Rang - [GEOGRAPHIC_DATA]" at bounding box center [156, 55] width 192 height 19
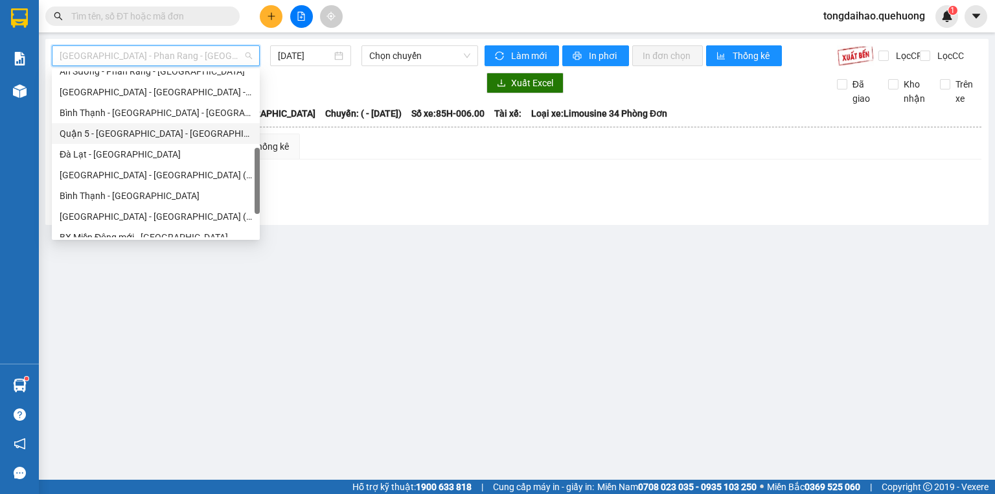
scroll to position [352, 0]
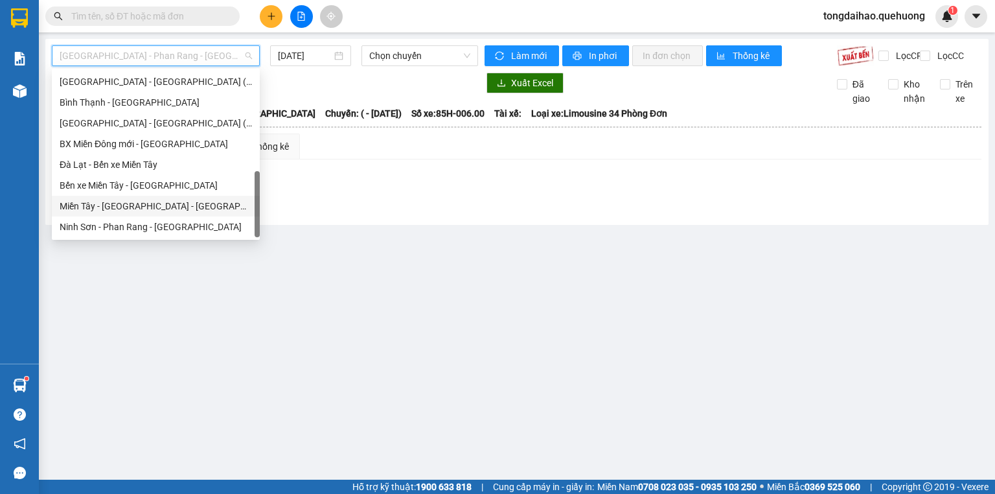
click at [144, 202] on div "Miền Tây - [GEOGRAPHIC_DATA] - [GEOGRAPHIC_DATA]" at bounding box center [156, 206] width 192 height 14
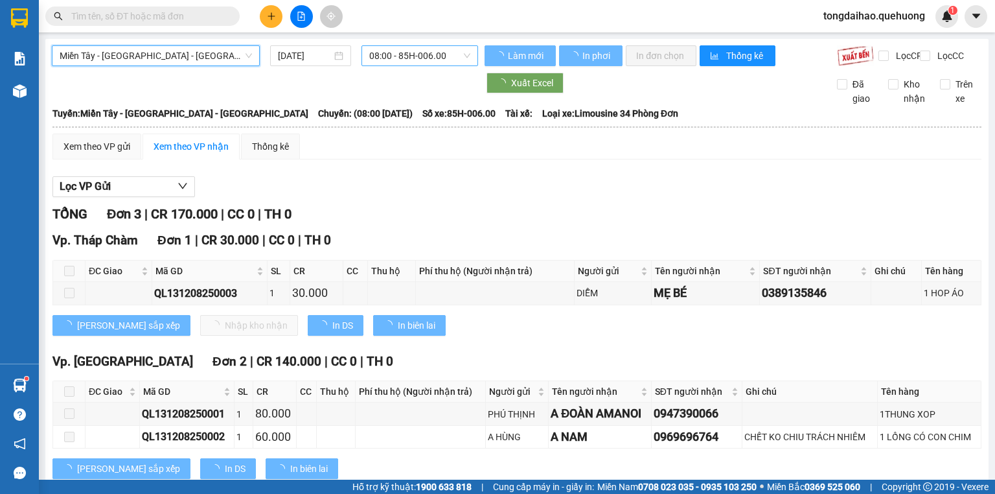
click at [384, 60] on span "08:00 - 85H-006.00" at bounding box center [420, 55] width 102 height 19
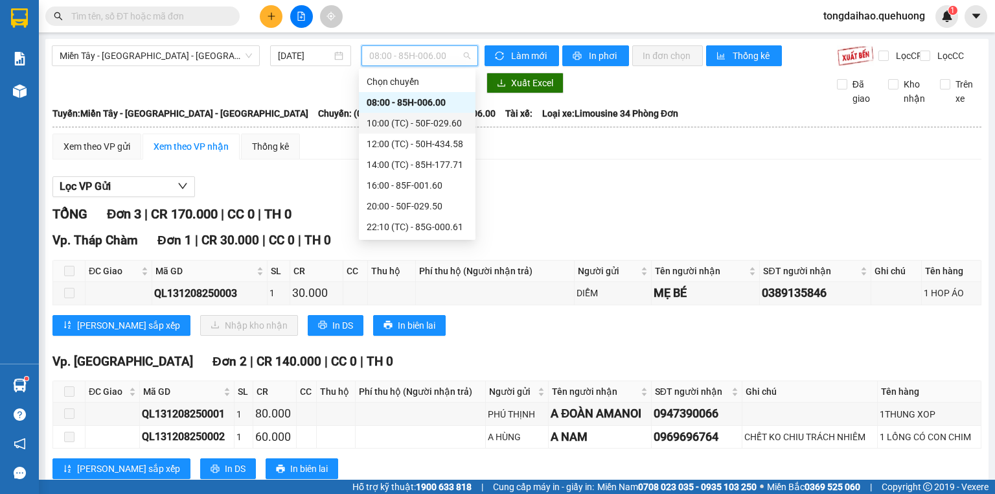
click at [389, 122] on div "10:00 (TC) - 50F-029.60" at bounding box center [417, 123] width 101 height 14
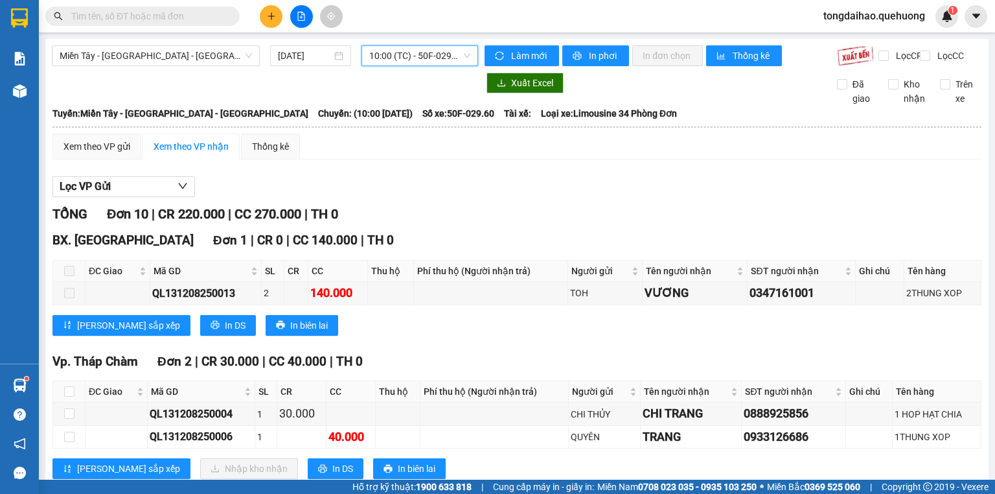
scroll to position [155, 0]
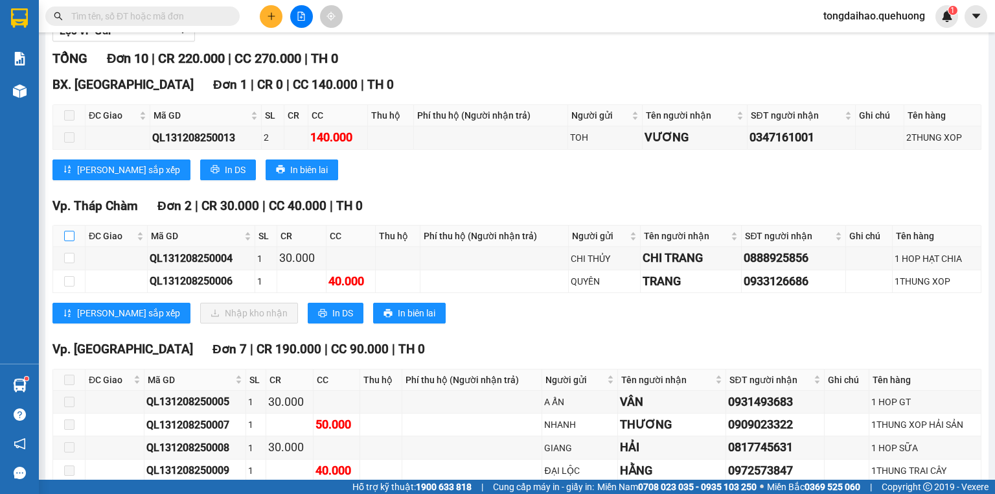
click at [64, 241] on input "checkbox" at bounding box center [69, 236] width 10 height 10
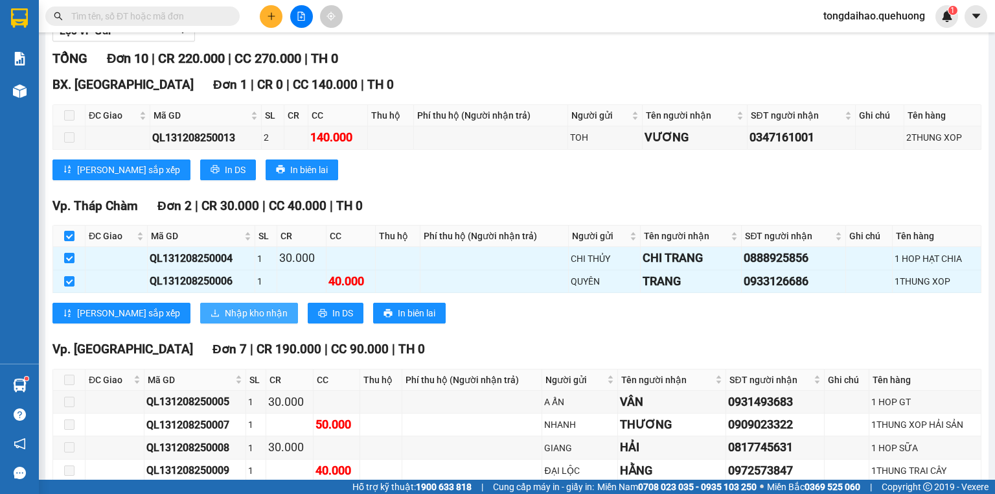
click at [225, 320] on span "Nhập kho nhận" at bounding box center [256, 313] width 63 height 14
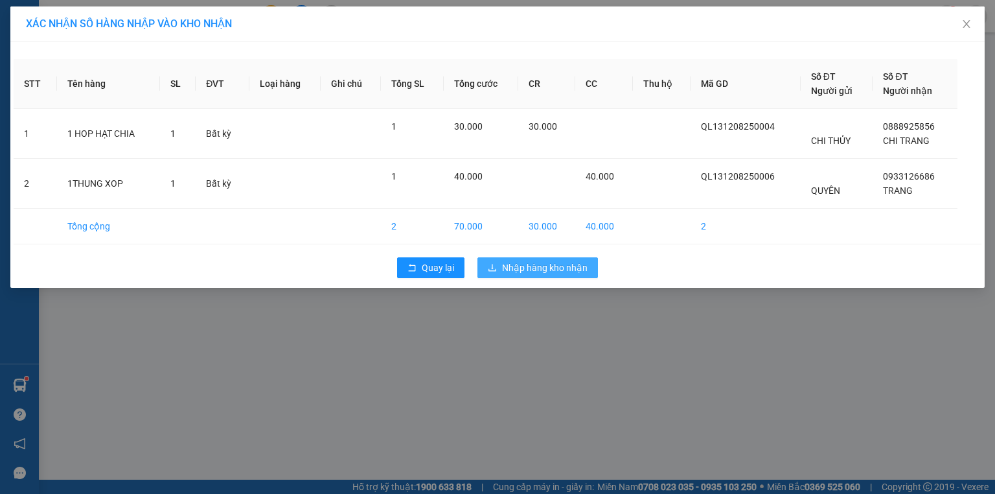
click at [521, 269] on span "Nhập hàng kho nhận" at bounding box center [545, 267] width 86 height 14
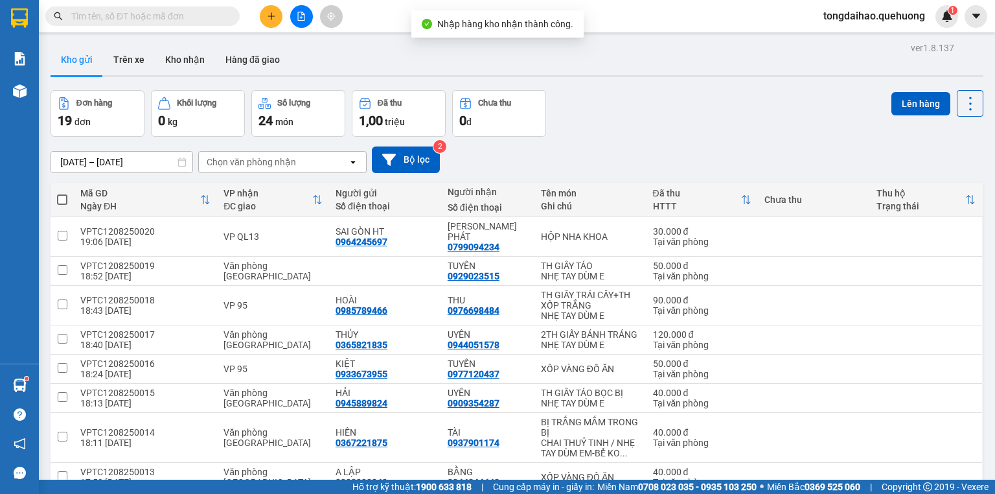
click at [293, 25] on div at bounding box center [301, 16] width 97 height 23
click at [293, 20] on button at bounding box center [301, 16] width 23 height 23
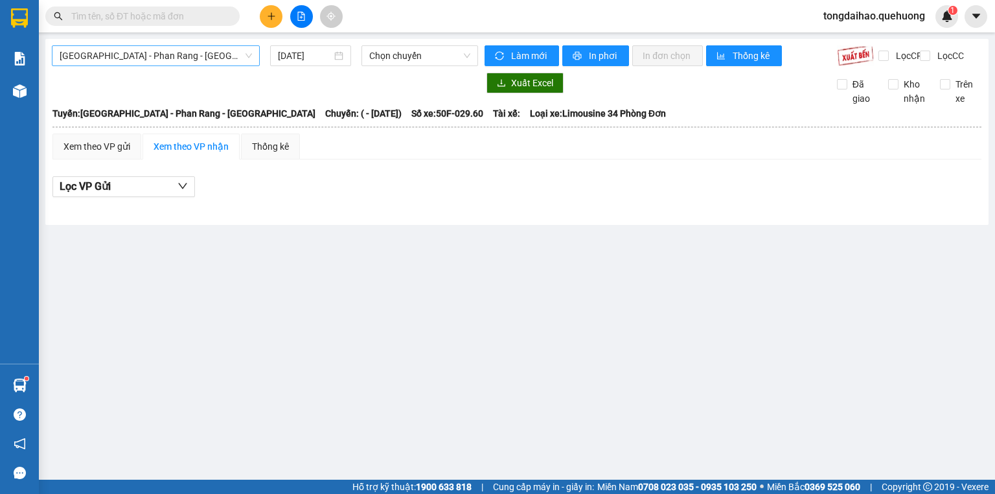
click at [179, 59] on span "[GEOGRAPHIC_DATA] - Phan Rang - [GEOGRAPHIC_DATA]" at bounding box center [156, 55] width 192 height 19
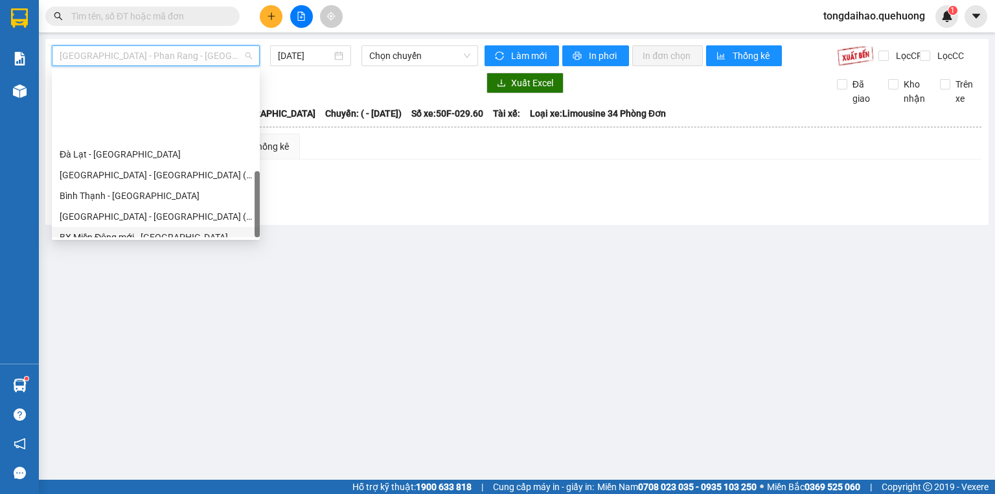
scroll to position [352, 0]
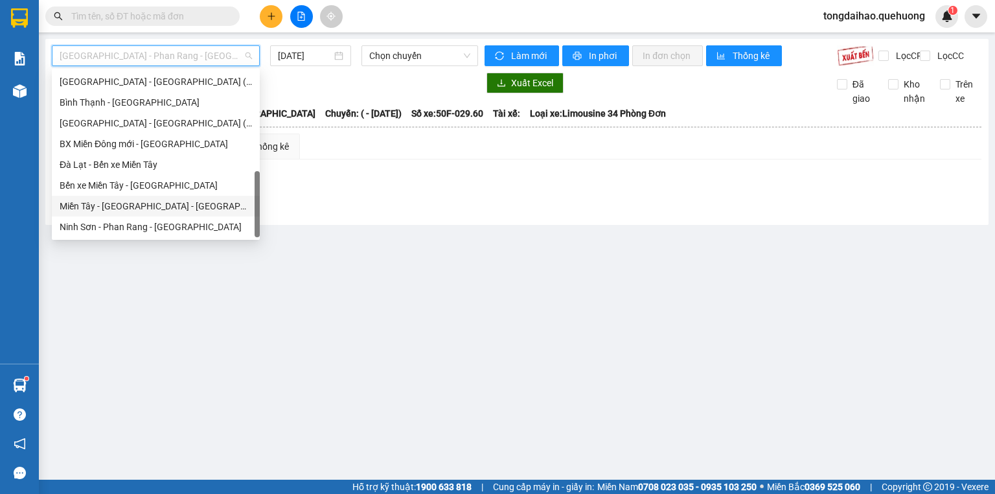
click at [172, 209] on div "Miền Tây - [GEOGRAPHIC_DATA] - [GEOGRAPHIC_DATA]" at bounding box center [156, 206] width 192 height 14
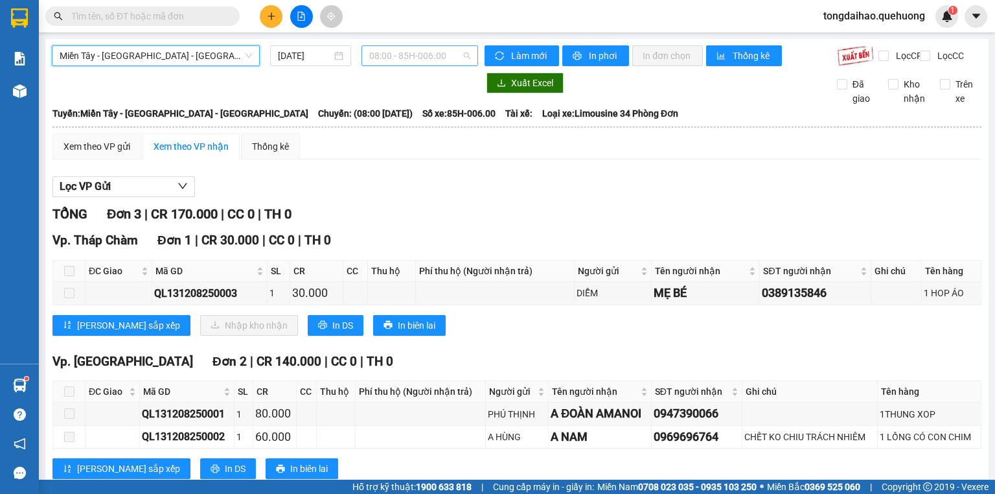
click at [407, 60] on span "08:00 - 85H-006.00" at bounding box center [420, 55] width 102 height 19
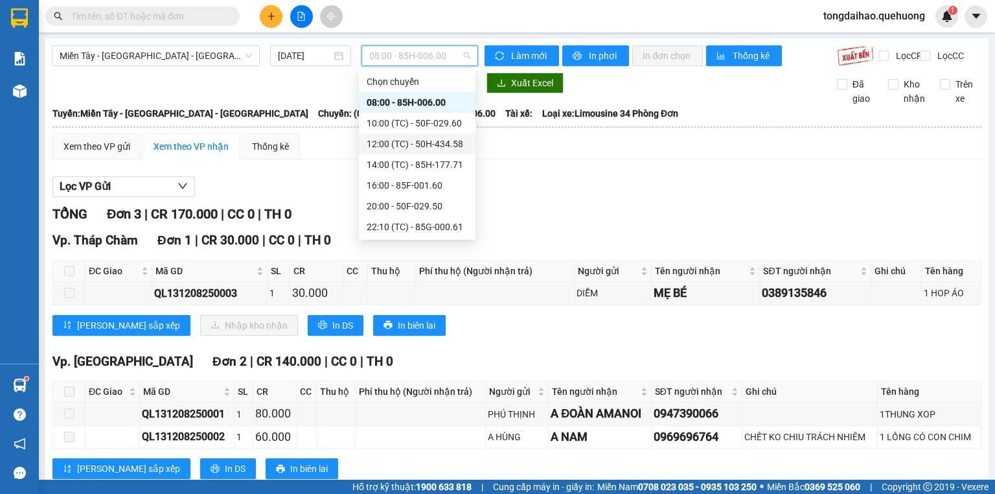
click at [422, 144] on div "12:00 (TC) - 50H-434.58" at bounding box center [417, 144] width 101 height 14
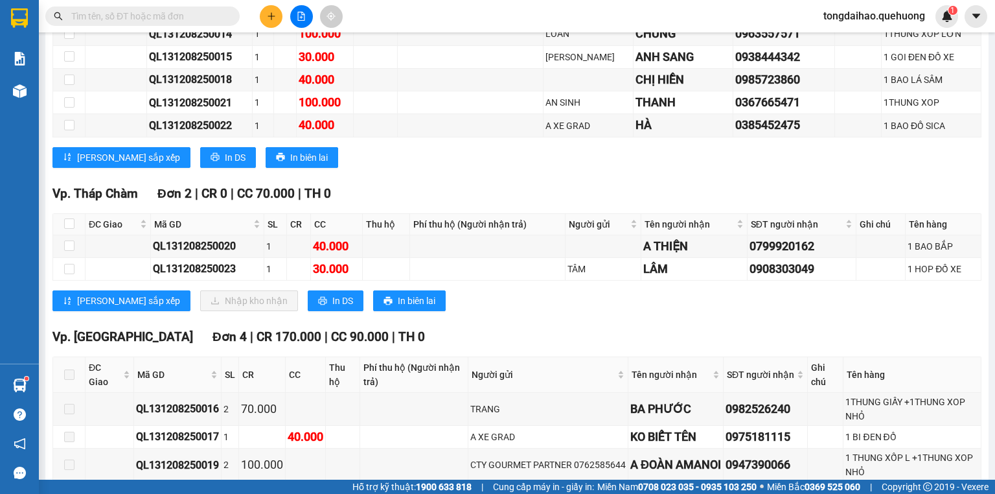
scroll to position [311, 0]
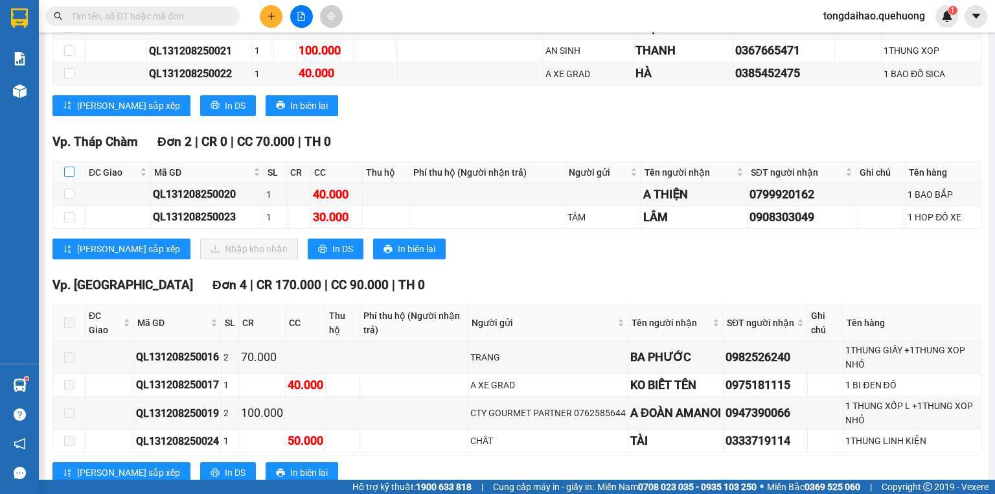
click at [69, 177] on input "checkbox" at bounding box center [69, 171] width 10 height 10
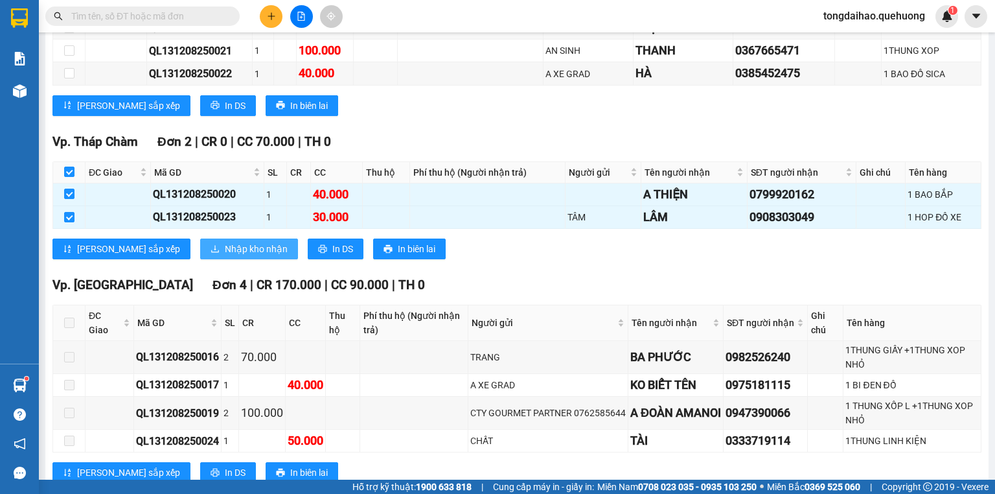
click at [225, 255] on span "Nhập kho nhận" at bounding box center [256, 249] width 63 height 14
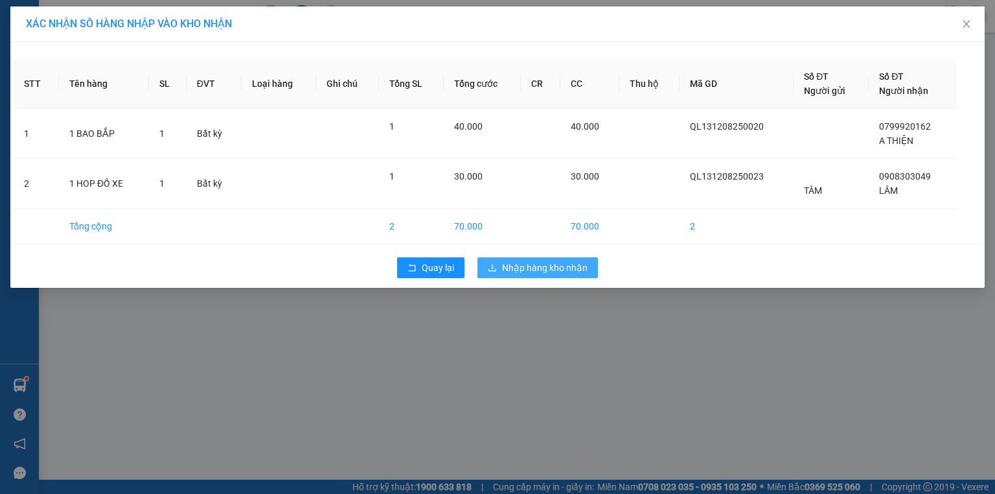
click at [552, 268] on span "Nhập hàng kho nhận" at bounding box center [545, 267] width 86 height 14
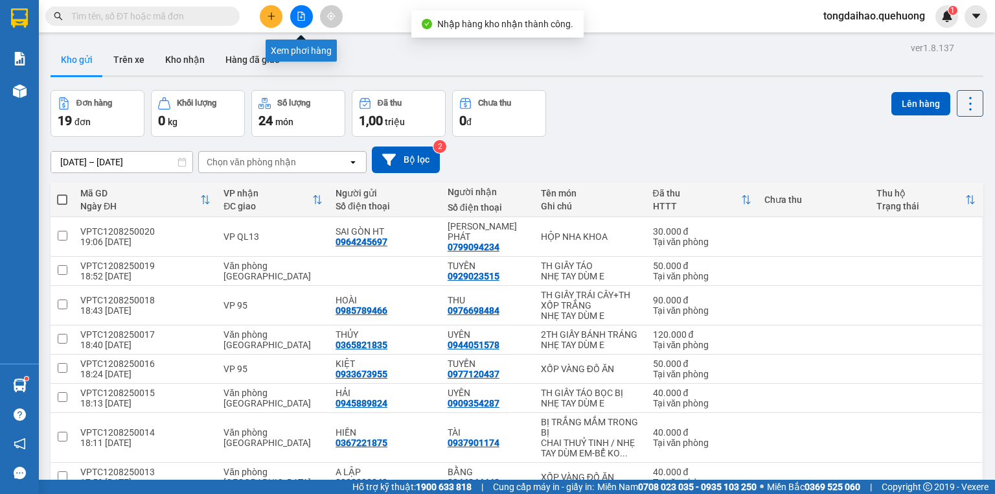
click at [306, 16] on button at bounding box center [301, 16] width 23 height 23
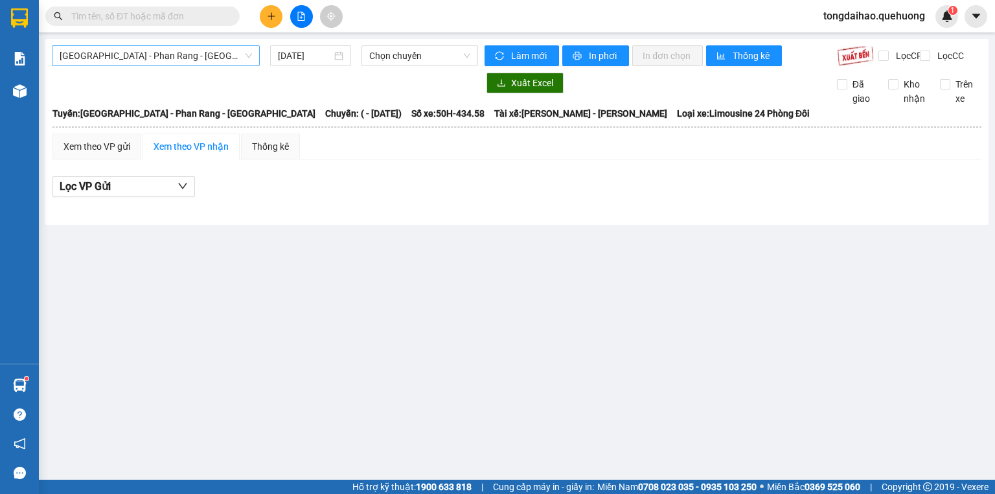
click at [192, 56] on span "[GEOGRAPHIC_DATA] - Phan Rang - [GEOGRAPHIC_DATA]" at bounding box center [156, 55] width 192 height 19
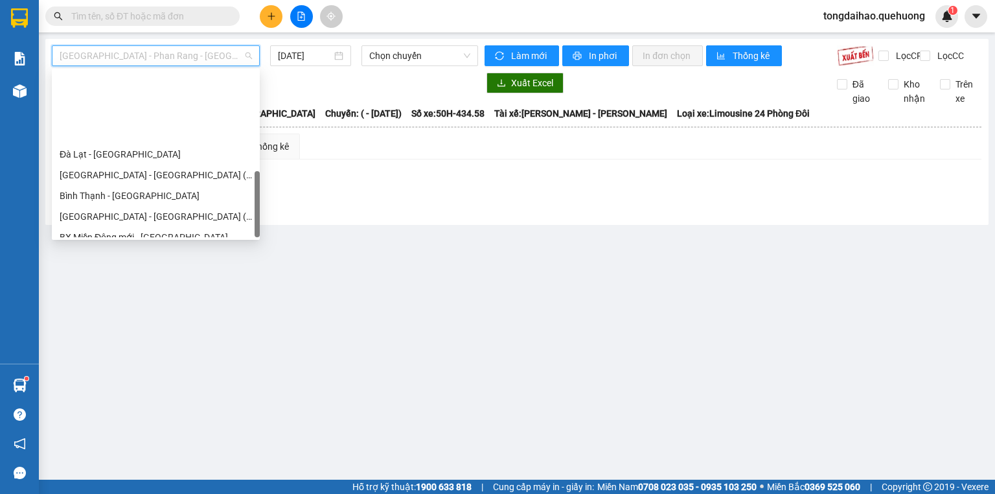
scroll to position [352, 0]
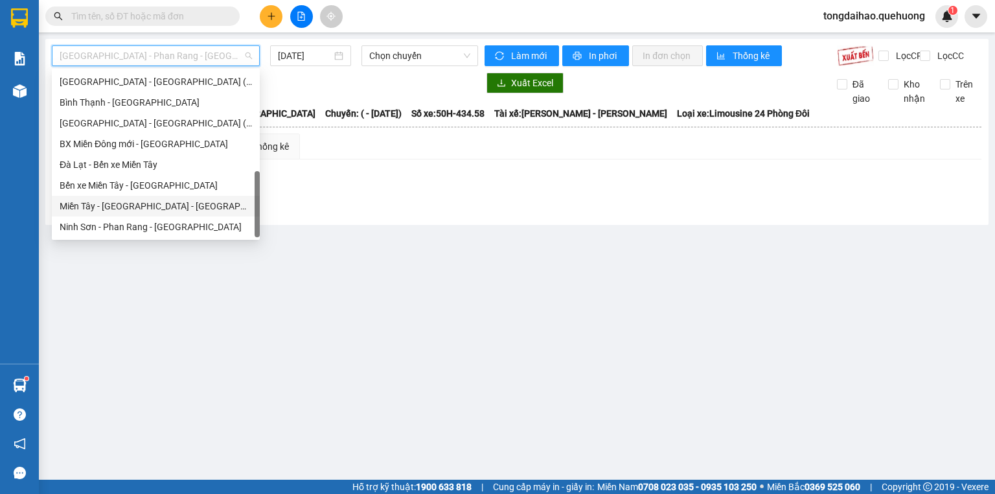
click at [155, 207] on div "Miền Tây - [GEOGRAPHIC_DATA] - [GEOGRAPHIC_DATA]" at bounding box center [156, 206] width 192 height 14
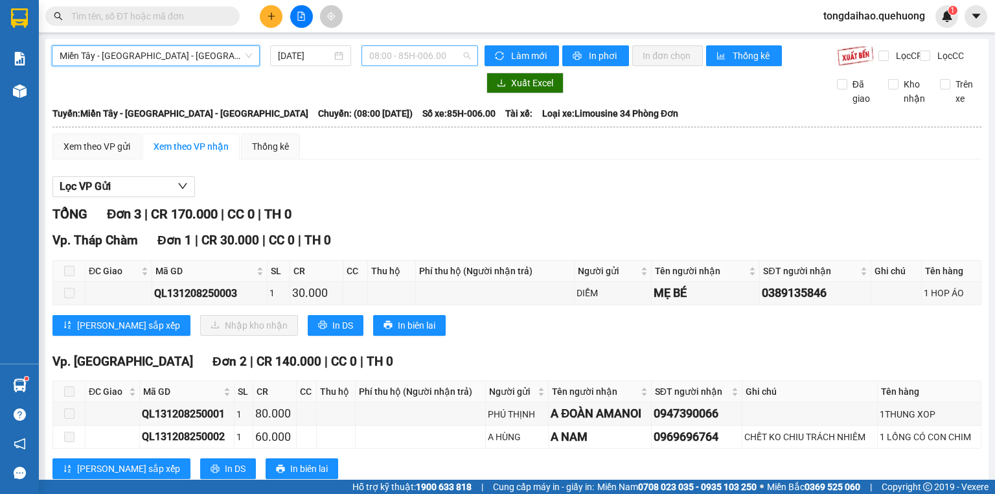
click at [388, 60] on span "08:00 - 85H-006.00" at bounding box center [420, 55] width 102 height 19
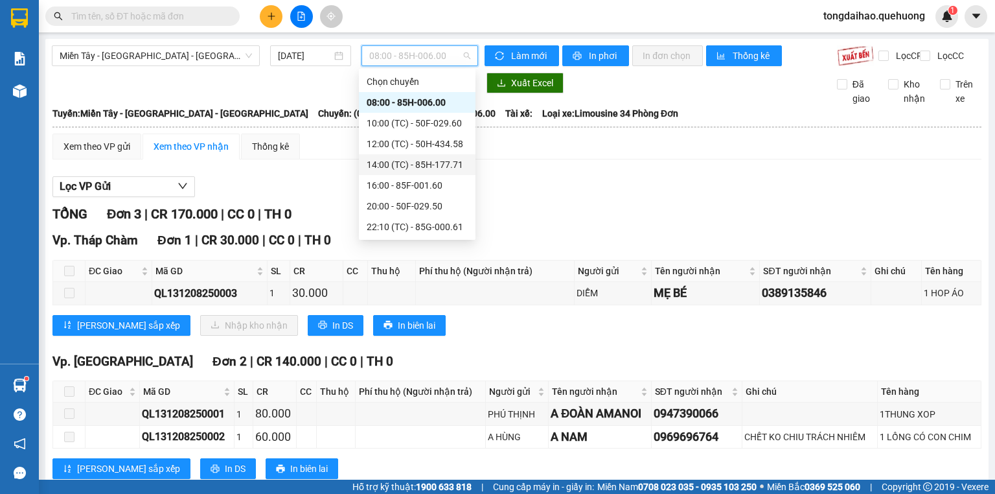
click at [394, 168] on div "14:00 (TC) - 85H-177.71" at bounding box center [417, 164] width 101 height 14
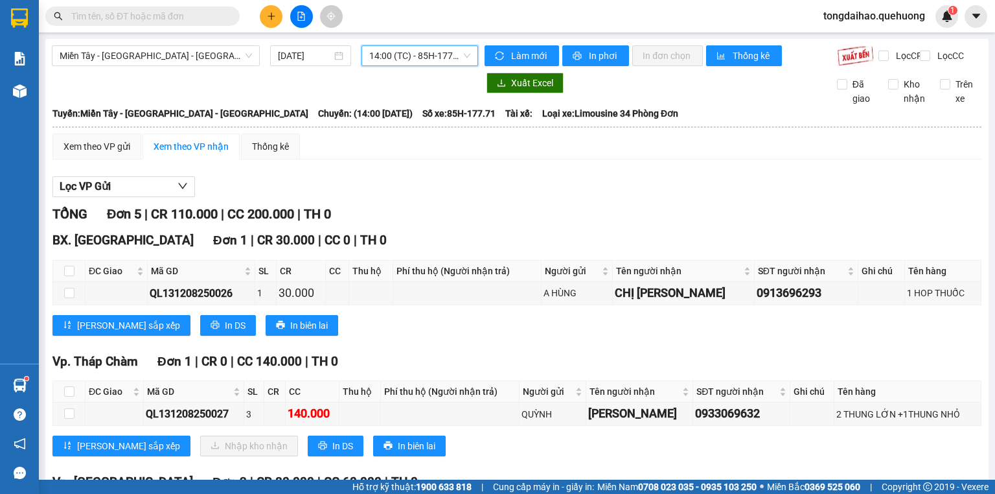
scroll to position [187, 0]
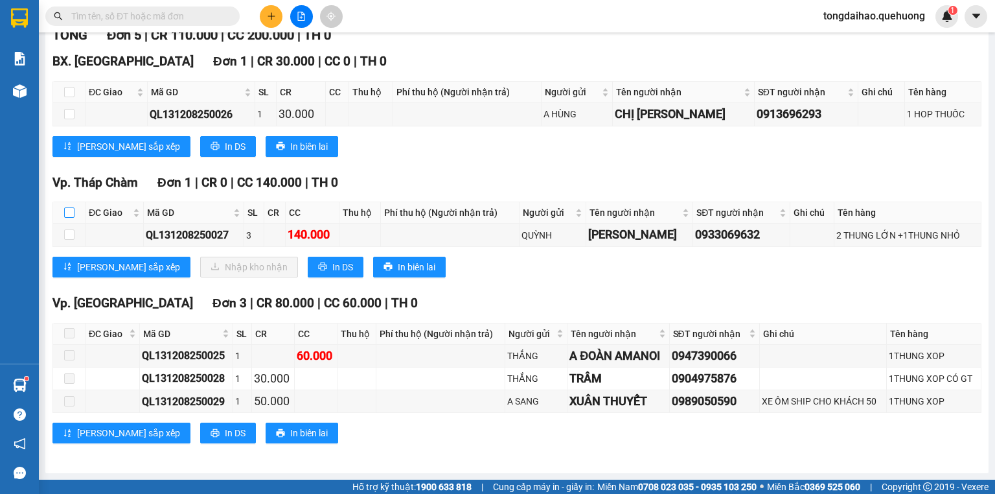
click at [68, 212] on input "checkbox" at bounding box center [69, 212] width 10 height 10
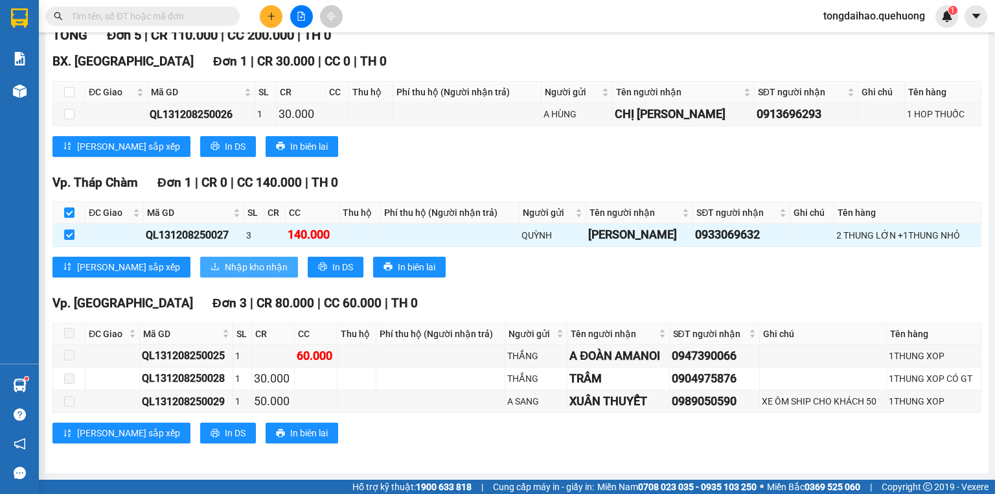
click at [225, 264] on span "Nhập kho nhận" at bounding box center [256, 267] width 63 height 14
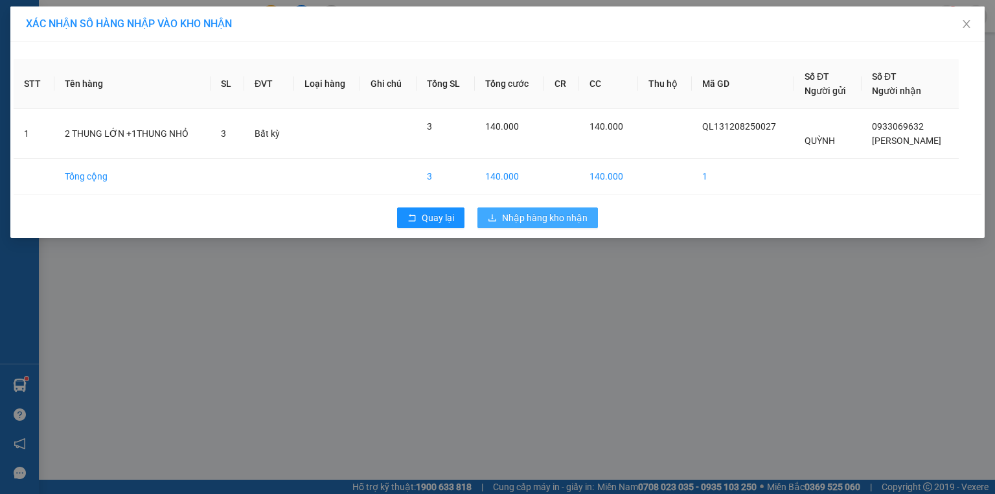
click at [523, 218] on span "Nhập hàng kho nhận" at bounding box center [545, 218] width 86 height 14
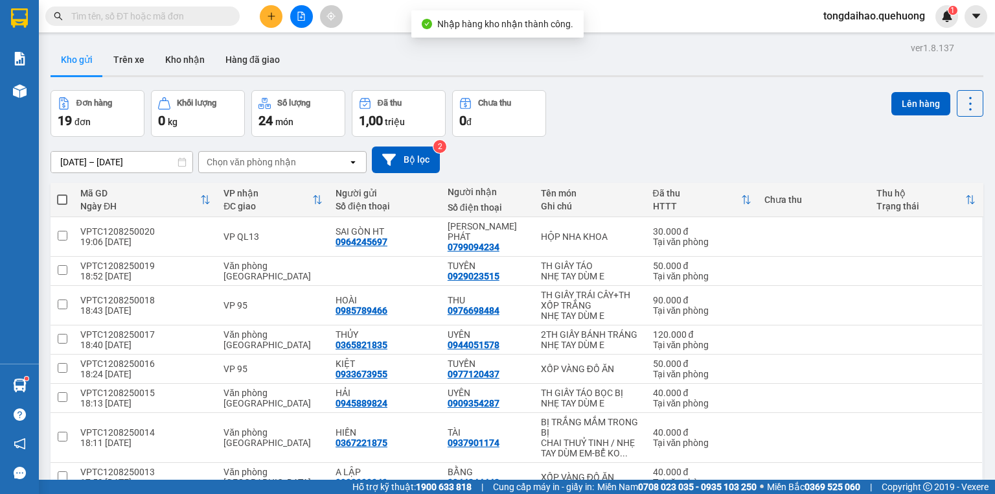
click at [300, 24] on button at bounding box center [301, 16] width 23 height 23
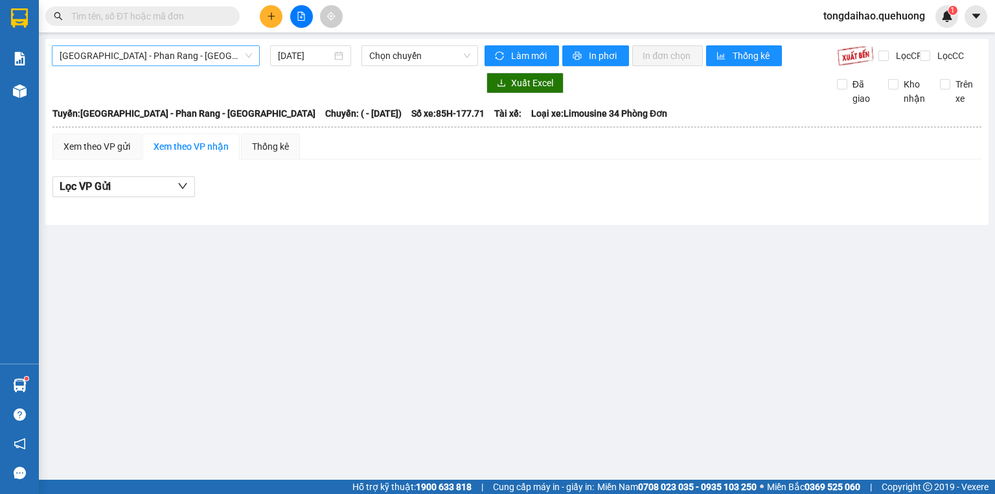
click at [222, 47] on span "[GEOGRAPHIC_DATA] - Phan Rang - [GEOGRAPHIC_DATA]" at bounding box center [156, 55] width 192 height 19
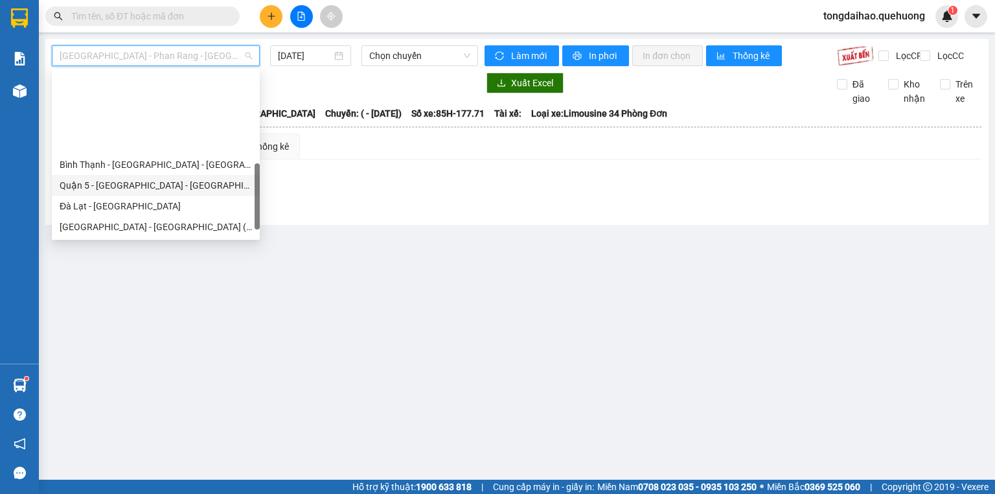
scroll to position [352, 0]
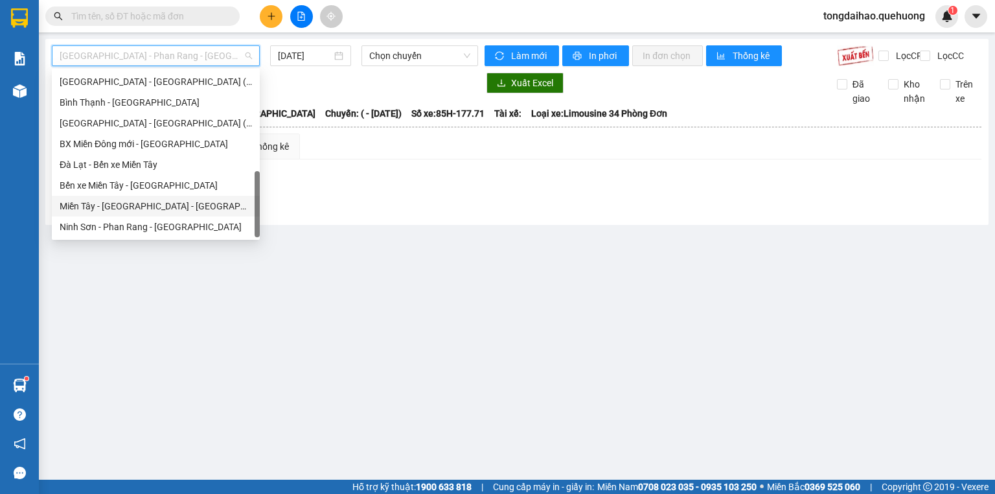
click at [151, 207] on div "Miền Tây - [GEOGRAPHIC_DATA] - [GEOGRAPHIC_DATA]" at bounding box center [156, 206] width 192 height 14
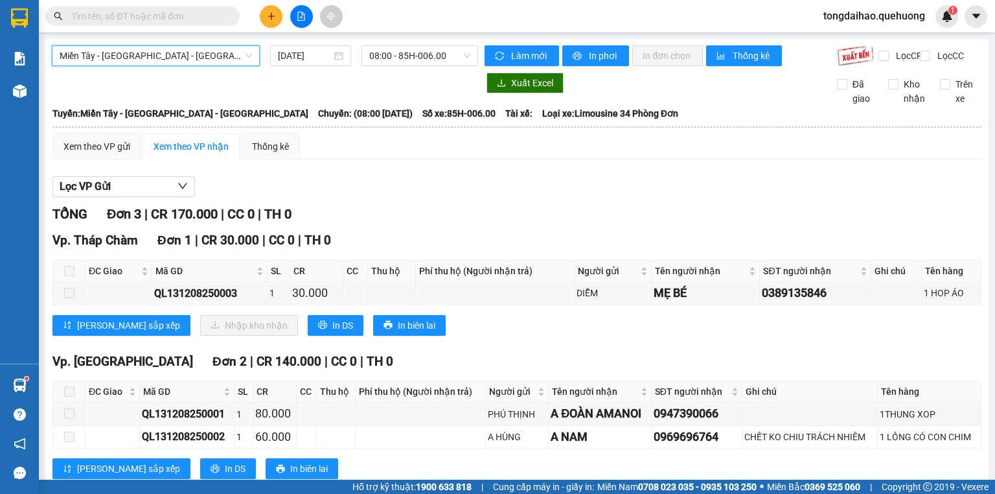
scroll to position [44, 0]
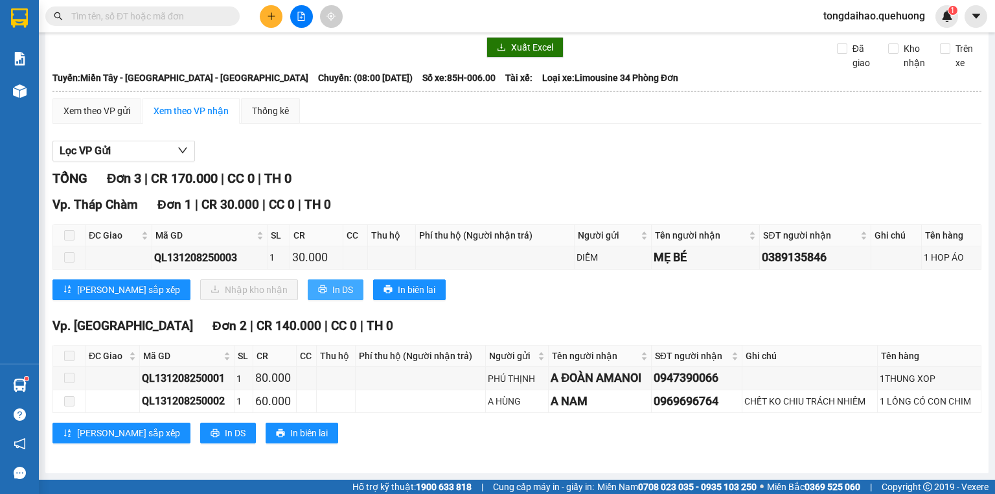
click at [332, 294] on span "In DS" at bounding box center [342, 289] width 21 height 14
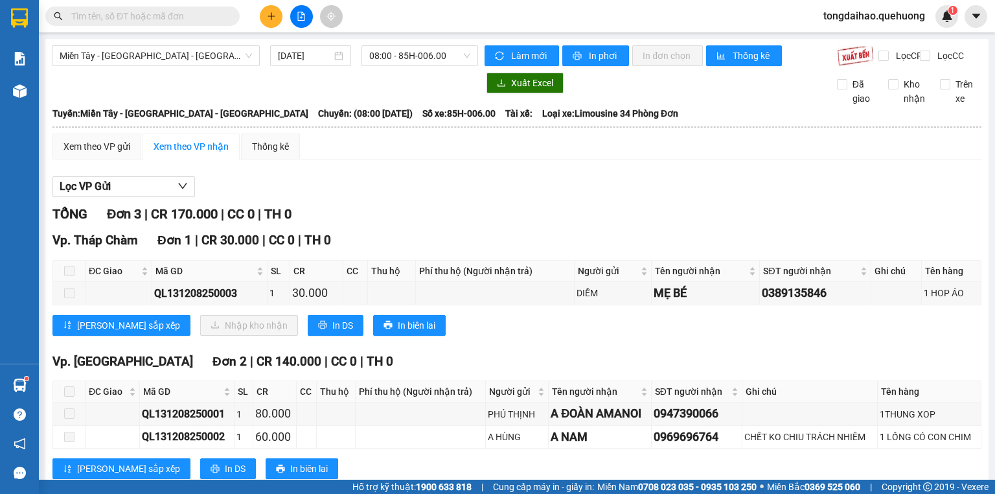
click at [391, 66] on div "Miền Tây - Phan Rang - Ninh Sơn 12/08/2025 08:00 - 85H-006.00" at bounding box center [265, 55] width 426 height 21
click at [391, 60] on span "08:00 - 85H-006.00" at bounding box center [420, 55] width 102 height 19
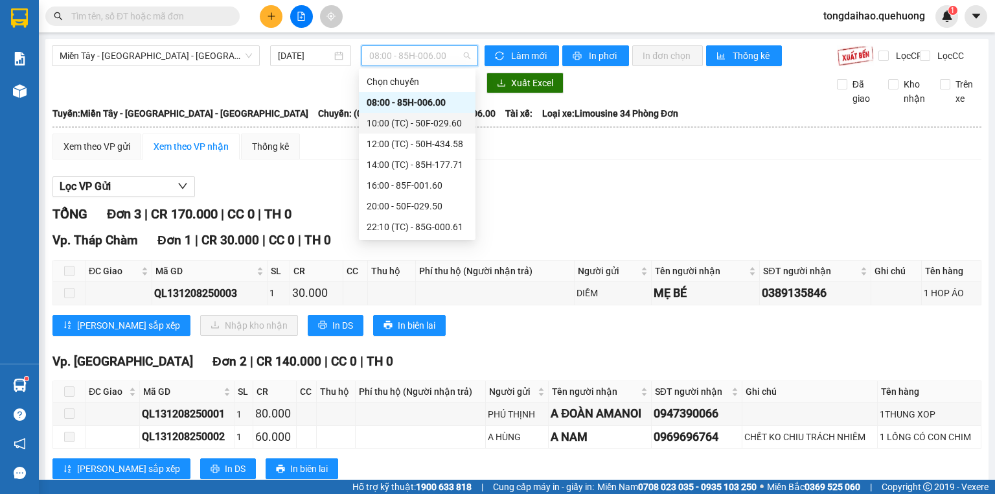
click at [391, 124] on div "10:00 (TC) - 50F-029.60" at bounding box center [417, 123] width 101 height 14
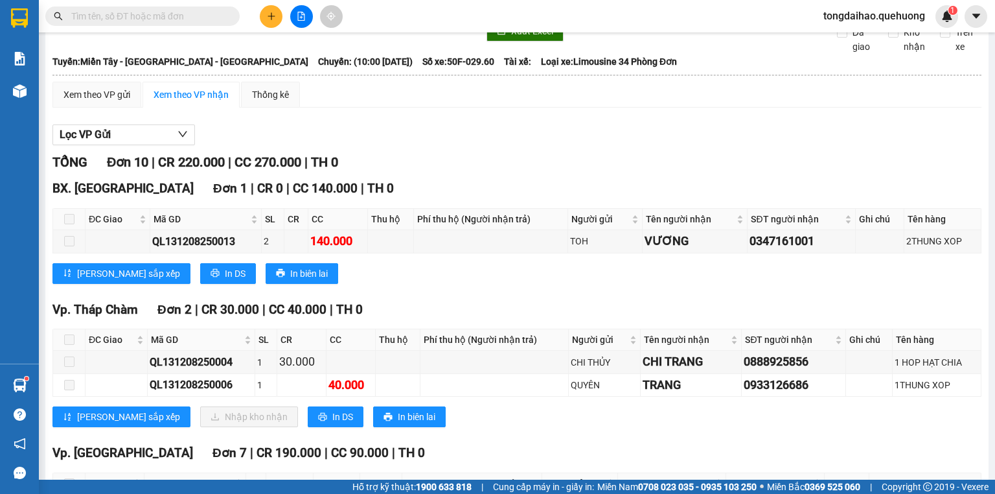
scroll to position [104, 0]
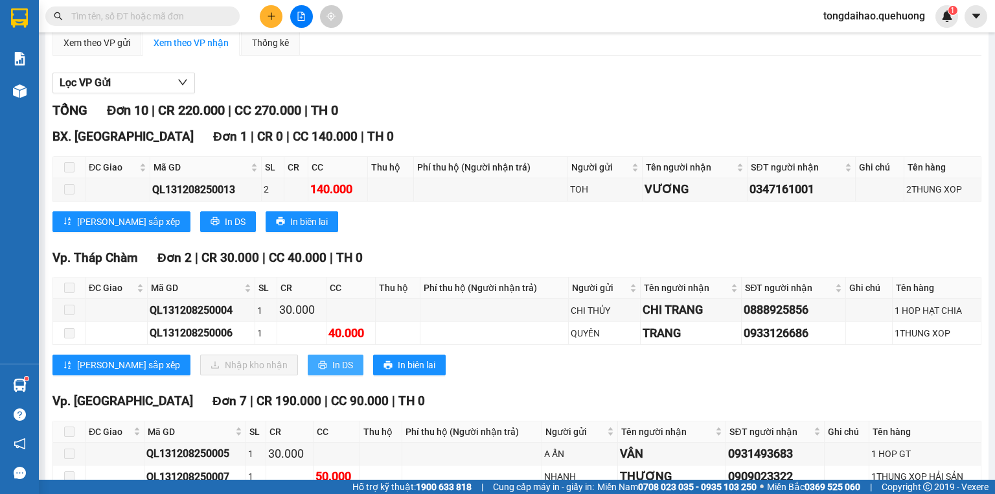
click at [318, 369] on icon "printer" at bounding box center [322, 364] width 8 height 8
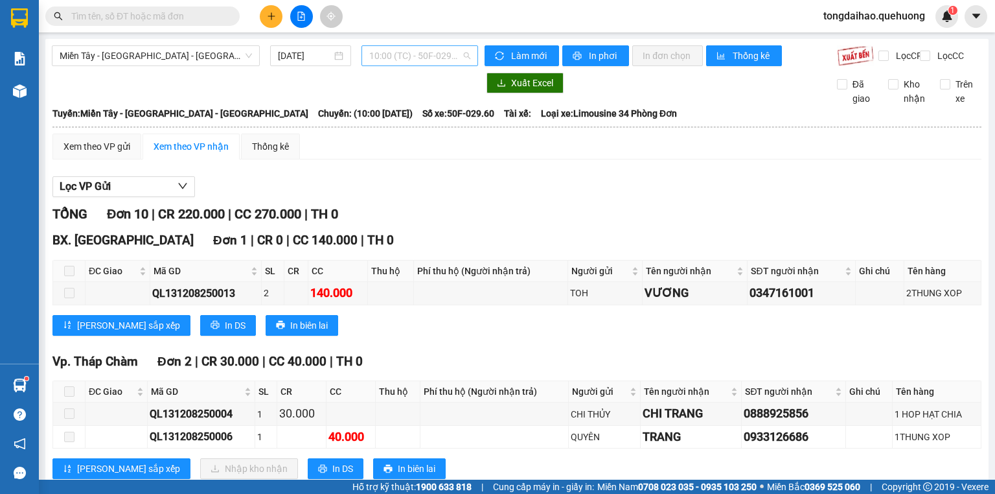
click at [383, 60] on span "10:00 (TC) - 50F-029.60" at bounding box center [420, 55] width 102 height 19
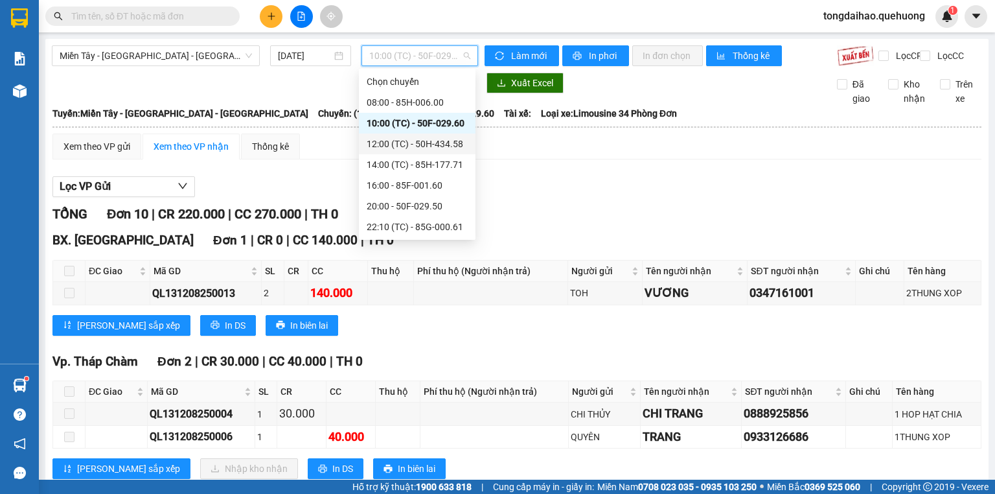
click at [390, 139] on div "12:00 (TC) - 50H-434.58" at bounding box center [417, 144] width 101 height 14
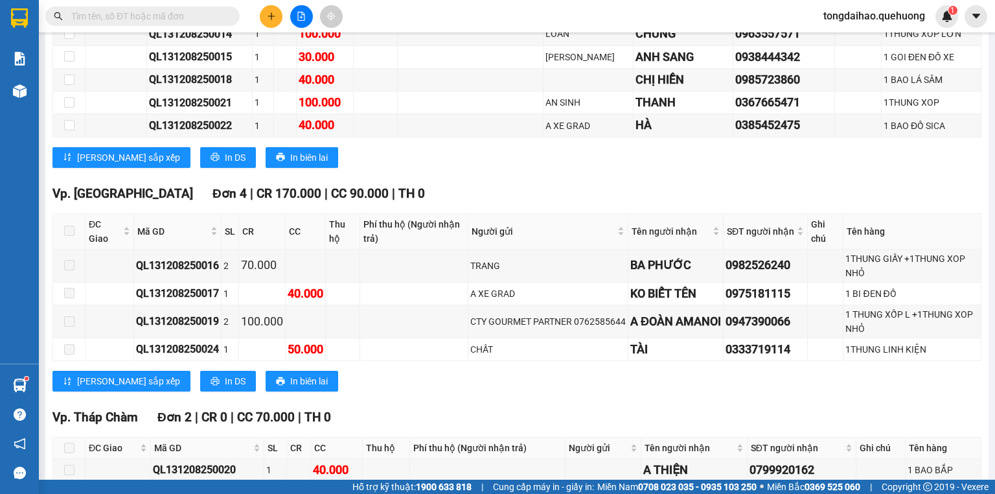
scroll to position [358, 0]
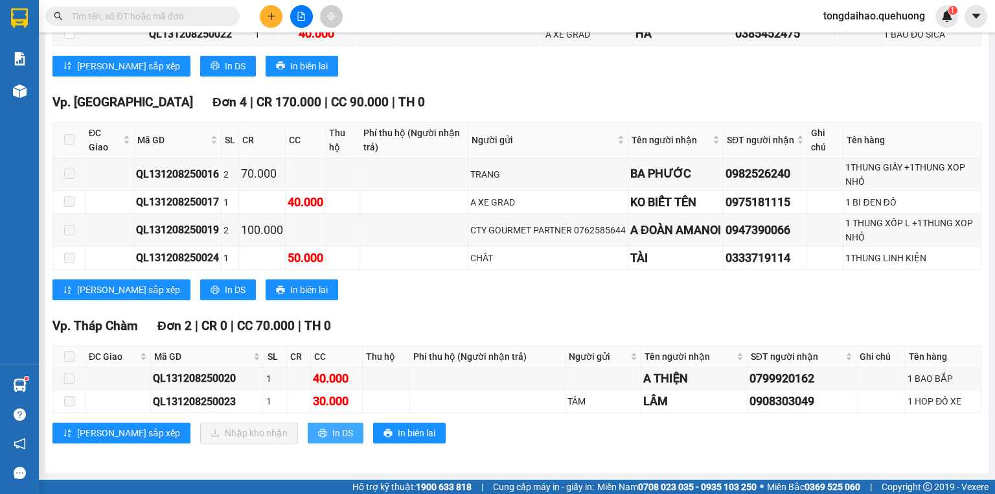
click at [308, 430] on button "In DS" at bounding box center [336, 432] width 56 height 21
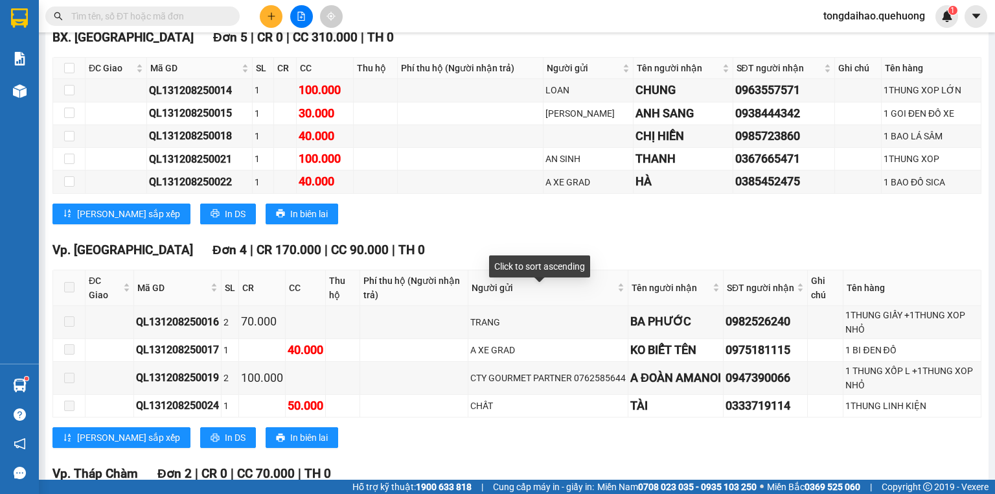
scroll to position [0, 0]
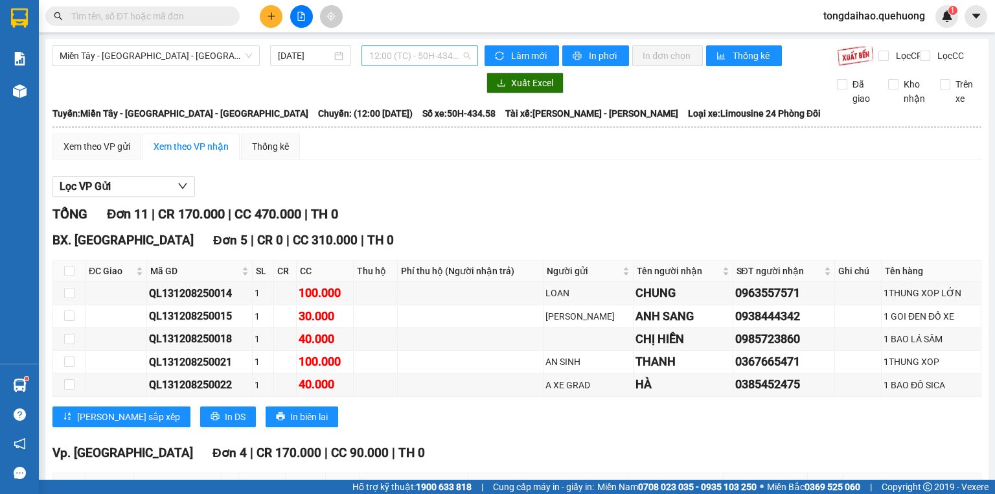
click at [399, 52] on span "12:00 (TC) - 50H-434.58" at bounding box center [420, 55] width 102 height 19
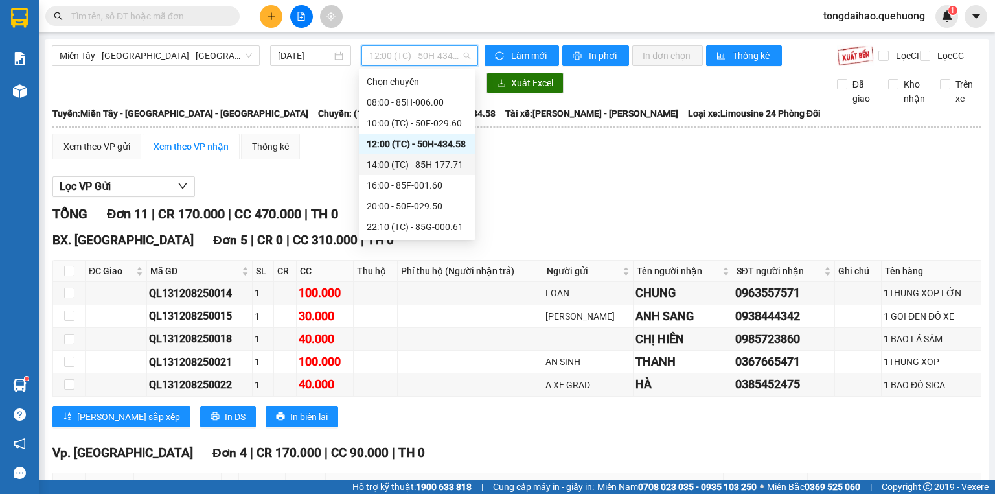
click at [404, 168] on div "14:00 (TC) - 85H-177.71" at bounding box center [417, 164] width 101 height 14
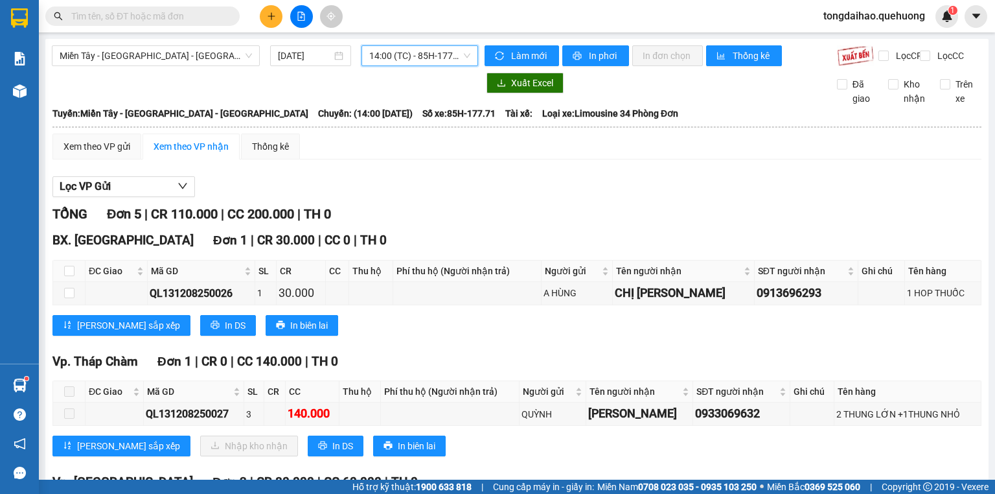
scroll to position [104, 0]
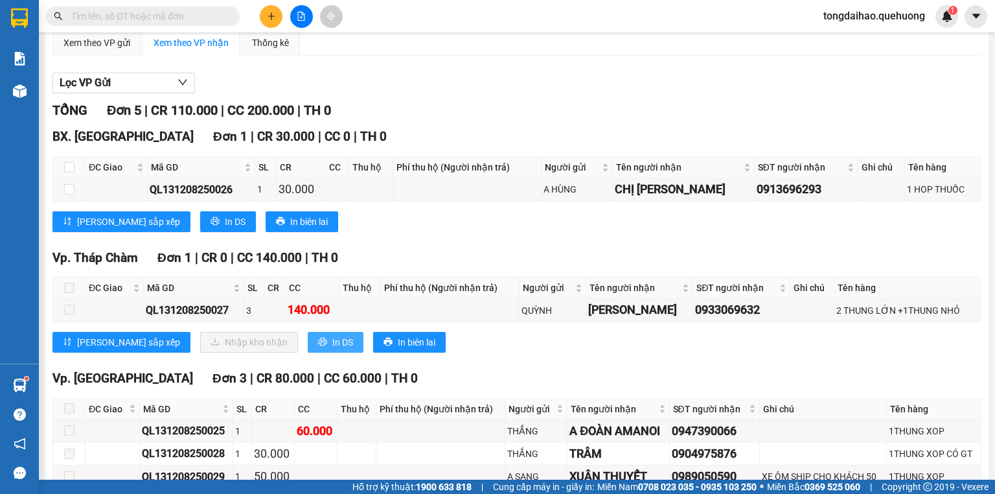
click at [332, 349] on span "In DS" at bounding box center [342, 342] width 21 height 14
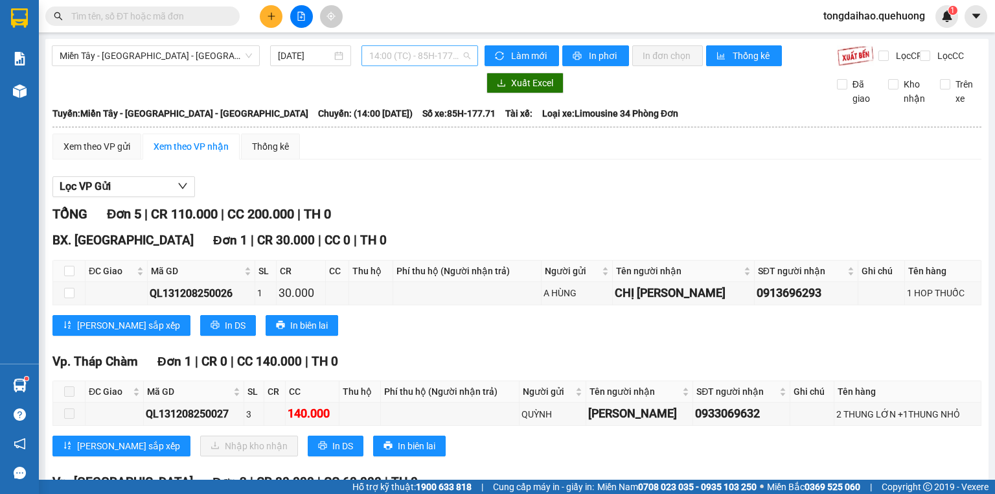
click at [422, 58] on span "14:00 (TC) - 85H-177.71" at bounding box center [420, 55] width 102 height 19
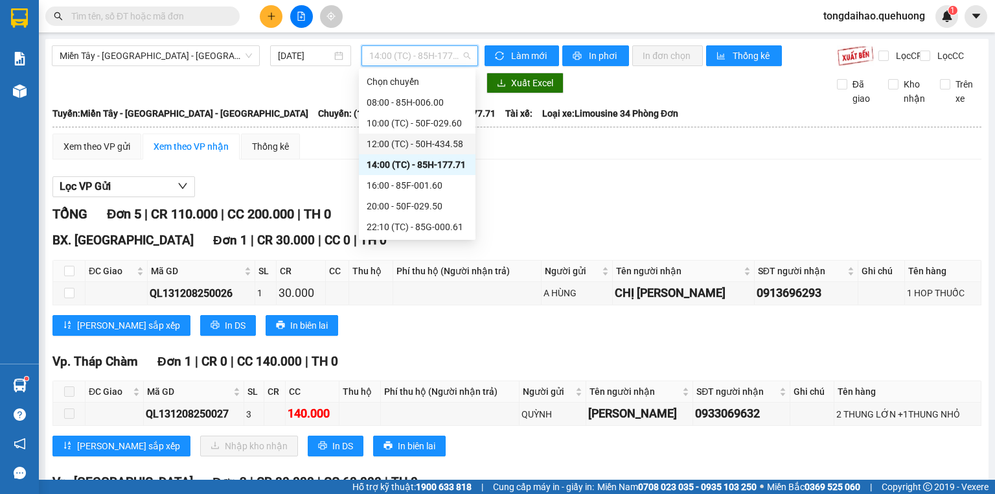
click at [415, 140] on div "12:00 (TC) - 50H-434.58" at bounding box center [417, 144] width 101 height 14
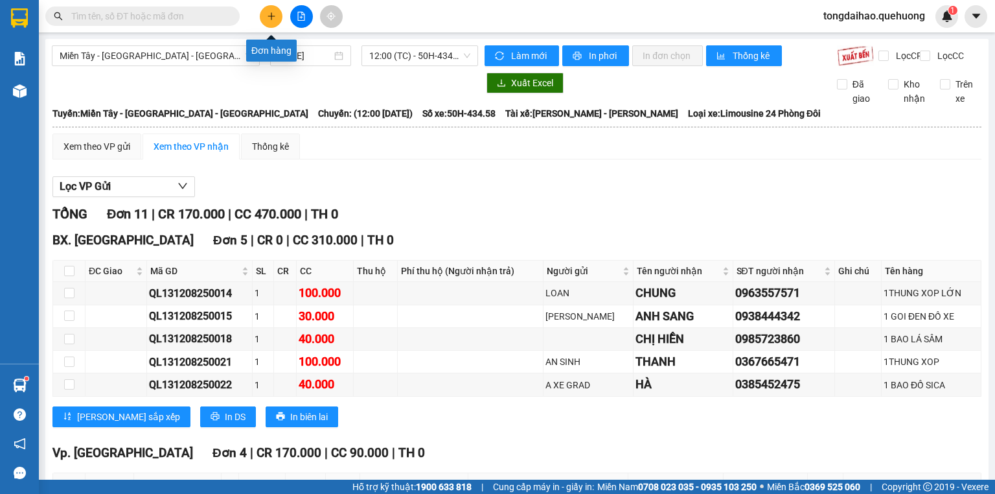
click at [277, 20] on button at bounding box center [271, 16] width 23 height 23
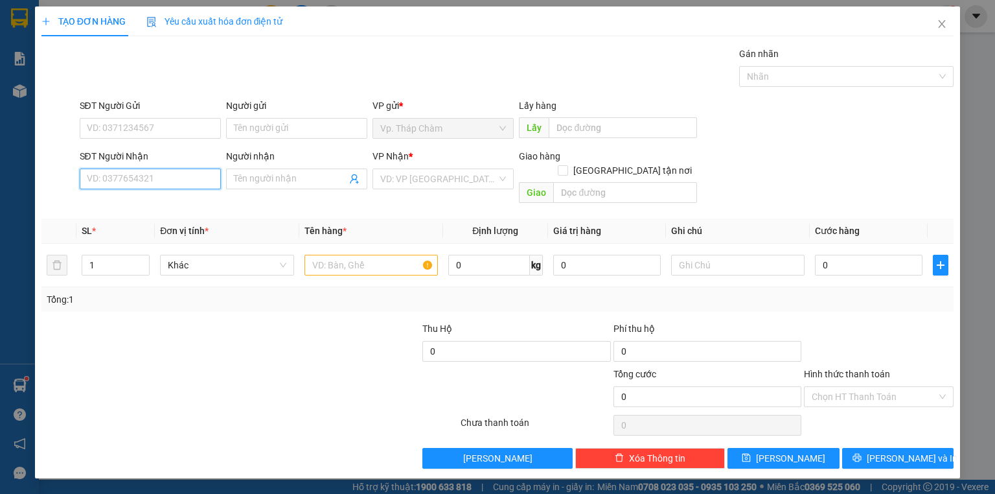
click at [178, 185] on input "SĐT Người Nhận" at bounding box center [150, 178] width 141 height 21
click at [176, 184] on input "SĐT Người Nhận" at bounding box center [150, 178] width 141 height 21
click at [170, 198] on div "0932170506 - HUY" at bounding box center [150, 204] width 126 height 14
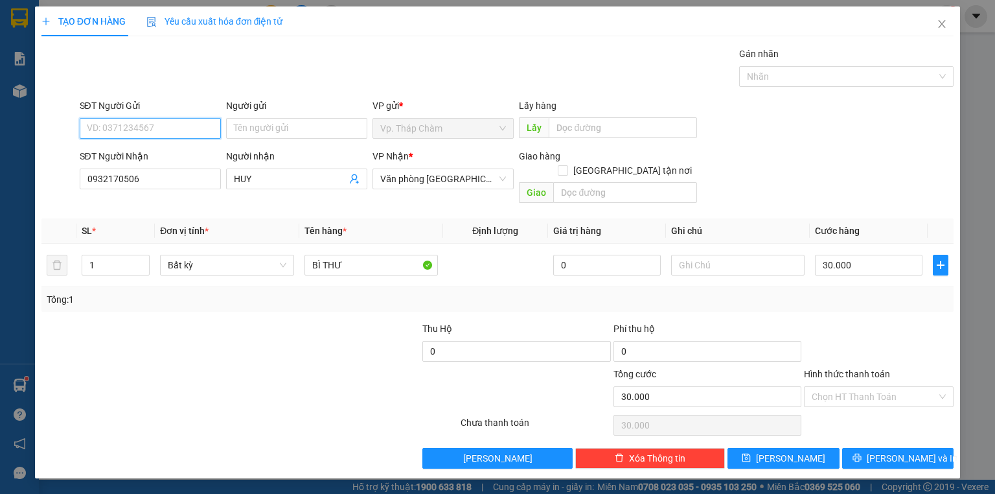
click at [122, 131] on input "SĐT Người Gửi" at bounding box center [150, 128] width 141 height 21
click at [117, 168] on div "0797527640 - QUÝ" at bounding box center [150, 174] width 126 height 14
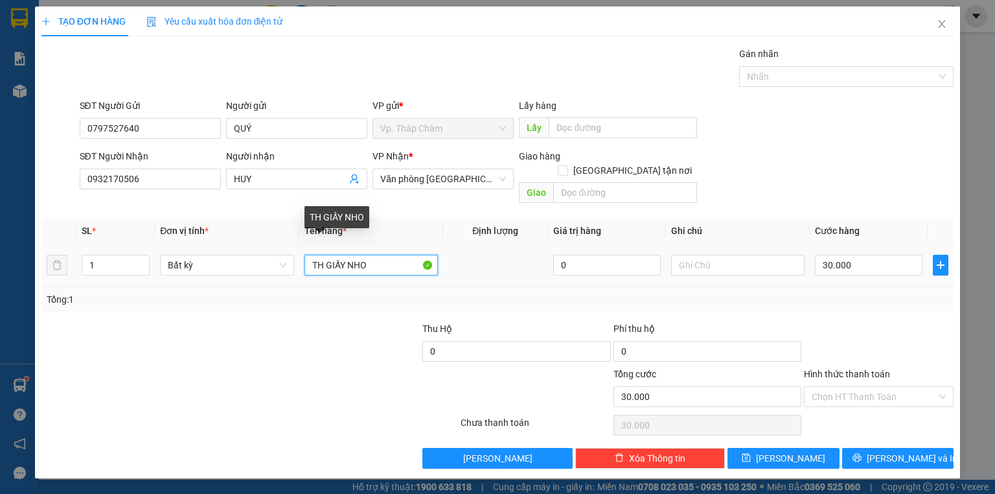
click at [311, 255] on input "TH GIẤY NHO" at bounding box center [370, 265] width 133 height 21
click at [139, 258] on span "up" at bounding box center [143, 262] width 8 height 8
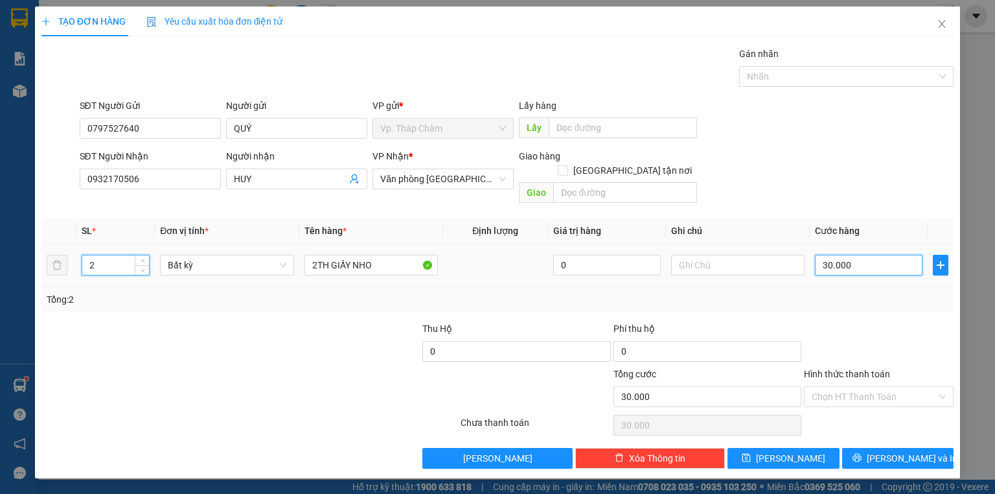
click at [865, 255] on input "30.000" at bounding box center [869, 265] width 108 height 21
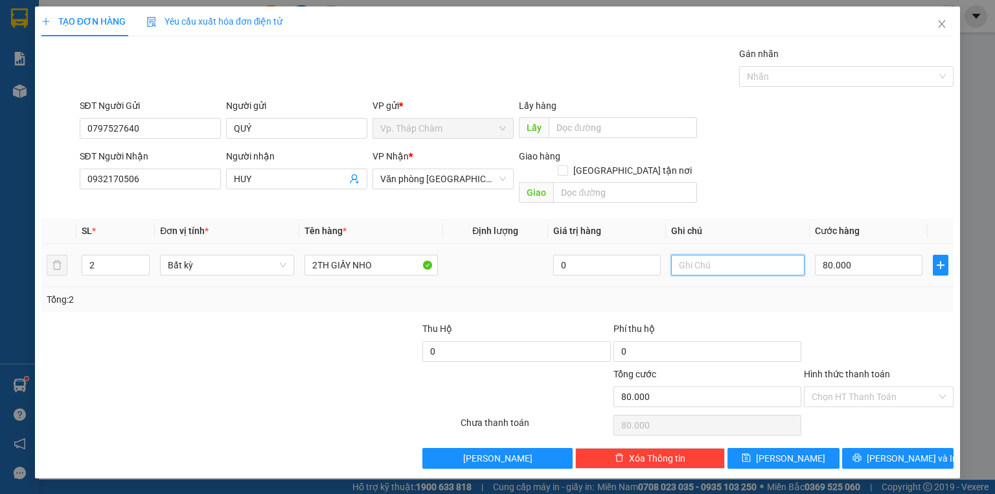
click at [694, 255] on input "text" at bounding box center [737, 265] width 133 height 21
drag, startPoint x: 901, startPoint y: 382, endPoint x: 889, endPoint y: 393, distance: 17.0
click at [900, 387] on input "Hình thức thanh toán" at bounding box center [874, 396] width 125 height 19
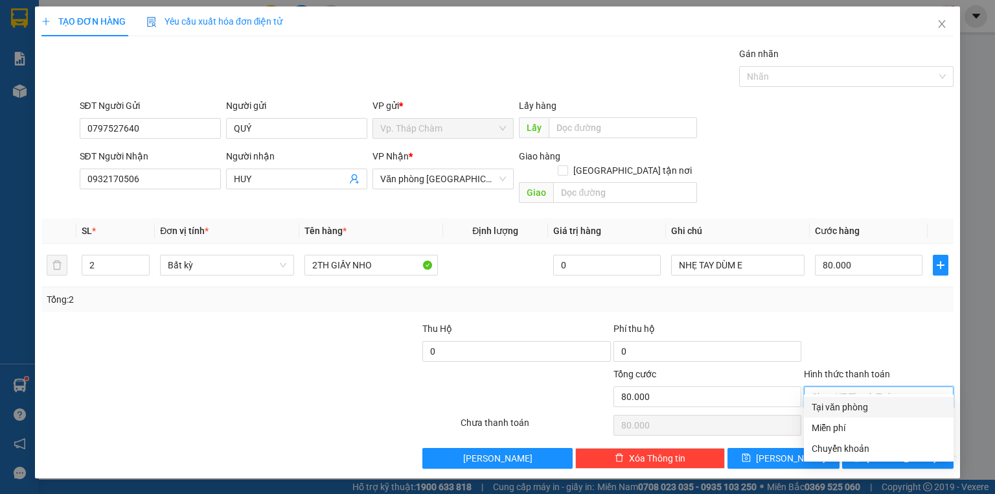
click at [887, 394] on div "Transit Pickup Surcharge Ids Transit Deliver Surcharge Ids Transit Deliver Surc…" at bounding box center [497, 258] width 912 height 422
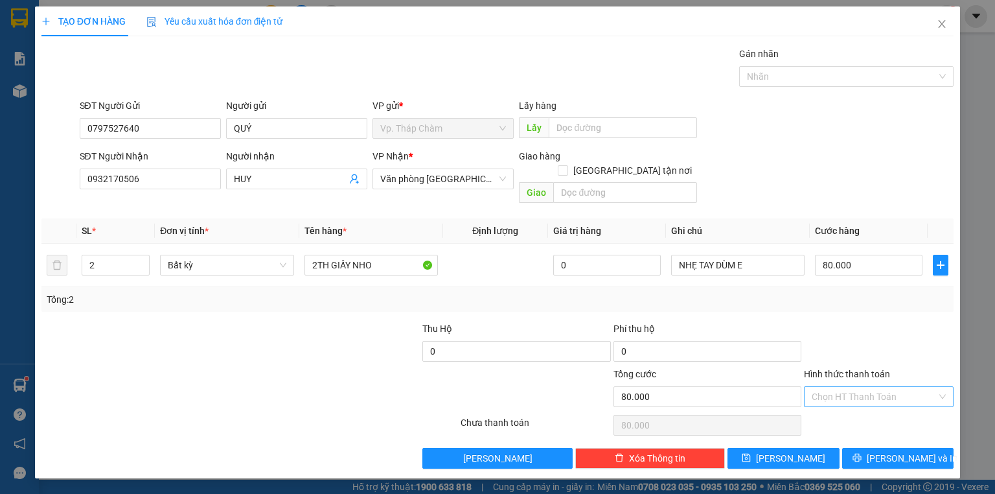
click at [884, 387] on input "Hình thức thanh toán" at bounding box center [874, 396] width 125 height 19
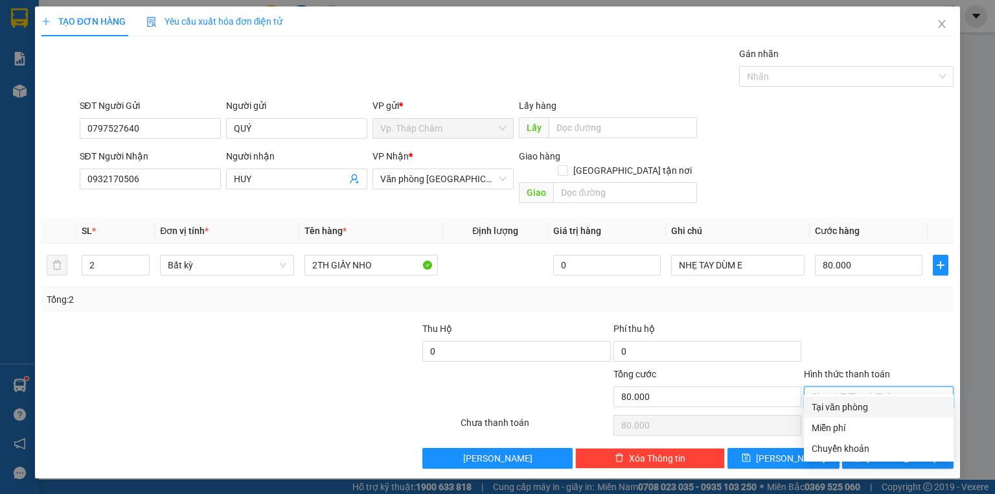
click at [880, 413] on div "Tại văn phòng" at bounding box center [879, 407] width 134 height 14
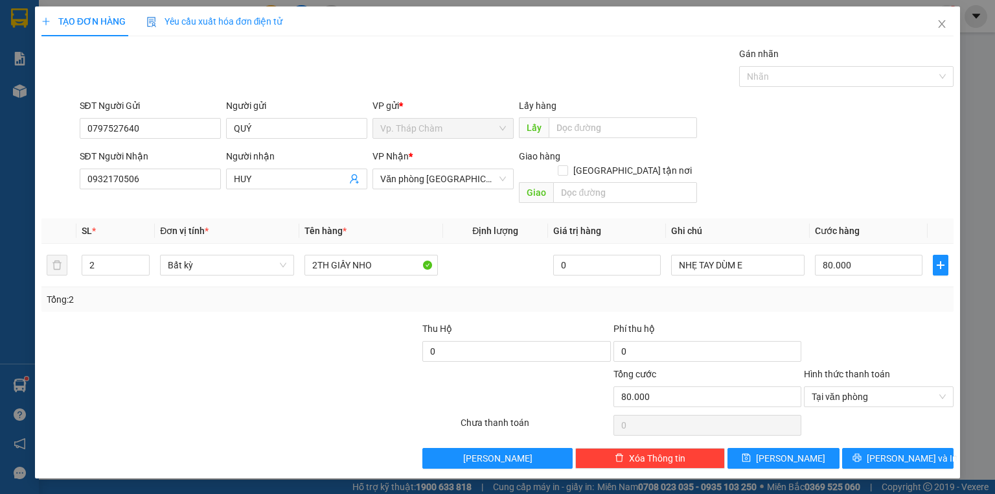
click at [897, 454] on div "TẠO ĐƠN HÀNG Yêu cầu xuất hóa đơn điện tử Transit Pickup Surcharge Ids Transit …" at bounding box center [497, 242] width 925 height 472
click at [897, 451] on span "[PERSON_NAME] và In" at bounding box center [912, 458] width 91 height 14
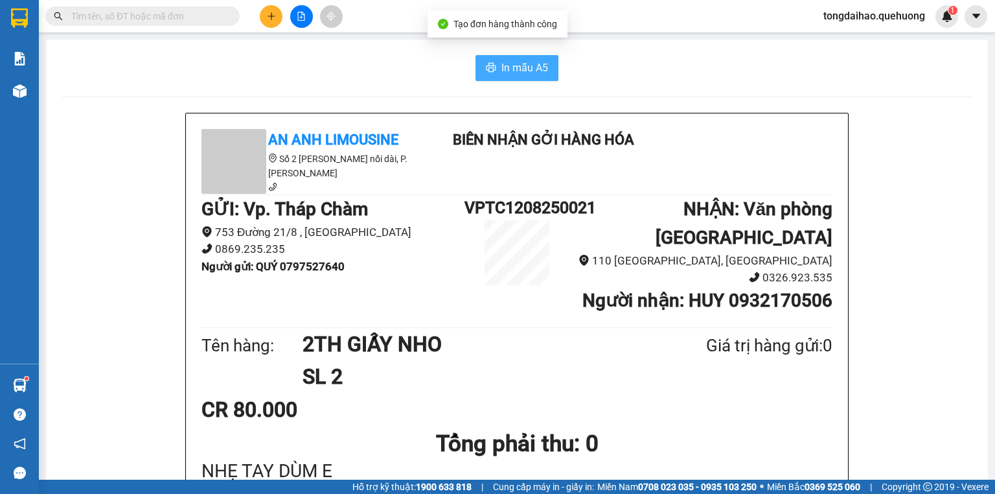
click at [531, 63] on span "In mẫu A5" at bounding box center [524, 68] width 47 height 16
click at [509, 67] on span "In mẫu A5" at bounding box center [524, 68] width 47 height 16
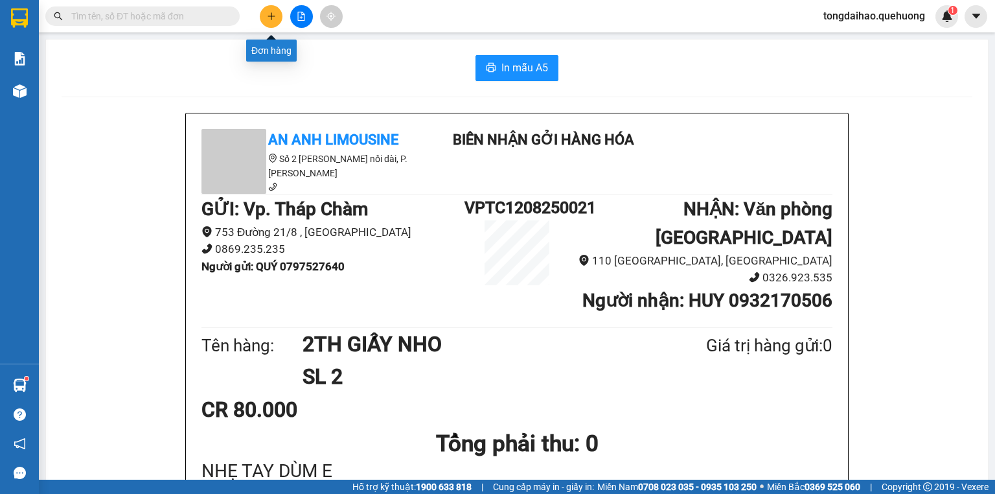
click at [269, 8] on button at bounding box center [271, 16] width 23 height 23
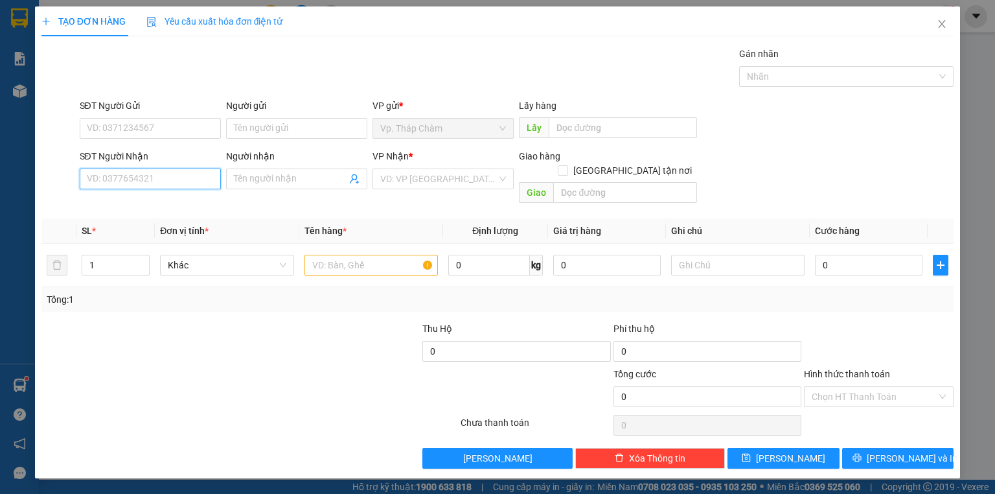
click at [207, 173] on input "SĐT Người Nhận" at bounding box center [150, 178] width 141 height 21
click at [944, 20] on icon "close" at bounding box center [942, 24] width 10 height 10
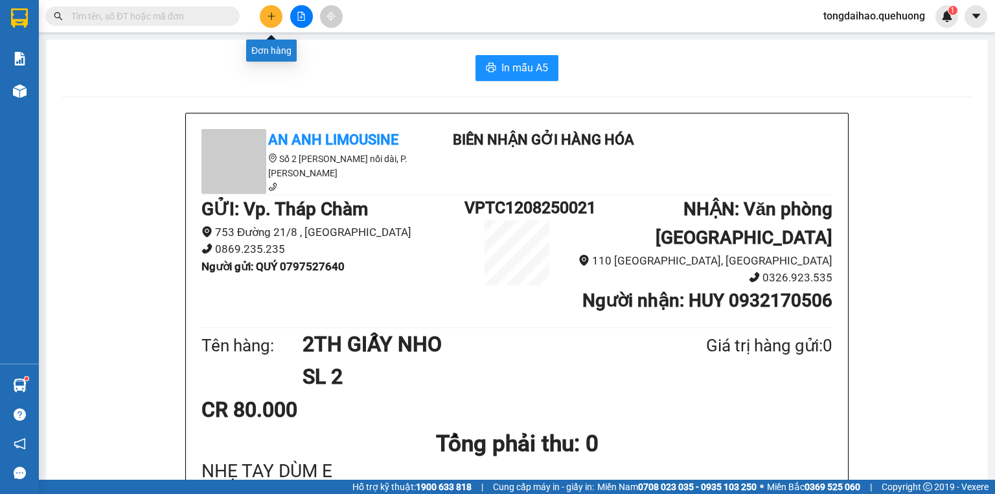
click at [270, 10] on button at bounding box center [271, 16] width 23 height 23
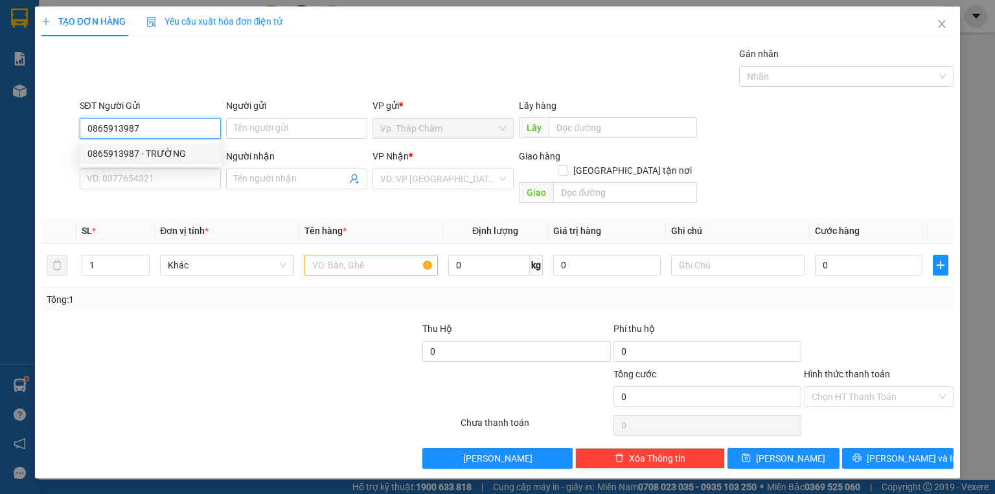
click at [164, 149] on div "0865913987 - TRƯỜNG" at bounding box center [150, 153] width 126 height 14
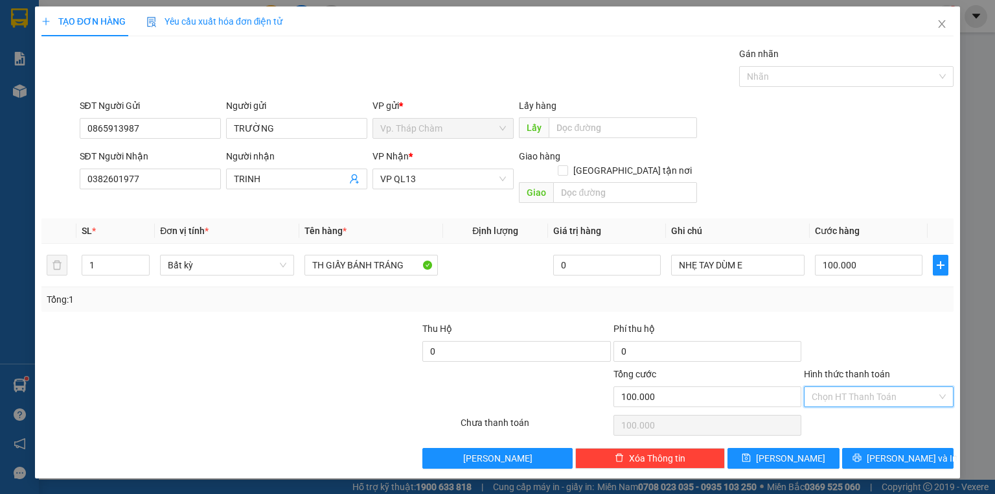
click at [847, 387] on input "Hình thức thanh toán" at bounding box center [874, 396] width 125 height 19
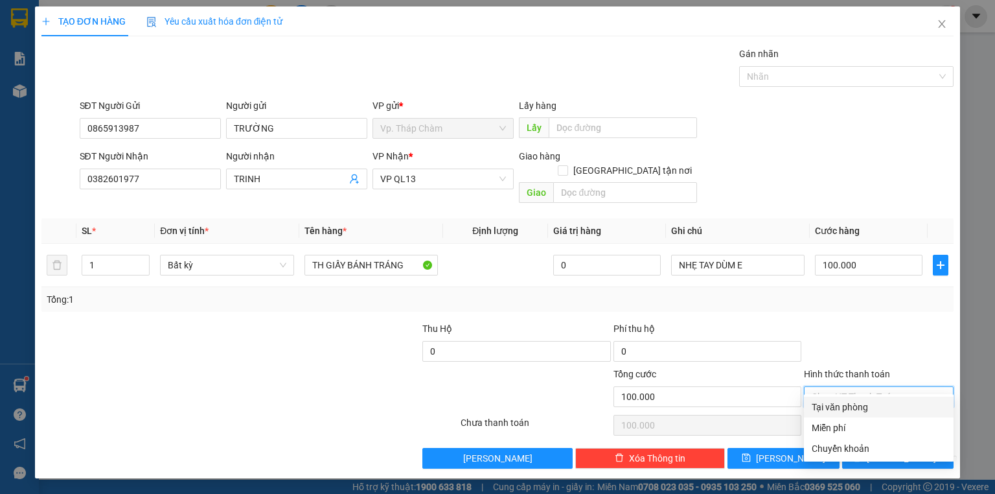
click at [843, 406] on div "Tại văn phòng" at bounding box center [879, 407] width 134 height 14
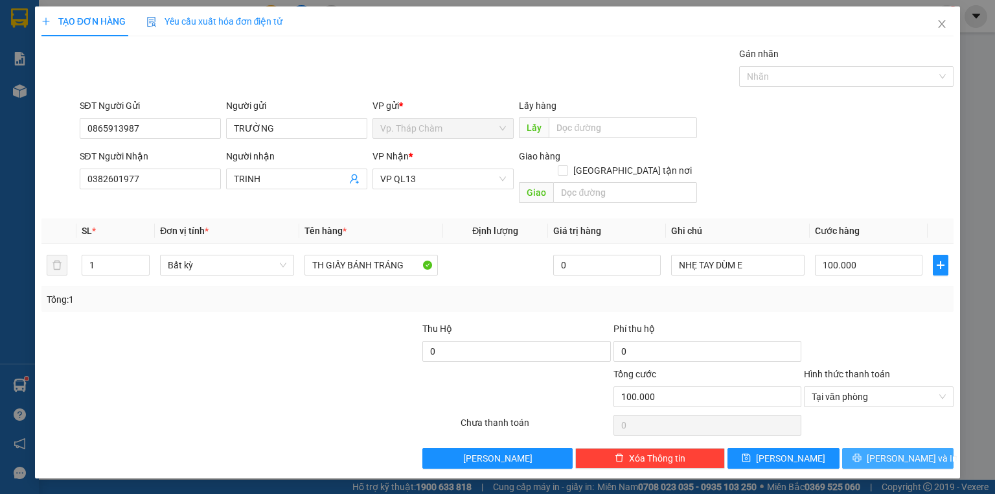
click at [896, 451] on span "[PERSON_NAME] và In" at bounding box center [912, 458] width 91 height 14
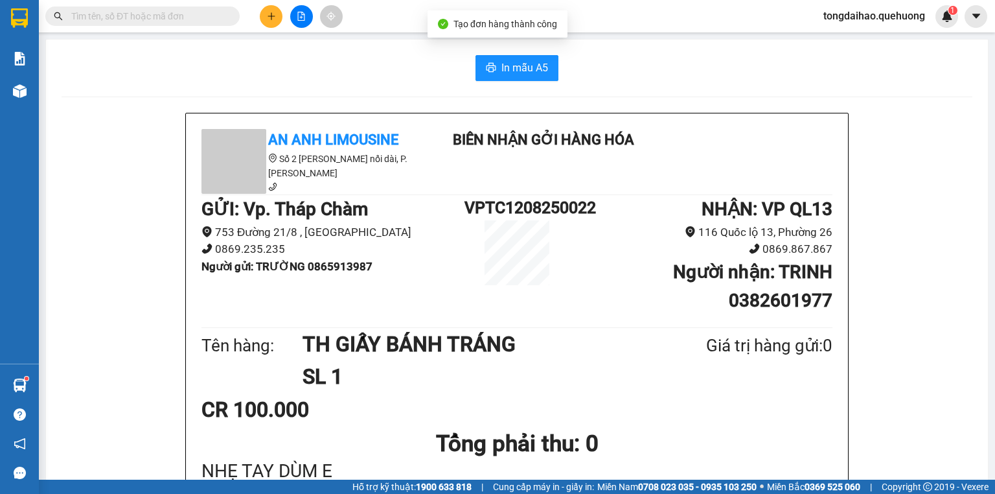
click at [510, 62] on span "In mẫu A5" at bounding box center [524, 68] width 47 height 16
click at [278, 12] on button at bounding box center [271, 16] width 23 height 23
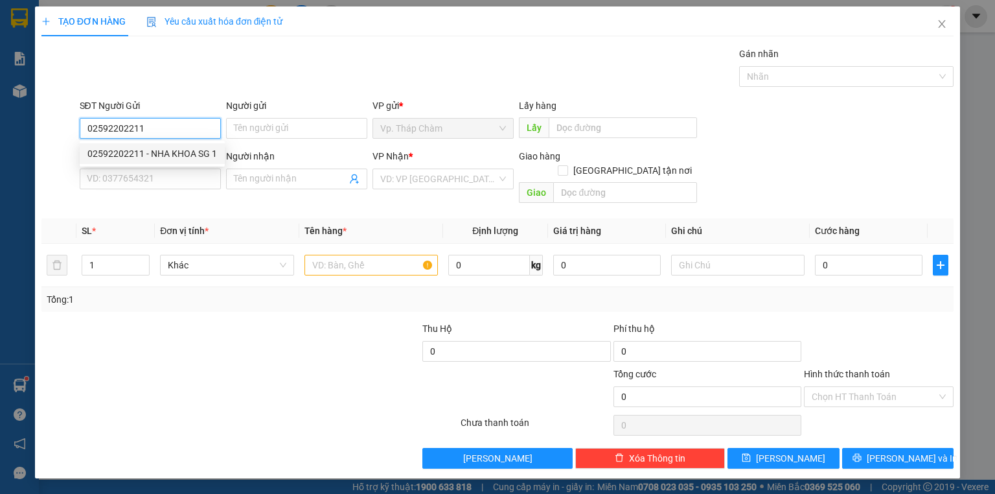
click at [199, 155] on div "02592202211 - NHA KHOA SG 1" at bounding box center [152, 153] width 130 height 14
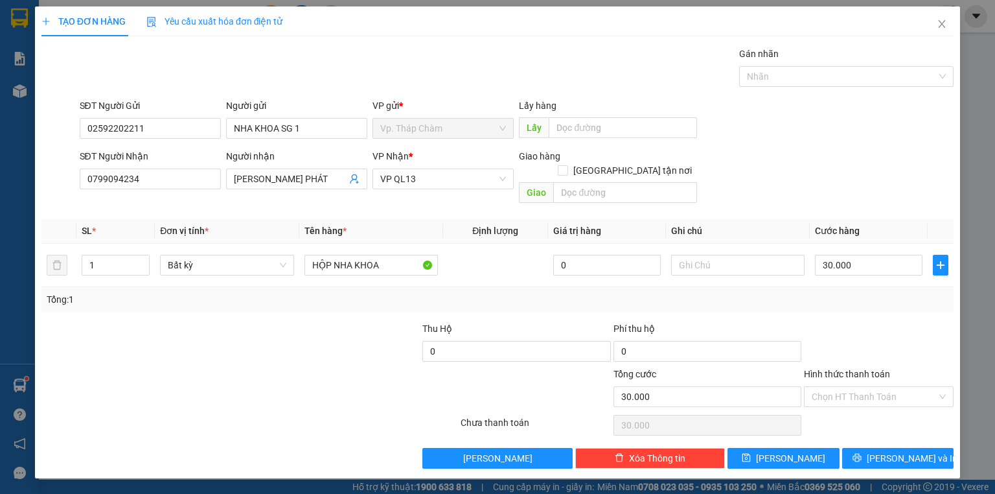
drag, startPoint x: 852, startPoint y: 377, endPoint x: 847, endPoint y: 392, distance: 15.8
click at [852, 387] on input "Hình thức thanh toán" at bounding box center [874, 396] width 125 height 19
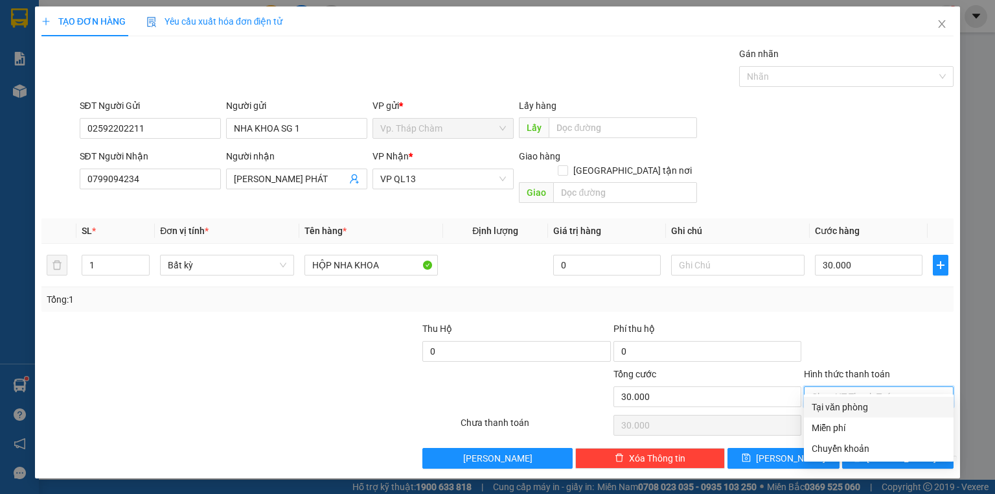
click at [841, 406] on div "Tại văn phòng" at bounding box center [879, 407] width 134 height 14
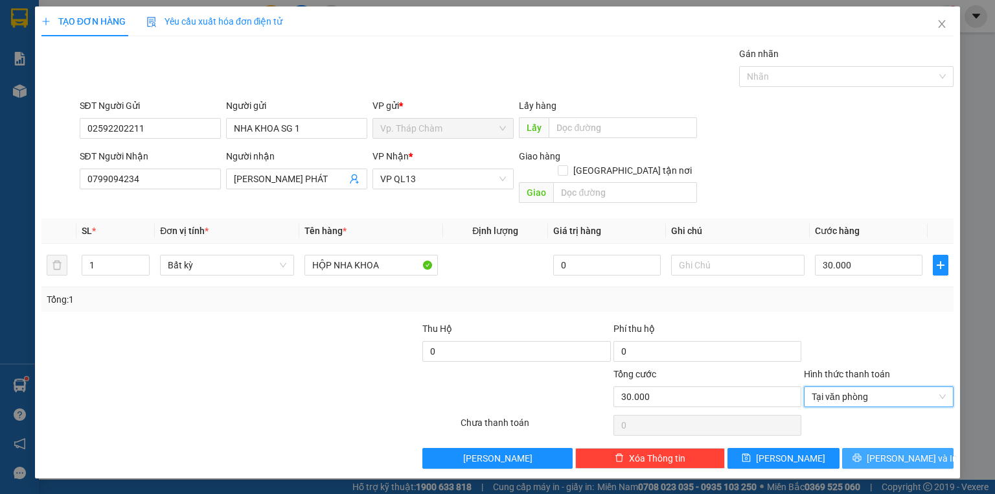
click at [917, 451] on span "[PERSON_NAME] và In" at bounding box center [912, 458] width 91 height 14
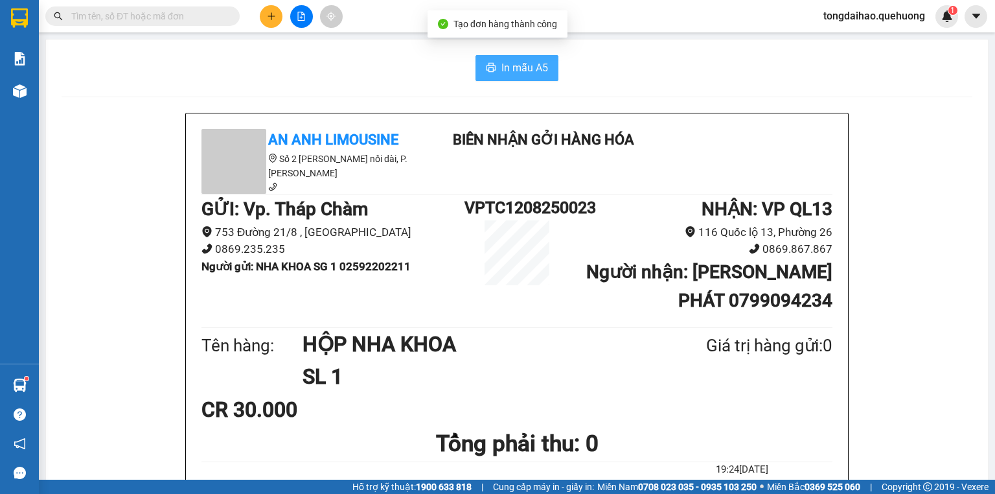
click at [521, 55] on button "In mẫu A5" at bounding box center [516, 68] width 83 height 26
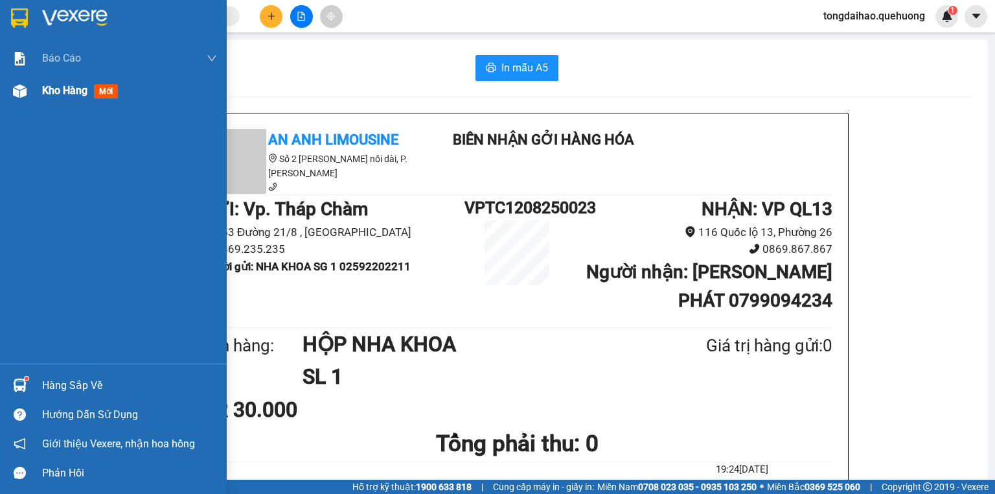
click at [54, 88] on span "Kho hàng" at bounding box center [64, 90] width 45 height 12
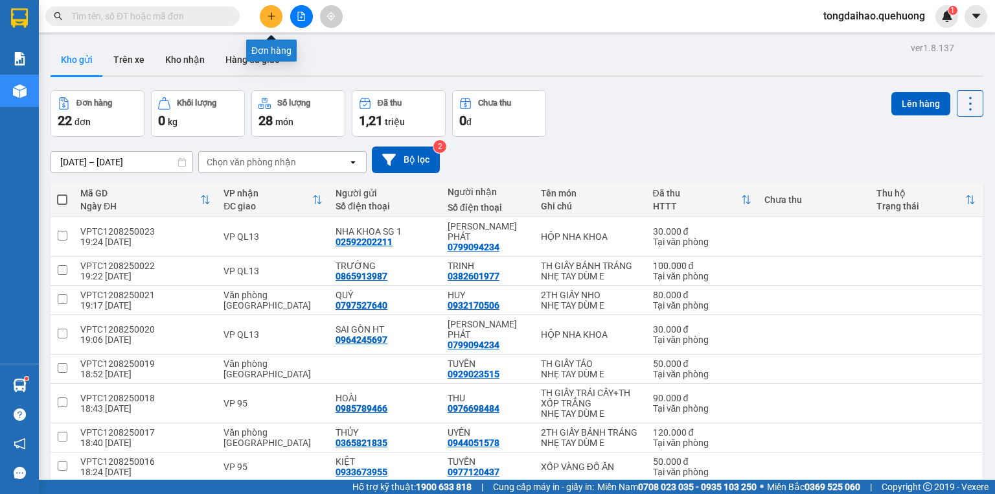
click at [267, 19] on icon "plus" at bounding box center [271, 16] width 9 height 9
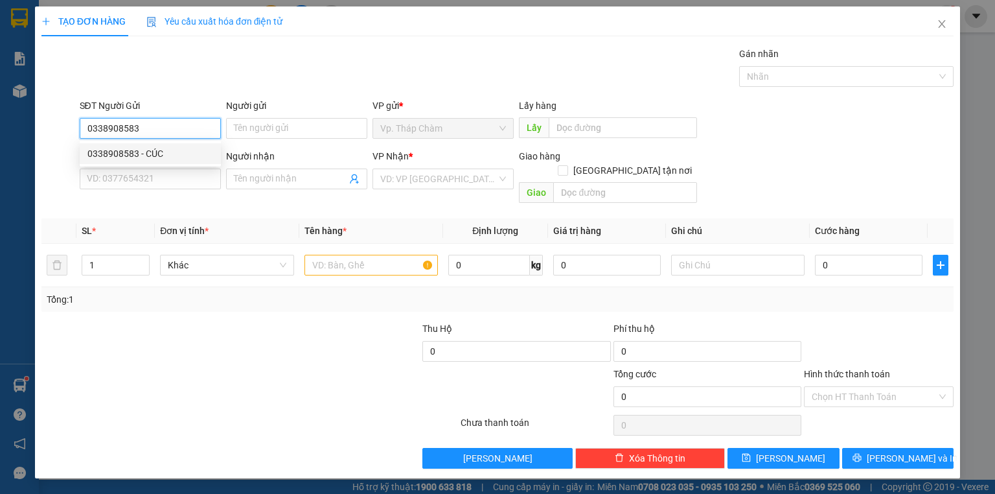
click at [174, 151] on div "0338908583 - CÚC" at bounding box center [150, 153] width 126 height 14
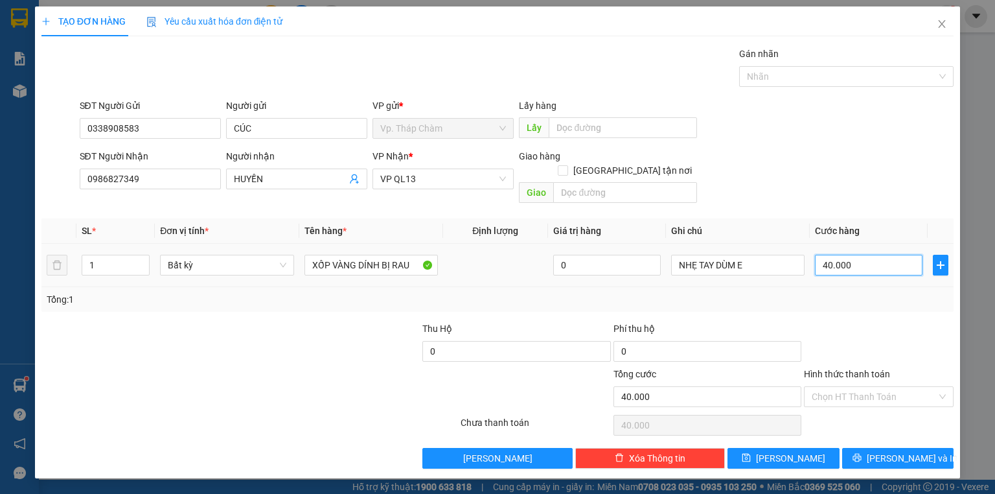
click at [884, 255] on input "40.000" at bounding box center [869, 265] width 108 height 21
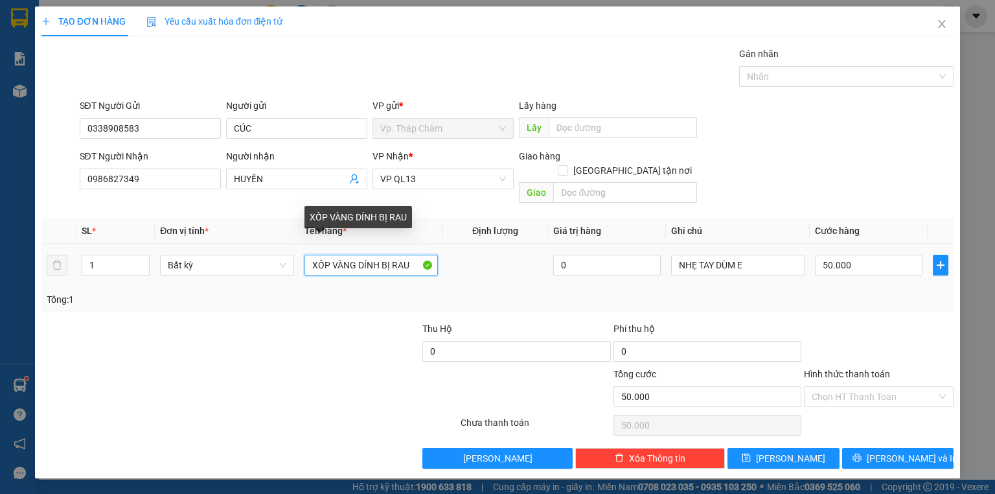
drag, startPoint x: 417, startPoint y: 250, endPoint x: 401, endPoint y: 254, distance: 16.7
click at [417, 255] on input "XỐP VÀNG DÍNH BỊ RAU" at bounding box center [370, 265] width 133 height 21
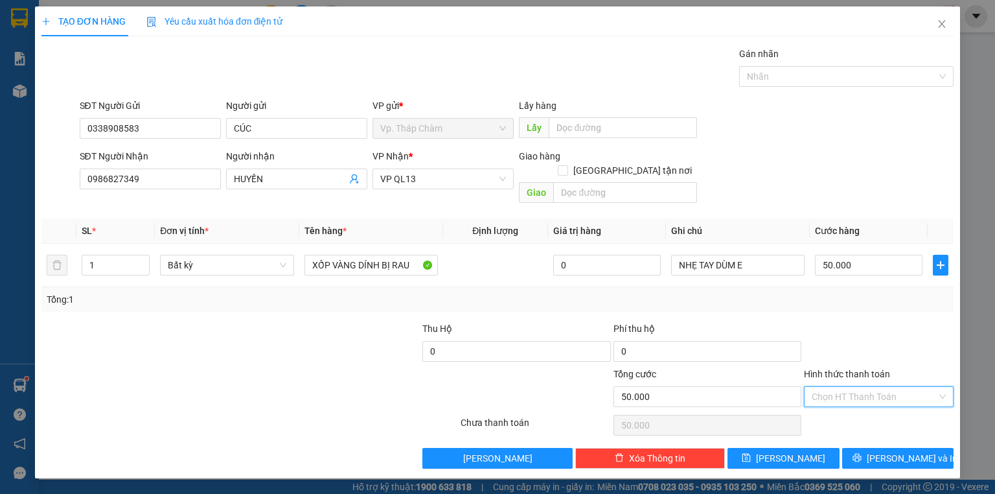
click at [889, 387] on input "Hình thức thanh toán" at bounding box center [874, 396] width 125 height 19
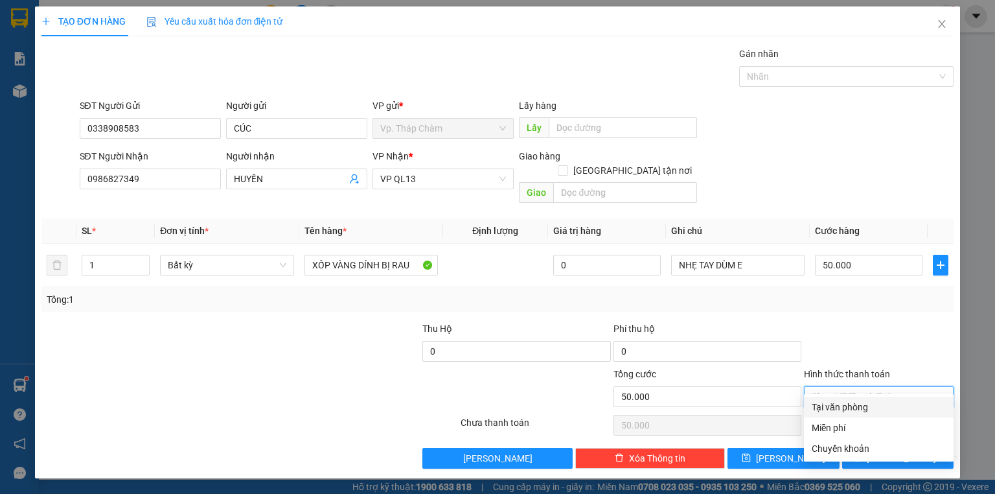
click at [868, 413] on div "Tại văn phòng" at bounding box center [879, 407] width 134 height 14
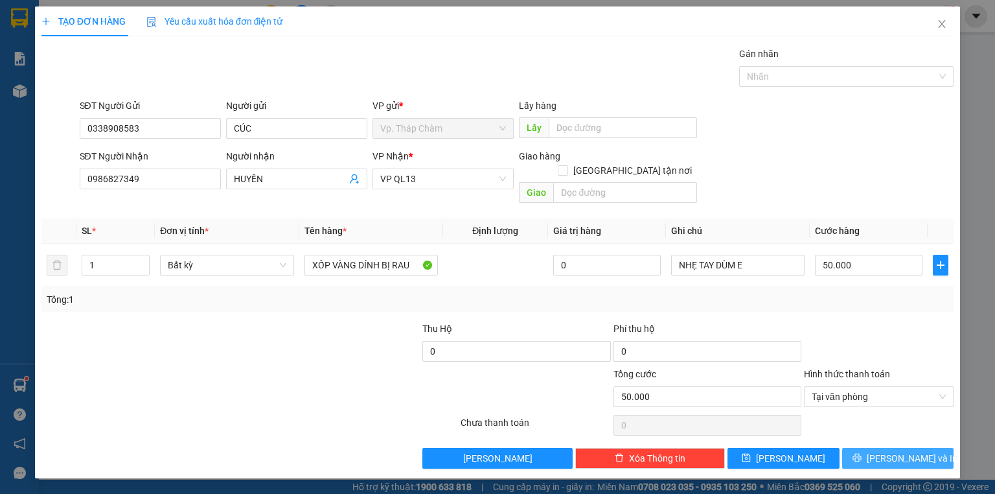
click at [891, 451] on span "[PERSON_NAME] và In" at bounding box center [912, 458] width 91 height 14
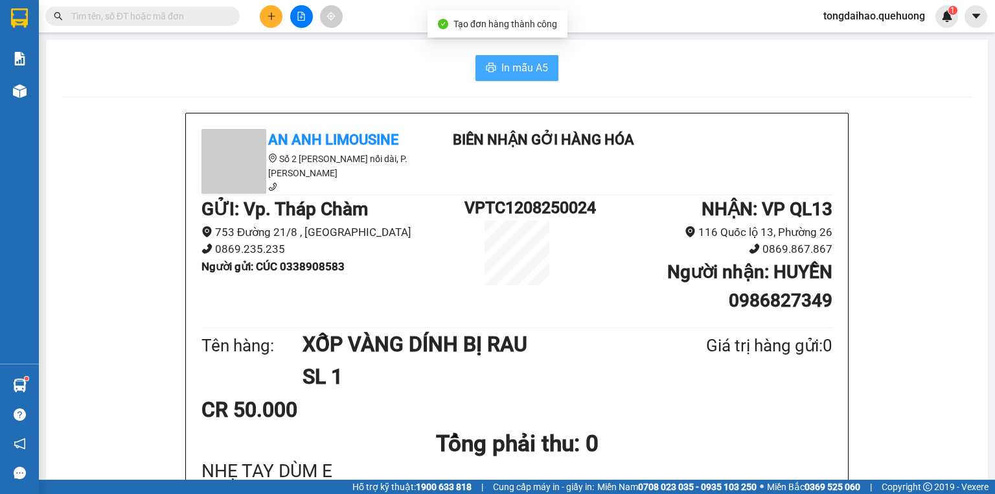
click at [503, 75] on span "In mẫu A5" at bounding box center [524, 68] width 47 height 16
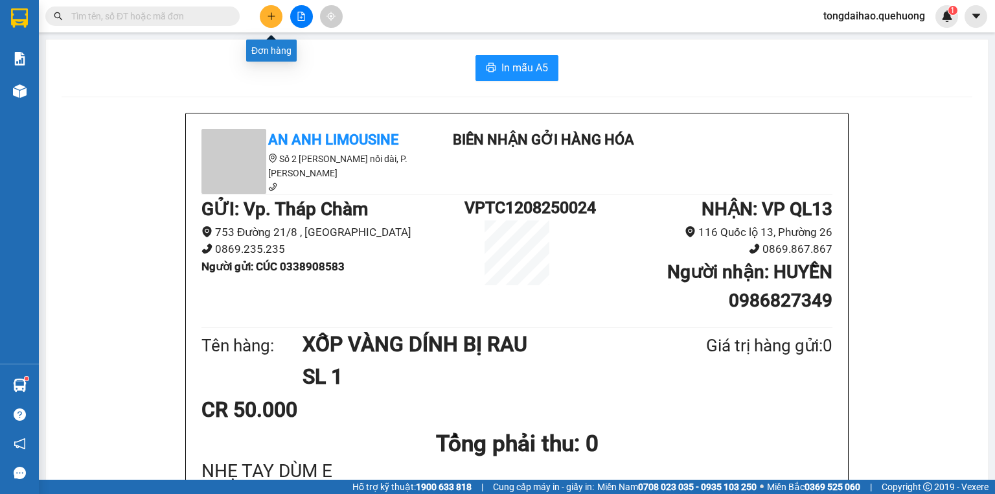
click at [277, 16] on button at bounding box center [271, 16] width 23 height 23
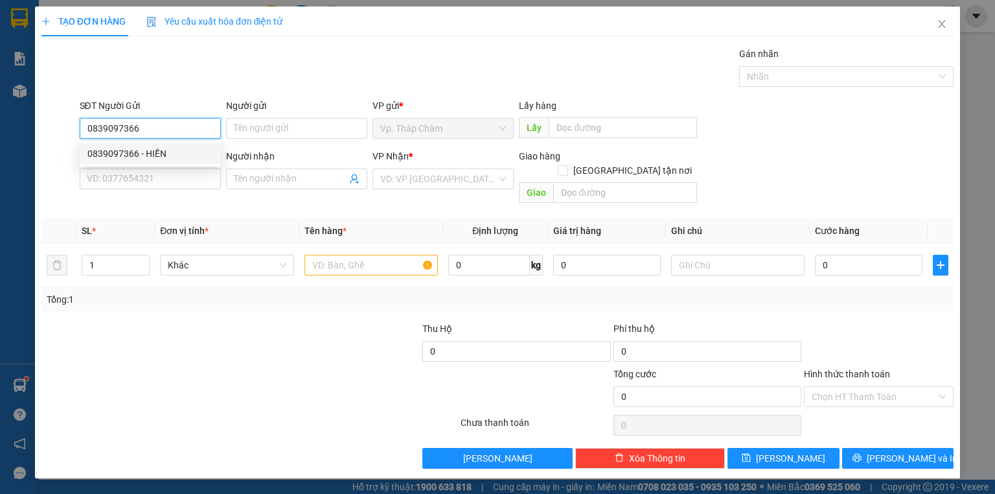
click at [176, 157] on div "0839097366 - HIỀN" at bounding box center [150, 153] width 126 height 14
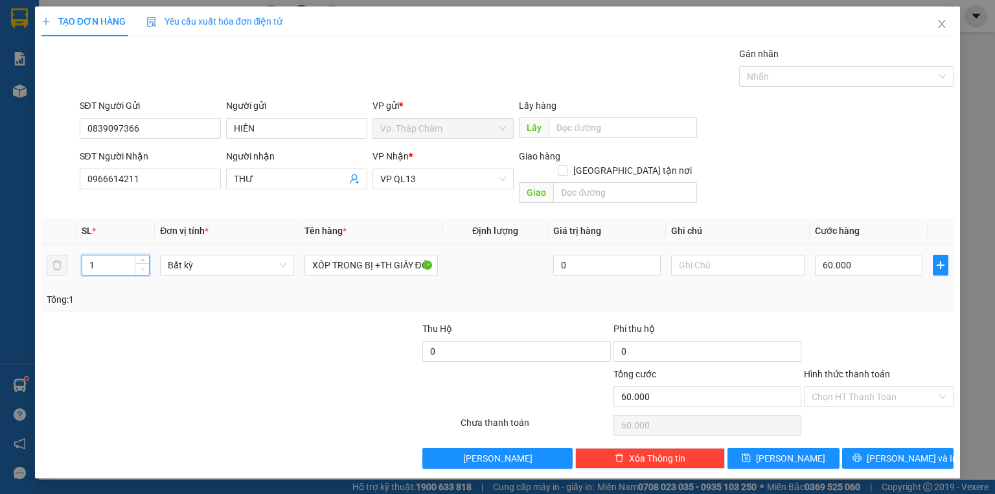
click at [143, 267] on icon "down" at bounding box center [143, 269] width 5 height 5
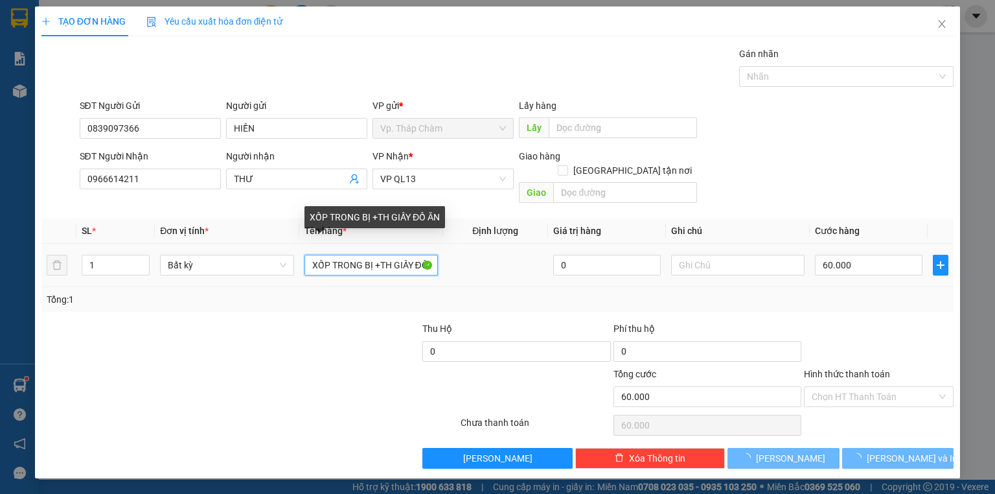
scroll to position [0, 16]
drag, startPoint x: 305, startPoint y: 250, endPoint x: 464, endPoint y: 241, distance: 159.0
click at [464, 244] on tr "1 Bất kỳ XỐP TRONG BỊ +TH GIẤY ĐỒ ĂN 0 60.000" at bounding box center [497, 265] width 912 height 43
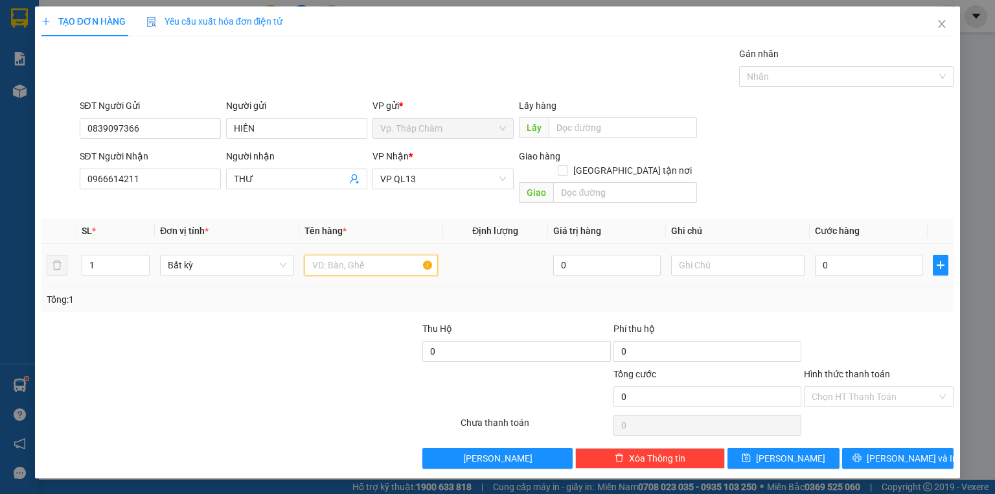
scroll to position [0, 0]
type input "TH GIẤY Q.ÁO"
click at [892, 255] on input "0" at bounding box center [869, 265] width 108 height 21
type input "4"
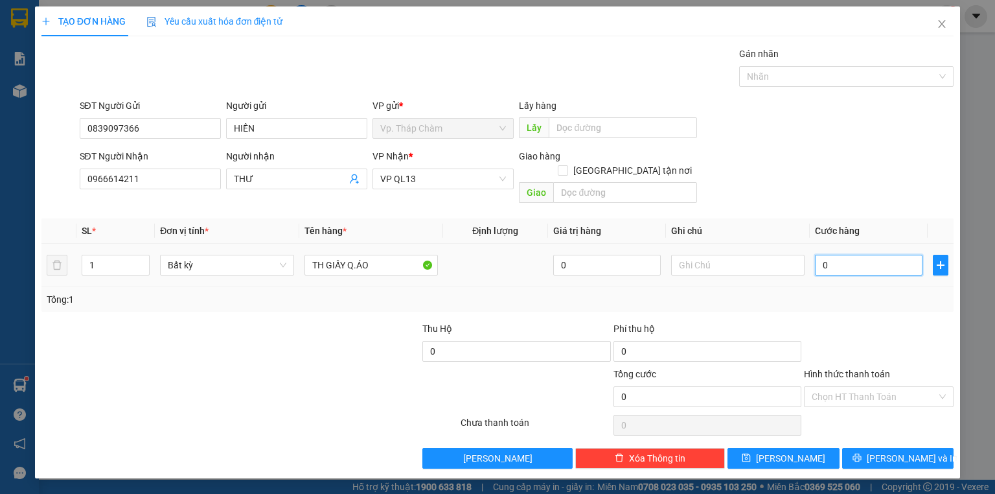
type input "4"
type input "40"
type input "40.000"
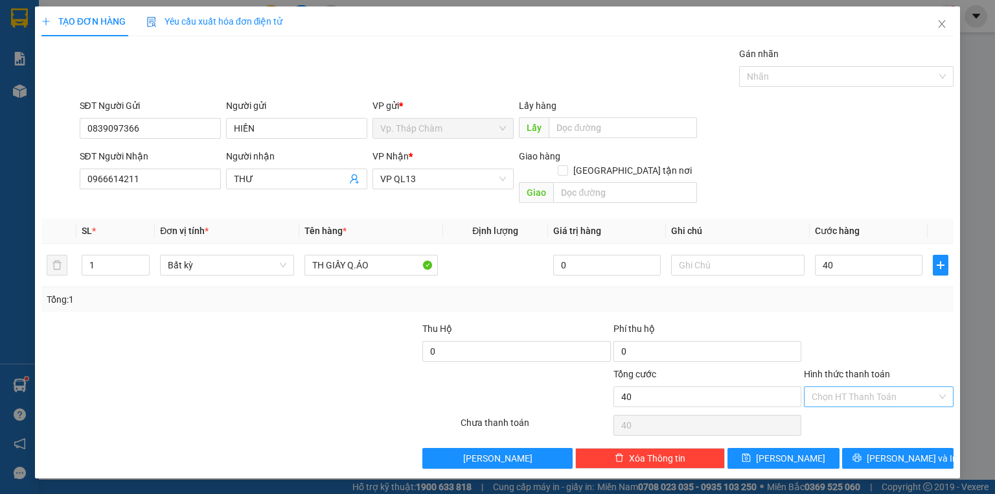
type input "40.000"
click at [917, 387] on input "Hình thức thanh toán" at bounding box center [874, 396] width 125 height 19
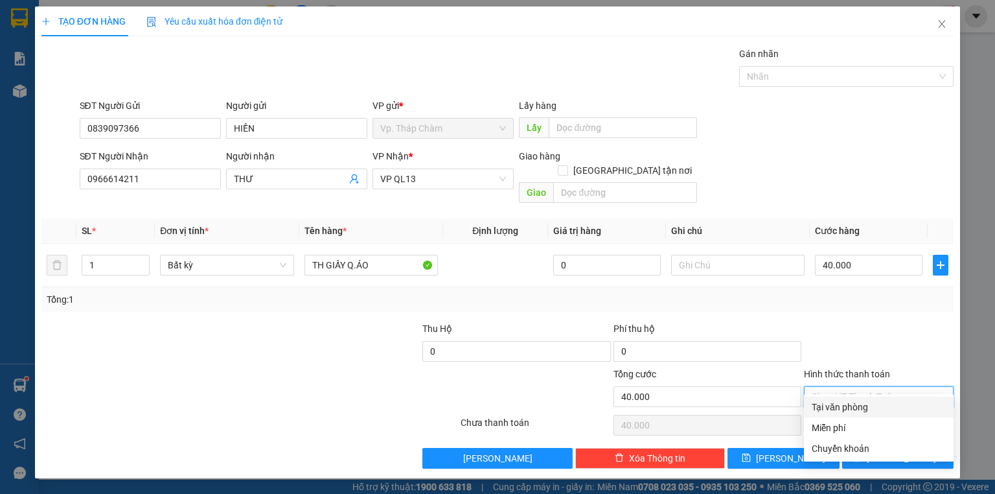
click at [892, 406] on div "Tại văn phòng" at bounding box center [879, 407] width 134 height 14
type input "0"
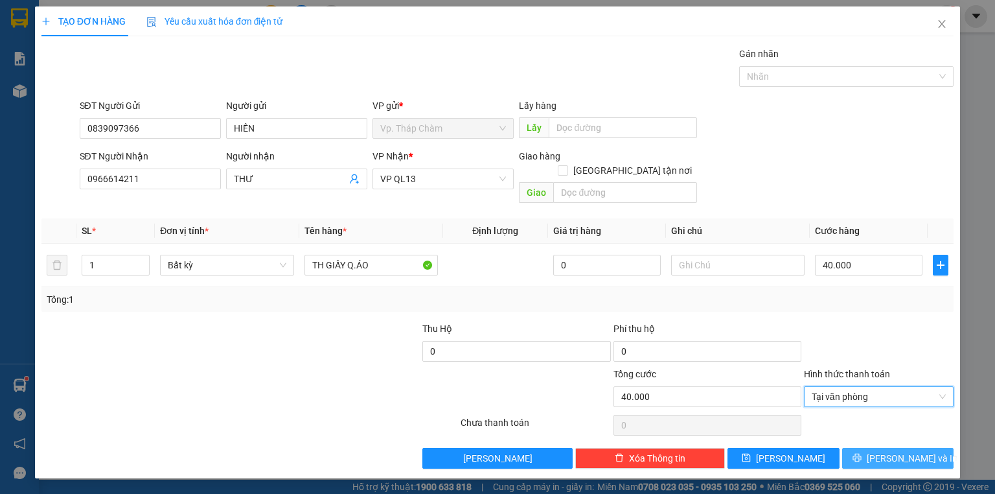
drag, startPoint x: 893, startPoint y: 443, endPoint x: 904, endPoint y: 436, distance: 13.1
click at [894, 451] on span "[PERSON_NAME] và In" at bounding box center [912, 458] width 91 height 14
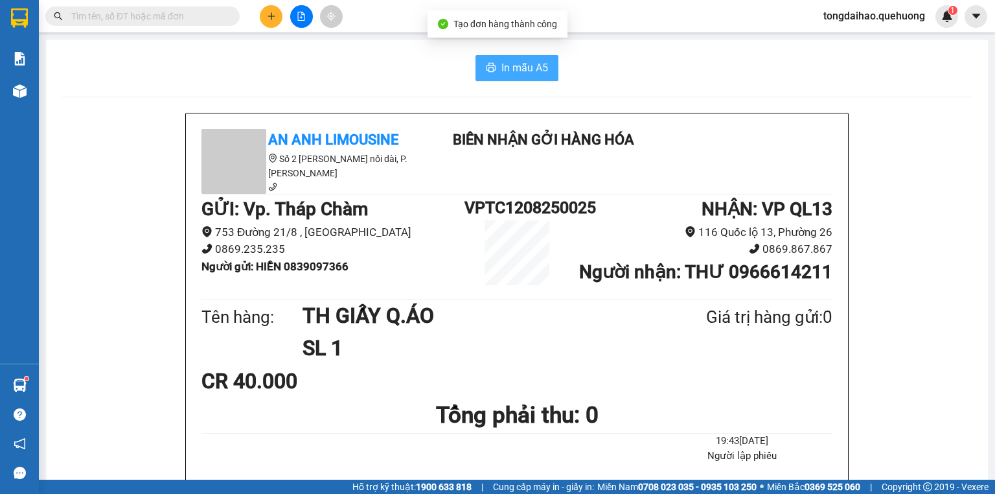
click at [520, 60] on span "In mẫu A5" at bounding box center [524, 68] width 47 height 16
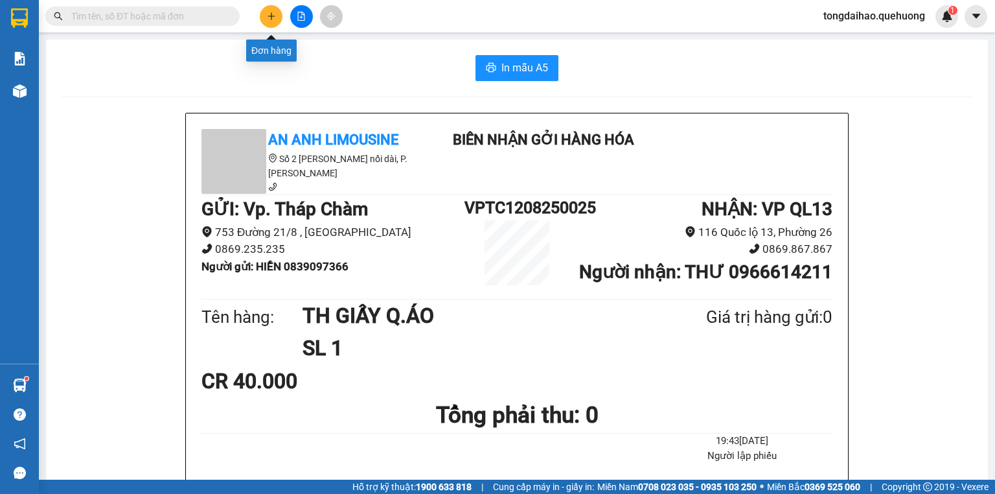
click at [269, 17] on icon "plus" at bounding box center [271, 16] width 9 height 9
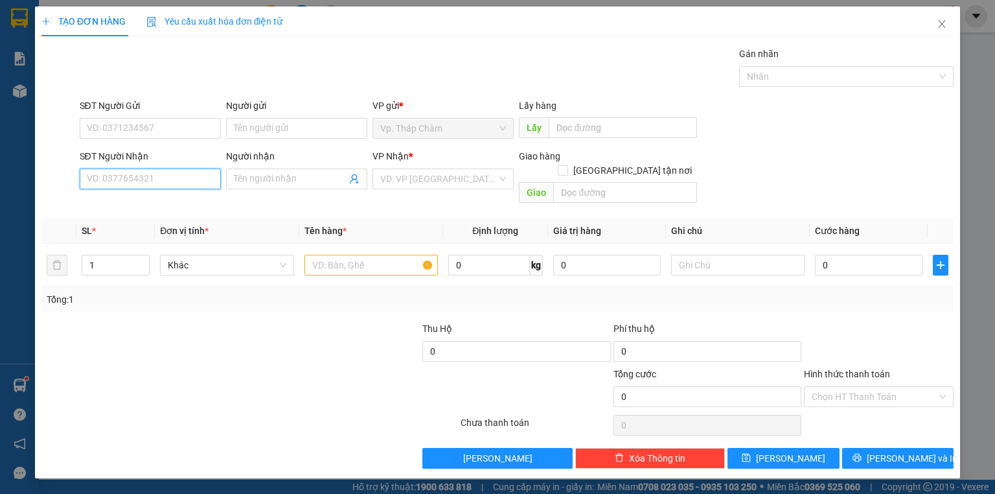
click at [146, 177] on input "SĐT Người Nhận" at bounding box center [150, 178] width 141 height 21
type input "0909"
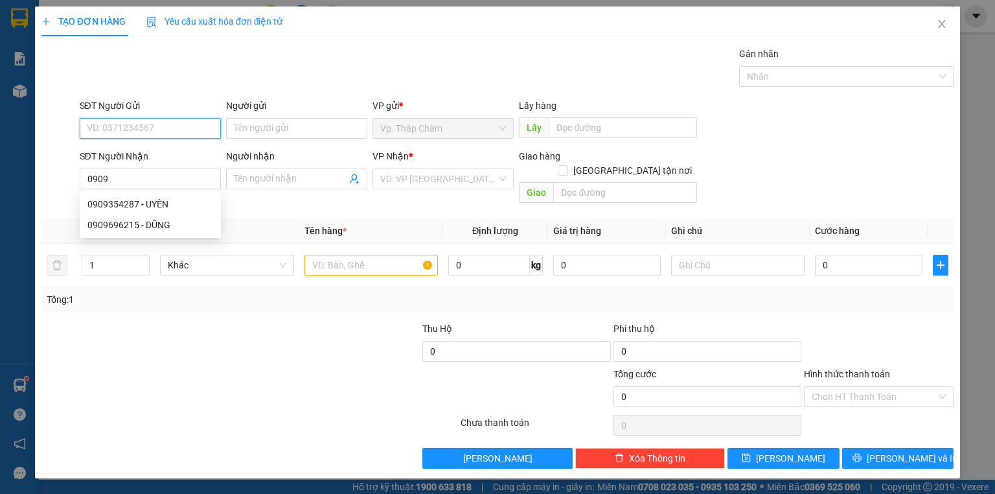
drag, startPoint x: 153, startPoint y: 125, endPoint x: 152, endPoint y: 118, distance: 7.2
click at [153, 124] on input "SĐT Người Gửi" at bounding box center [150, 128] width 141 height 21
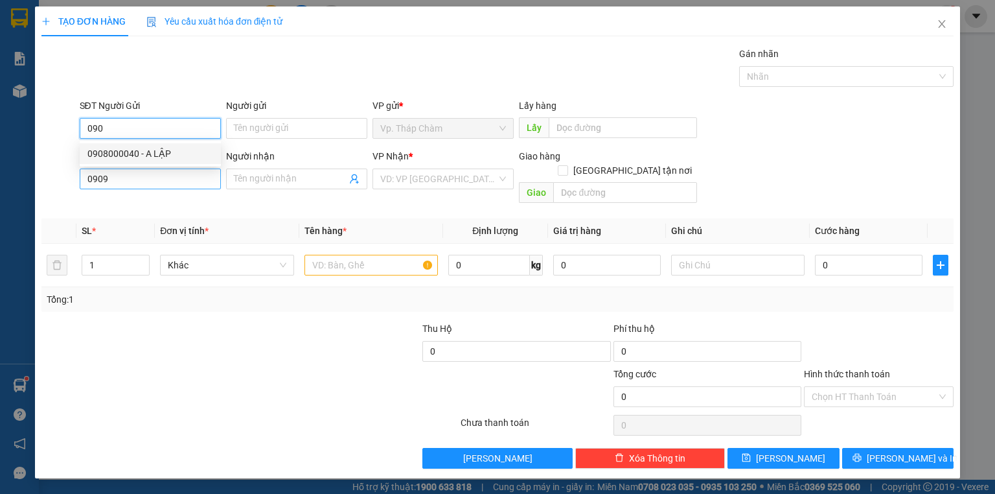
type input "090"
click at [135, 181] on input "0909" at bounding box center [150, 178] width 141 height 21
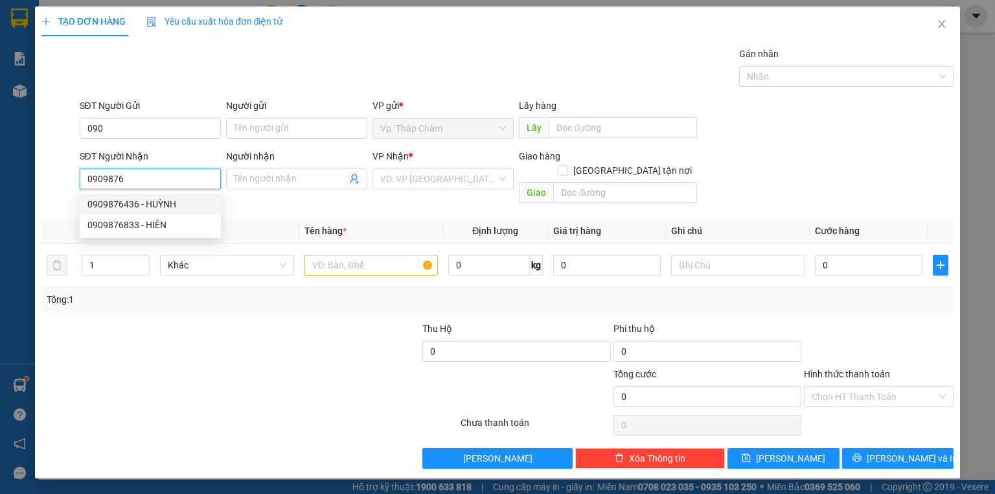
click at [135, 207] on div "0909876436 - HUỲNH" at bounding box center [150, 204] width 126 height 14
type input "0909876436"
type input "HUỲNH"
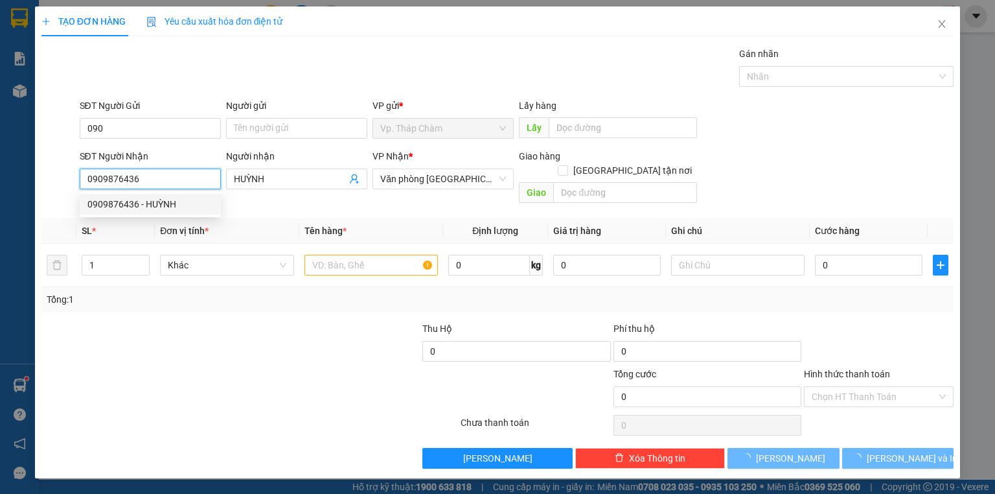
type input "180.000"
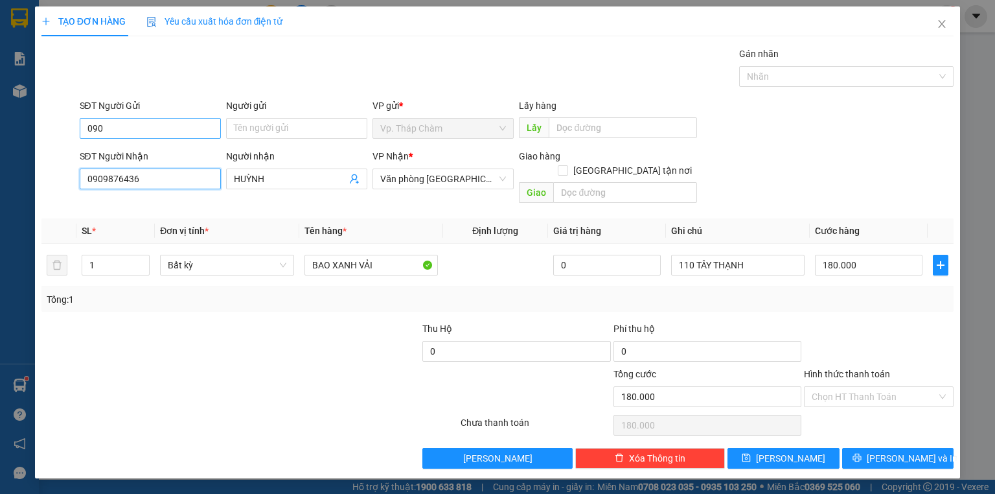
type input "0909876436"
click at [175, 123] on input "090" at bounding box center [150, 128] width 141 height 21
click at [166, 148] on div "0902767345 - My Ca" at bounding box center [150, 153] width 126 height 14
type input "0902767345"
type input "My Ca"
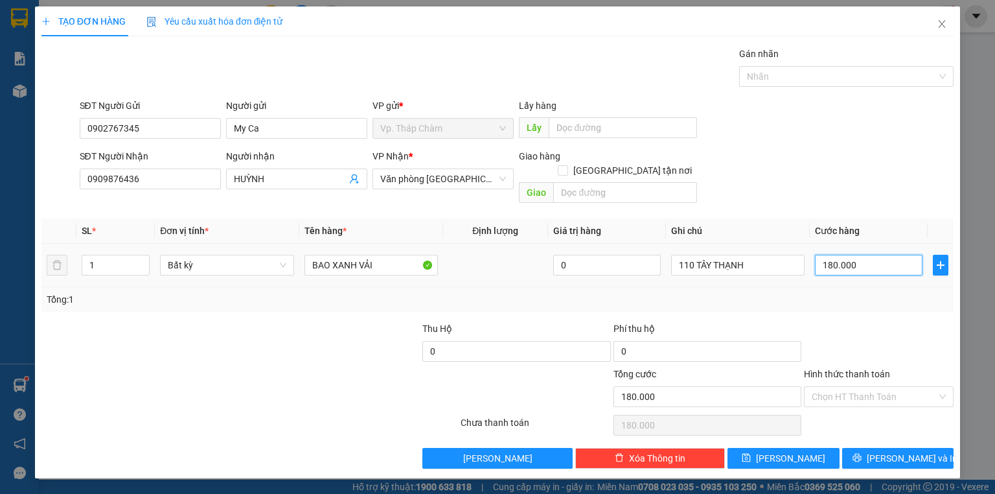
click at [858, 255] on input "180.000" at bounding box center [869, 265] width 108 height 21
type input "8"
type input "80"
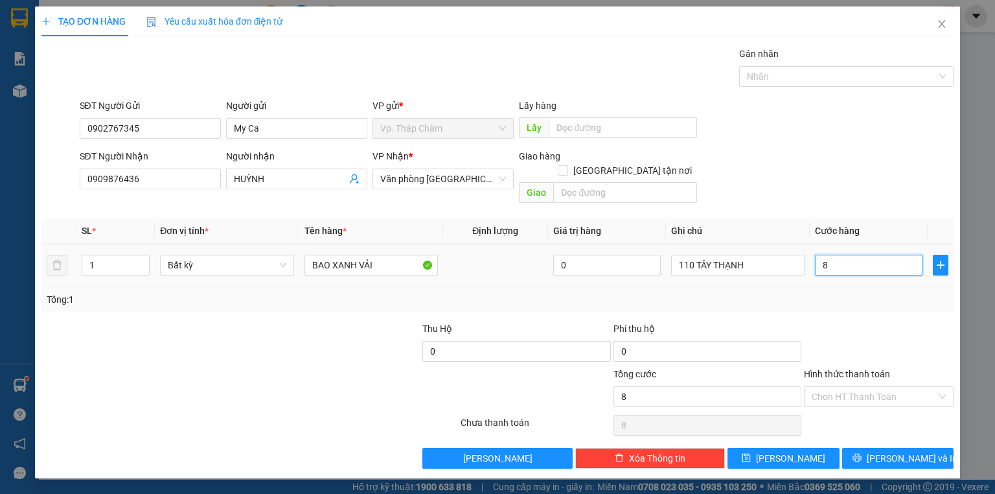
type input "80"
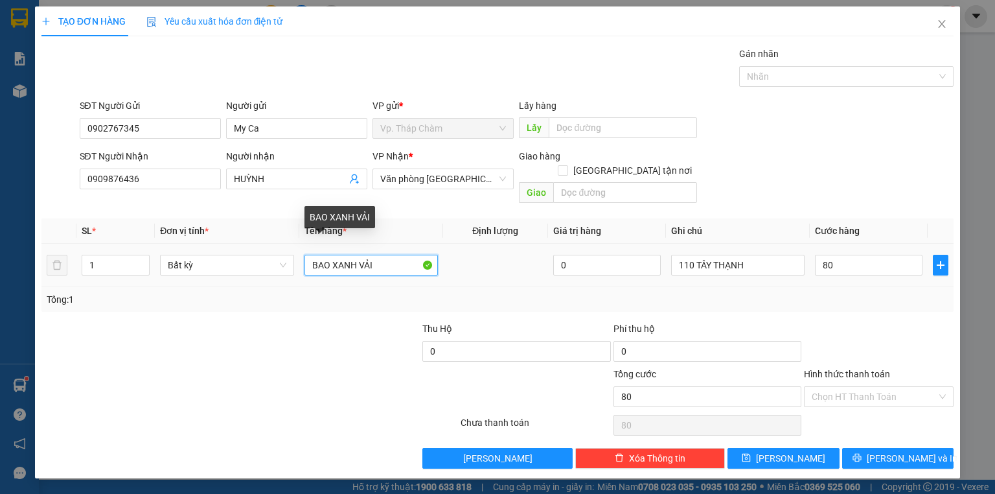
type input "80.000"
click at [332, 255] on input "BAO XANH VẢI" at bounding box center [370, 265] width 133 height 21
click at [393, 255] on input "BAO XANH VẢI" at bounding box center [370, 265] width 133 height 21
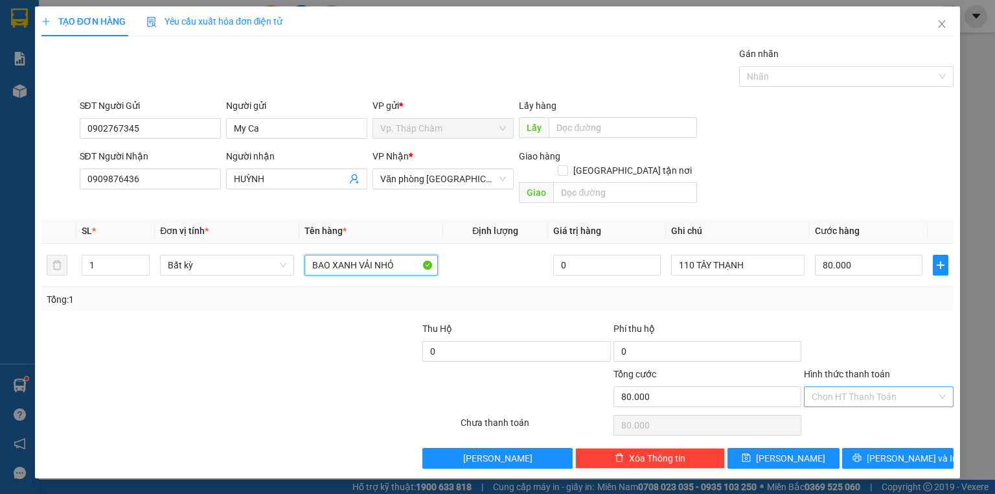
type input "BAO XANH VẢI NHỎ"
click at [876, 387] on input "Hình thức thanh toán" at bounding box center [874, 396] width 125 height 19
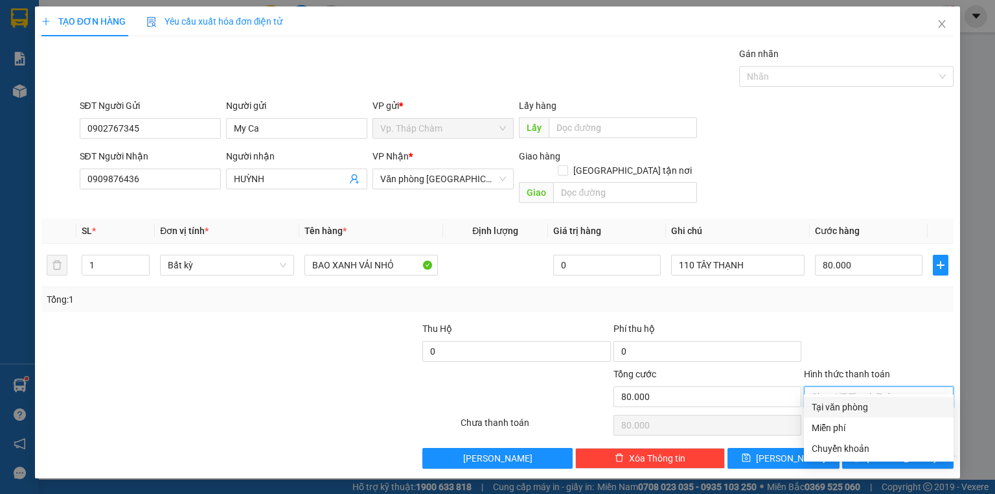
drag, startPoint x: 871, startPoint y: 408, endPoint x: 577, endPoint y: 285, distance: 318.8
click at [869, 409] on div "Tại văn phòng" at bounding box center [879, 407] width 134 height 14
type input "0"
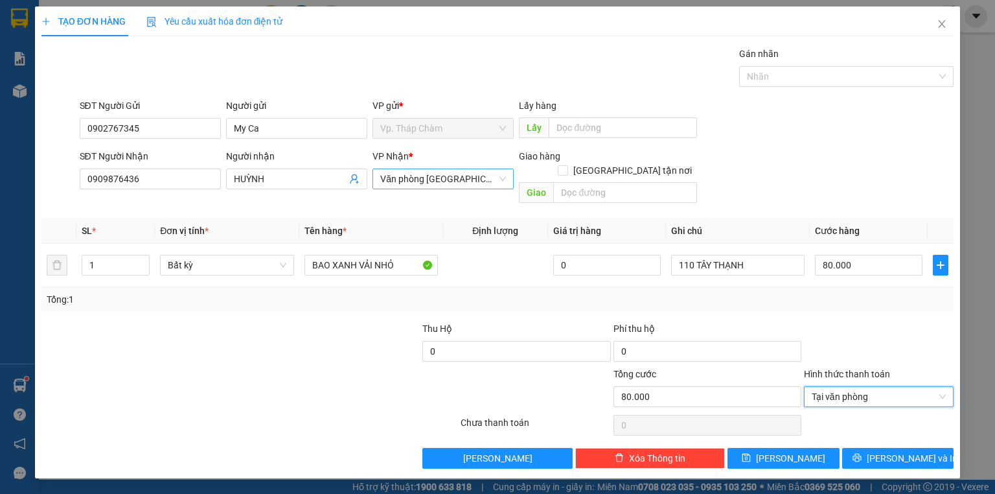
click at [481, 170] on span "Văn phòng [GEOGRAPHIC_DATA]" at bounding box center [443, 178] width 126 height 19
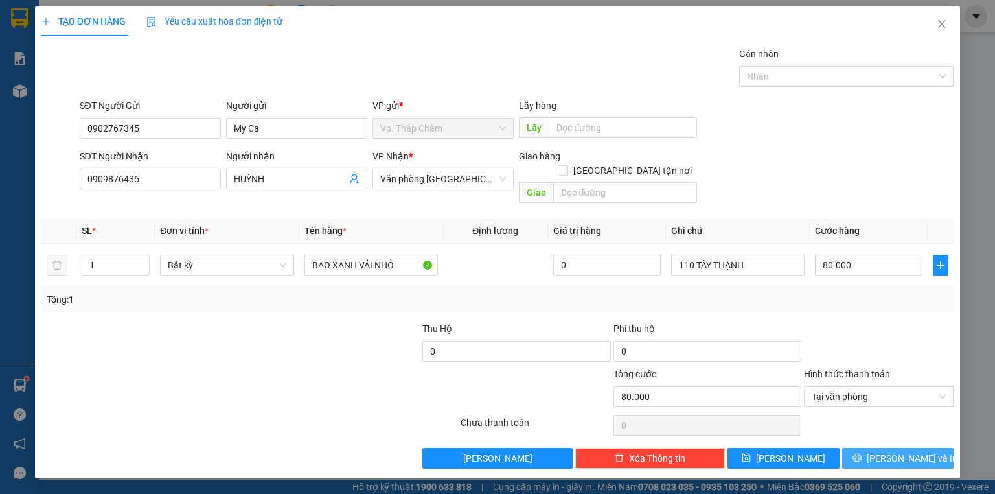
click at [862, 453] on icon "printer" at bounding box center [856, 457] width 9 height 9
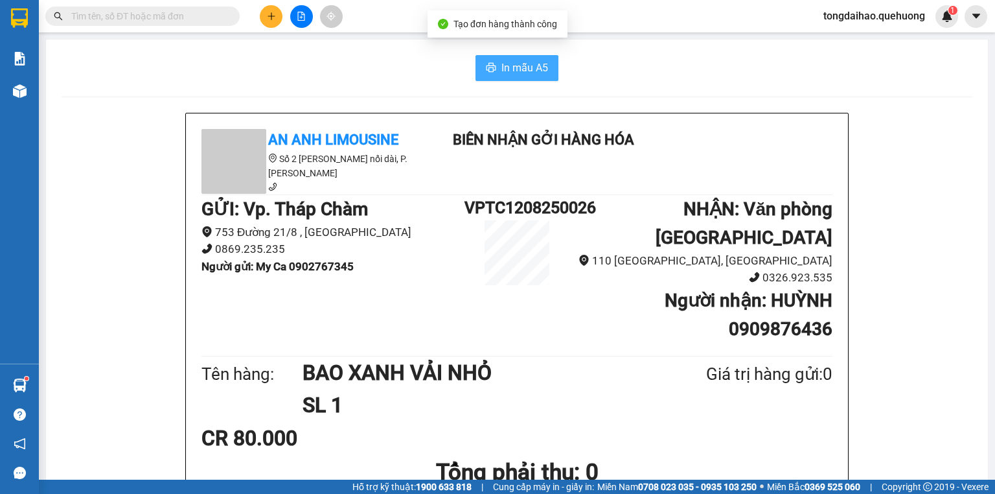
click at [520, 70] on span "In mẫu A5" at bounding box center [524, 68] width 47 height 16
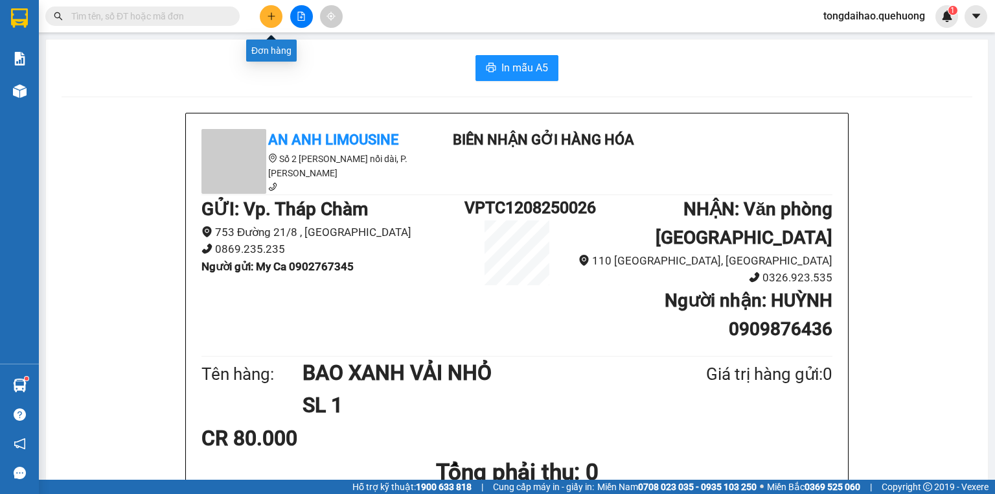
click at [268, 13] on icon "plus" at bounding box center [271, 16] width 9 height 9
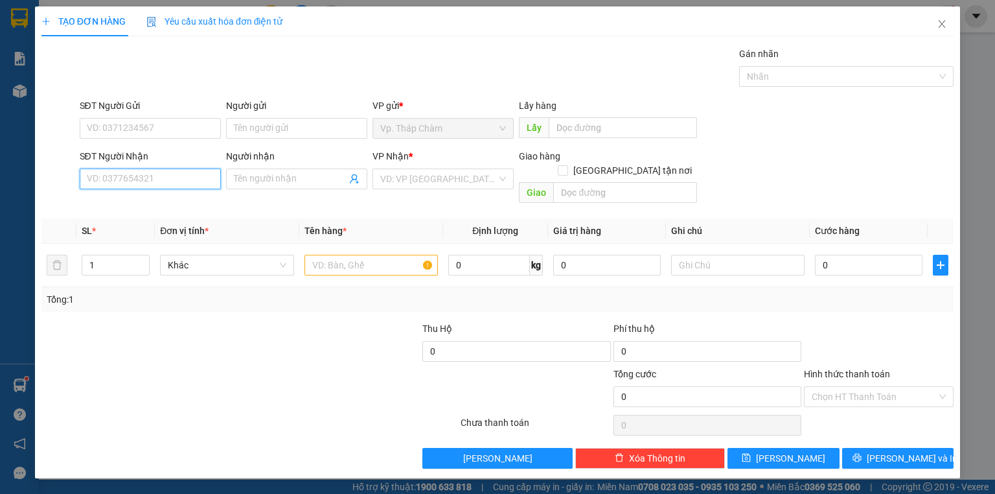
click at [137, 181] on input "SĐT Người Nhận" at bounding box center [150, 178] width 141 height 21
type input "0918636667"
click at [154, 202] on div "0918636667 - [GEOGRAPHIC_DATA]" at bounding box center [160, 204] width 146 height 14
type input "ĐỨC"
type input "40.000"
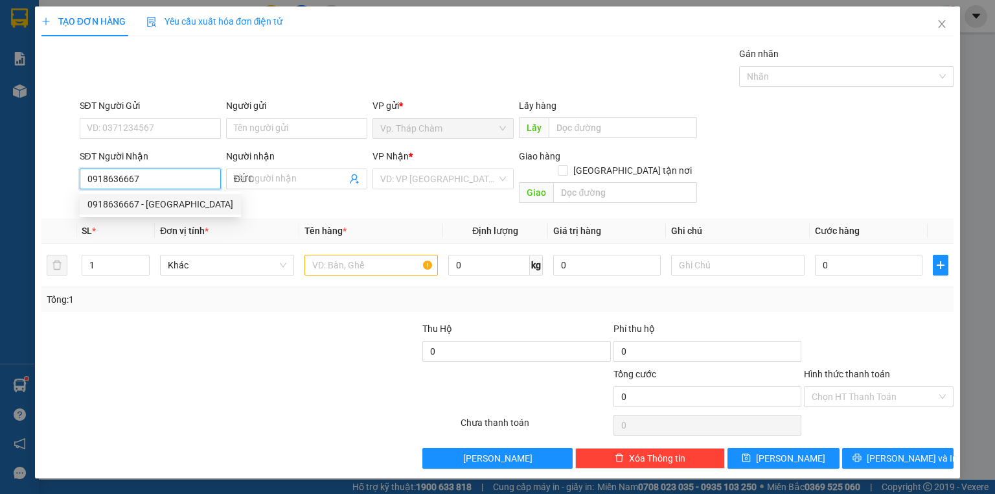
type input "40.000"
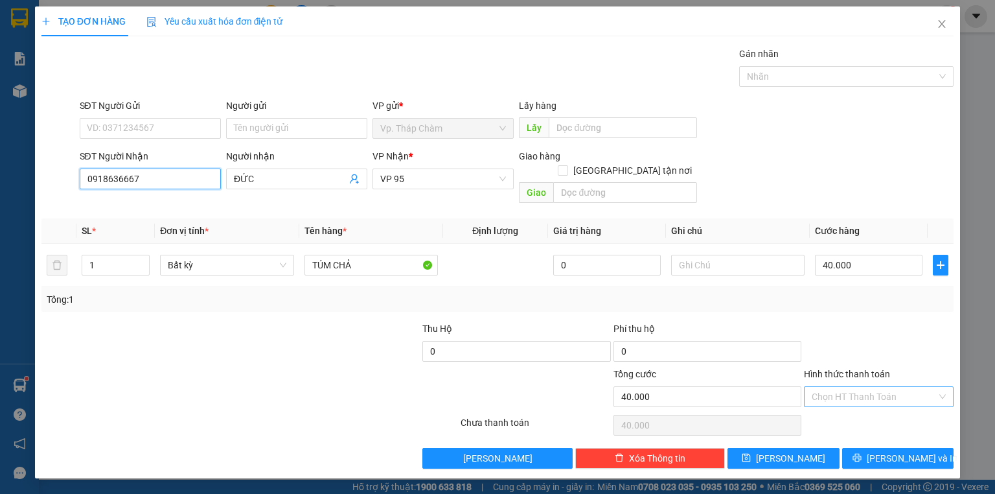
type input "0918636667"
drag, startPoint x: 862, startPoint y: 383, endPoint x: 862, endPoint y: 399, distance: 15.5
click at [861, 387] on input "Hình thức thanh toán" at bounding box center [874, 396] width 125 height 19
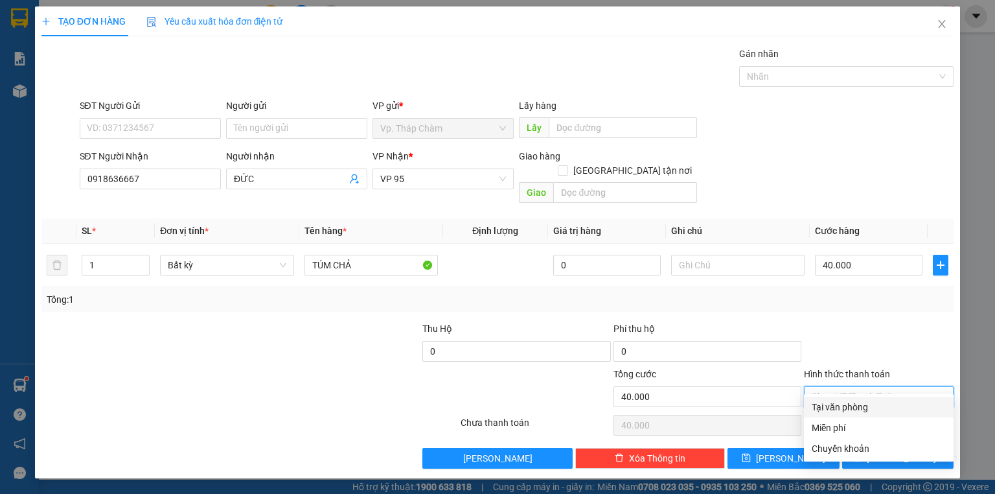
drag, startPoint x: 860, startPoint y: 402, endPoint x: 863, endPoint y: 409, distance: 7.6
click at [860, 402] on div "Tại văn phòng" at bounding box center [879, 407] width 134 height 14
type input "0"
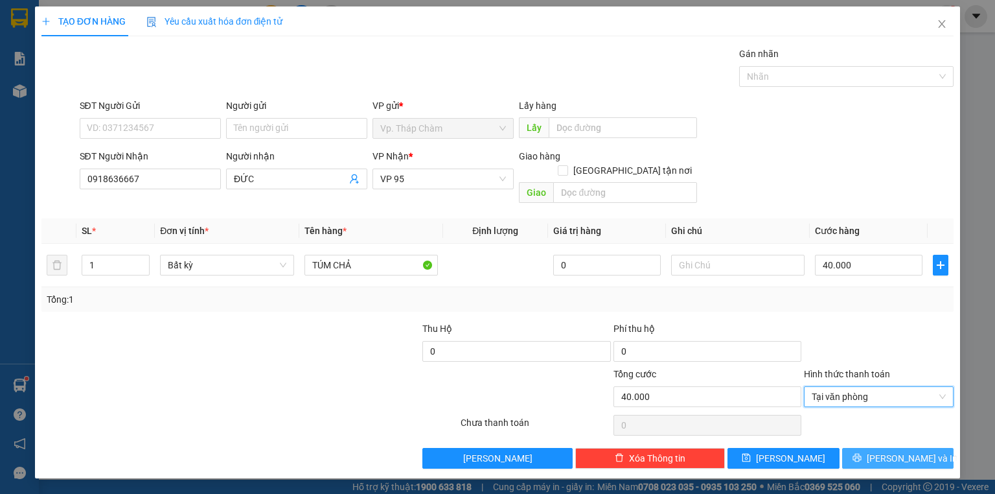
drag, startPoint x: 904, startPoint y: 444, endPoint x: 888, endPoint y: 428, distance: 22.9
click at [904, 451] on span "[PERSON_NAME] và In" at bounding box center [912, 458] width 91 height 14
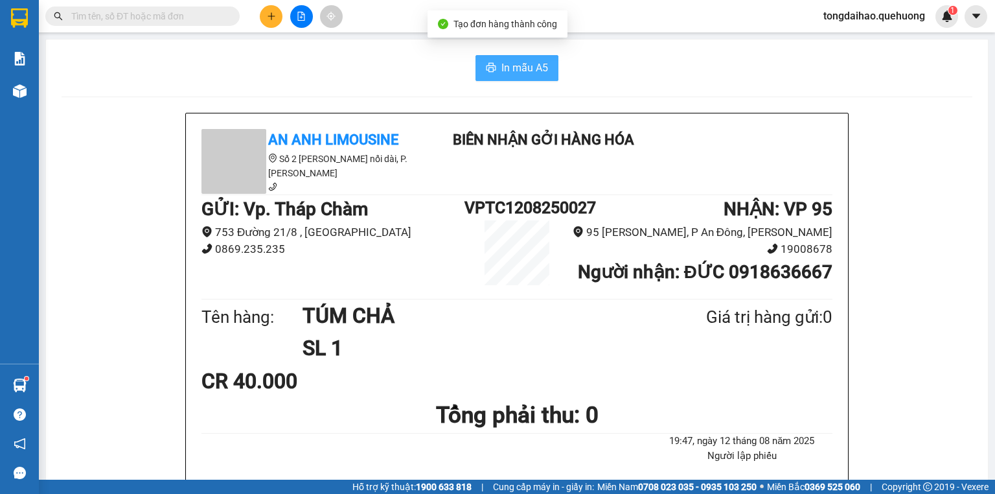
click at [513, 76] on button "In mẫu A5" at bounding box center [516, 68] width 83 height 26
click at [269, 14] on icon "plus" at bounding box center [271, 16] width 9 height 9
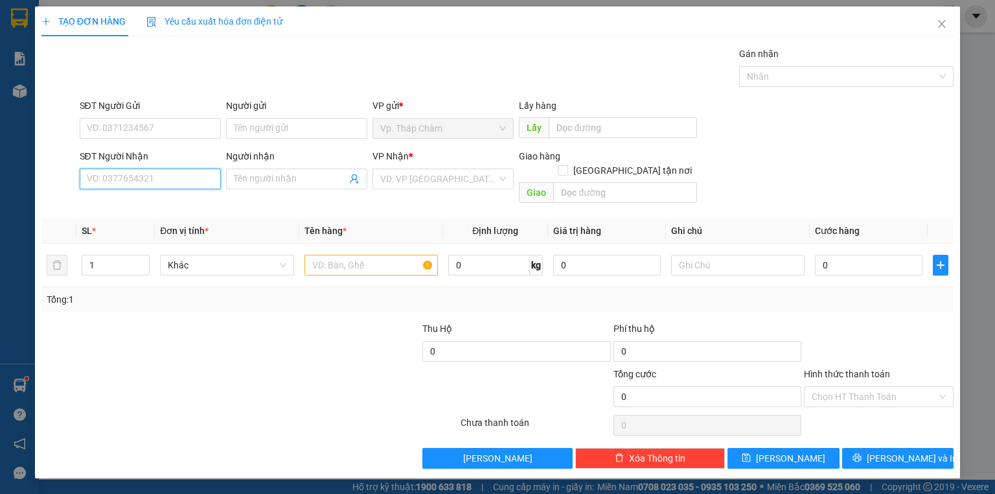
click at [174, 181] on input "SĐT Người Nhận" at bounding box center [150, 178] width 141 height 21
type input "0919224151"
click at [173, 207] on div "0919224151 - HIỀN" at bounding box center [150, 204] width 126 height 14
type input "HIỀN"
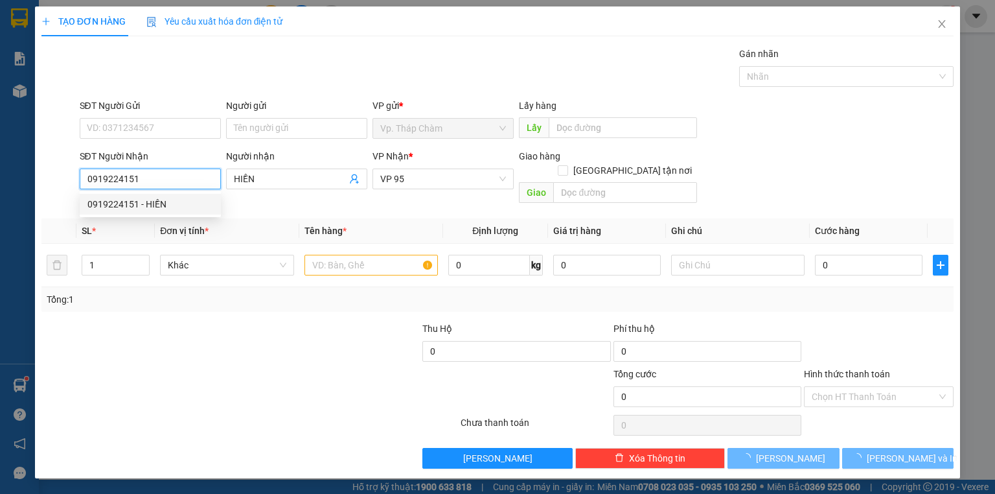
type input "40.000"
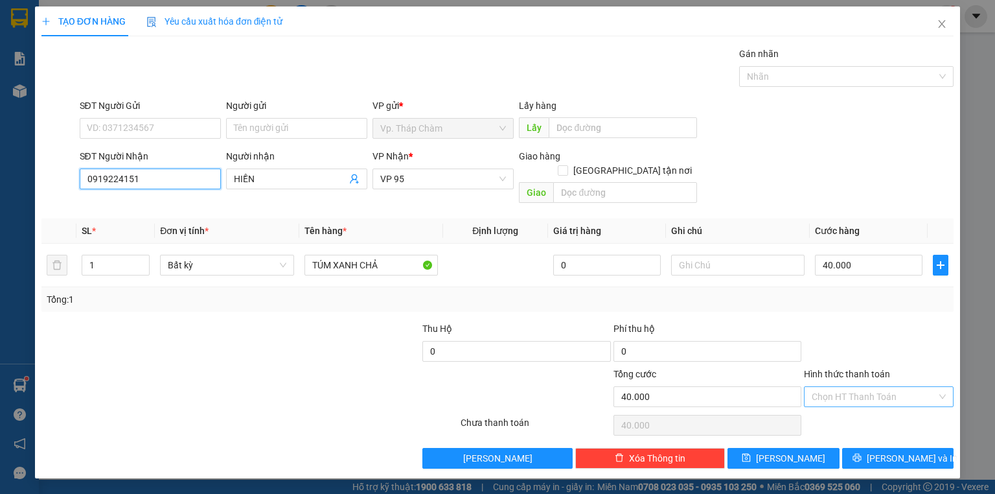
type input "0919224151"
drag, startPoint x: 868, startPoint y: 381, endPoint x: 851, endPoint y: 407, distance: 31.3
click at [866, 387] on input "Hình thức thanh toán" at bounding box center [874, 396] width 125 height 19
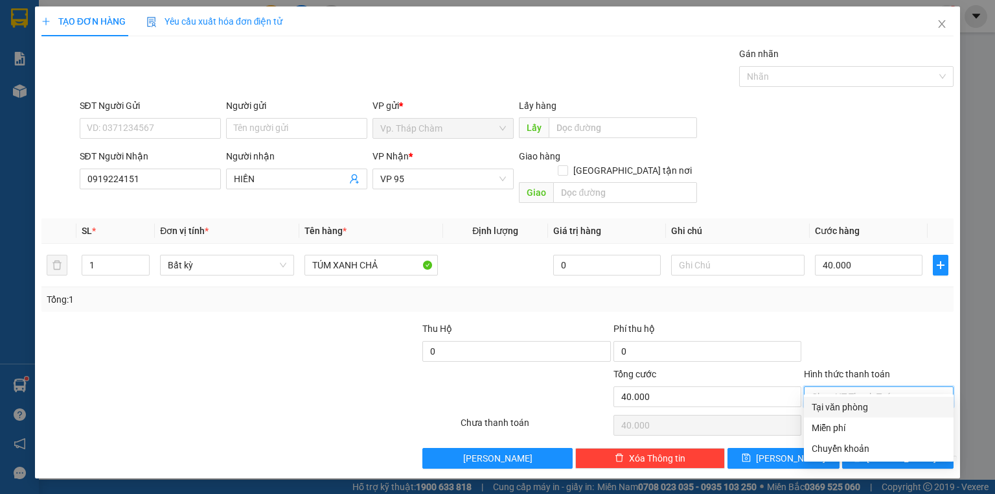
click at [850, 407] on div "Tại văn phòng" at bounding box center [879, 407] width 134 height 14
type input "0"
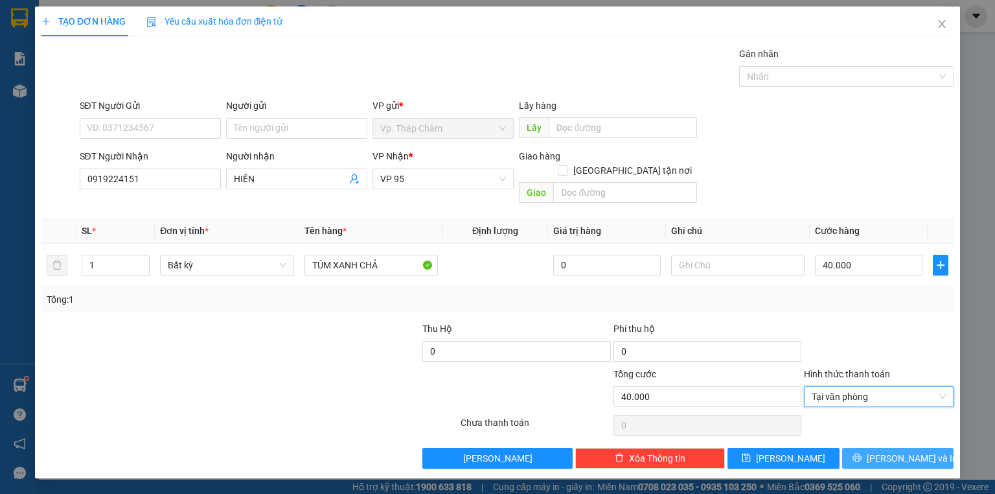
click at [902, 451] on span "[PERSON_NAME] và In" at bounding box center [912, 458] width 91 height 14
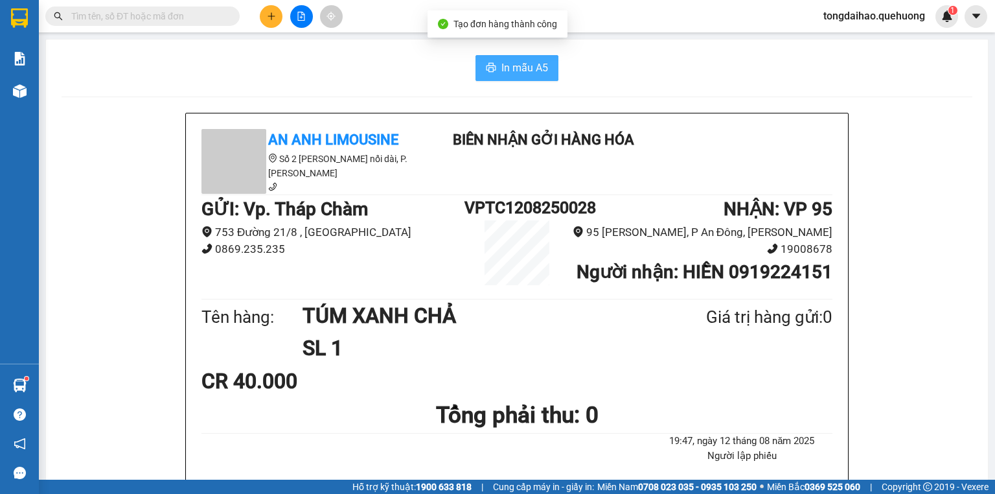
click at [525, 62] on span "In mẫu A5" at bounding box center [524, 68] width 47 height 16
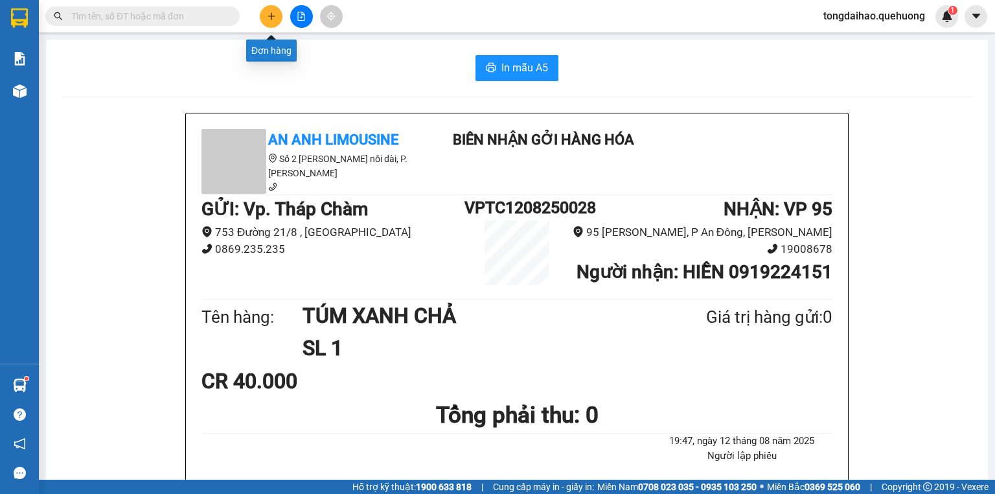
click at [275, 13] on icon "plus" at bounding box center [271, 16] width 9 height 9
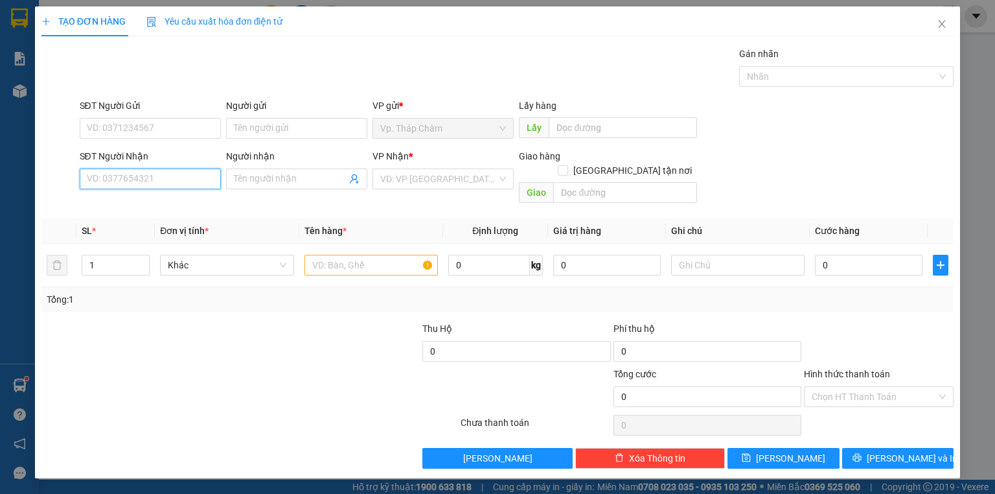
click at [174, 176] on input "SĐT Người Nhận" at bounding box center [150, 178] width 141 height 21
click at [197, 202] on div "0903350721 - NHIỄU" at bounding box center [150, 204] width 126 height 14
type input "0903350721"
type input "NHIỄU"
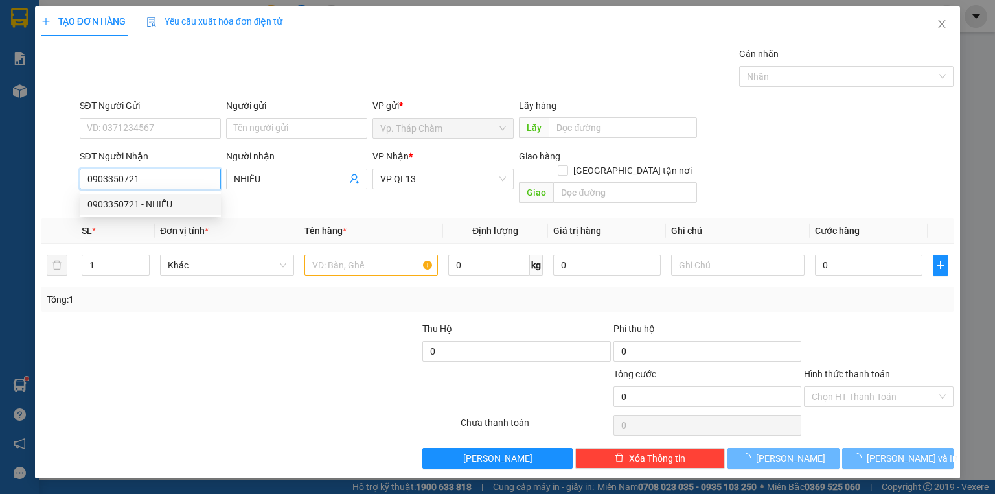
type input "100.000"
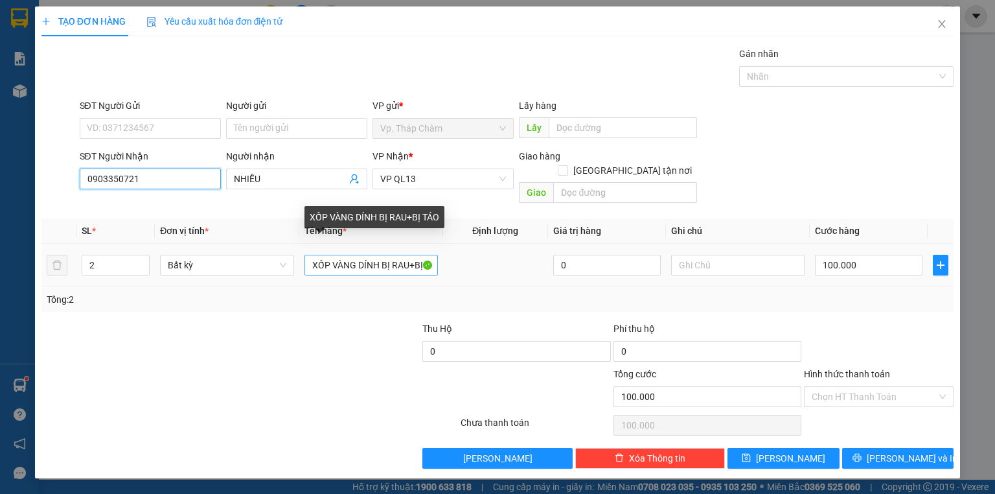
type input "0903350721"
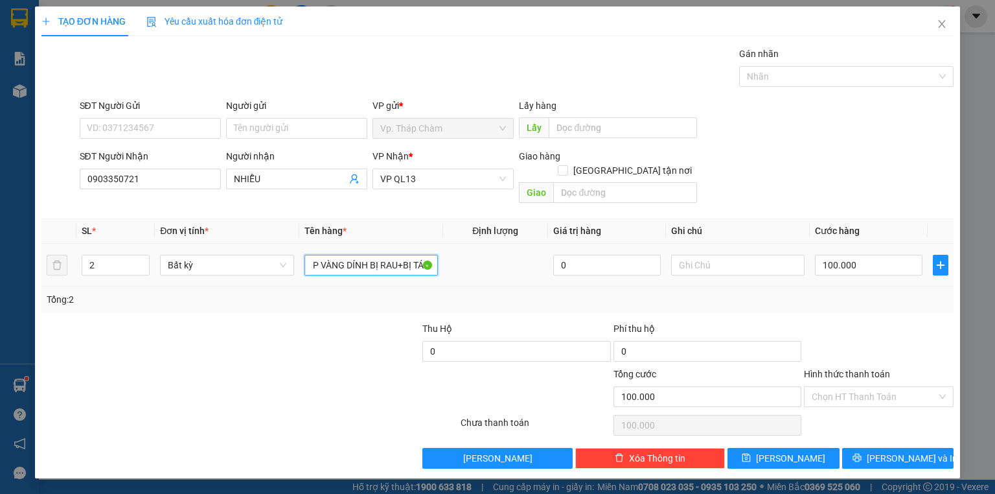
drag, startPoint x: 410, startPoint y: 249, endPoint x: 467, endPoint y: 249, distance: 57.0
click at [467, 249] on tr "2 Bất kỳ XỐP VÀNG DÍNH BỊ RAU+BỊ TÁO 0 100.000" at bounding box center [497, 265] width 912 height 43
drag, startPoint x: 358, startPoint y: 248, endPoint x: 332, endPoint y: 243, distance: 25.8
click at [332, 255] on input "XỐP VÀNG DÍNH BỊ RAU" at bounding box center [370, 265] width 133 height 21
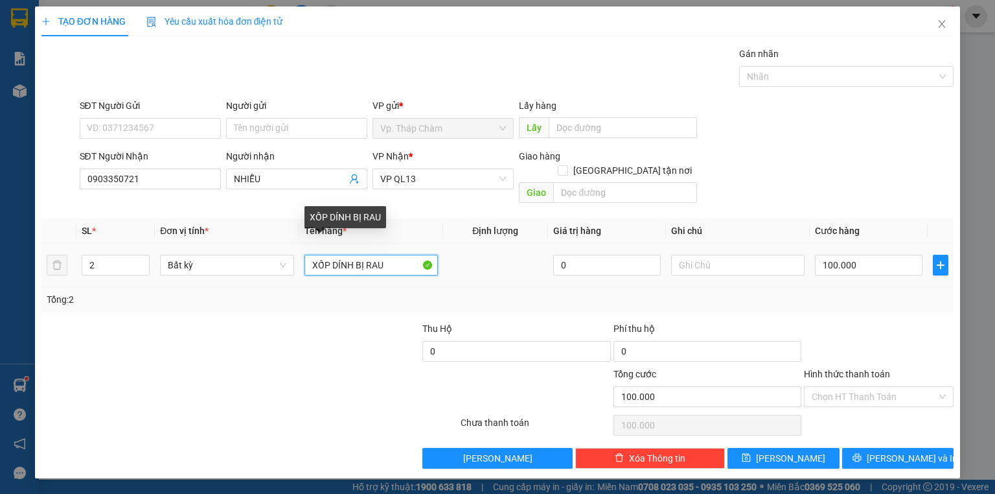
click at [310, 255] on input "XỐP DÍNH BỊ RAU" at bounding box center [370, 265] width 133 height 21
type input "TH XỐP DÍNH BỊ RAU"
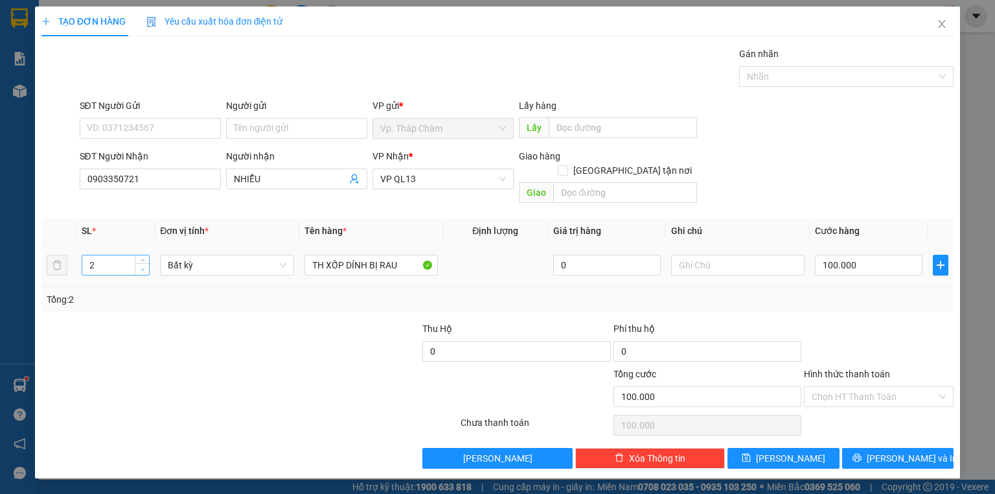
type input "1"
click at [143, 267] on icon "down" at bounding box center [143, 269] width 5 height 5
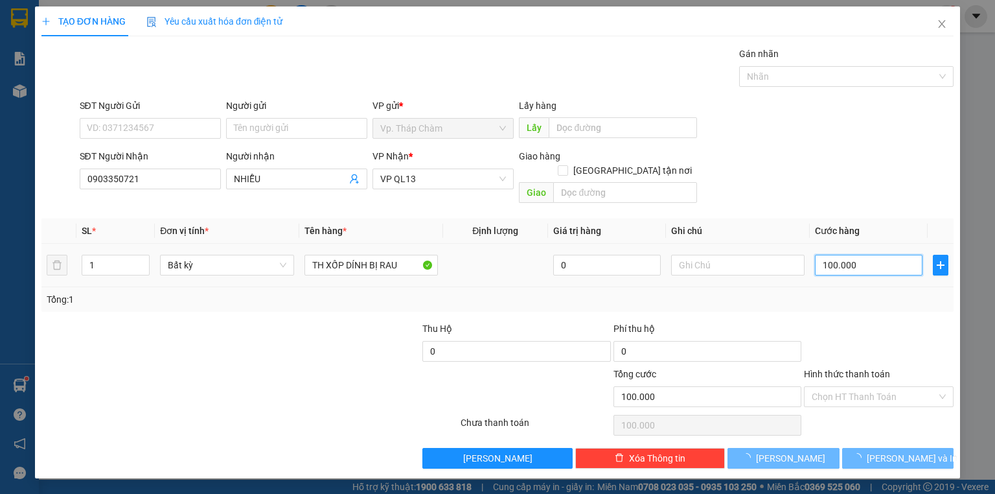
click at [850, 257] on input "100.000" at bounding box center [869, 265] width 108 height 21
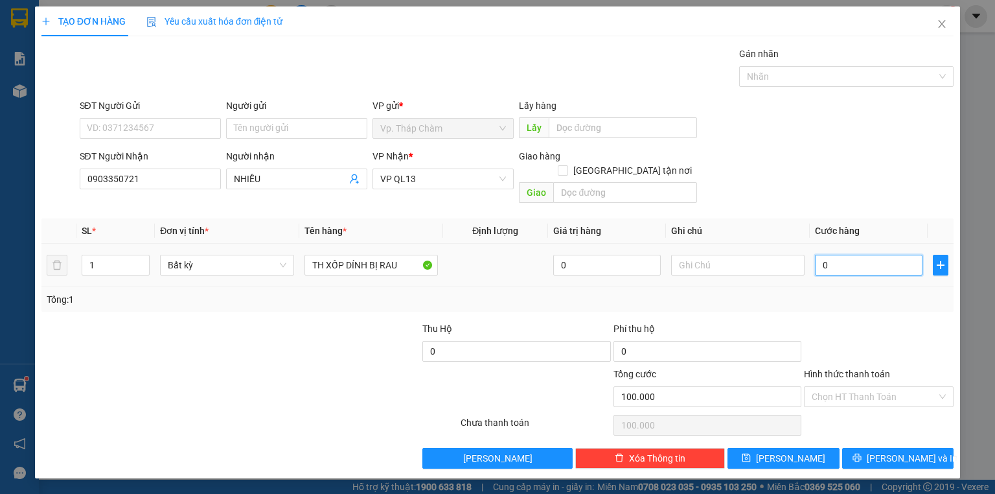
type input "0"
type input "060"
type input "60"
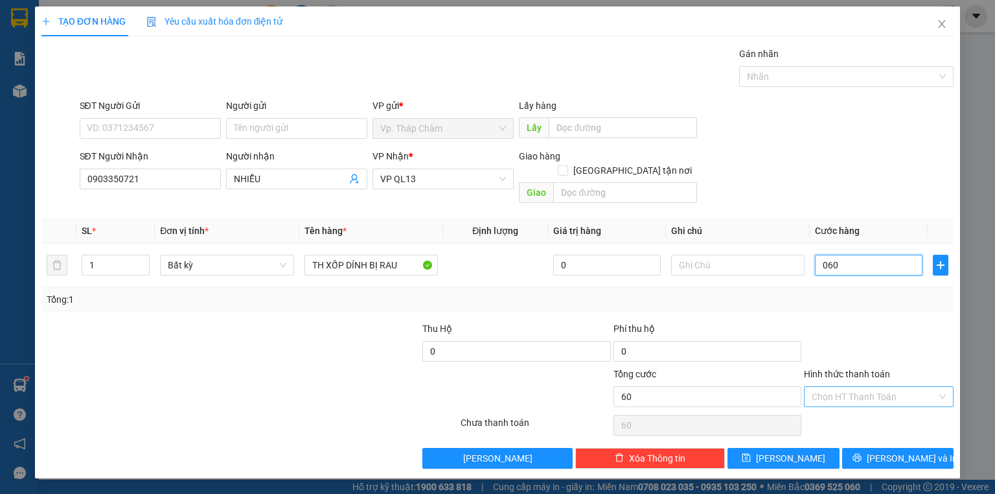
type input "060"
type input "60.000"
click at [853, 387] on input "Hình thức thanh toán" at bounding box center [874, 396] width 125 height 19
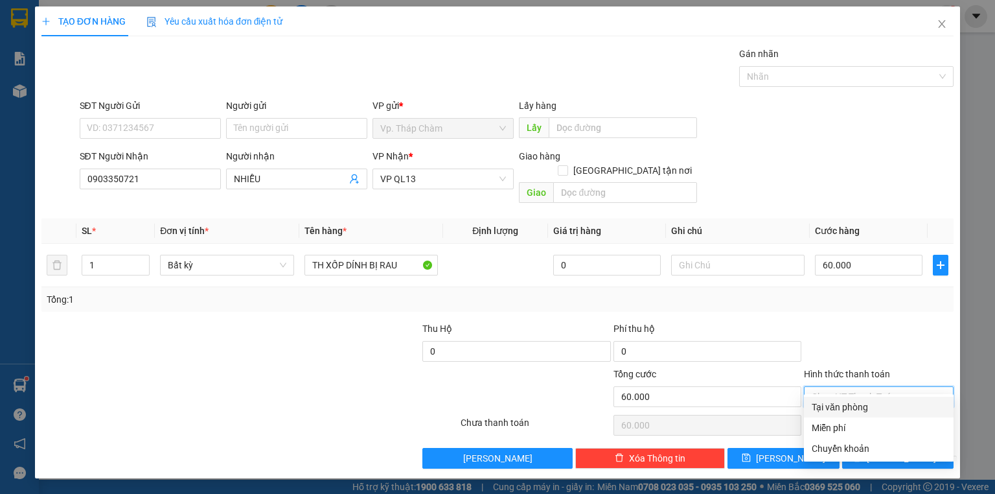
click at [845, 409] on div "Tại văn phòng" at bounding box center [879, 407] width 134 height 14
type input "0"
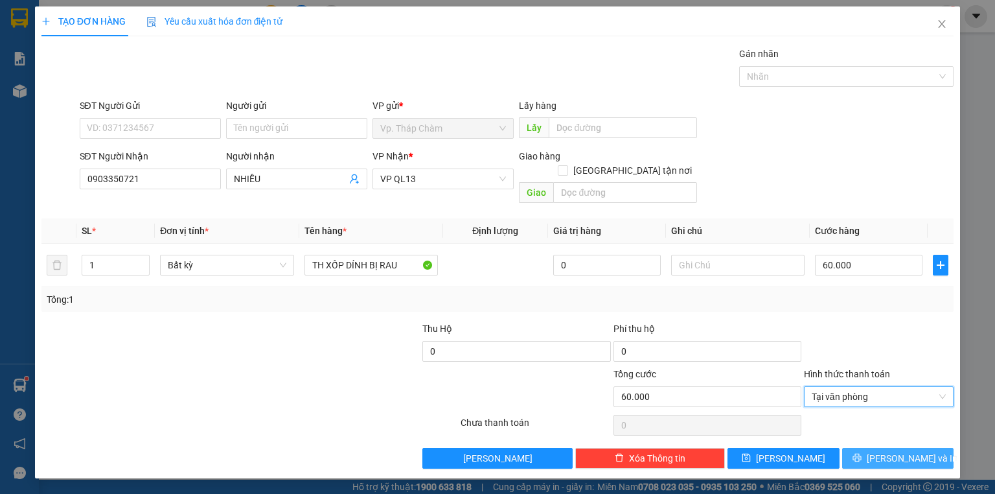
click at [887, 451] on span "[PERSON_NAME] và In" at bounding box center [912, 458] width 91 height 14
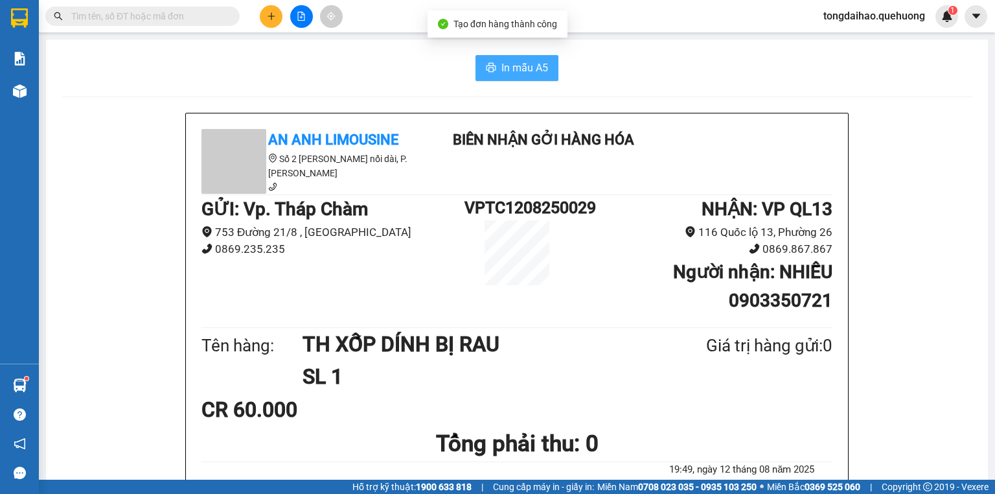
click at [488, 65] on icon "printer" at bounding box center [491, 67] width 10 height 10
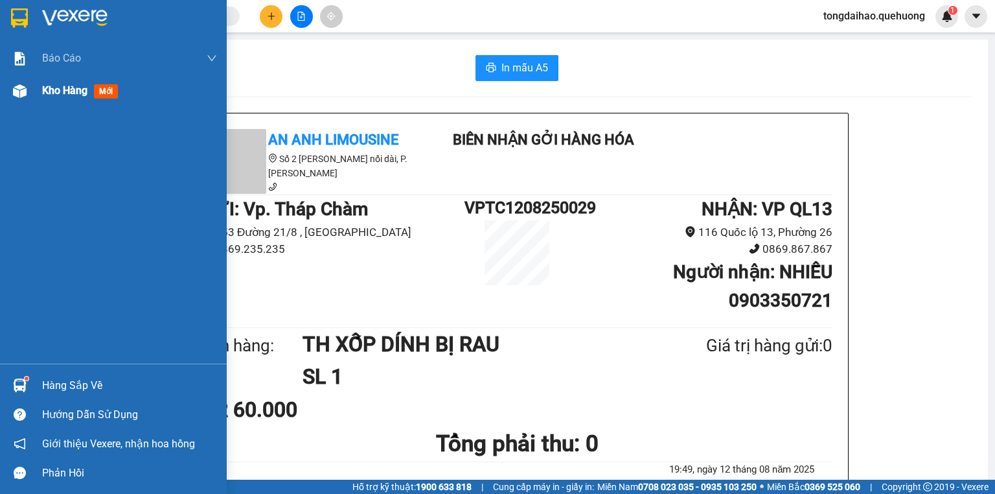
click at [18, 95] on img at bounding box center [20, 91] width 14 height 14
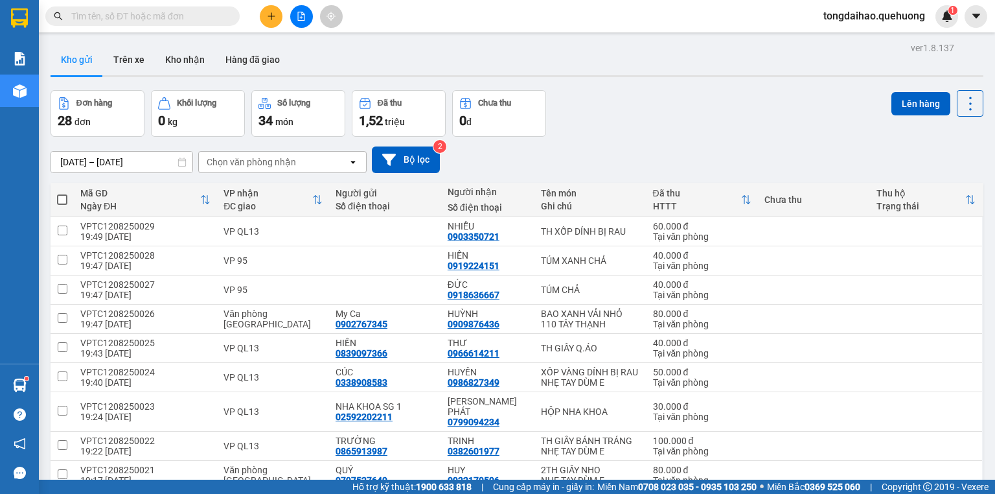
click at [273, 9] on button at bounding box center [271, 16] width 23 height 23
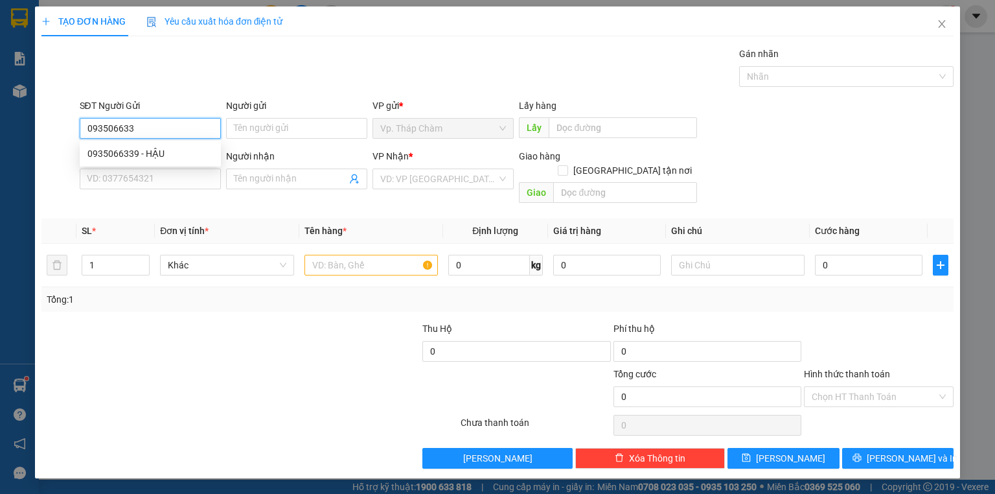
type input "0935066339"
click at [174, 158] on div "0935066339 - HẬU" at bounding box center [150, 153] width 126 height 14
type input "HẬU"
type input "0909094603"
type input "[PERSON_NAME]"
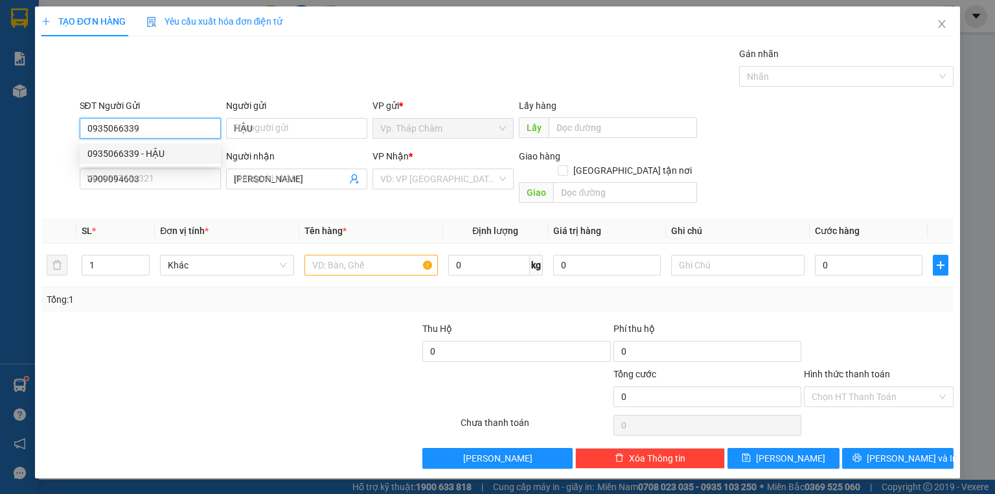
type input "60.000"
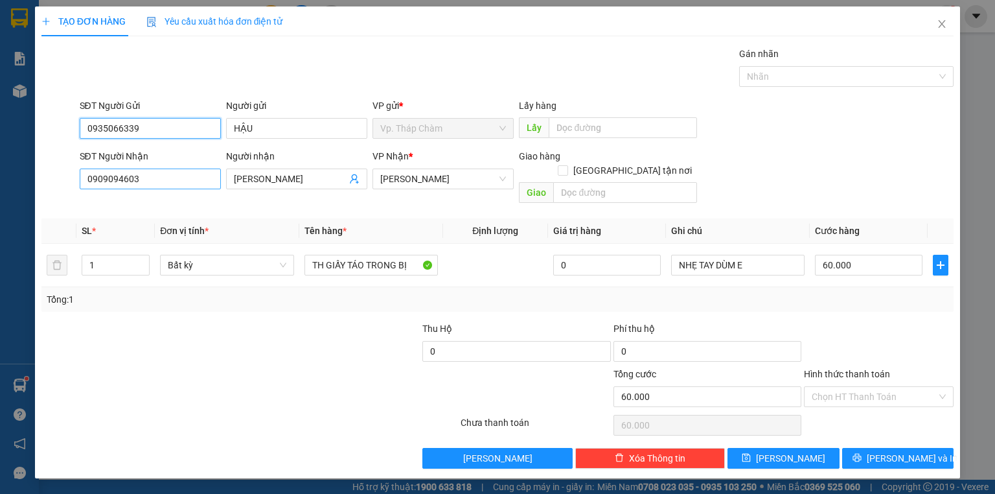
type input "0935066339"
click at [149, 182] on input "0909094603" at bounding box center [150, 178] width 141 height 21
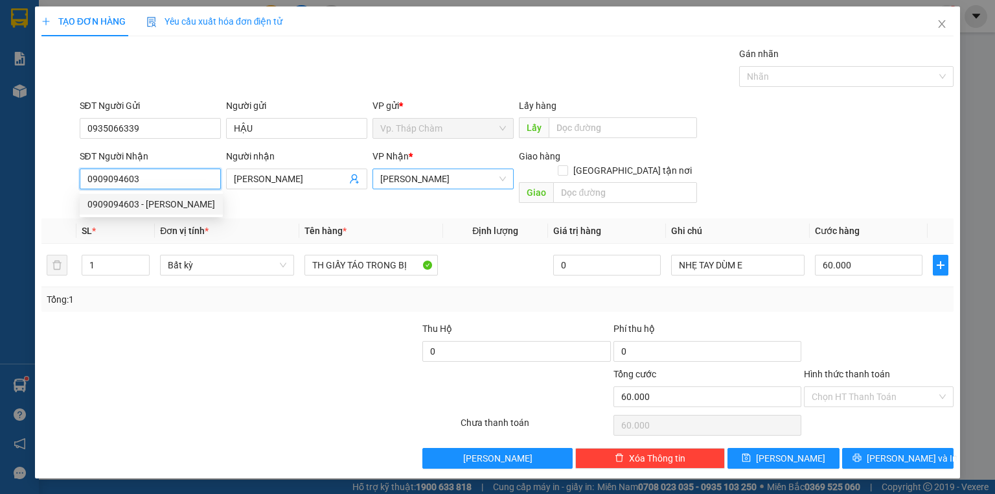
click at [458, 174] on span "[PERSON_NAME]" at bounding box center [443, 178] width 126 height 19
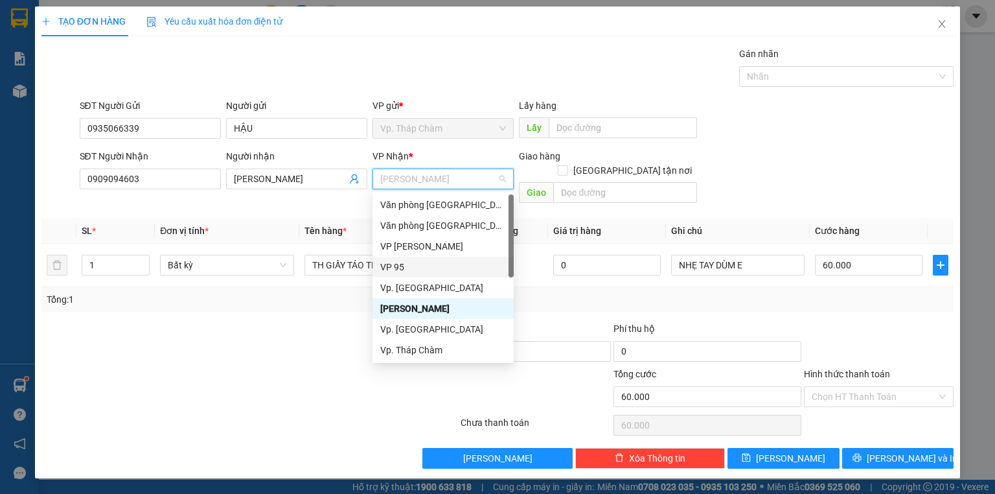
click at [427, 262] on div "VP 95" at bounding box center [443, 267] width 126 height 14
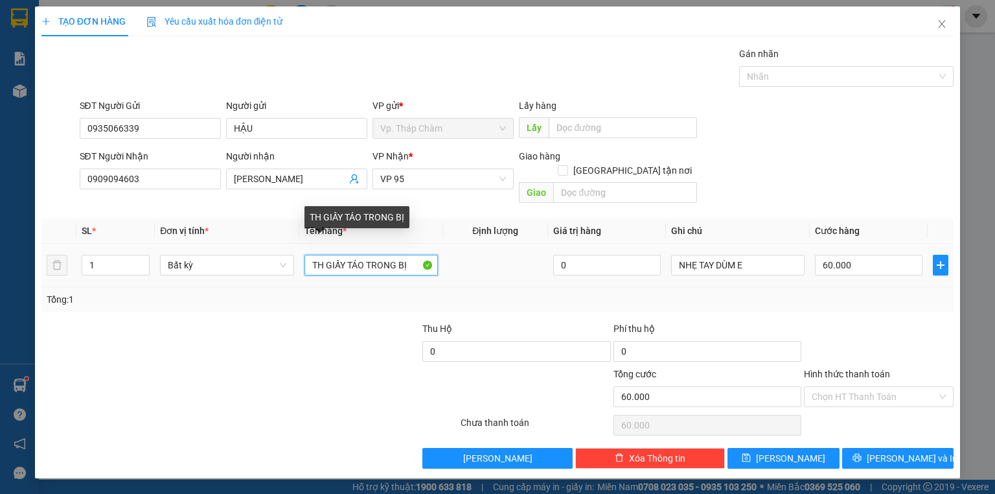
click at [420, 255] on input "TH GIẤY TÁO TRONG BỊ" at bounding box center [370, 265] width 133 height 21
drag, startPoint x: 417, startPoint y: 249, endPoint x: 352, endPoint y: 251, distance: 64.2
click at [348, 255] on input "TH GIẤY TÁO TRONG BỊ" at bounding box center [370, 265] width 133 height 21
type input "TH GIẤY BÁNH TRÁNG"
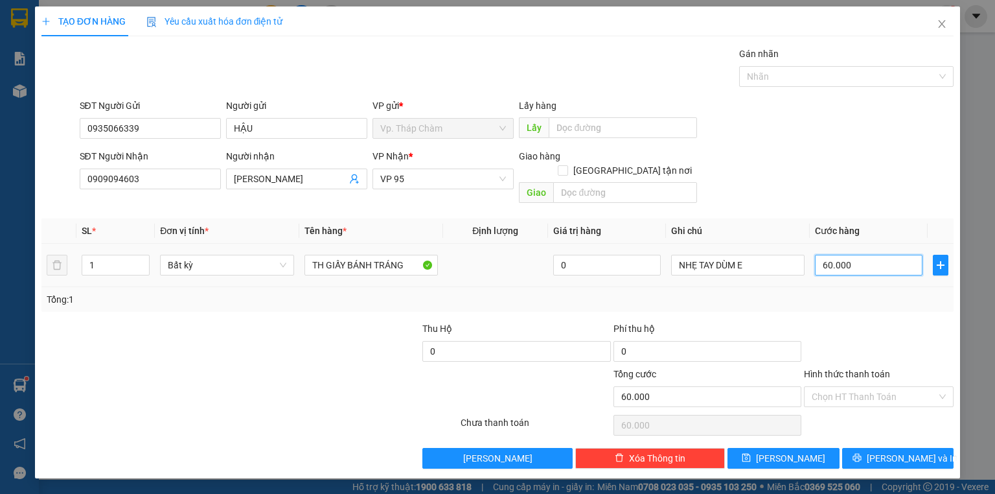
click at [833, 255] on input "60.000" at bounding box center [869, 265] width 108 height 21
type input "4"
type input "40"
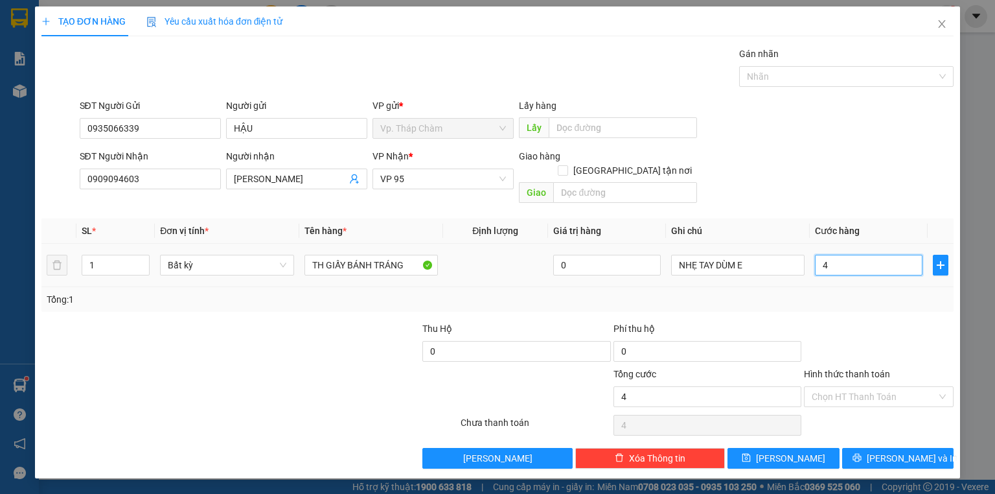
type input "40"
type input "40.000"
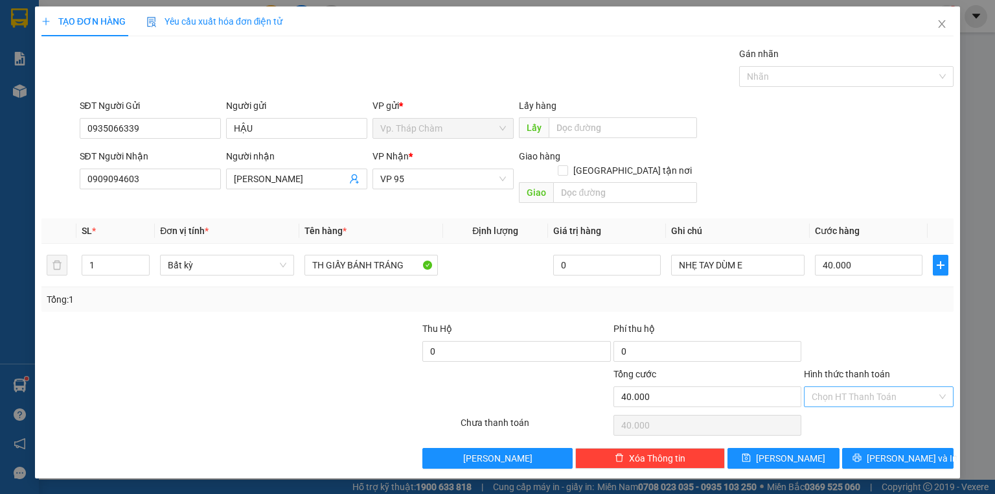
click at [829, 387] on input "Hình thức thanh toán" at bounding box center [874, 396] width 125 height 19
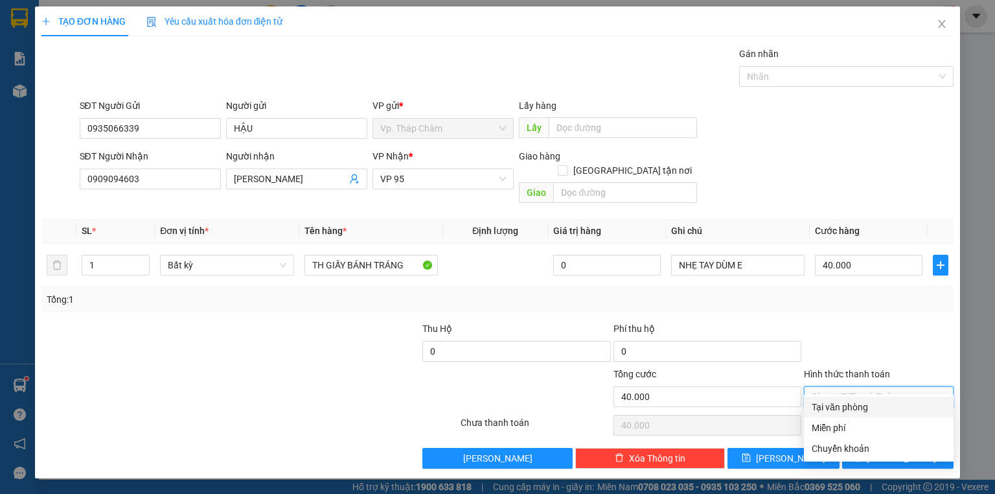
drag, startPoint x: 829, startPoint y: 403, endPoint x: 827, endPoint y: 409, distance: 6.8
click at [827, 405] on div "Tại văn phòng" at bounding box center [879, 407] width 134 height 14
type input "0"
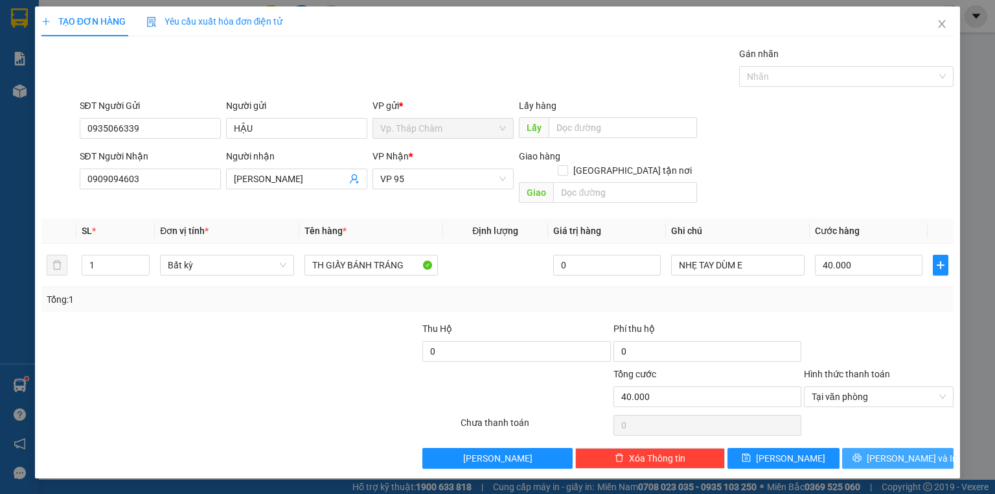
click at [862, 453] on icon "printer" at bounding box center [856, 457] width 9 height 9
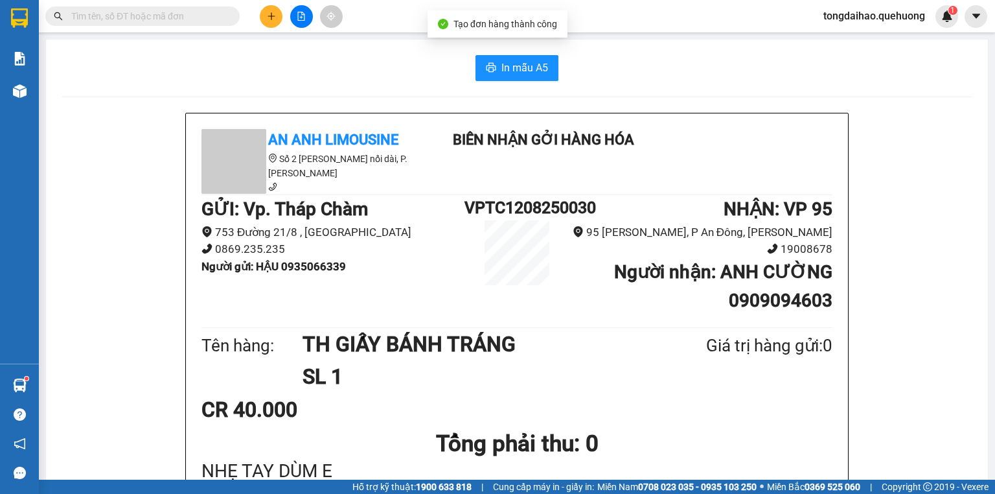
click at [486, 70] on icon "printer" at bounding box center [491, 67] width 10 height 10
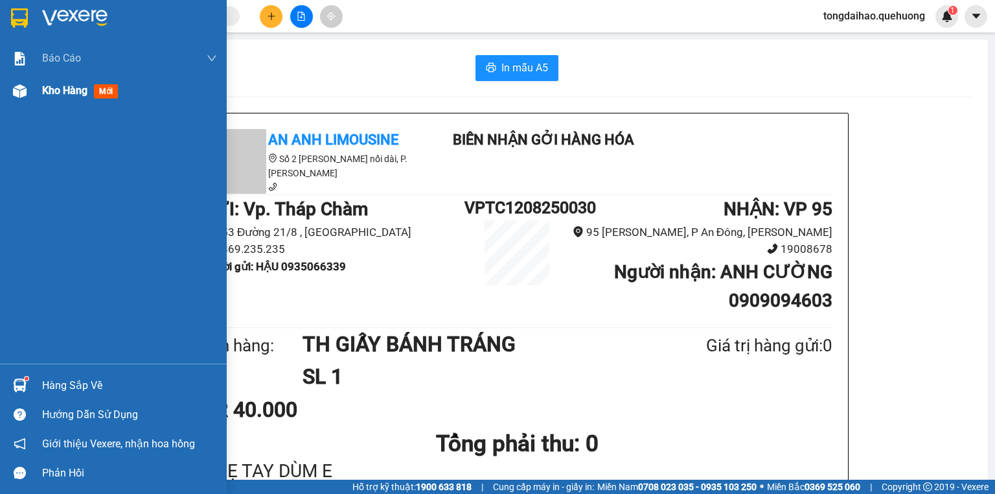
click at [70, 86] on span "Kho hàng" at bounding box center [64, 90] width 45 height 12
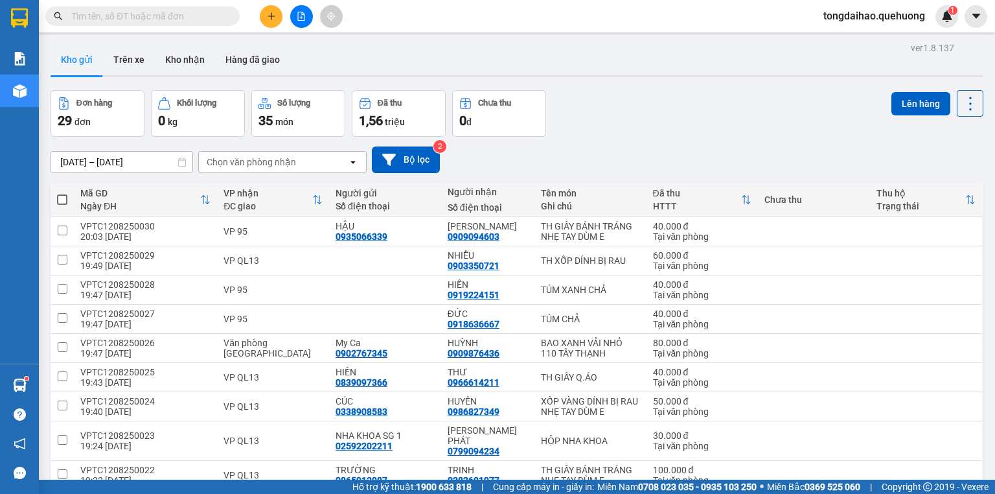
click at [64, 198] on span at bounding box center [62, 199] width 10 height 10
click at [62, 193] on input "checkbox" at bounding box center [62, 193] width 0 height 0
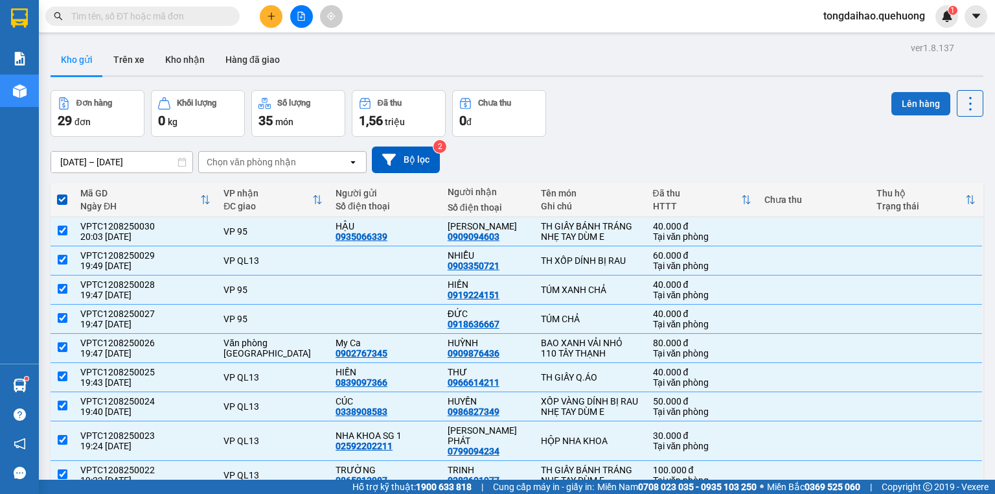
click at [911, 96] on button "Lên hàng" at bounding box center [920, 103] width 59 height 23
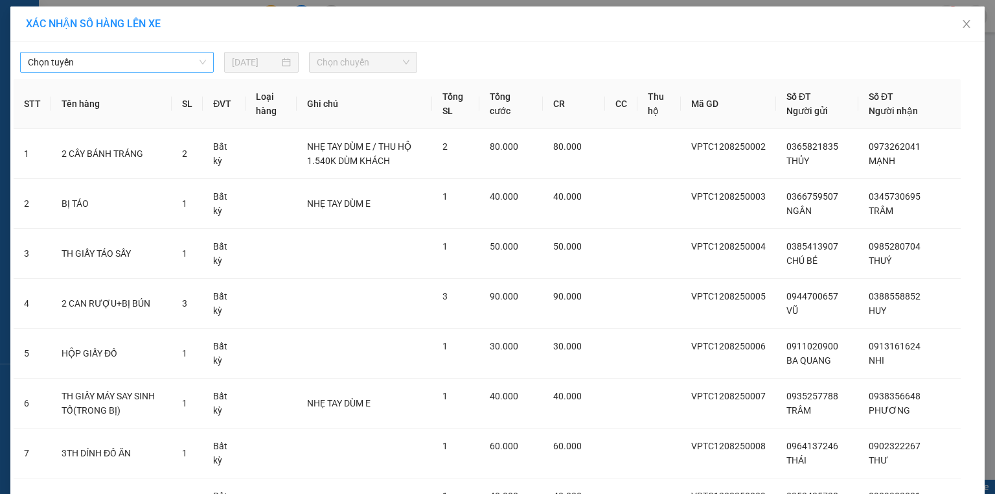
click at [146, 56] on span "Chọn tuyến" at bounding box center [117, 61] width 178 height 19
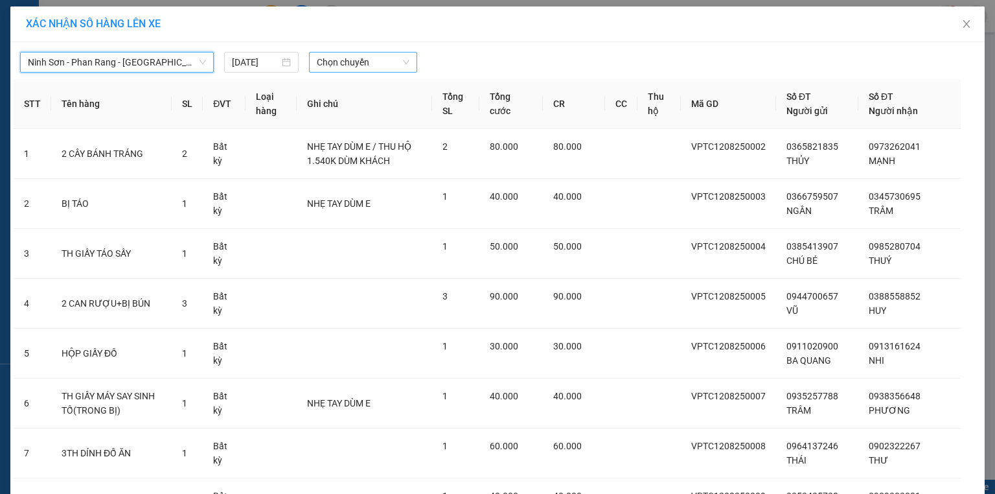
click at [371, 64] on span "Chọn chuyến" at bounding box center [363, 61] width 93 height 19
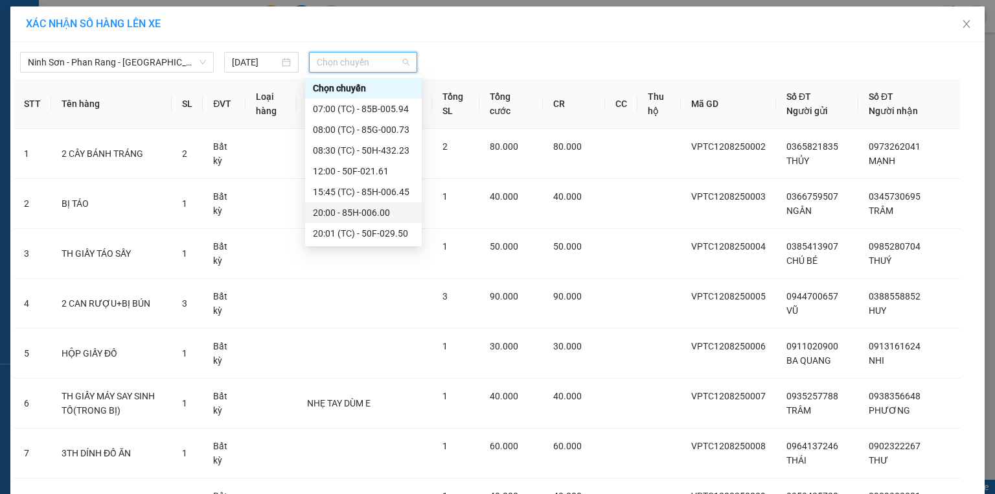
click at [381, 211] on div "20:00 - 85H-006.00" at bounding box center [363, 212] width 101 height 14
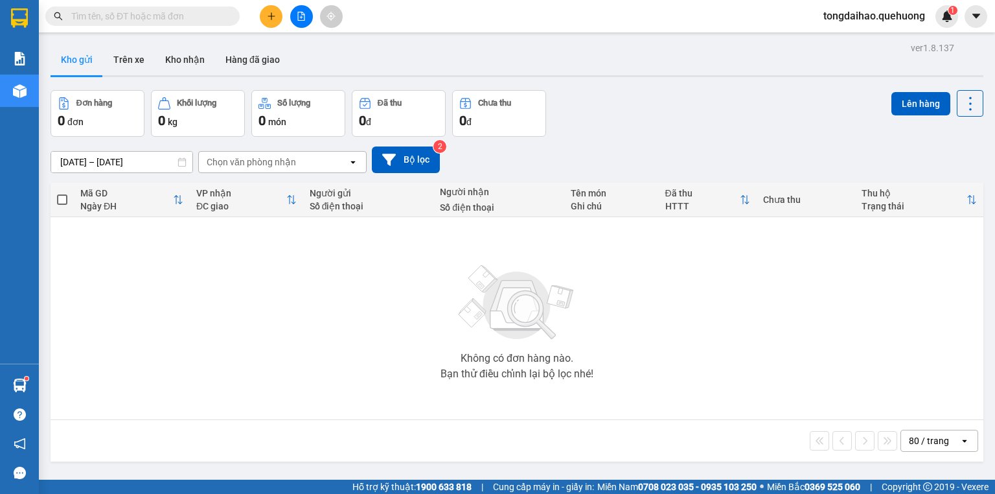
click at [299, 19] on icon "file-add" at bounding box center [301, 16] width 9 height 9
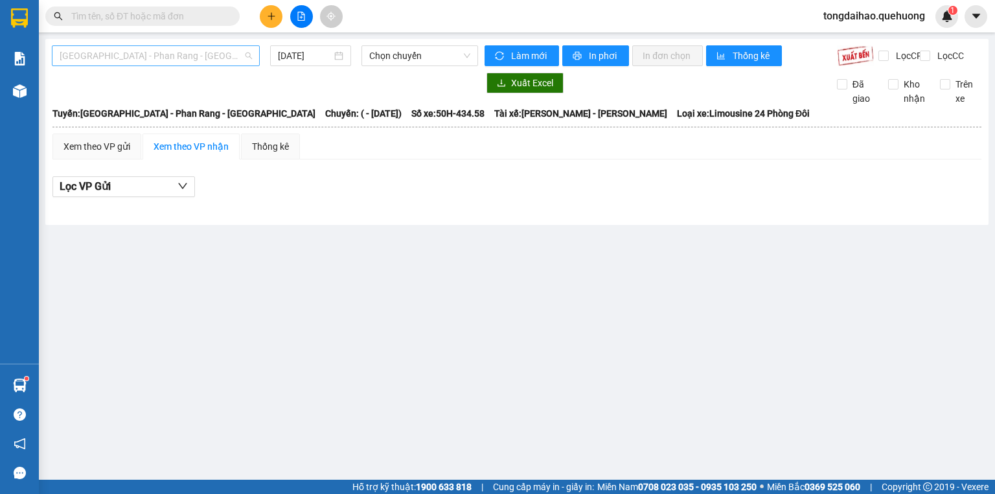
click at [228, 57] on span "[GEOGRAPHIC_DATA] - Phan Rang - [GEOGRAPHIC_DATA]" at bounding box center [156, 55] width 192 height 19
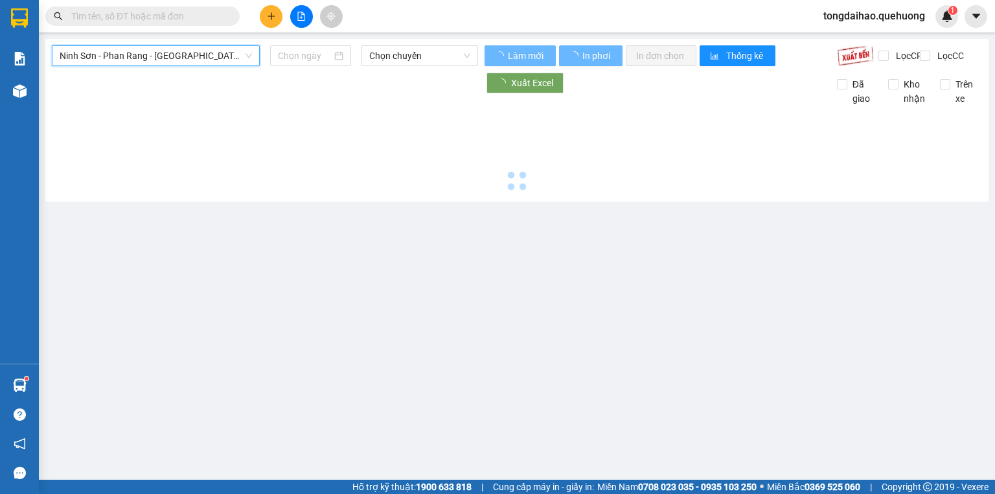
type input "[DATE]"
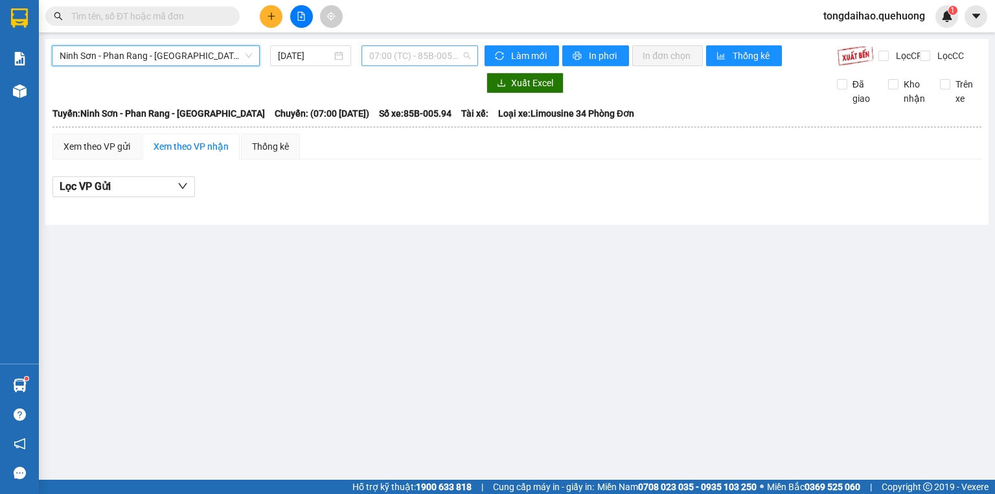
click at [442, 56] on span "07:00 (TC) - 85B-005.94" at bounding box center [420, 55] width 102 height 19
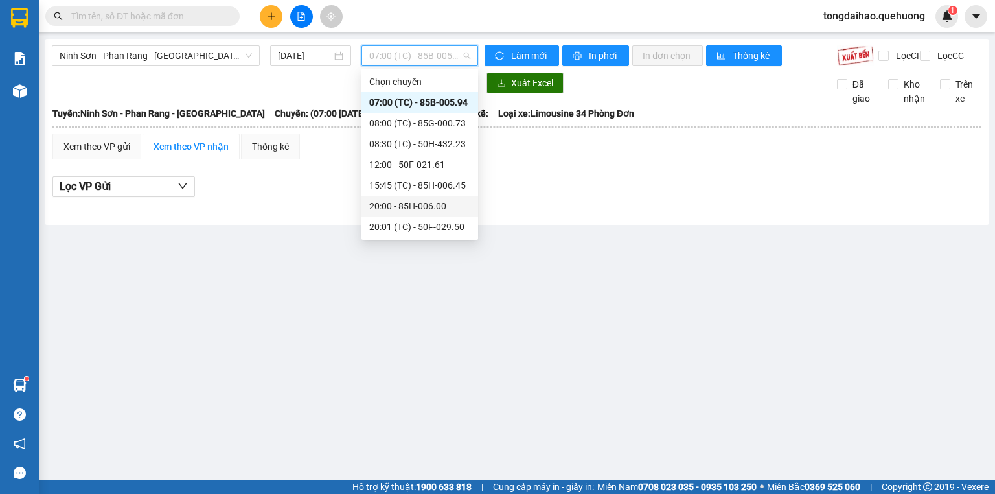
click at [441, 199] on div "20:00 - 85H-006.00" at bounding box center [419, 206] width 101 height 14
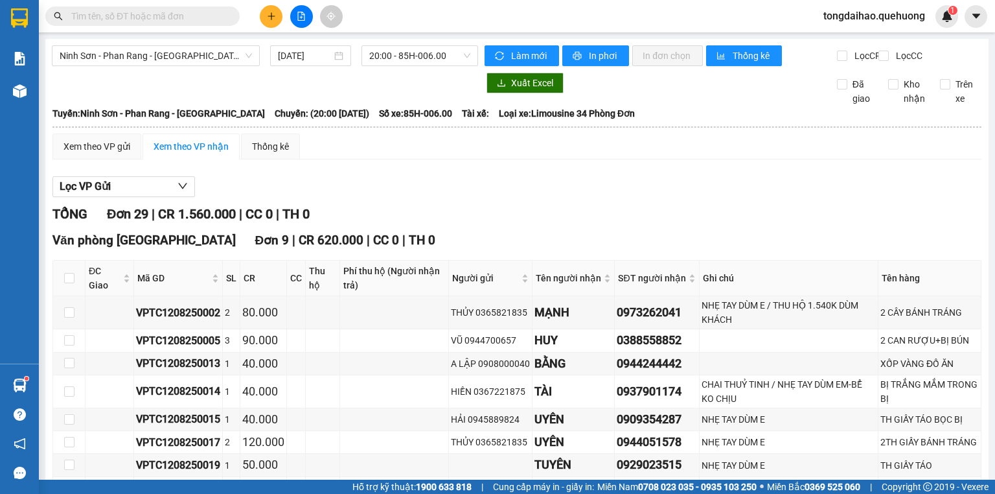
click at [401, 58] on span "20:00 - 85H-006.00" at bounding box center [420, 55] width 102 height 19
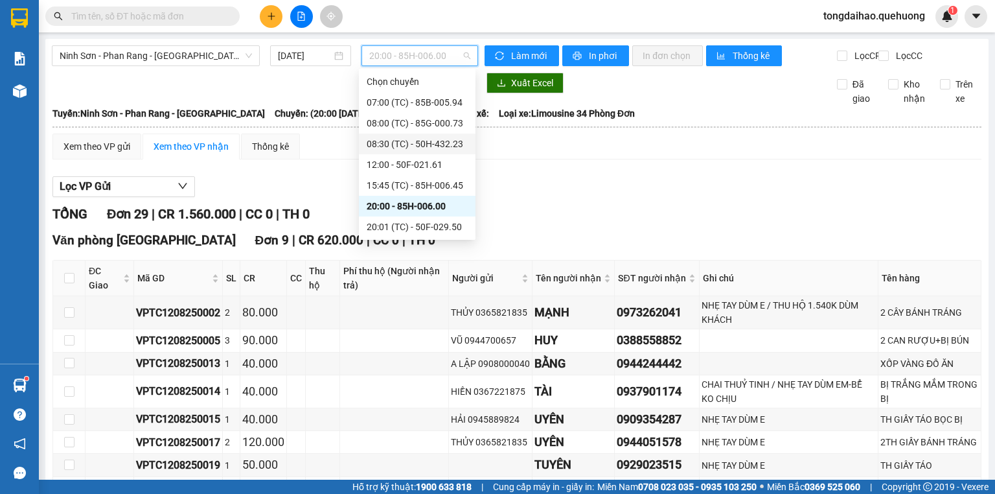
click at [421, 141] on div "08:30 (TC) - 50H-432.23" at bounding box center [417, 144] width 101 height 14
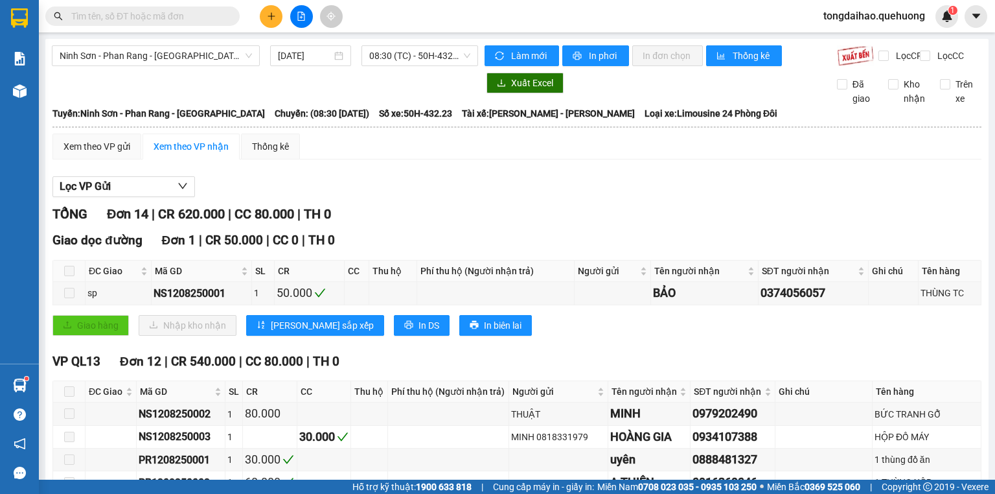
drag, startPoint x: 211, startPoint y: 21, endPoint x: 205, endPoint y: 14, distance: 9.2
click at [211, 21] on input "text" at bounding box center [147, 16] width 153 height 14
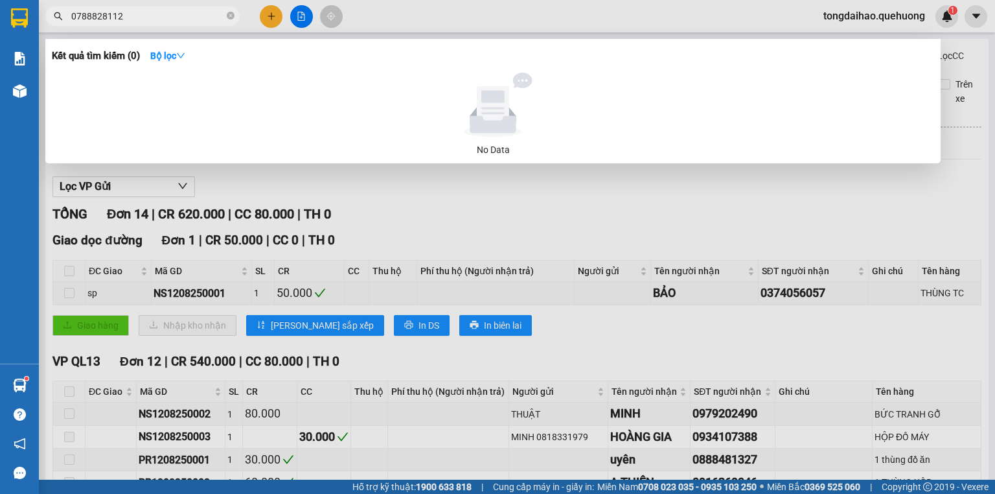
click at [98, 14] on input "0788828112" at bounding box center [147, 16] width 153 height 14
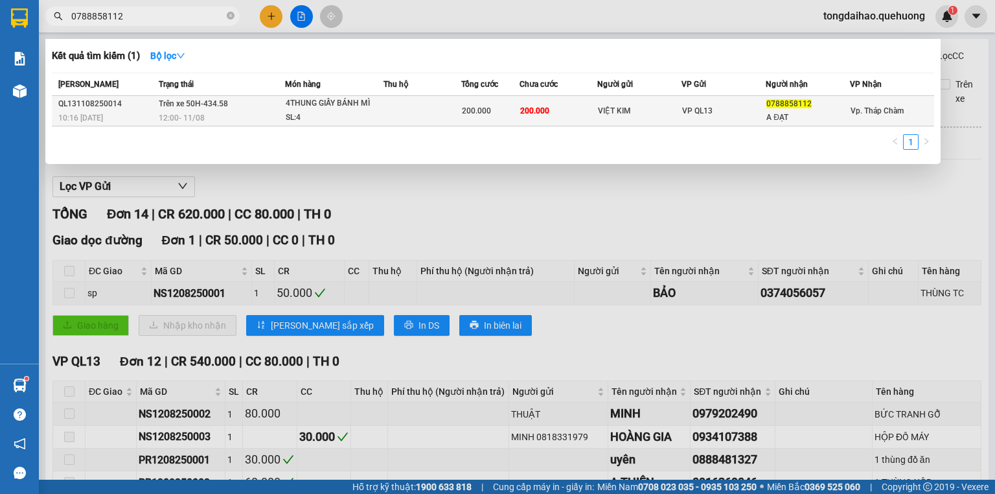
type input "0788858112"
click at [632, 107] on div "VIỆT KIM" at bounding box center [639, 111] width 83 height 14
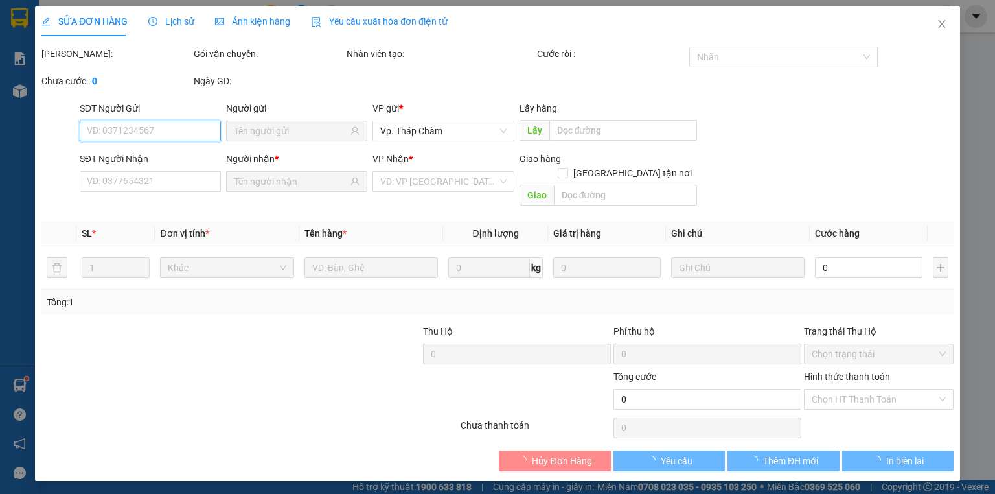
type input "VIỆT KIM"
type input "0788858112"
type input "A ĐẠT"
type input "200.000"
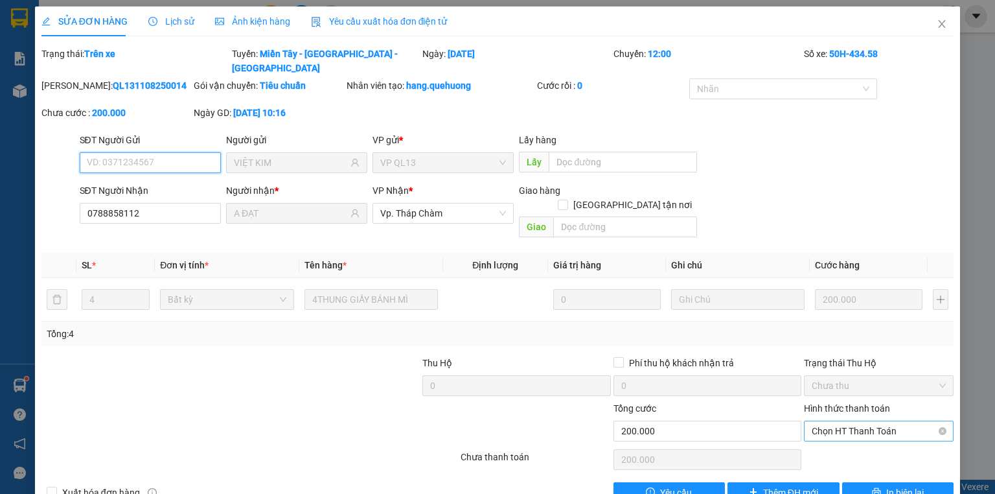
click at [860, 421] on span "Chọn HT Thanh Toán" at bounding box center [879, 430] width 134 height 19
click at [852, 428] on div "Tại văn phòng" at bounding box center [871, 427] width 133 height 14
click at [937, 25] on icon "close" at bounding box center [942, 24] width 10 height 10
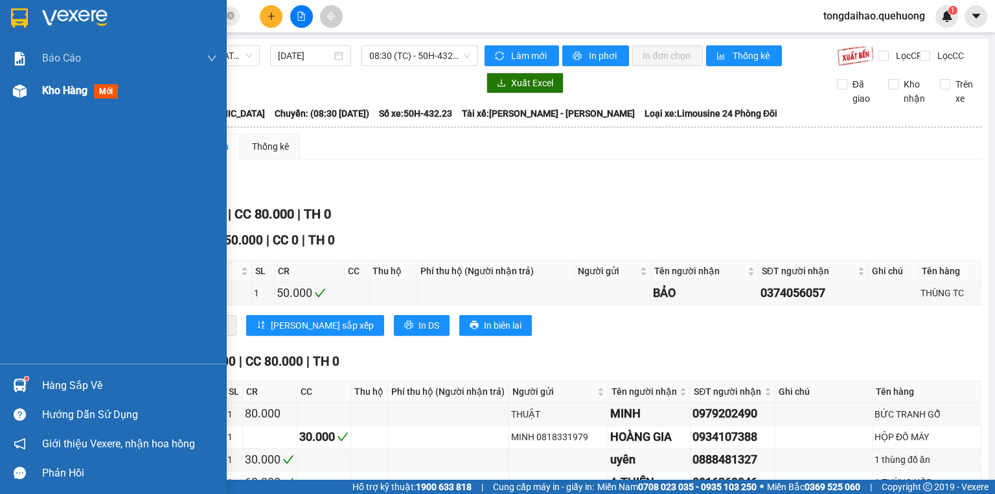
click at [52, 86] on span "Kho hàng" at bounding box center [64, 90] width 45 height 12
